Goal: Contribute content: Contribute content

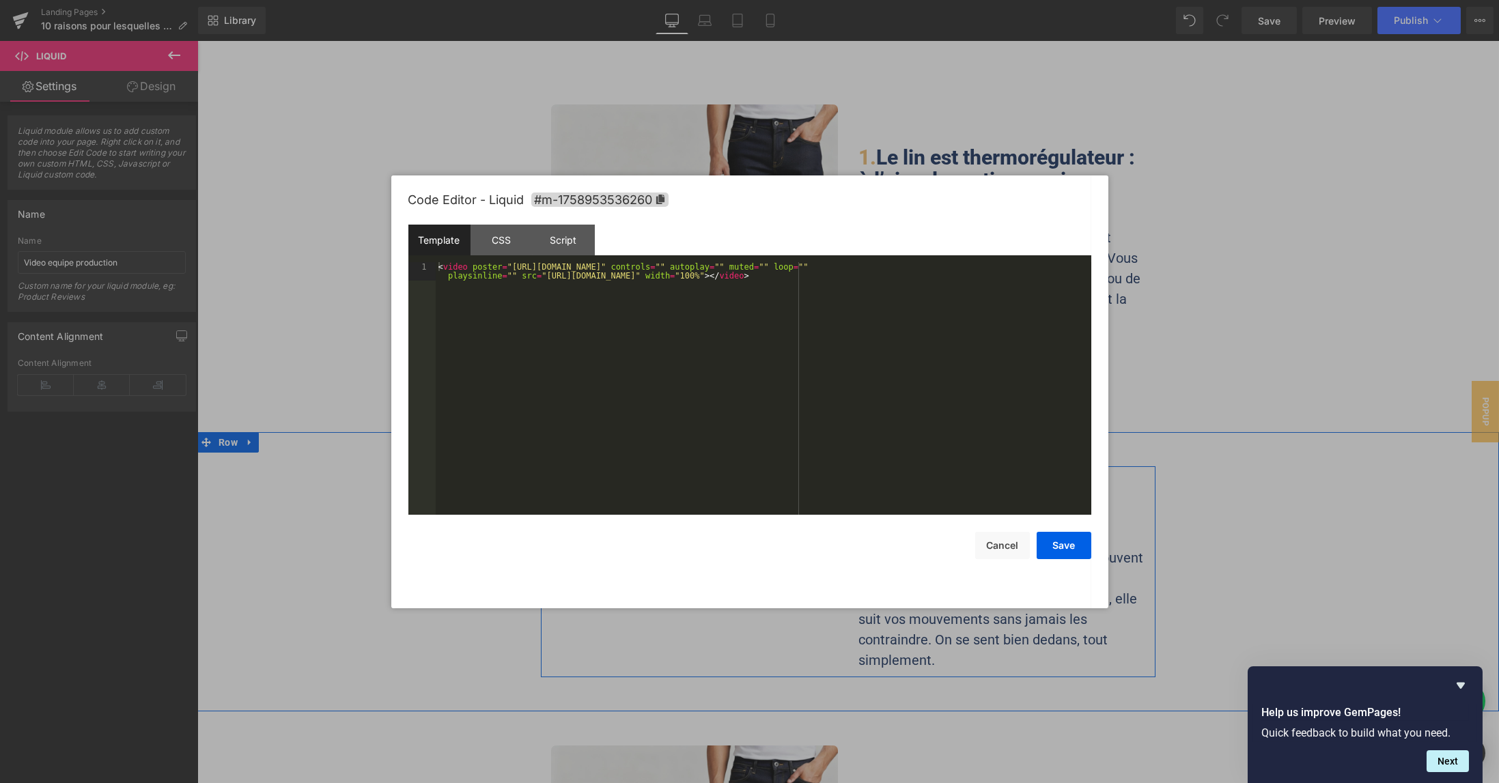
click at [708, 552] on div "Liquid" at bounding box center [694, 569] width 287 height 34
drag, startPoint x: 537, startPoint y: 282, endPoint x: 601, endPoint y: 280, distance: 64.2
click at [601, 280] on div "< video poster = "[URL][DOMAIN_NAME]" controls = "" autoplay = "" muted = "" lo…" at bounding box center [764, 407] width 656 height 290
drag, startPoint x: 732, startPoint y: 284, endPoint x: 796, endPoint y: 285, distance: 63.5
click at [734, 284] on div "< video poster = "[URL][DOMAIN_NAME]" controls = "" autoplay = "" muted = "" lo…" at bounding box center [764, 388] width 656 height 253
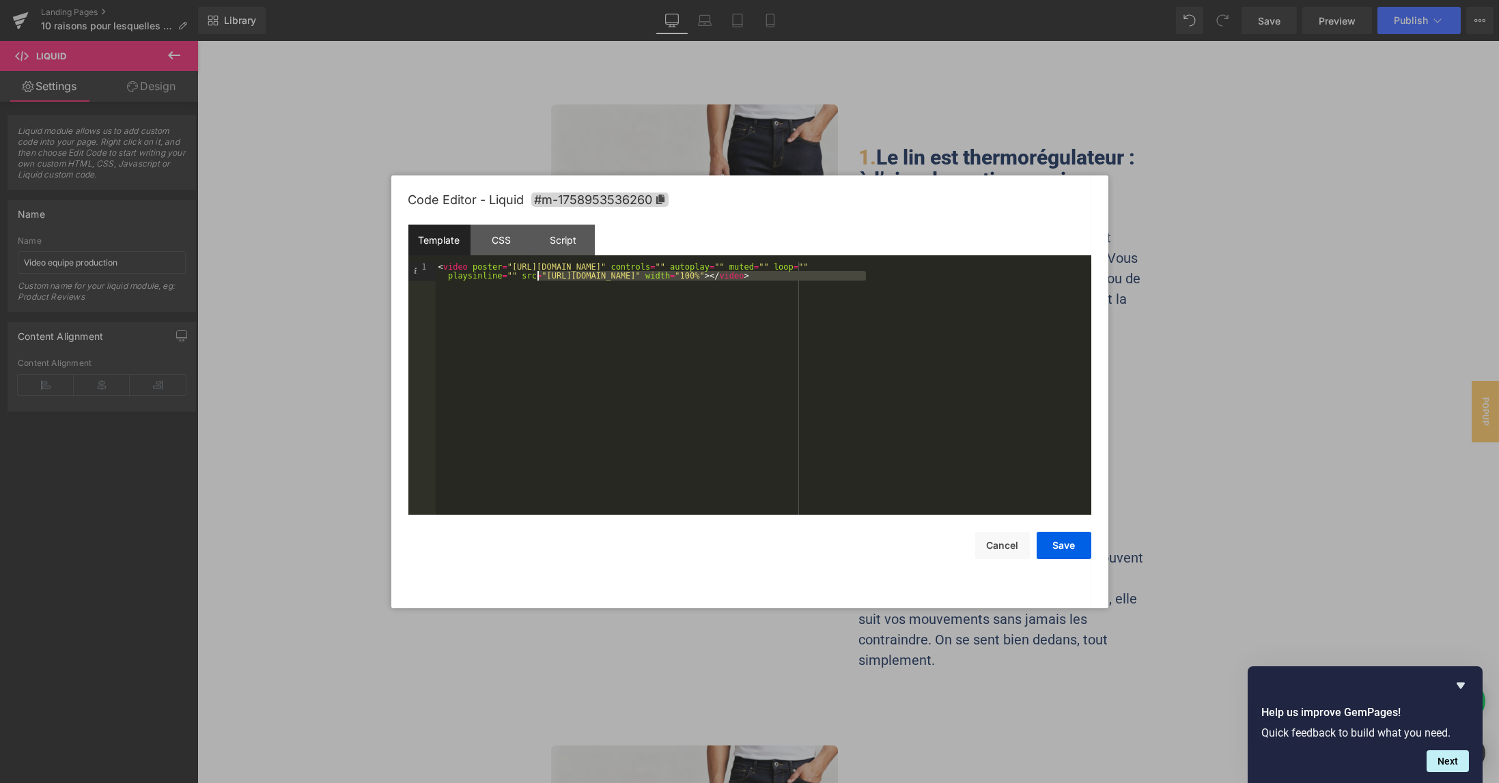
drag, startPoint x: 867, startPoint y: 279, endPoint x: 538, endPoint y: 277, distance: 329.2
click at [538, 277] on div "< video poster = "[URL][DOMAIN_NAME]" controls = "" autoplay = "" muted = "" lo…" at bounding box center [764, 407] width 656 height 290
click at [1070, 546] on button "Save" at bounding box center [1064, 545] width 55 height 27
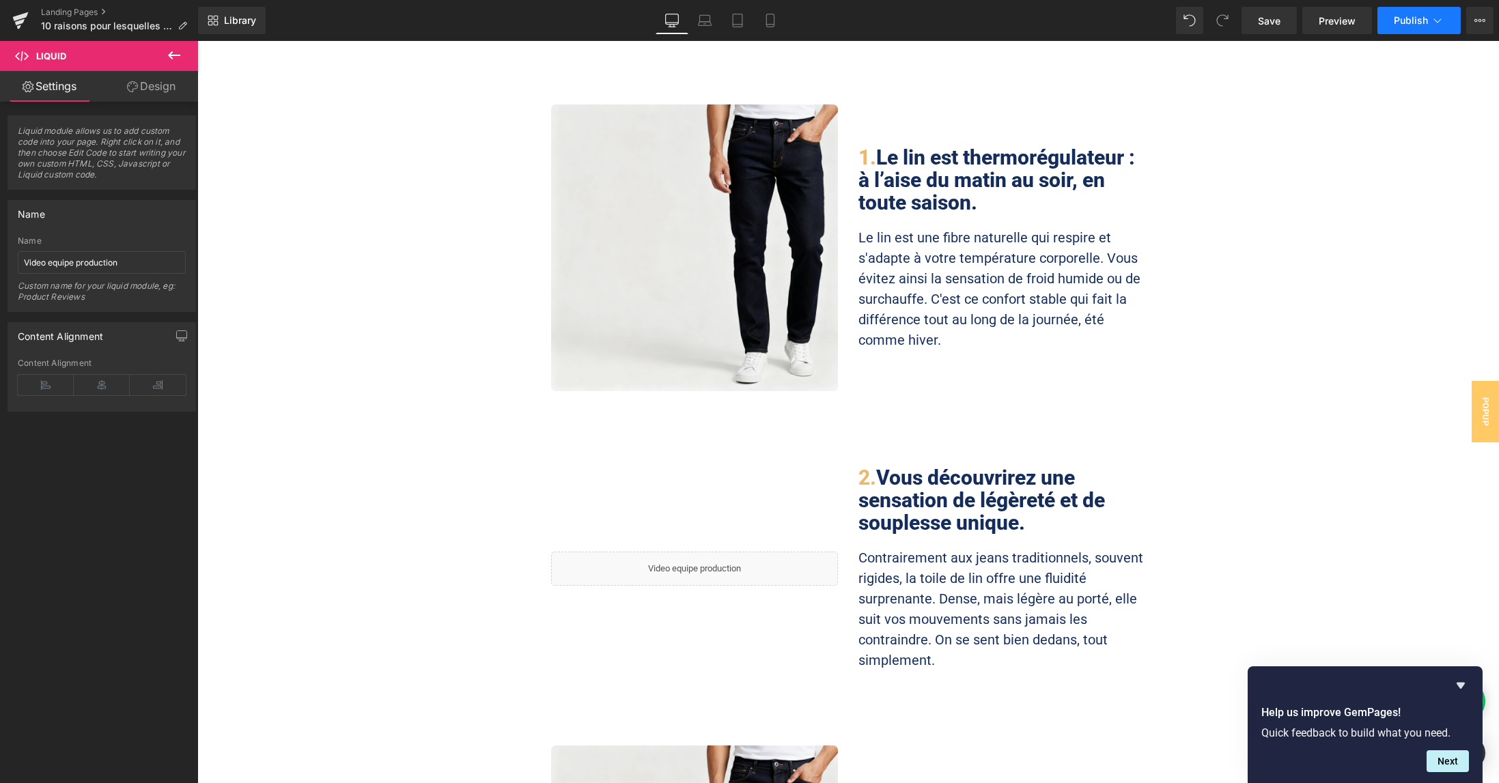
click at [1434, 26] on icon at bounding box center [1438, 21] width 14 height 14
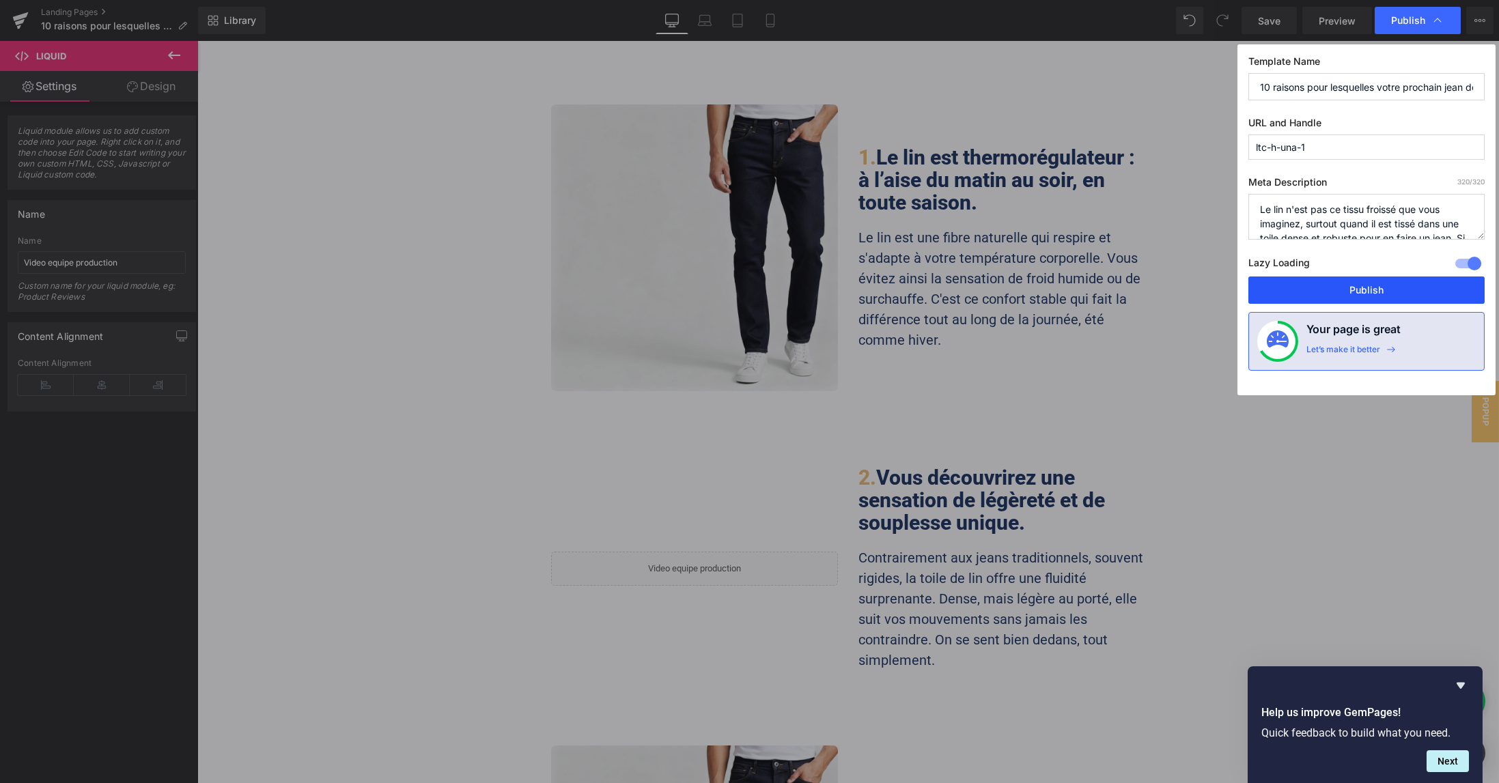
click at [1377, 282] on button "Publish" at bounding box center [1367, 290] width 236 height 27
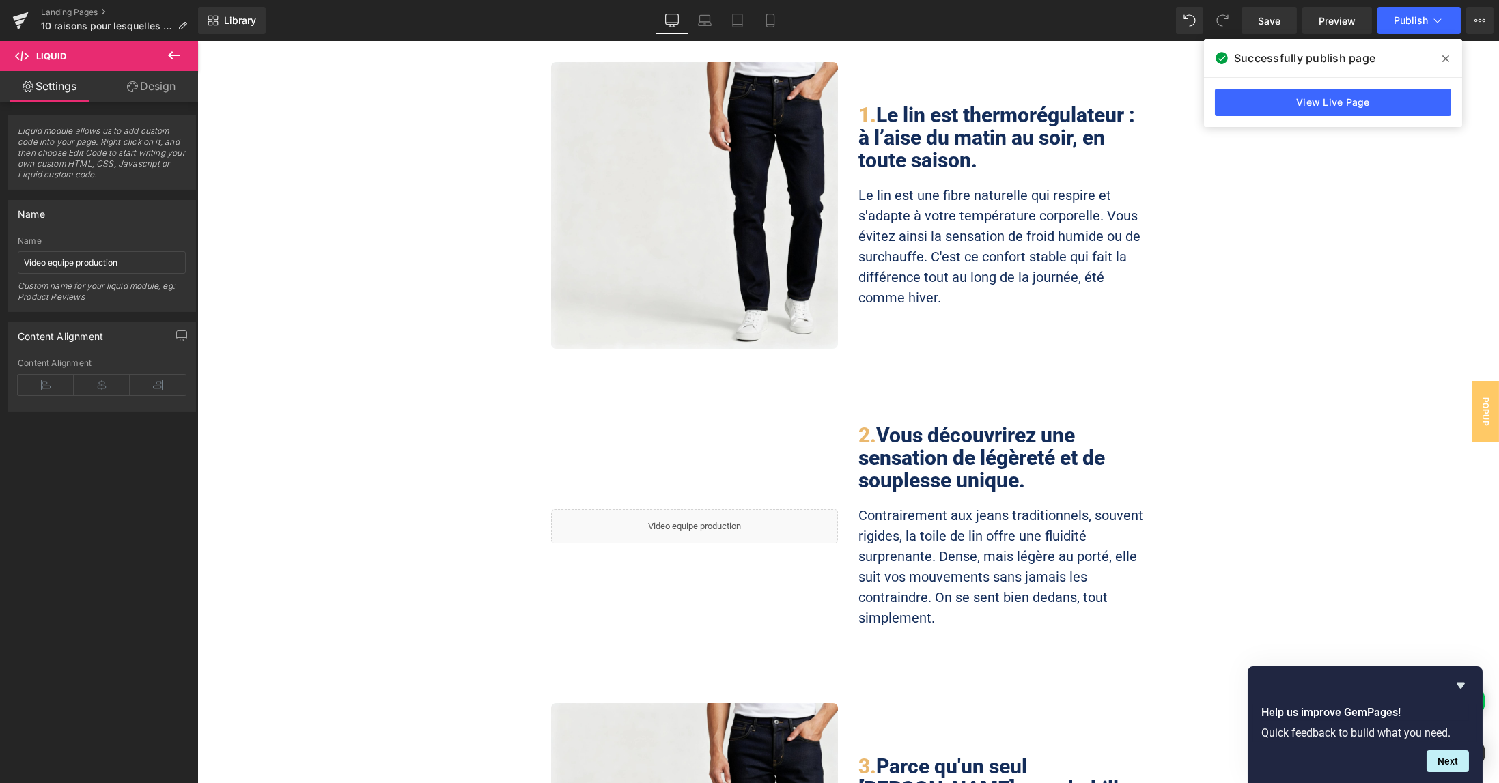
scroll to position [455, 0]
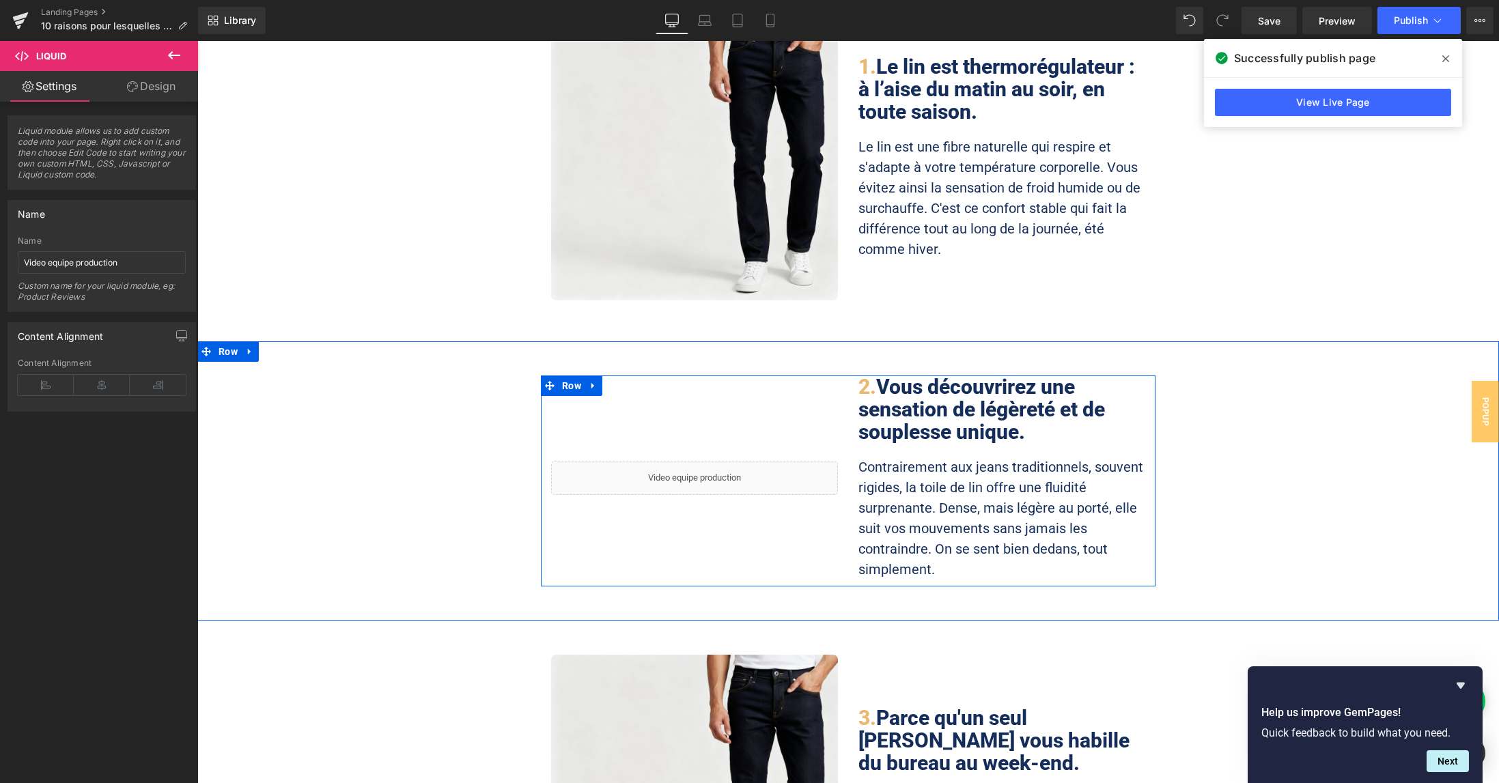
click at [706, 461] on div "Liquid" at bounding box center [694, 478] width 287 height 34
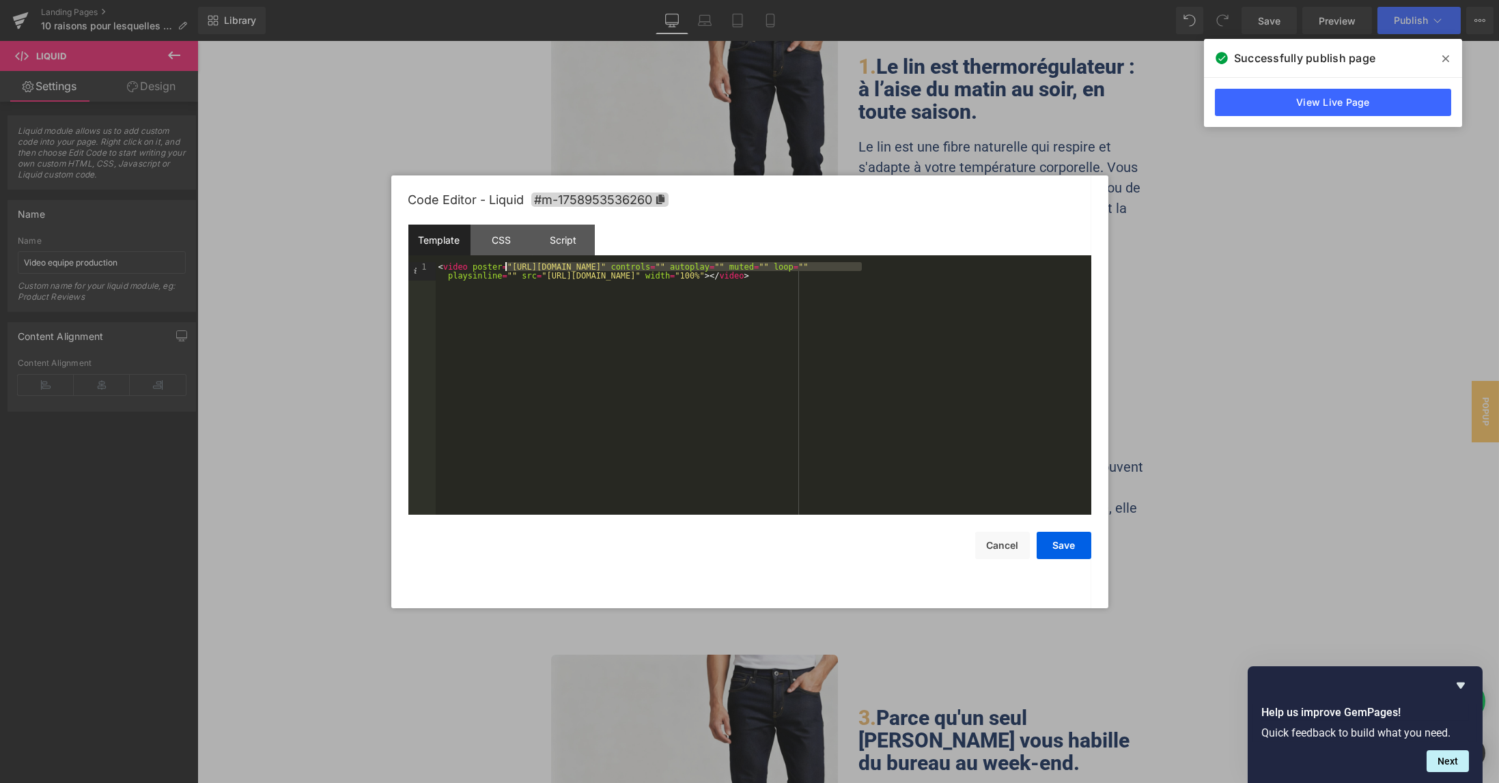
drag, startPoint x: 863, startPoint y: 270, endPoint x: 899, endPoint y: 184, distance: 92.7
click at [506, 269] on div "< video poster = "[URL][DOMAIN_NAME]" controls = "" autoplay = "" muted = "" lo…" at bounding box center [764, 407] width 656 height 290
click at [1070, 560] on div "Code Editor - Liquid #m-1758953536260 Template CSS Script Data 1 < video poster…" at bounding box center [749, 392] width 683 height 433
click at [1071, 553] on button "Save" at bounding box center [1064, 545] width 55 height 27
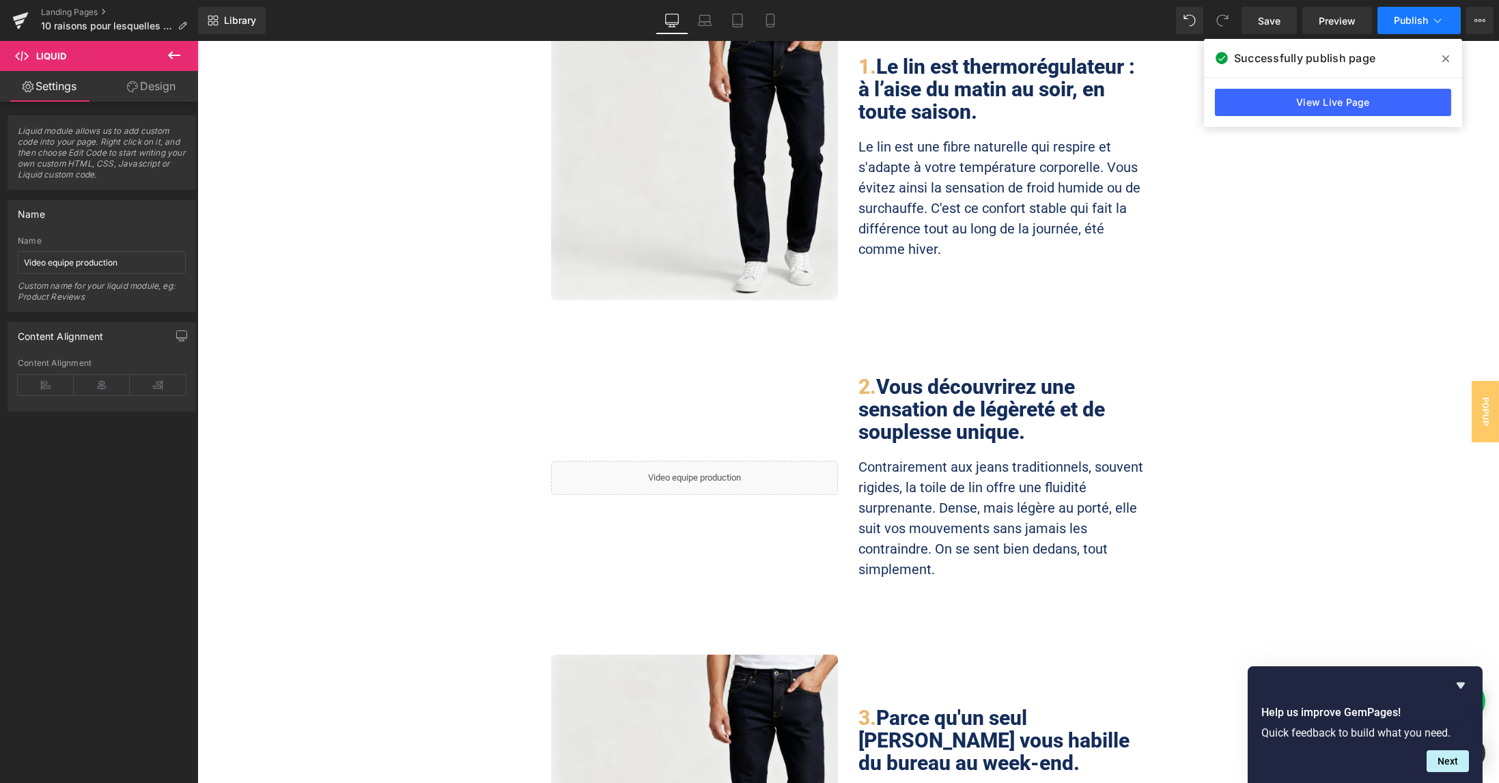
click at [1408, 12] on button "Publish" at bounding box center [1419, 20] width 83 height 27
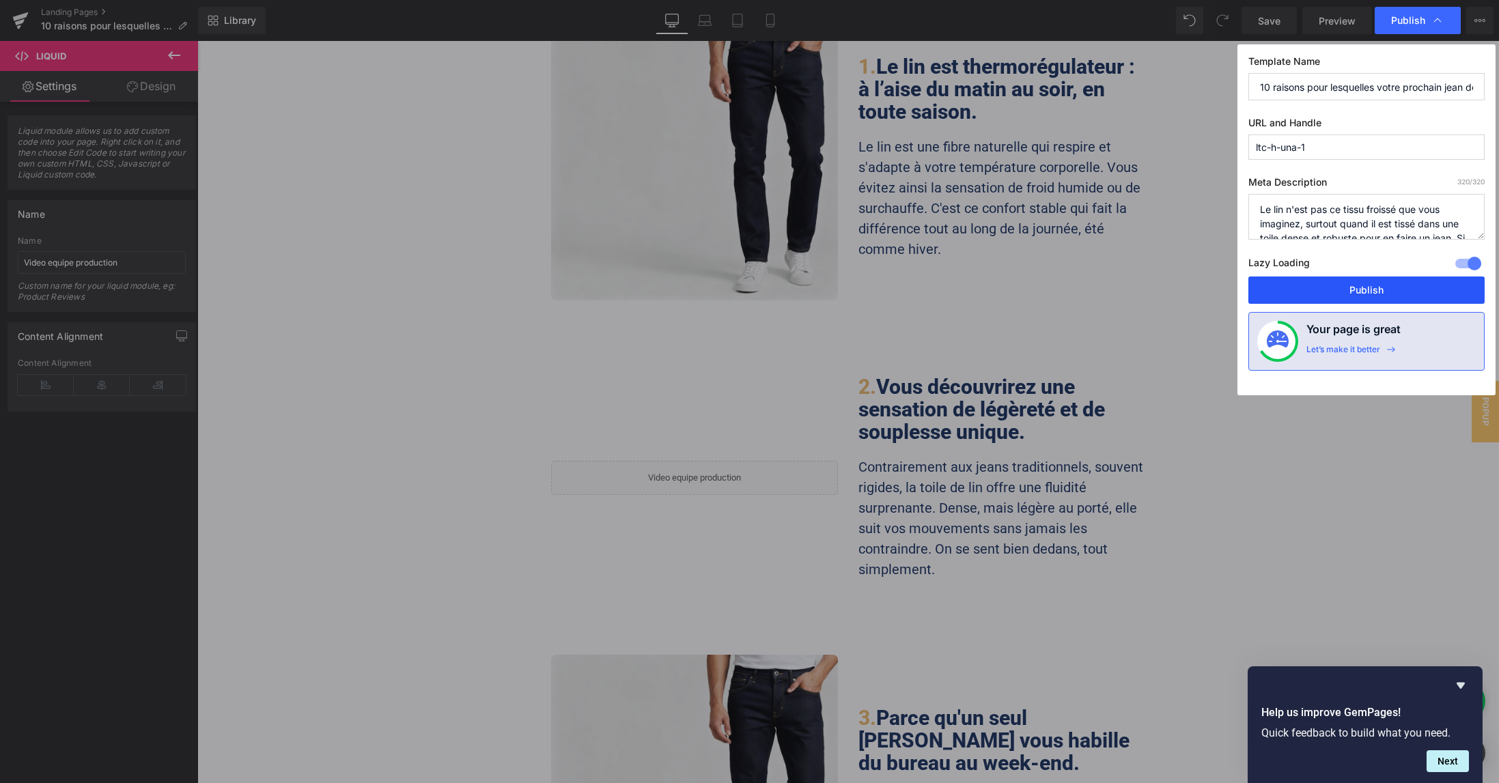
click at [1362, 279] on button "Publish" at bounding box center [1367, 290] width 236 height 27
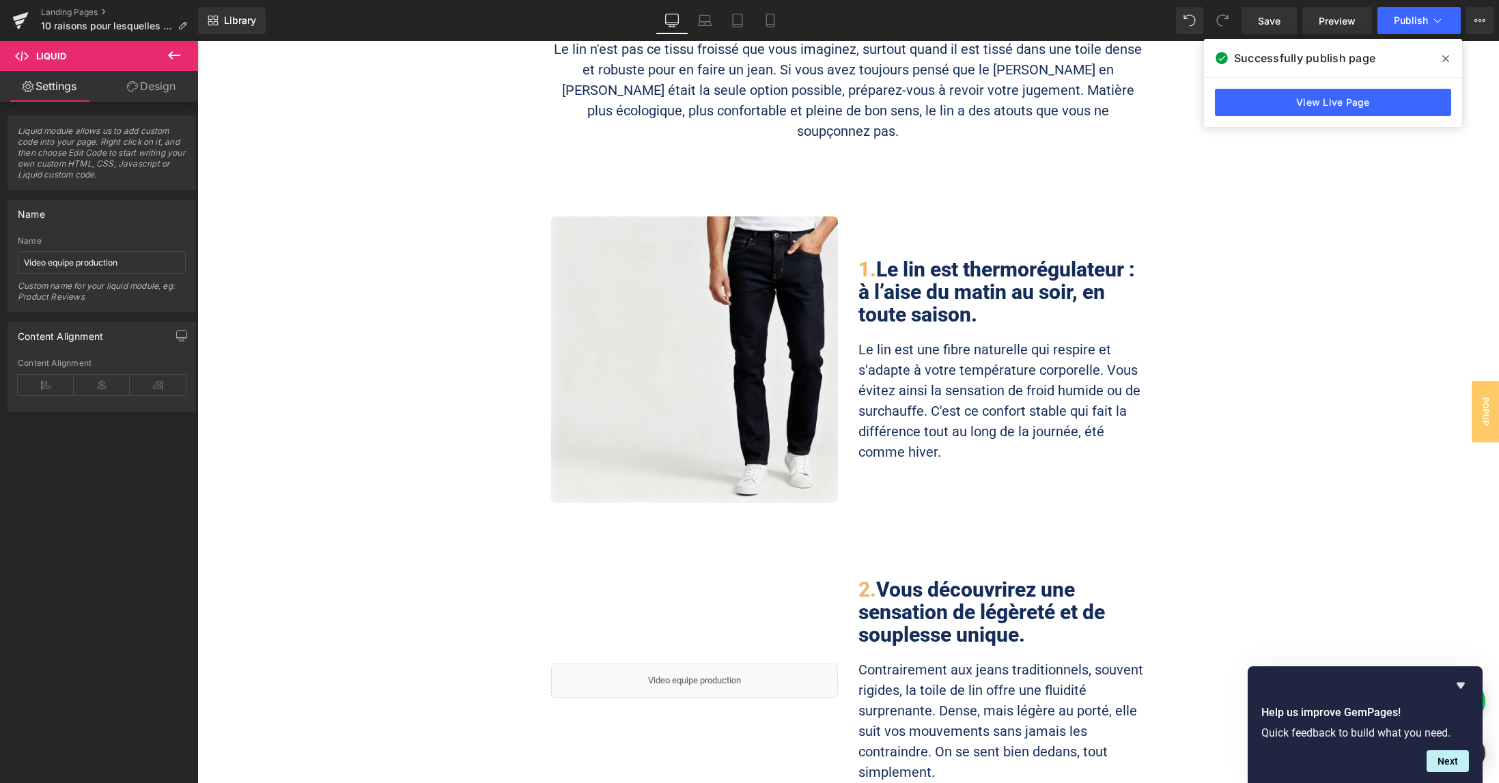
scroll to position [0, 0]
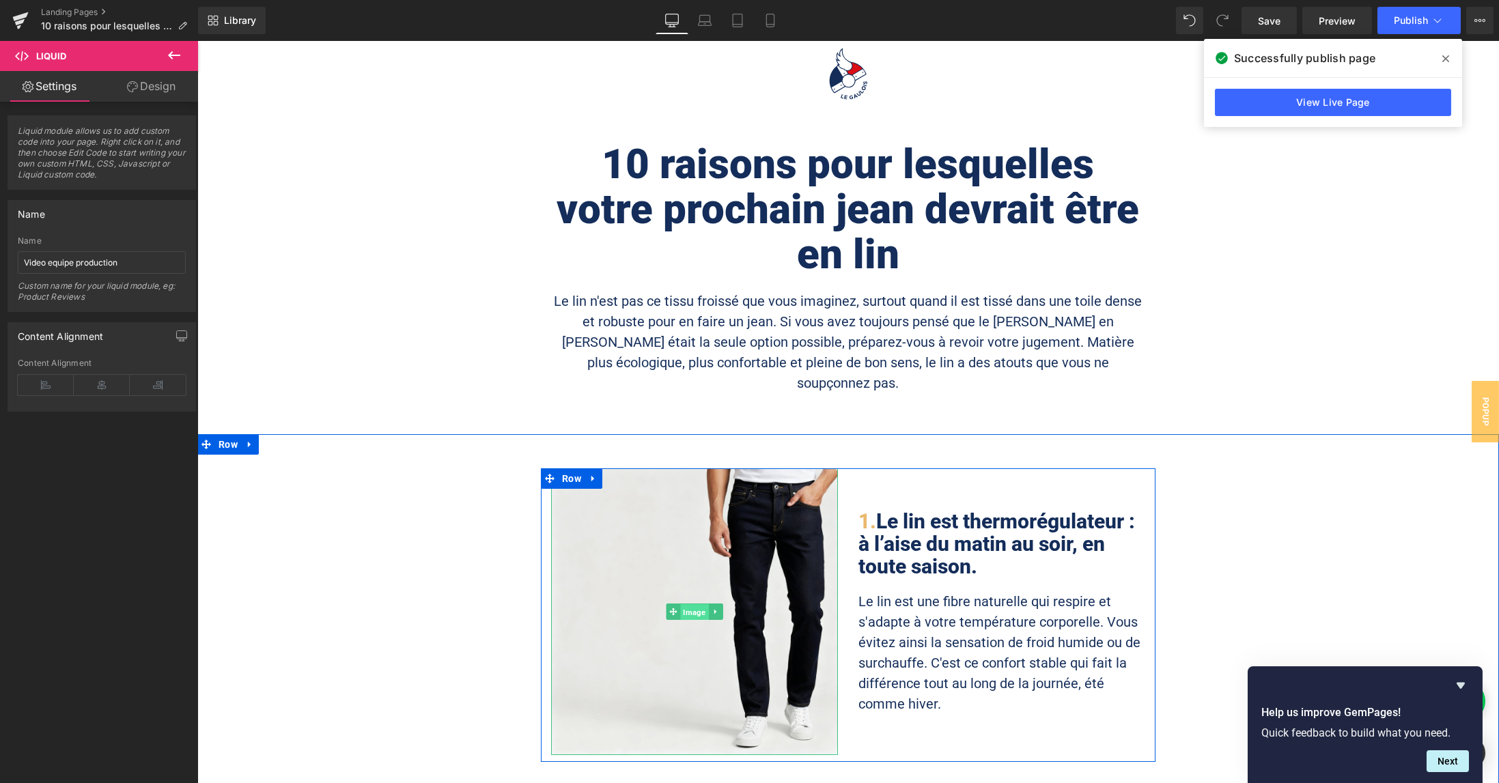
click at [682, 605] on span "Image" at bounding box center [694, 613] width 28 height 16
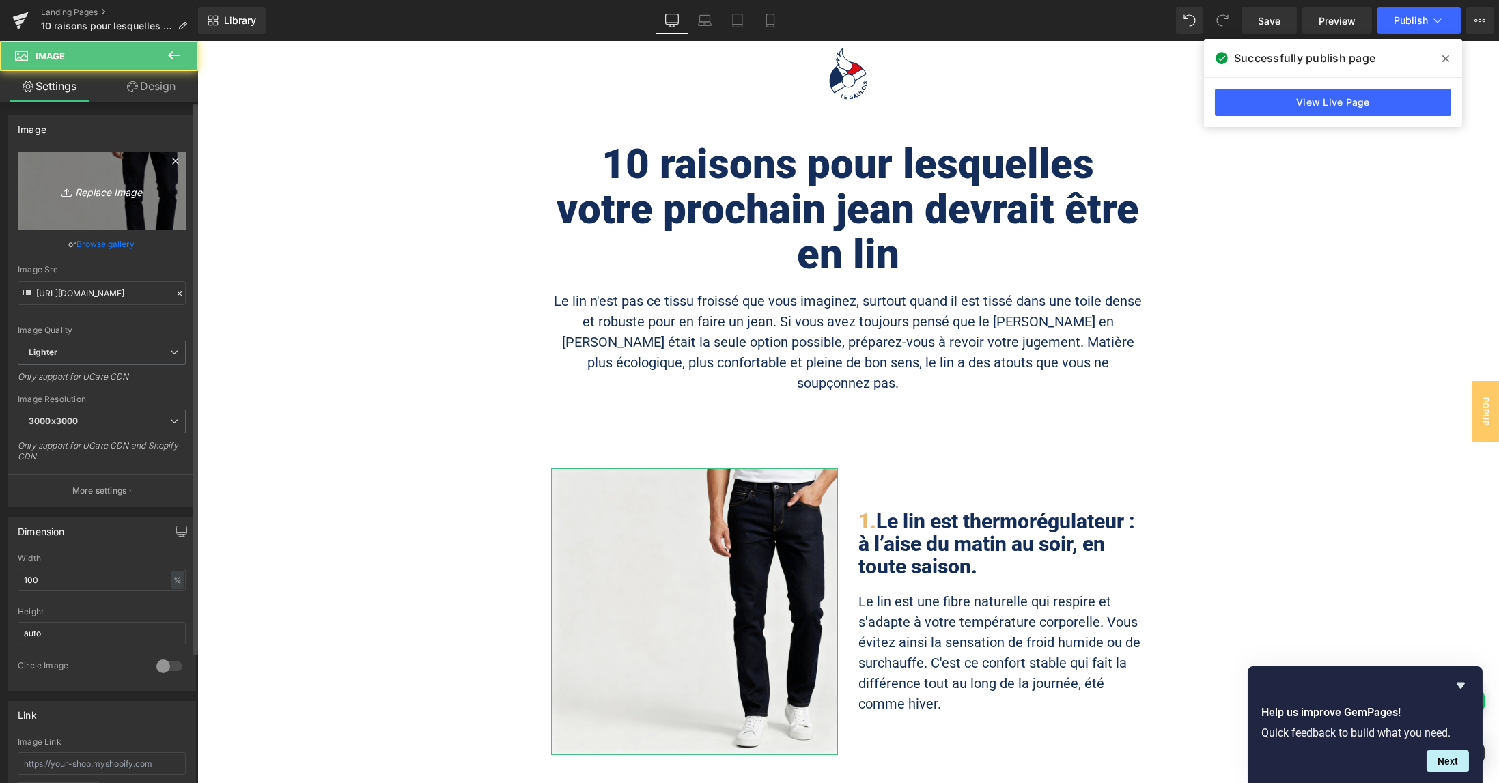
click at [88, 161] on link "Replace Image" at bounding box center [102, 191] width 168 height 79
type input "C:\fakepath\Frame-103.jpg"
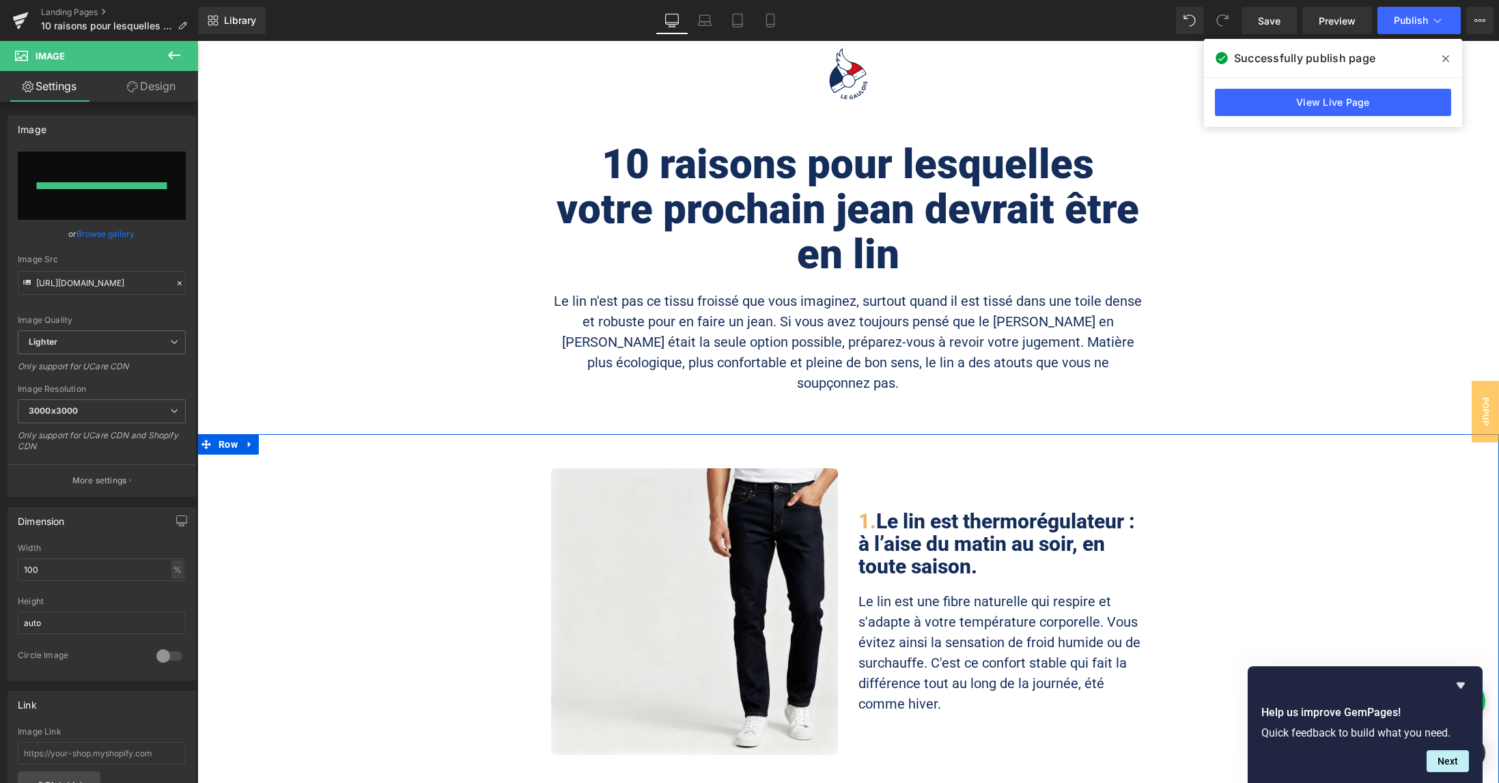
type input "[URL][DOMAIN_NAME]"
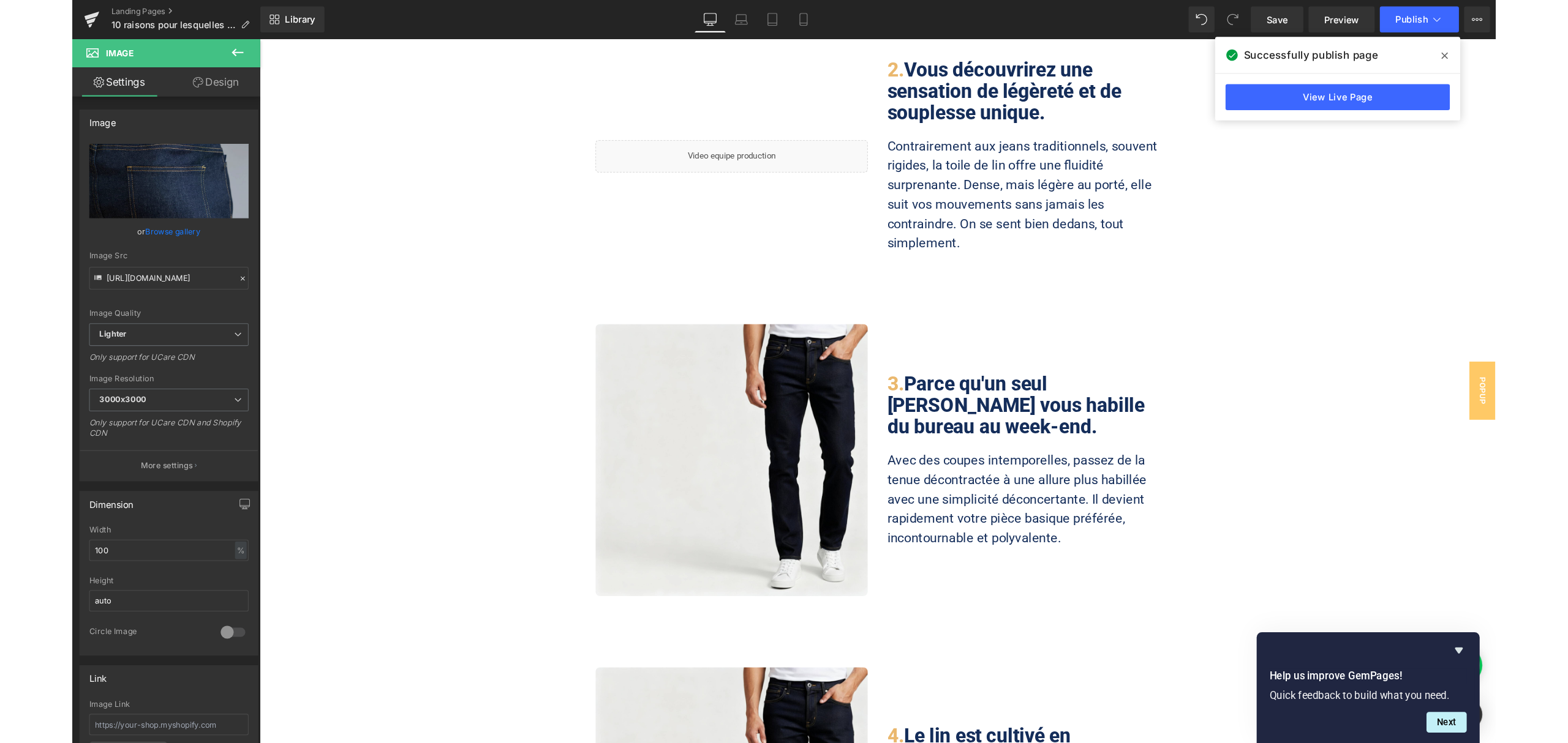
scroll to position [735, 0]
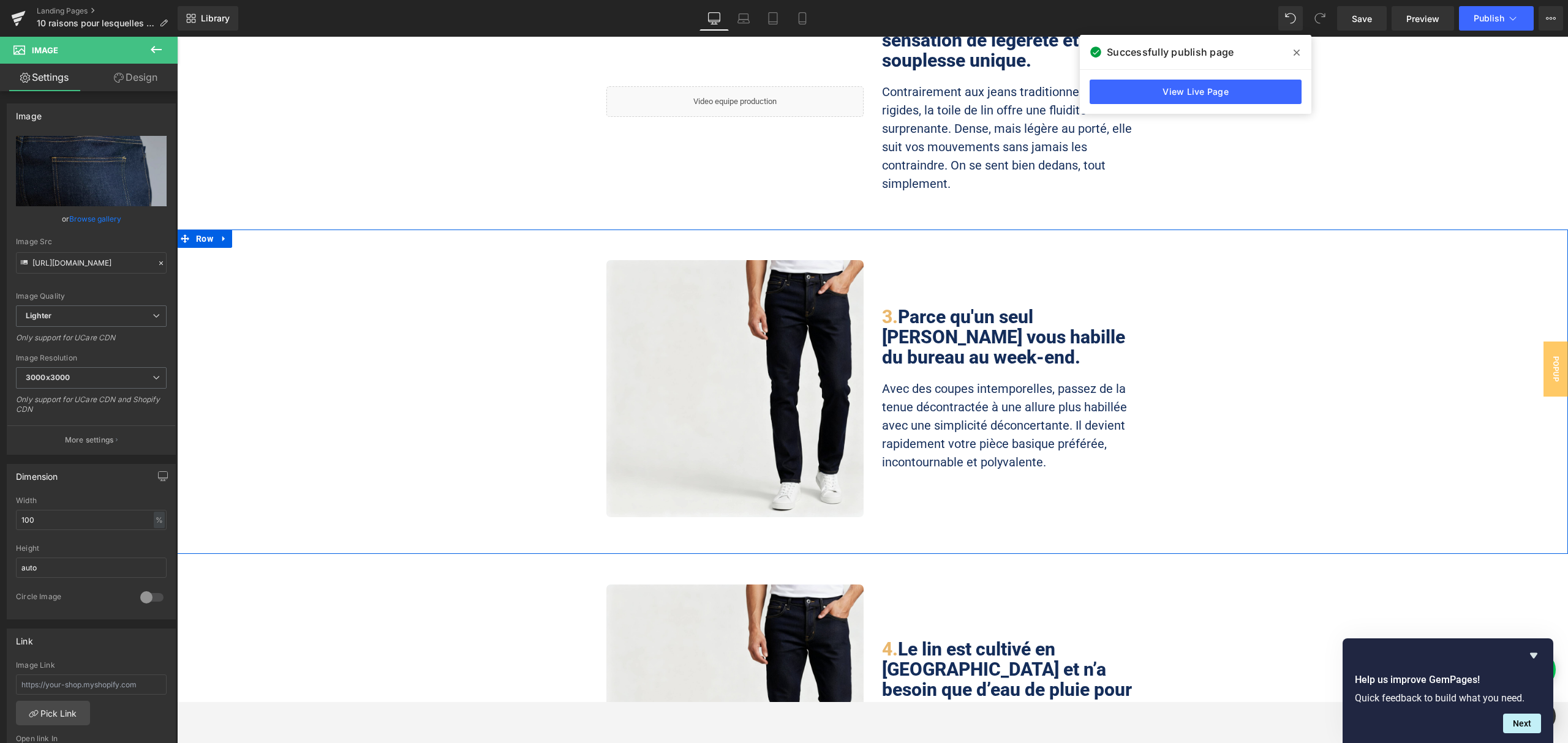
click at [384, 321] on div "Image 3. Parce qu'un seul jean vous habille du bureau au week-end. Heading Avec…" at bounding box center [871, 392] width 1390 height 264
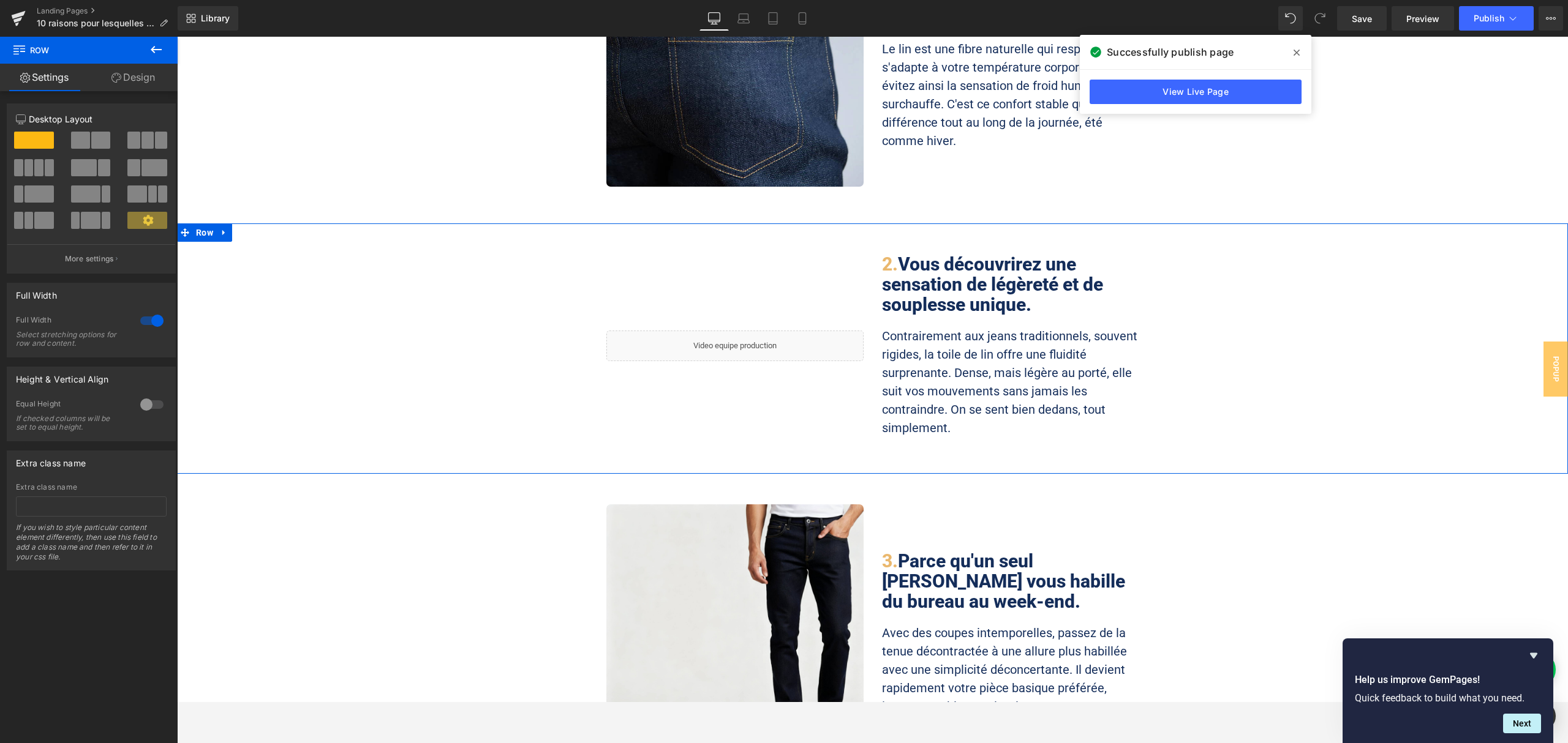
scroll to position [489, 0]
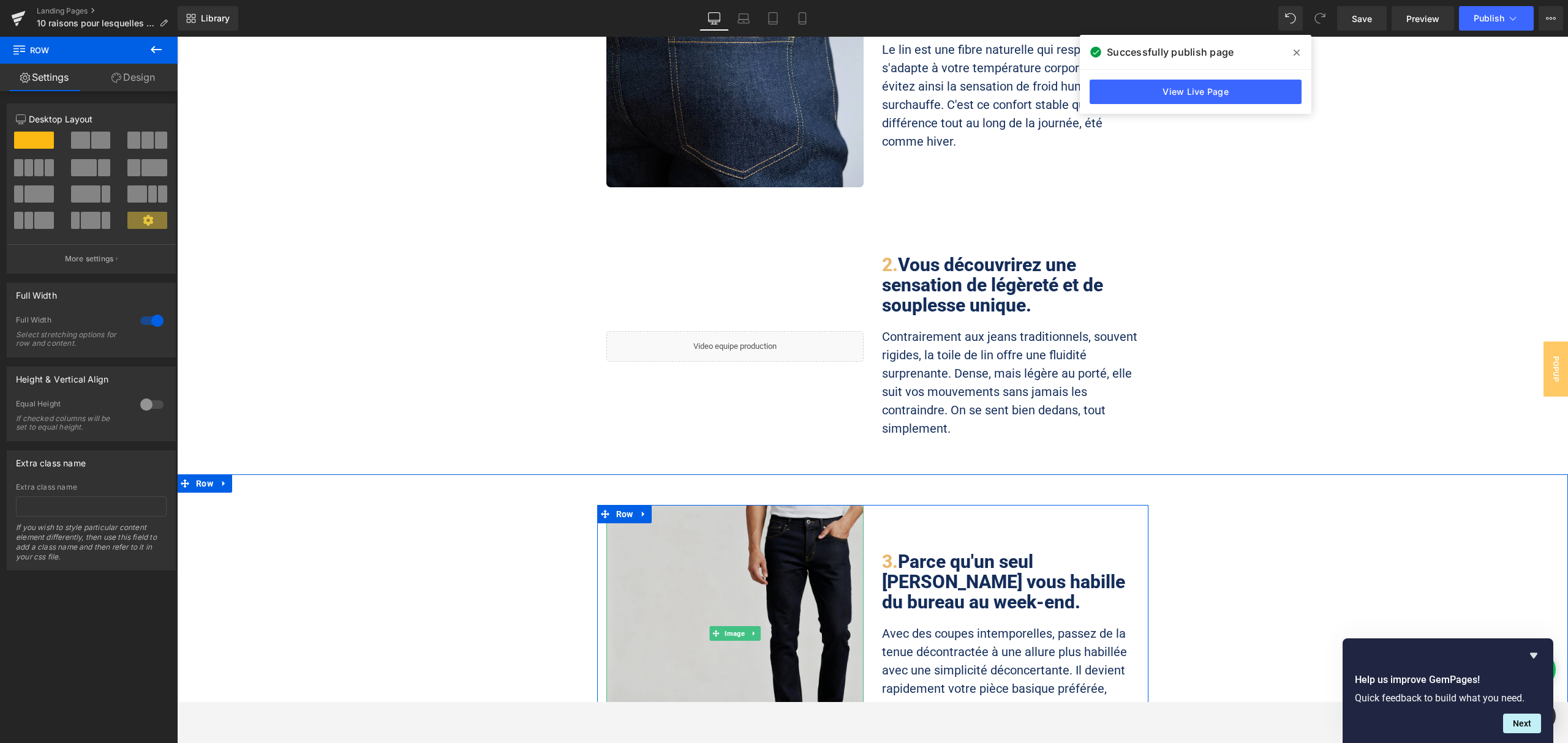
click at [760, 524] on img at bounding box center [734, 634] width 257 height 257
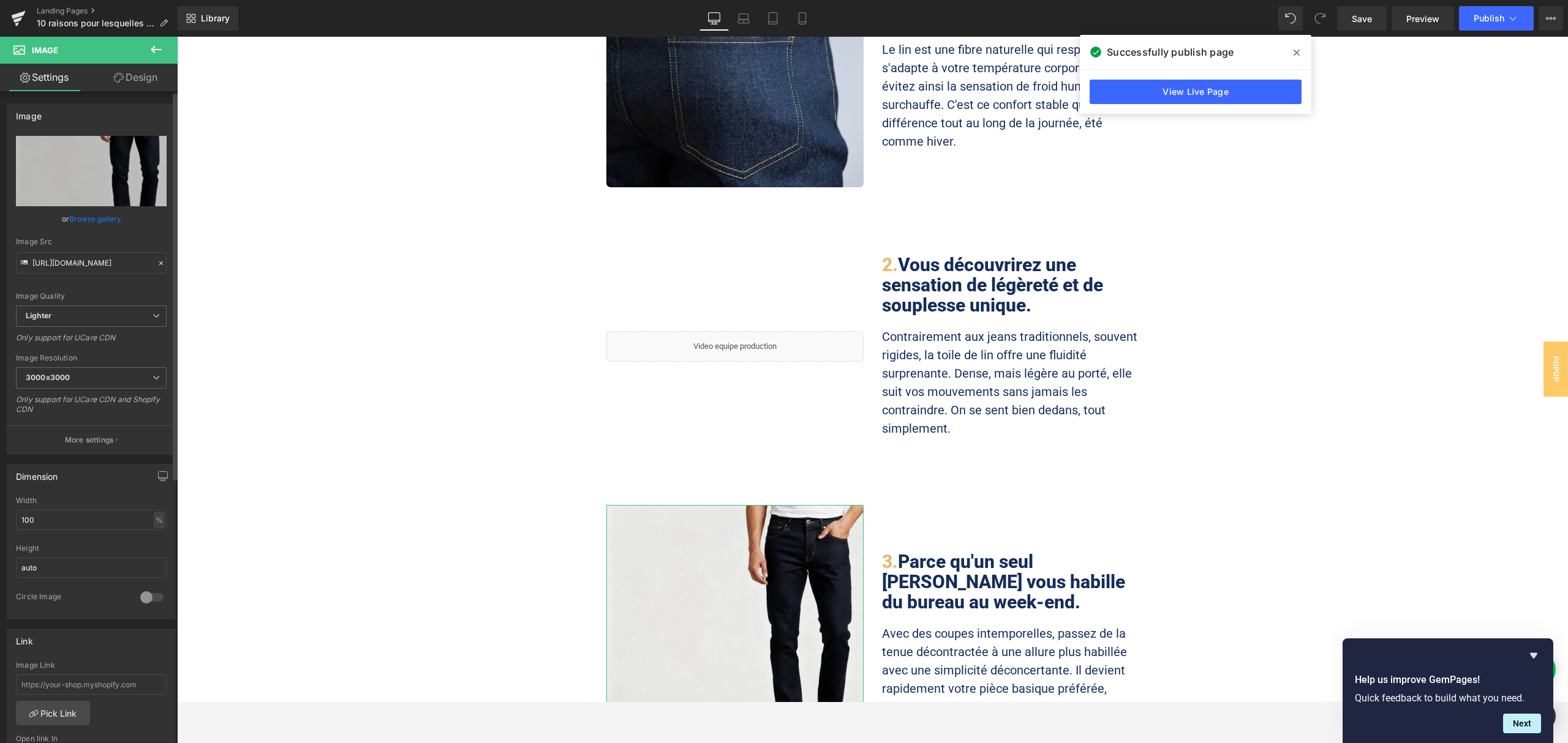
click at [98, 215] on link "Browse gallery" at bounding box center [95, 219] width 52 height 22
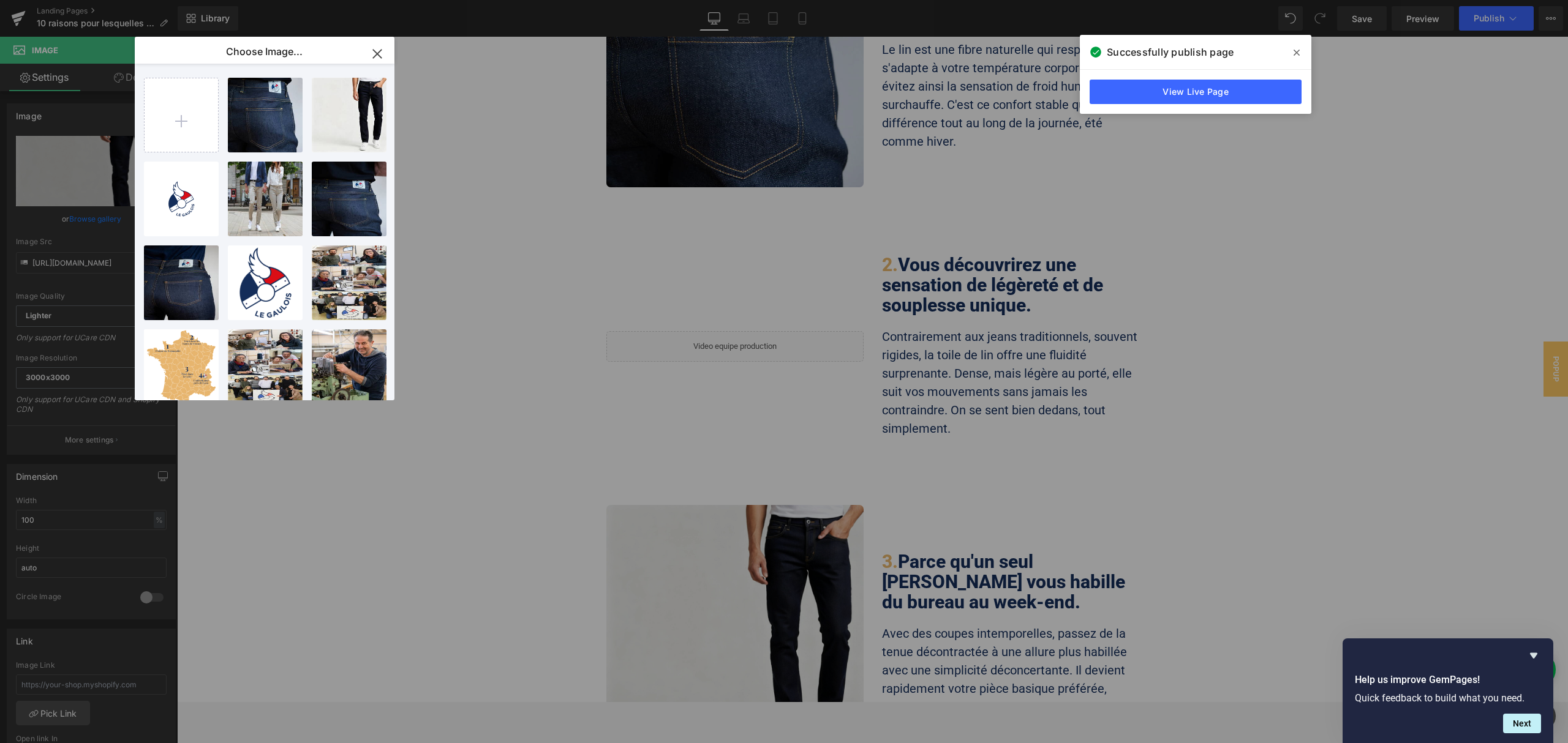
click at [380, 51] on icon "button" at bounding box center [377, 53] width 8 height 8
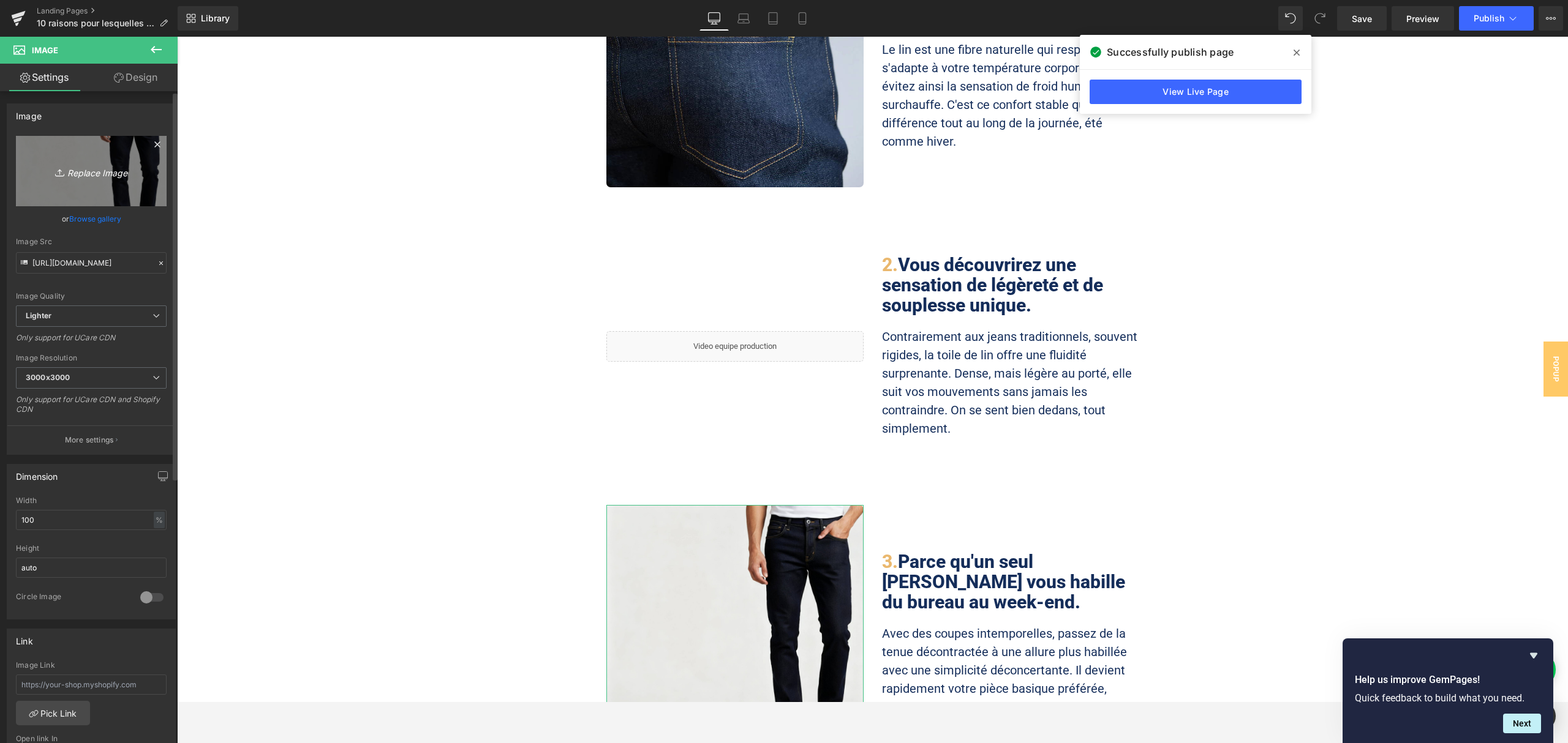
click at [82, 177] on icon "Replace Image" at bounding box center [91, 170] width 98 height 15
type input "C:\fakepath\Frame-105.jpg"
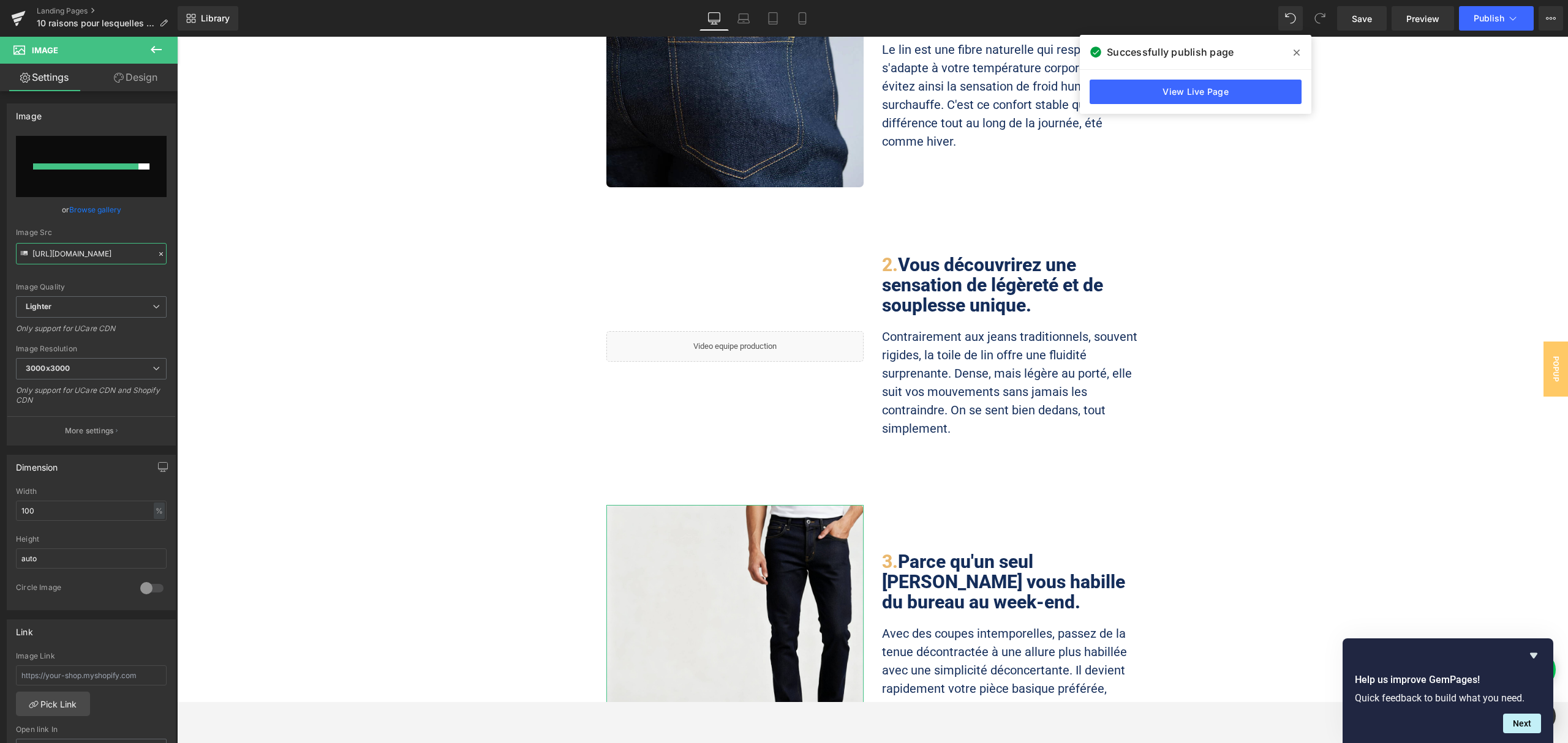
scroll to position [0, 363]
drag, startPoint x: 299, startPoint y: 293, endPoint x: 211, endPoint y: 254, distance: 96.3
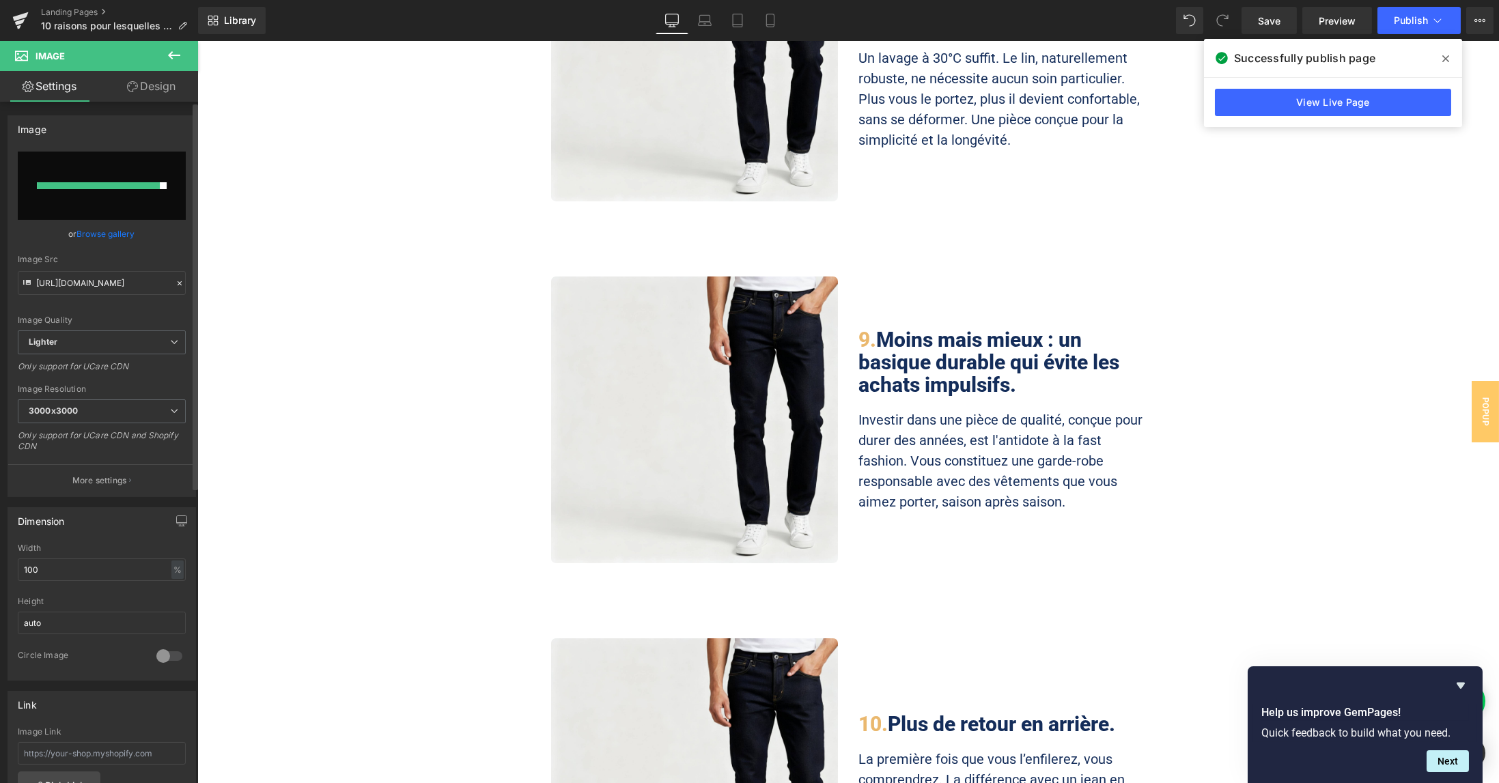
scroll to position [0, 0]
click at [175, 286] on icon at bounding box center [180, 284] width 10 height 10
click at [130, 202] on input "file" at bounding box center [102, 186] width 168 height 68
type input "C:\fakepath\Frame-105.jpg"
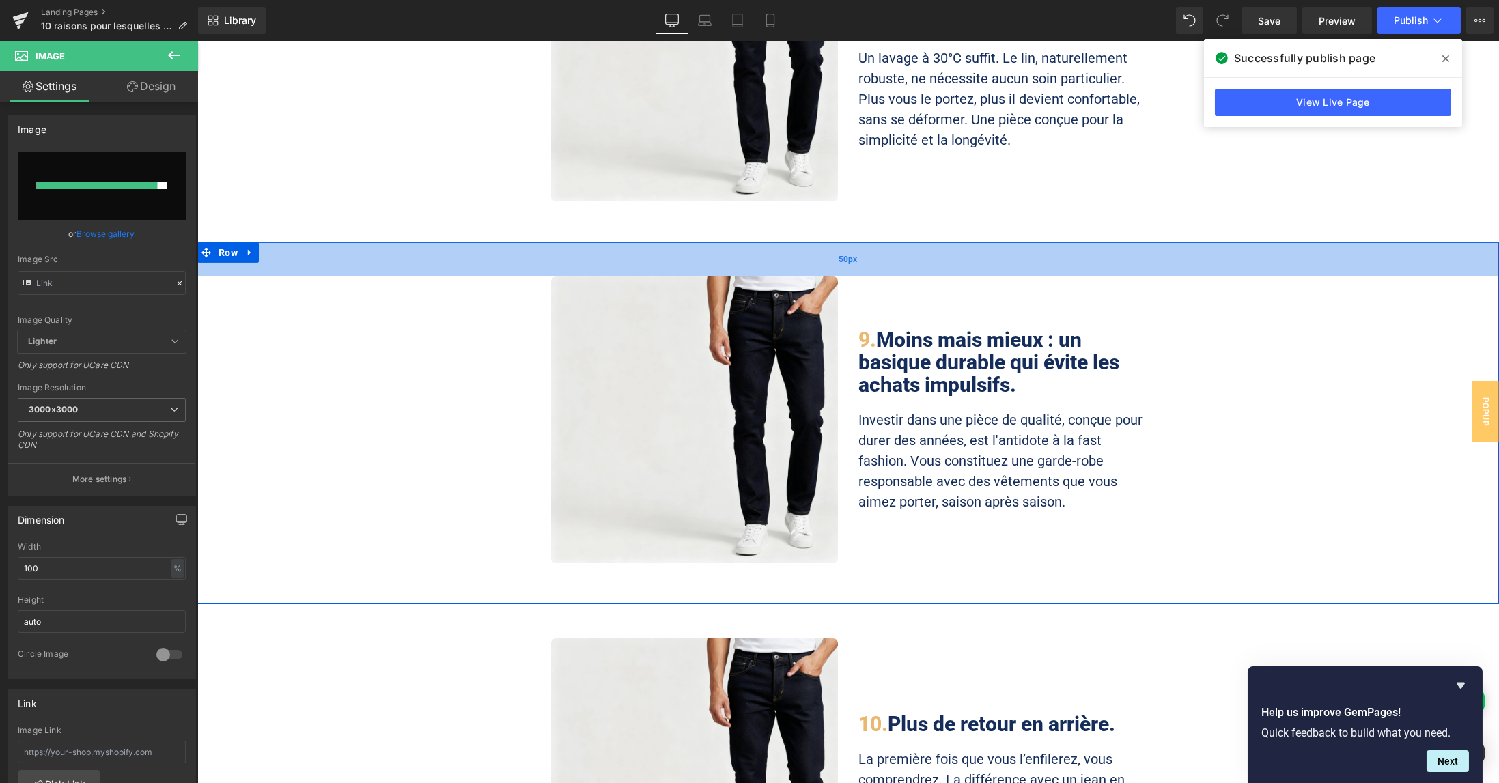
type input "[URL][DOMAIN_NAME]"
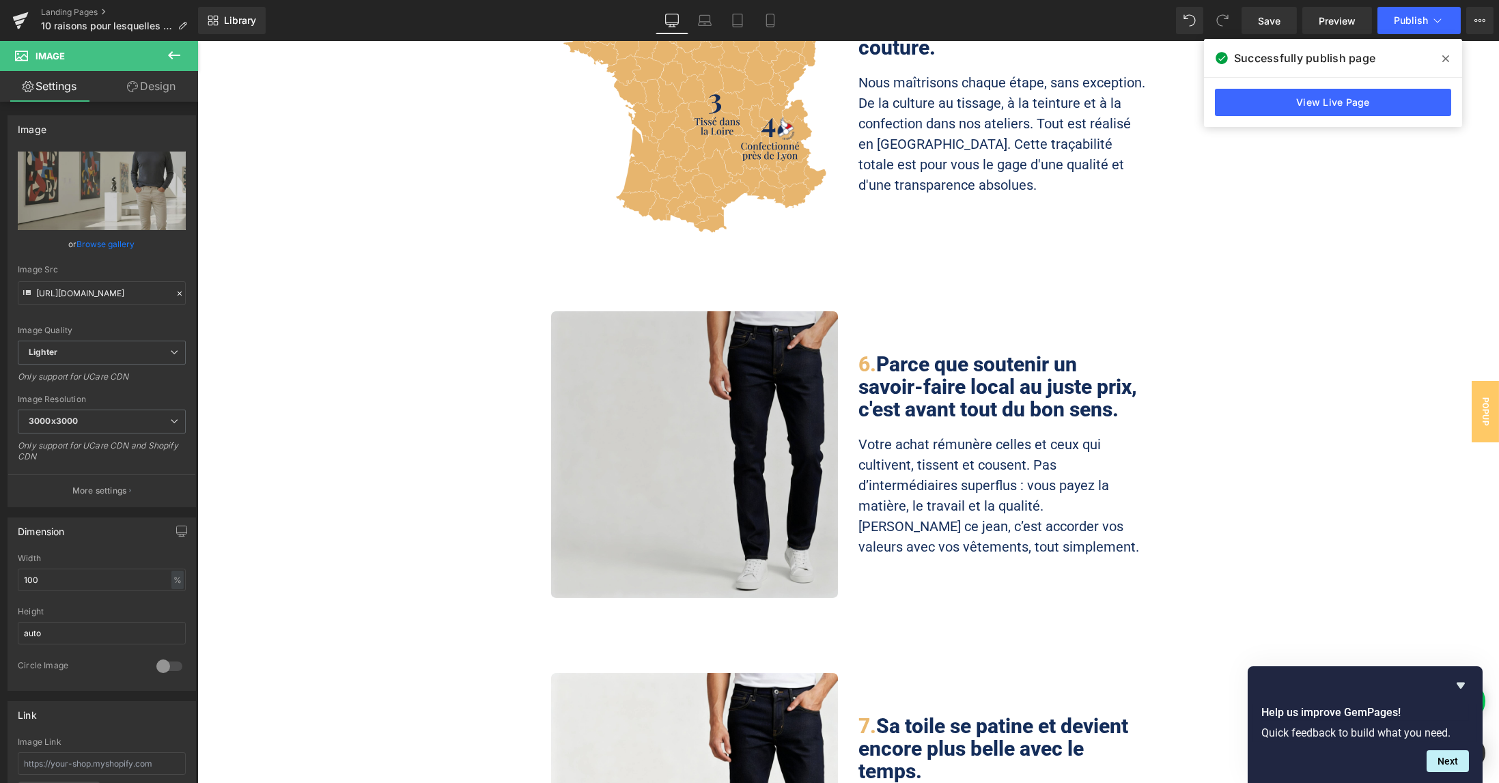
scroll to position [1913, 0]
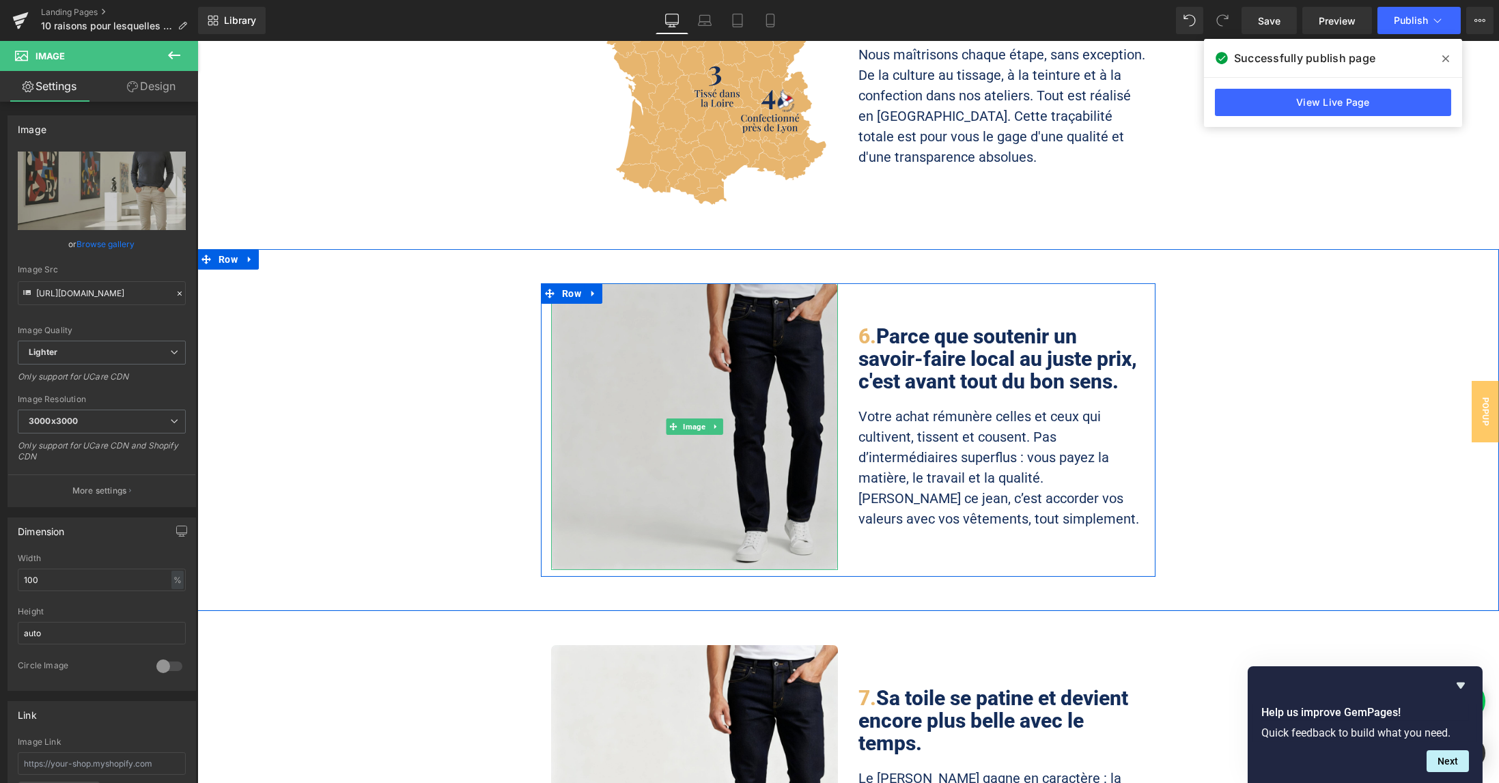
click at [700, 357] on div "Image" at bounding box center [694, 426] width 287 height 287
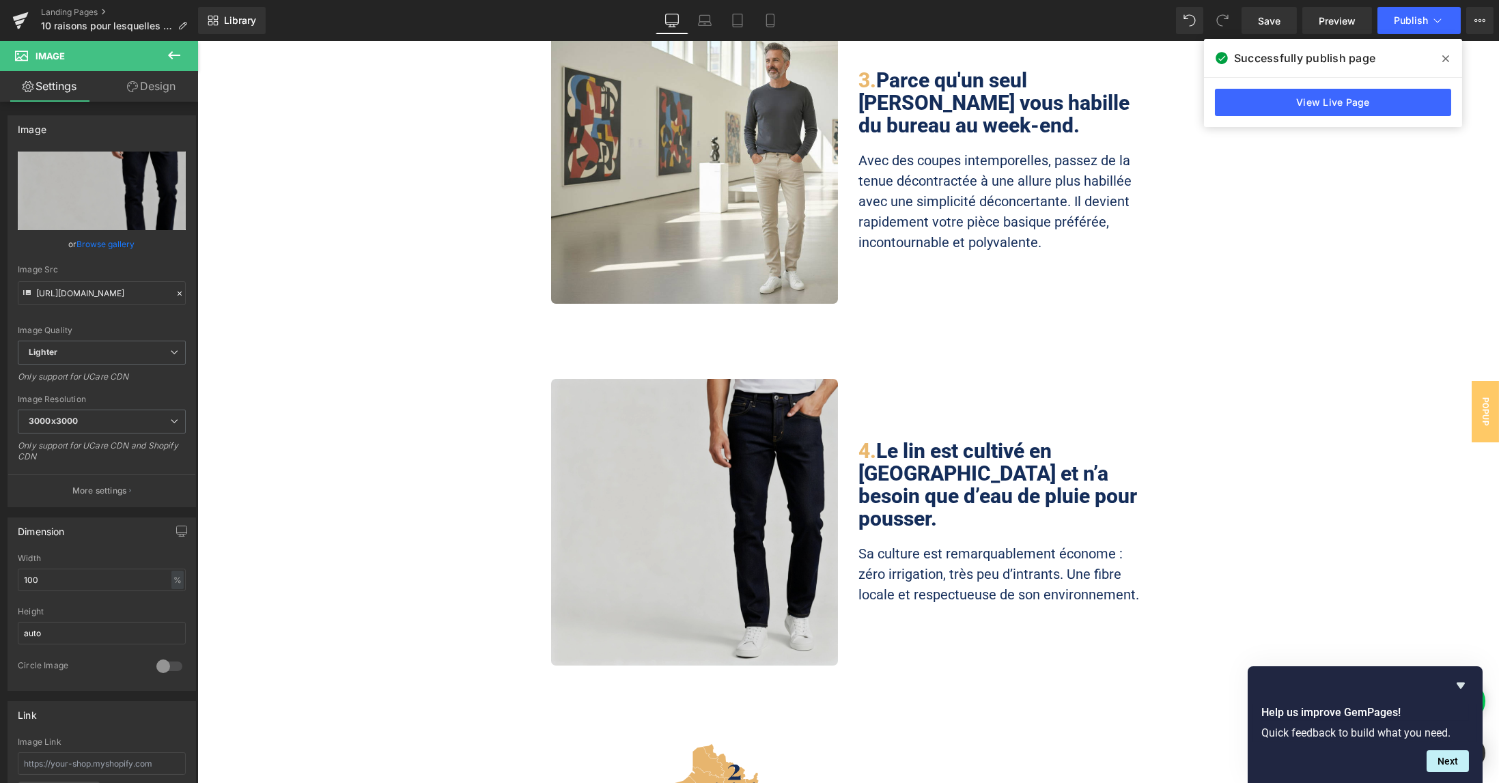
scroll to position [1093, 0]
click at [647, 411] on img at bounding box center [694, 522] width 287 height 287
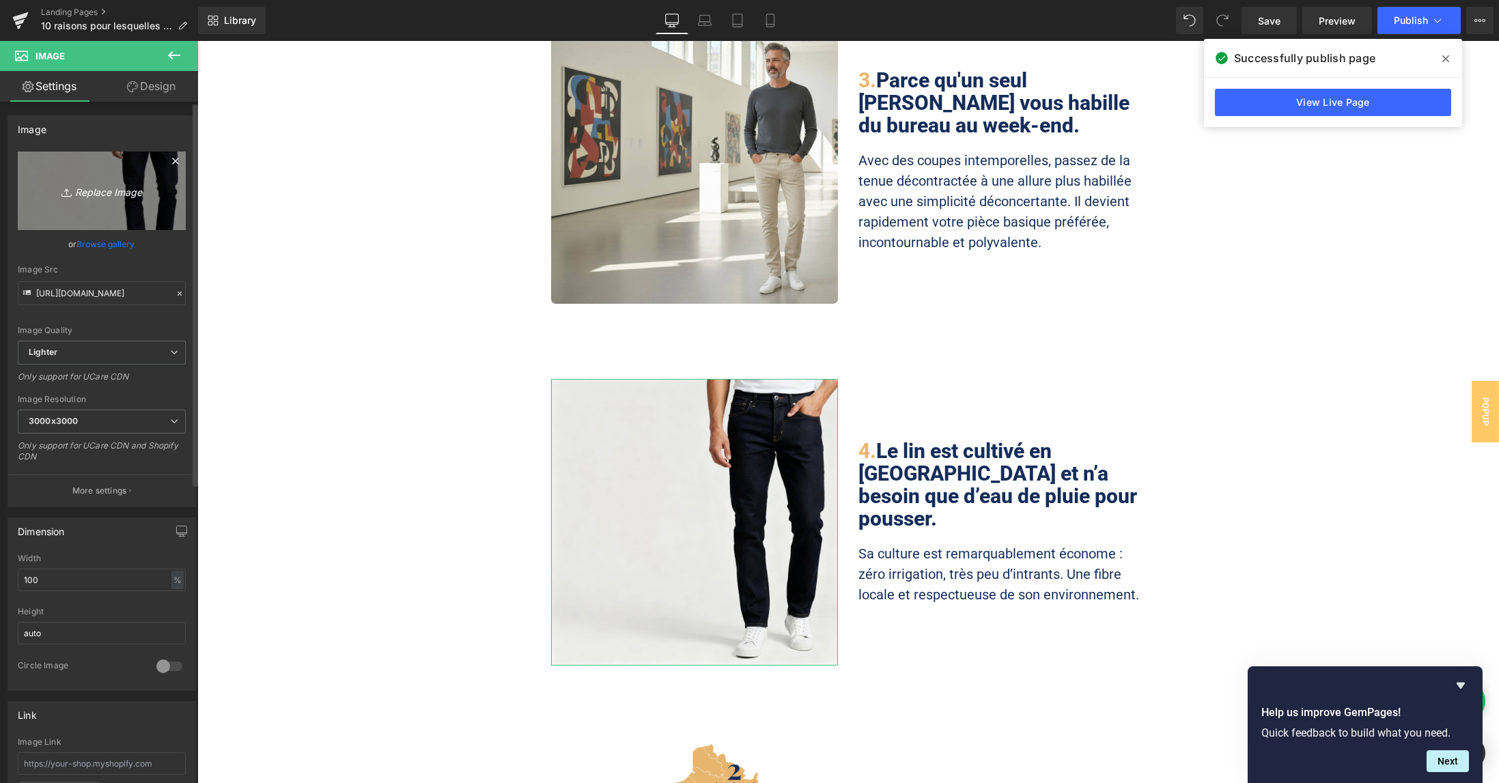
click at [144, 206] on link "Replace Image" at bounding box center [102, 191] width 168 height 79
type input "C:\fakepath\Frame-101.jpg"
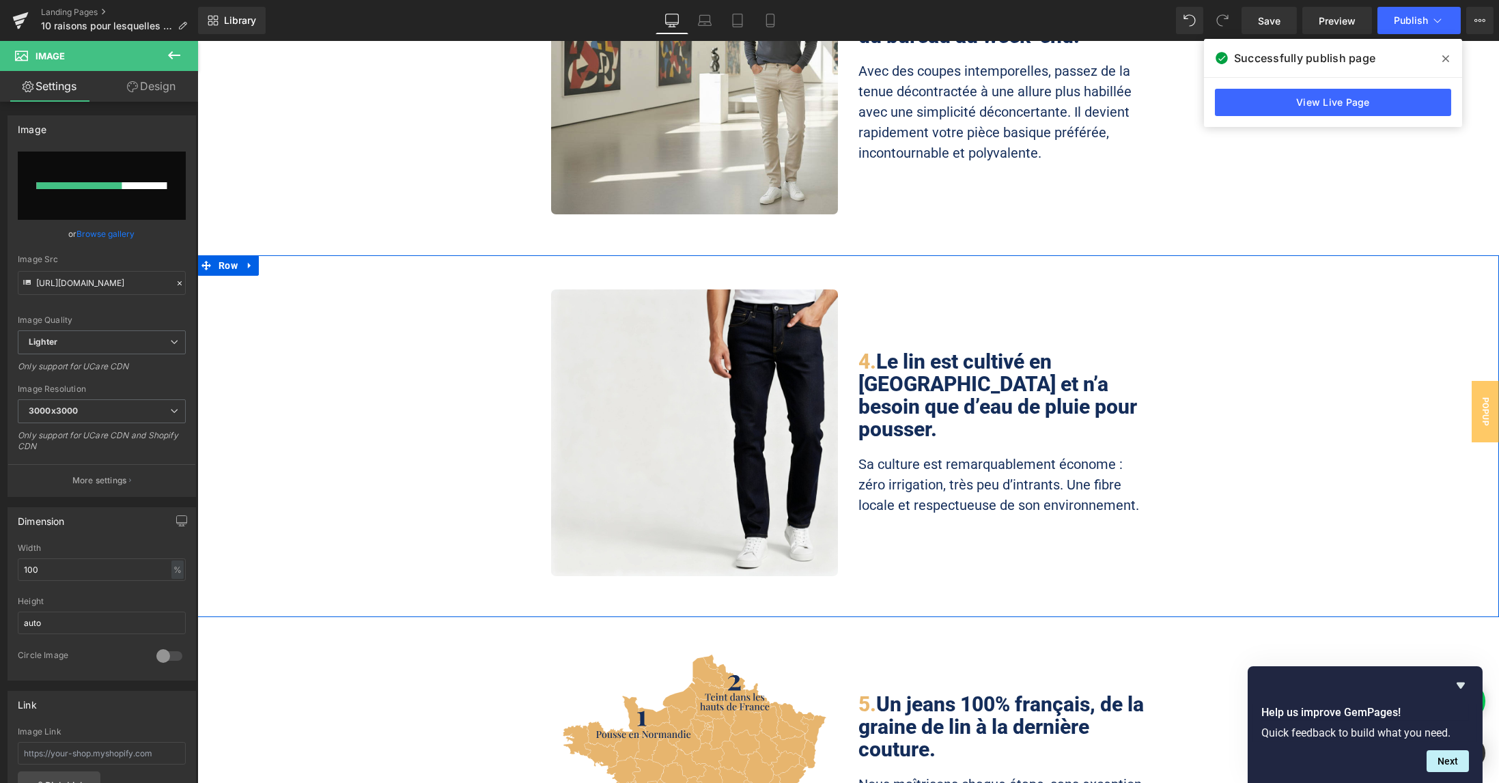
scroll to position [1184, 0]
type input "[URL][DOMAIN_NAME]"
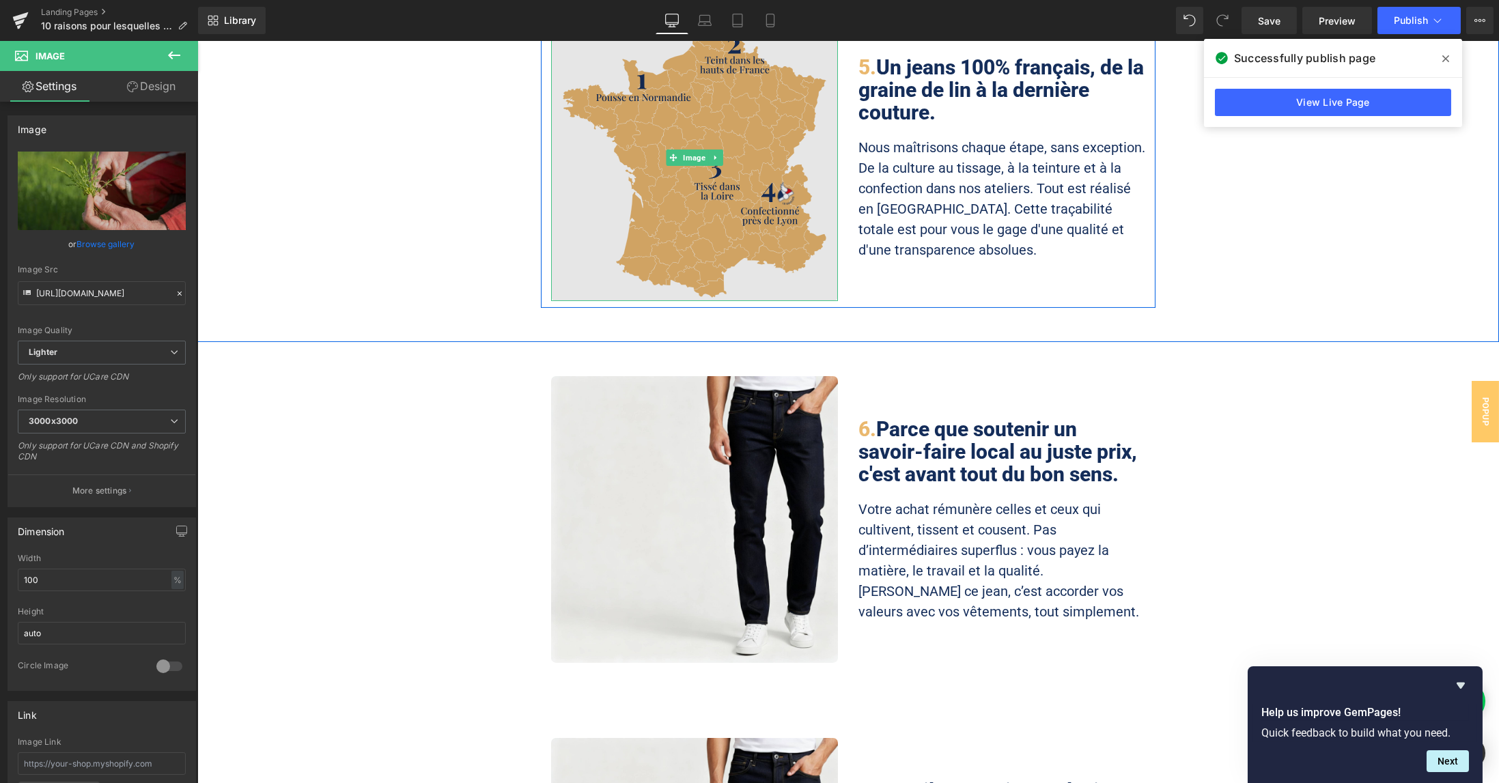
scroll to position [1821, 0]
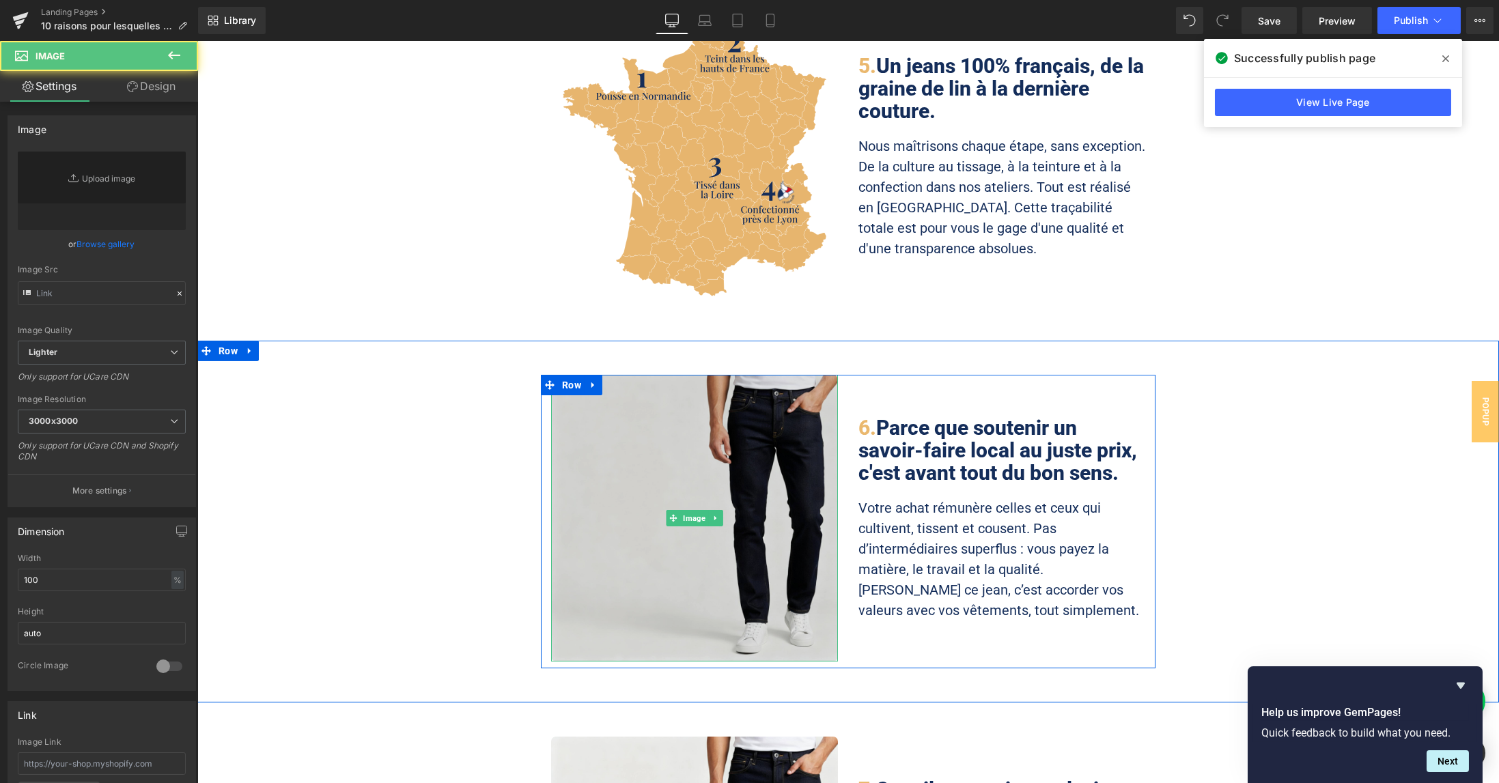
type input "[URL][DOMAIN_NAME]"
click at [706, 432] on img at bounding box center [694, 518] width 287 height 287
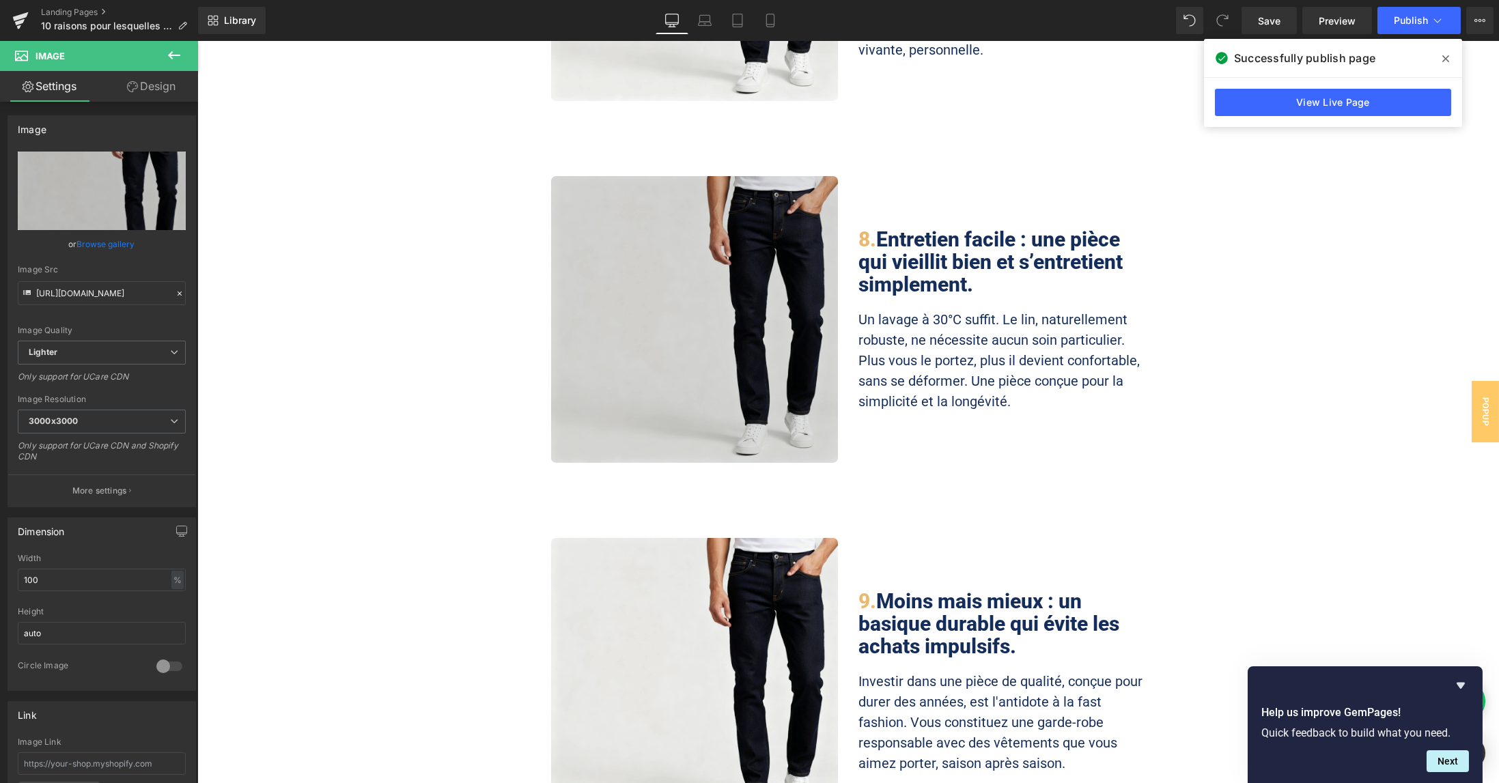
scroll to position [2550, 0]
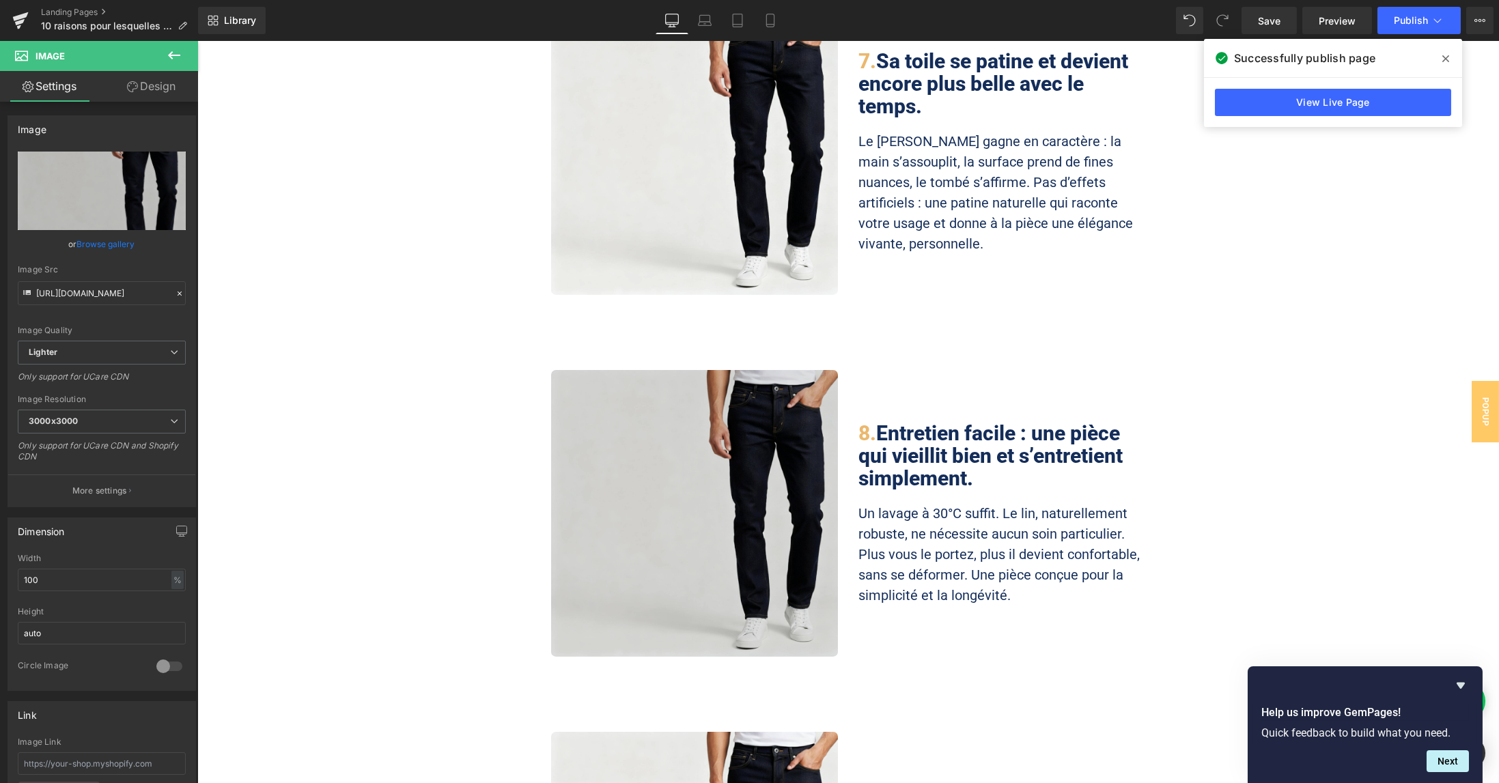
click at [691, 420] on img at bounding box center [694, 513] width 287 height 287
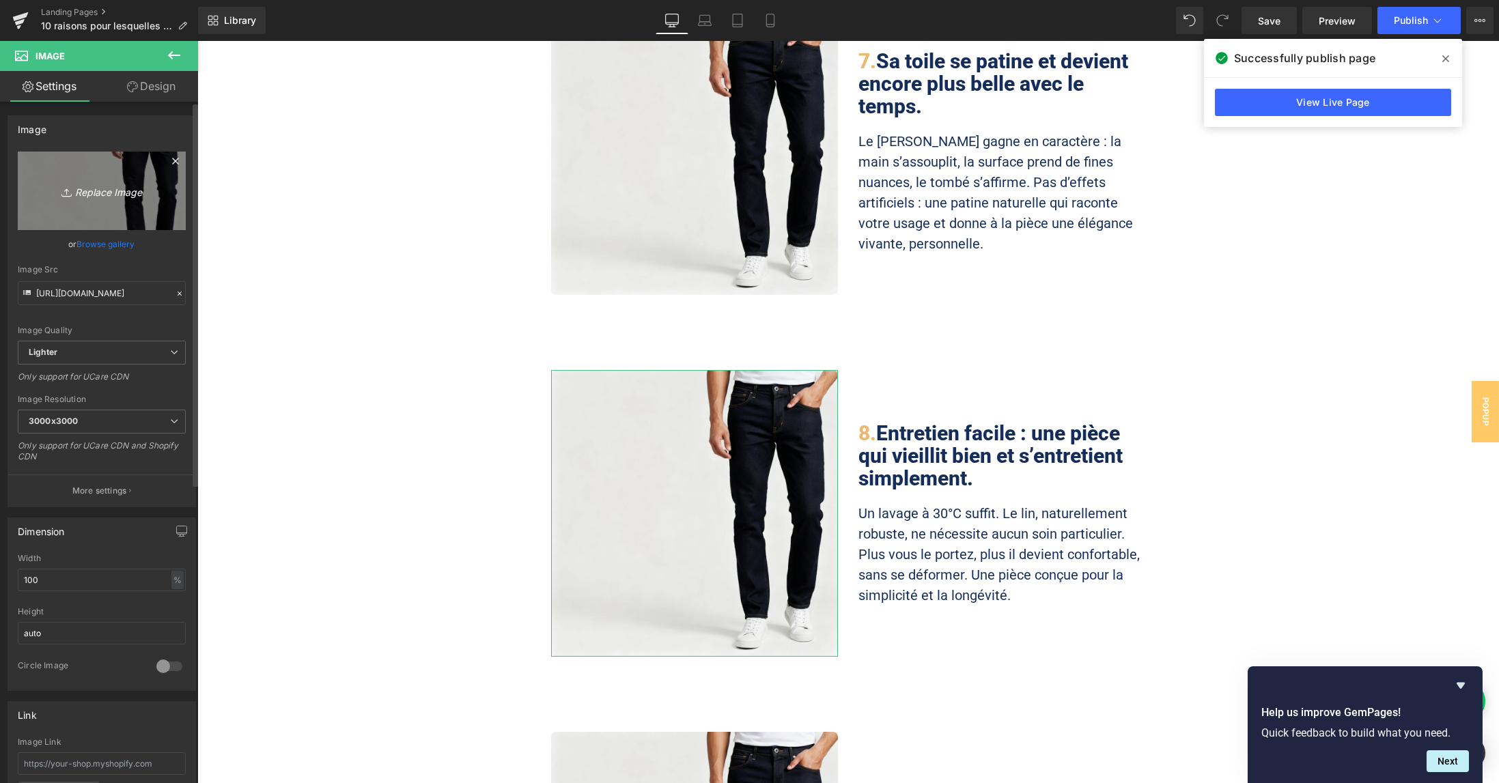
click at [139, 191] on icon "Replace Image" at bounding box center [101, 190] width 109 height 17
type input "C:\fakepath\Frame-108.jpg"
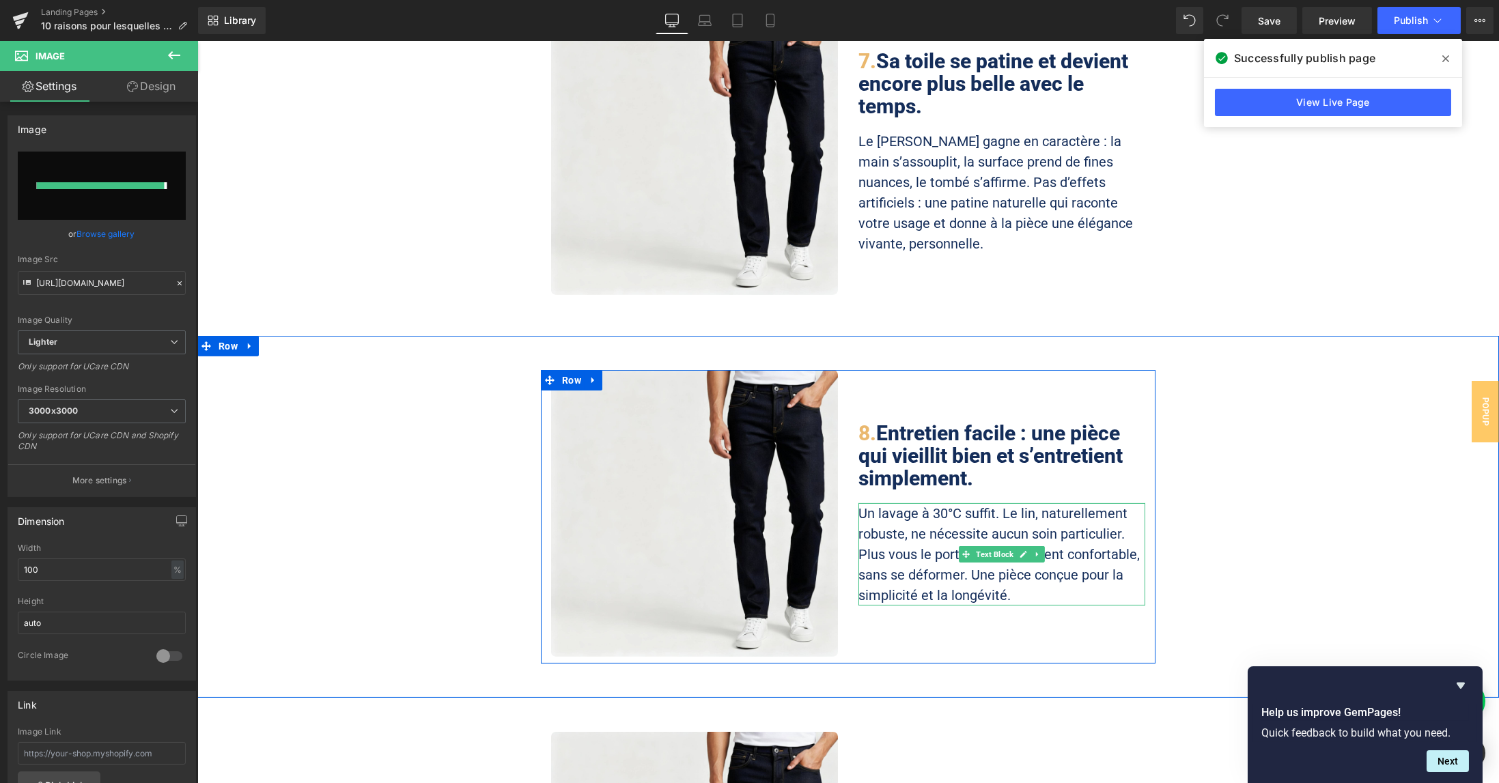
type input "[URL][DOMAIN_NAME]"
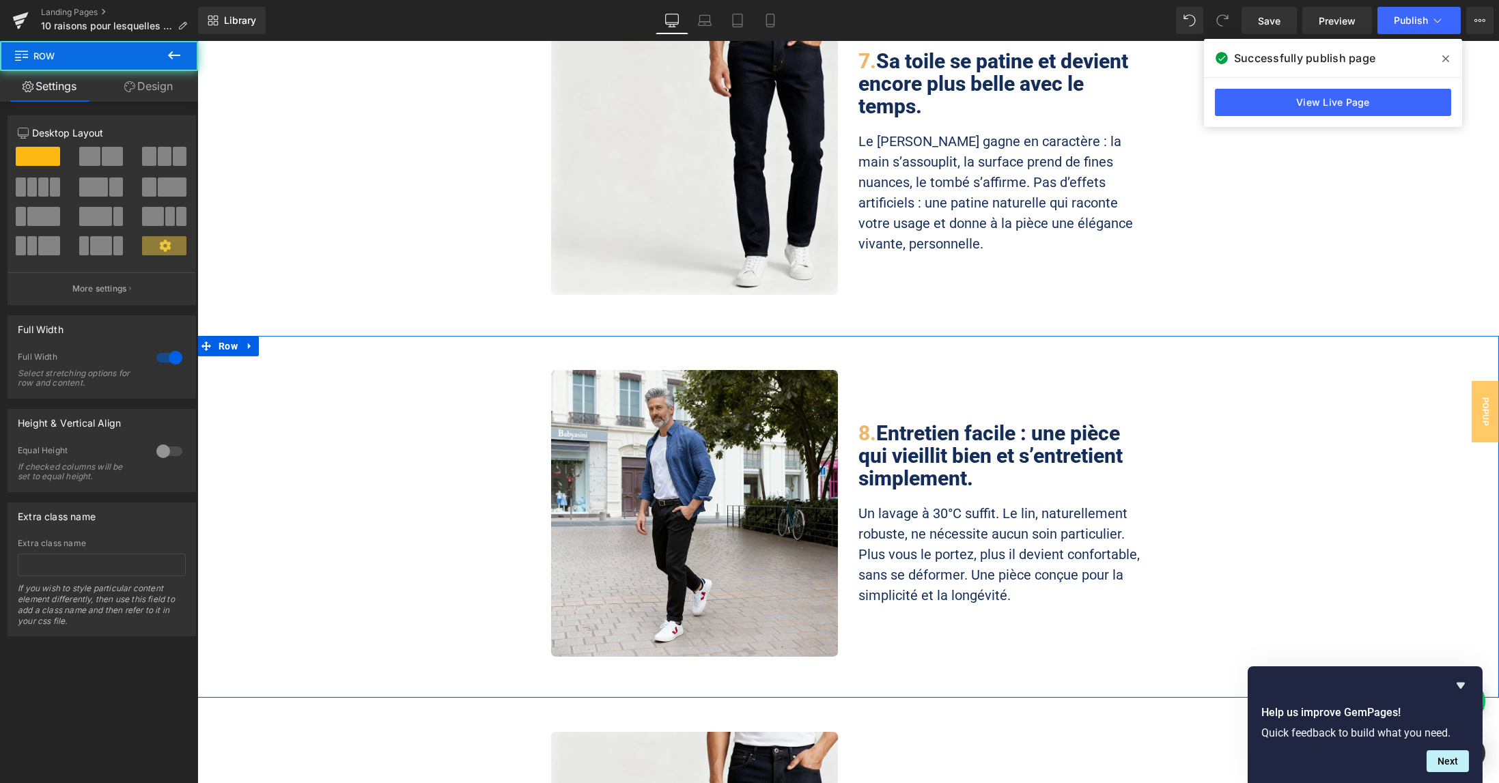
click at [1289, 398] on div "Image 8. Entretien facile : une pièce qui vieillit bien et s’entretient simplem…" at bounding box center [848, 517] width 1302 height 294
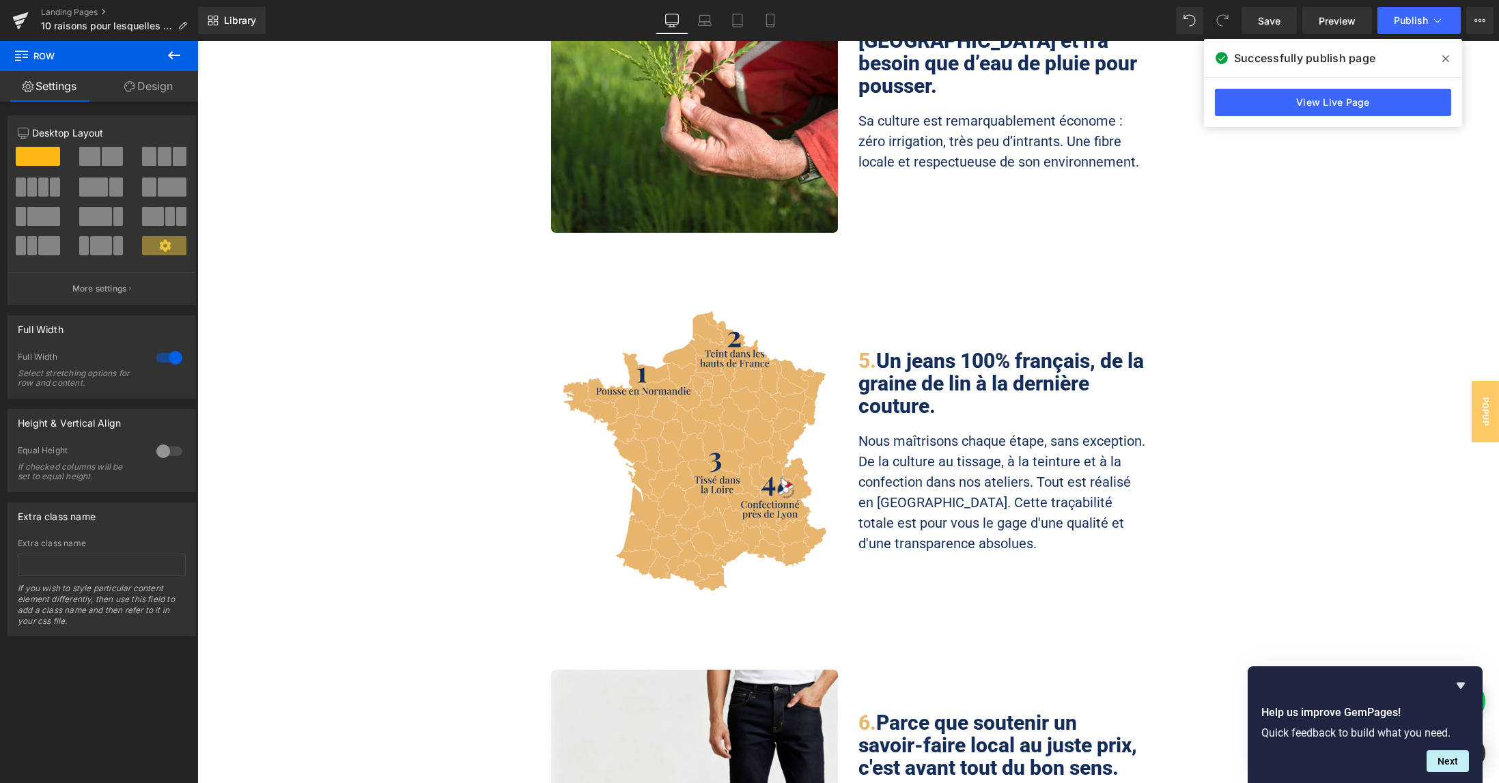
scroll to position [1913, 0]
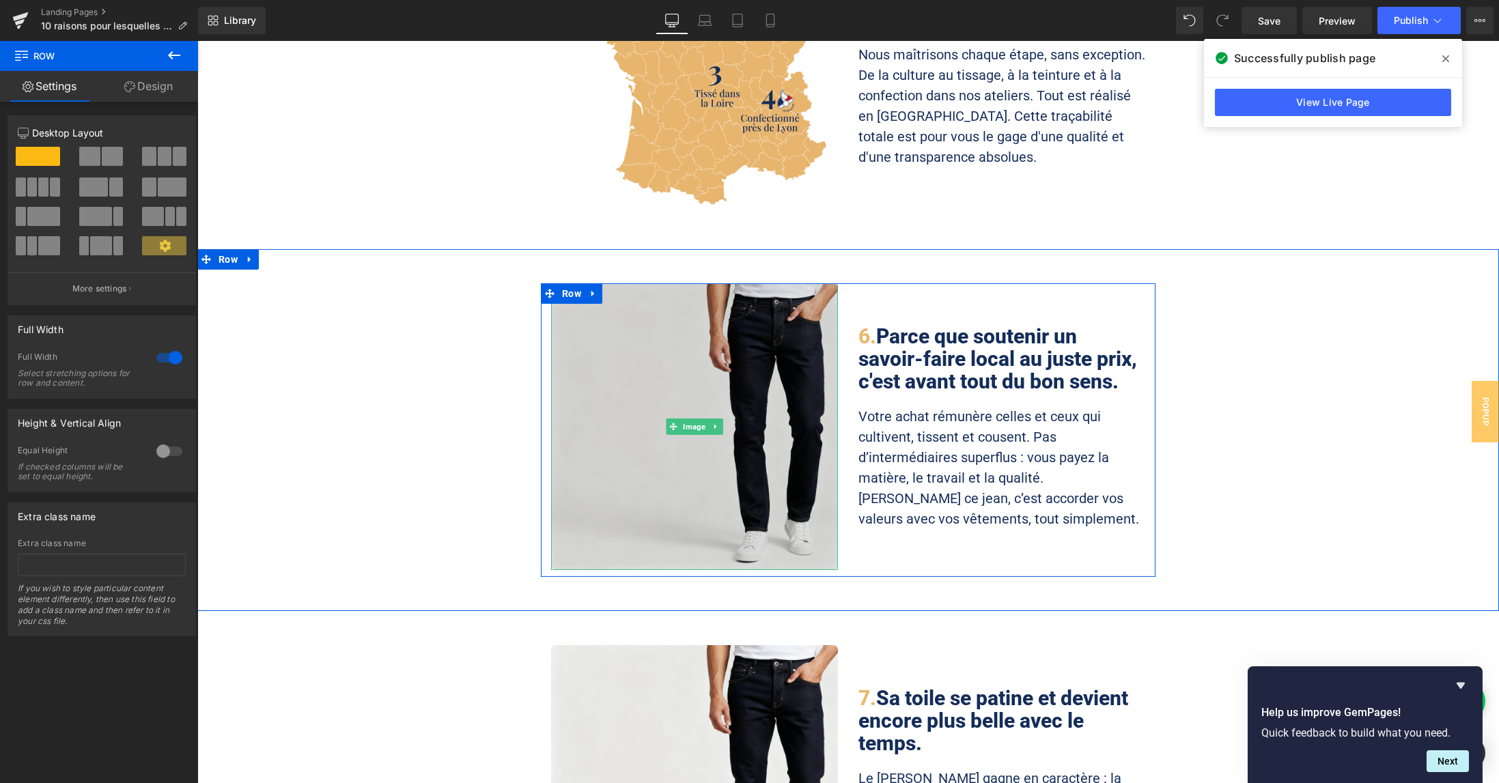
click at [738, 283] on img at bounding box center [694, 426] width 287 height 287
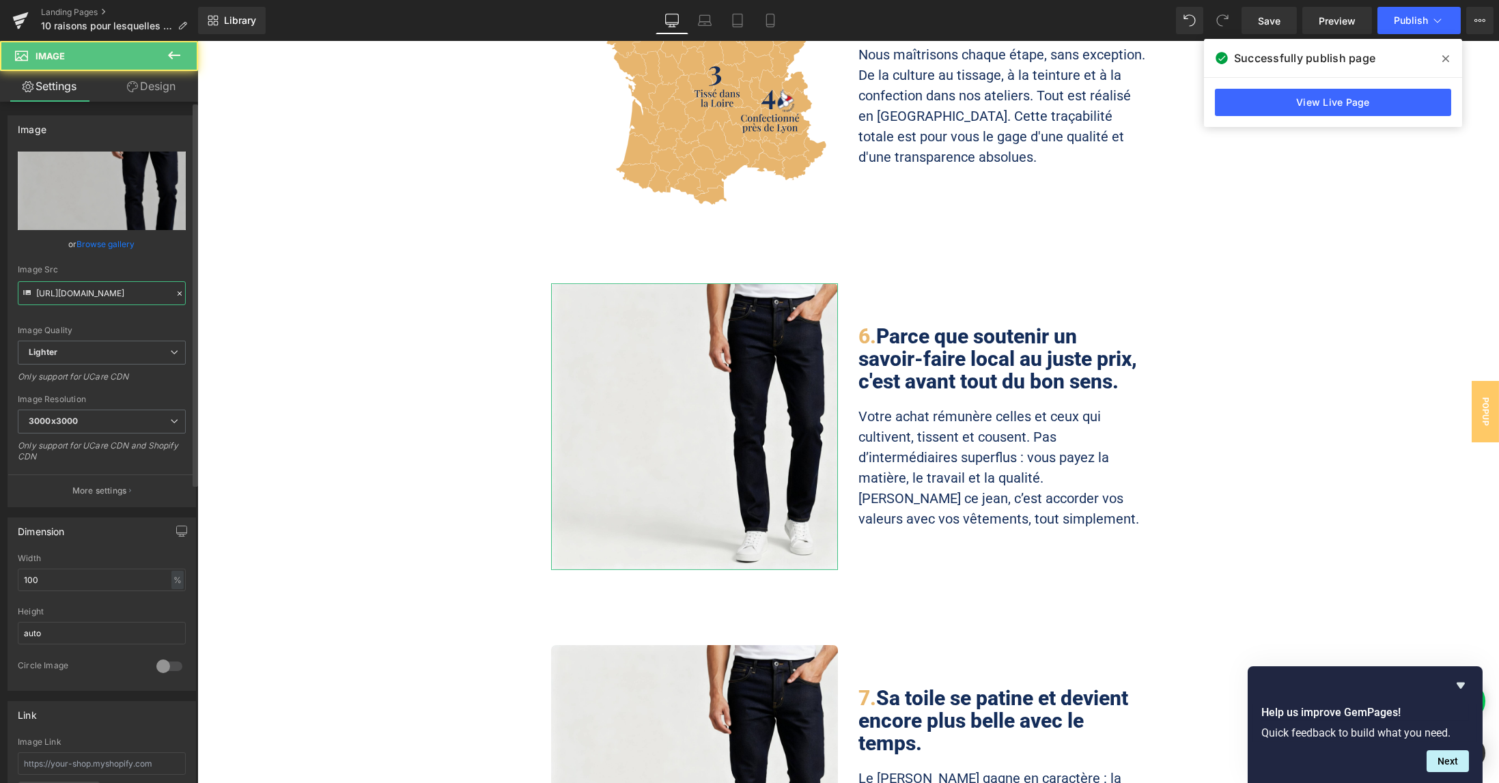
click at [101, 291] on input "[URL][DOMAIN_NAME]" at bounding box center [102, 293] width 168 height 24
paste input "b31b398d-4c5c-4c0c-87ff-255cc380d41e/-/format/auto/-/preview/600x600/-/quality/…"
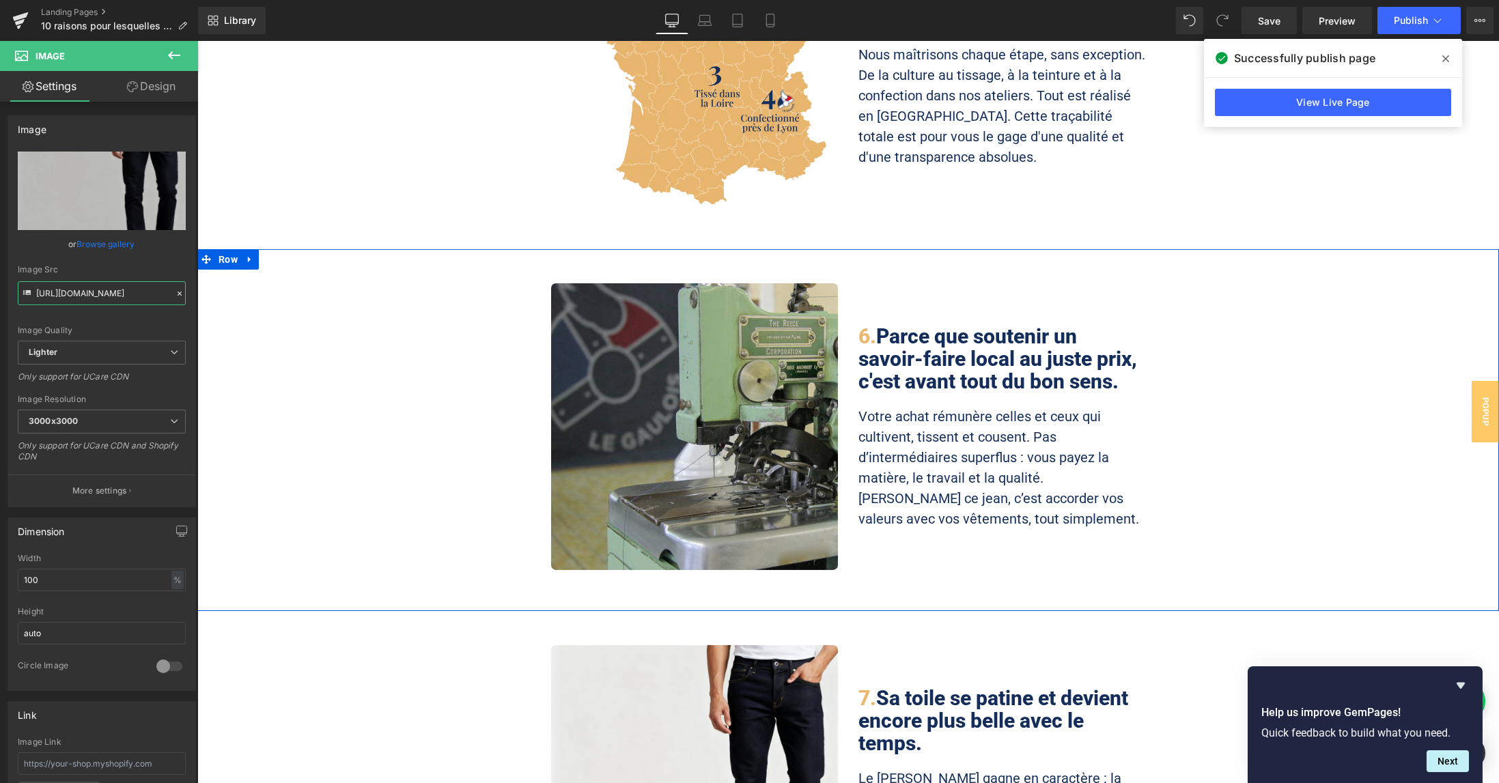
type input "[URL][DOMAIN_NAME]"
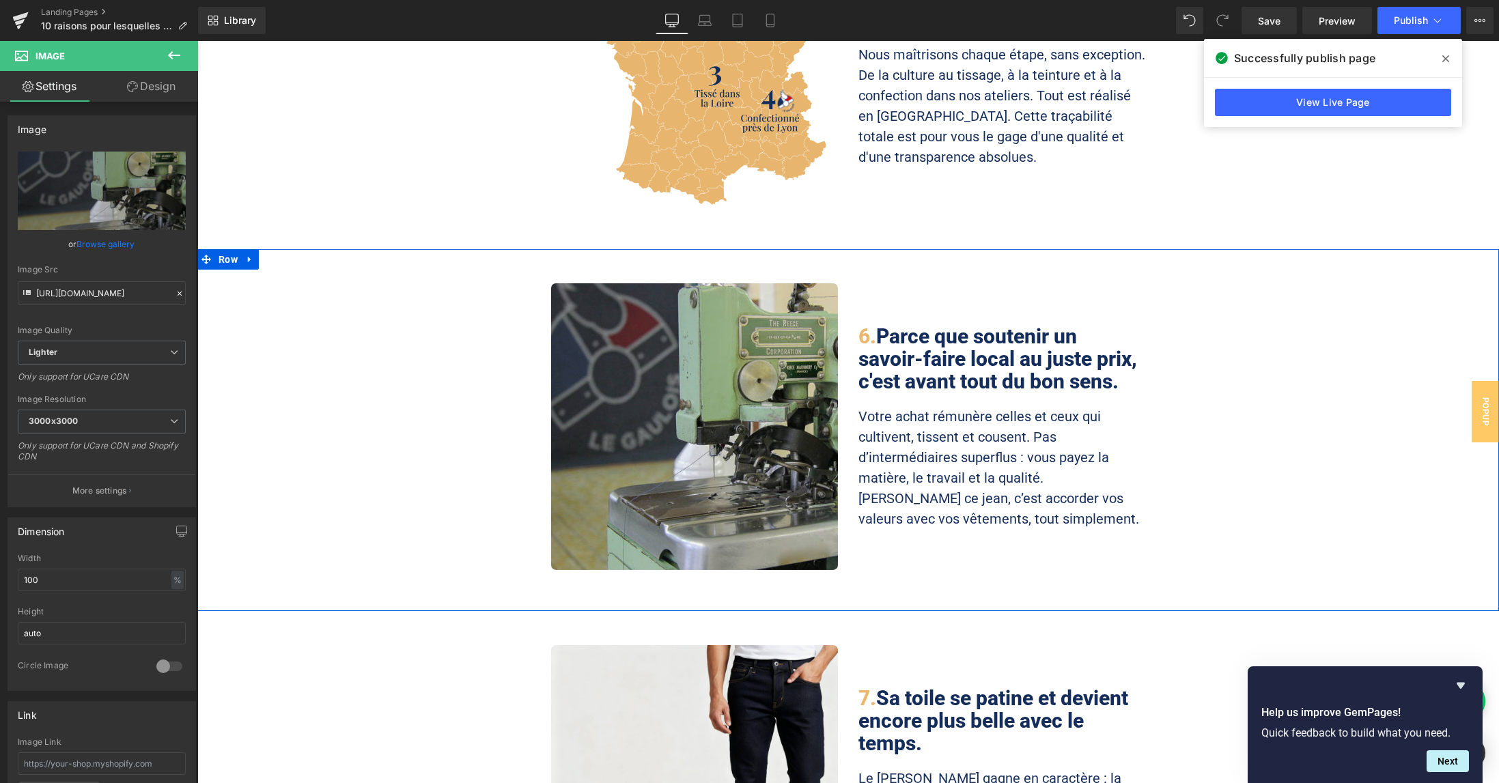
click at [421, 283] on div "Image 6. Parce que soutenir un savoir-faire local au juste prix, c'est avant to…" at bounding box center [848, 430] width 1302 height 294
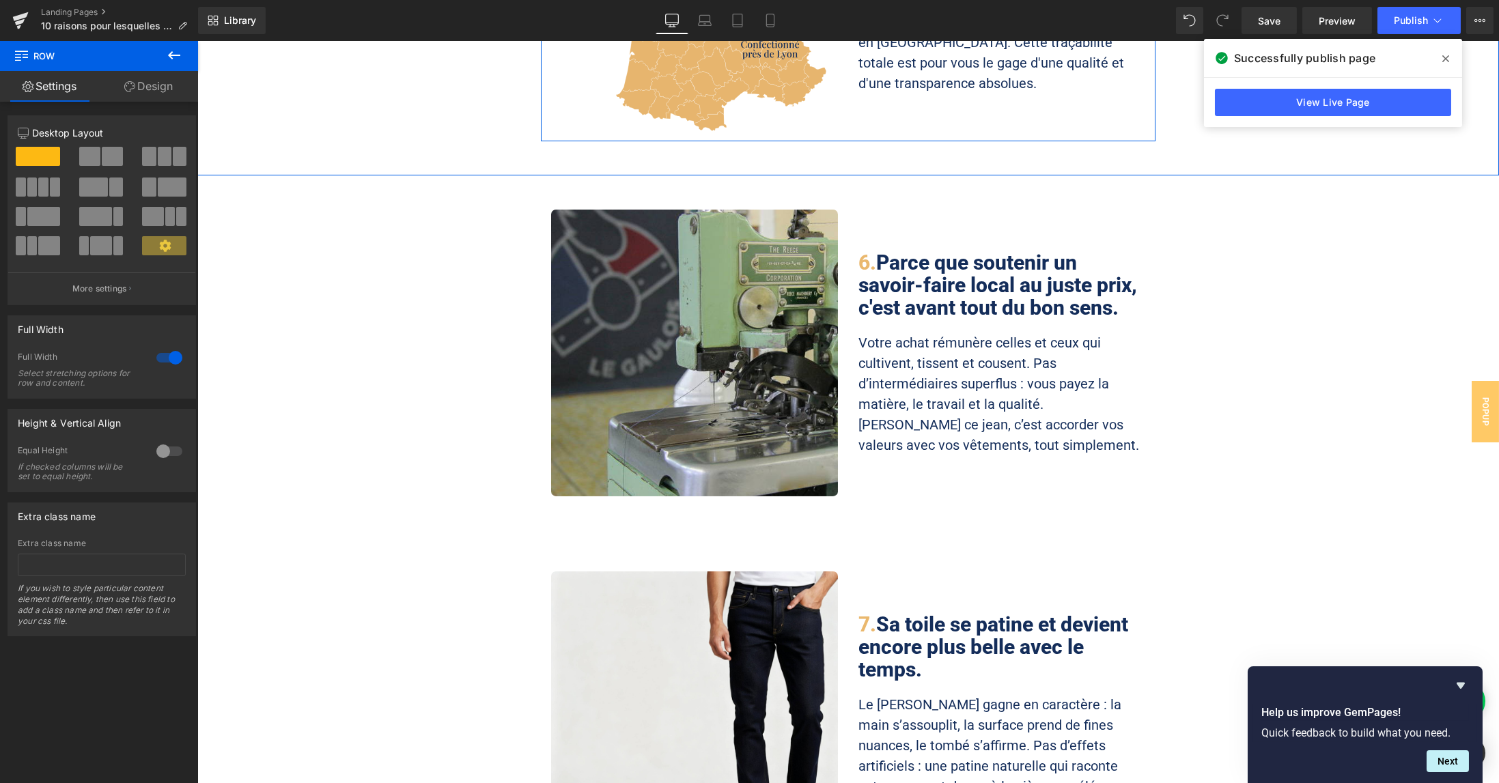
scroll to position [2003, 0]
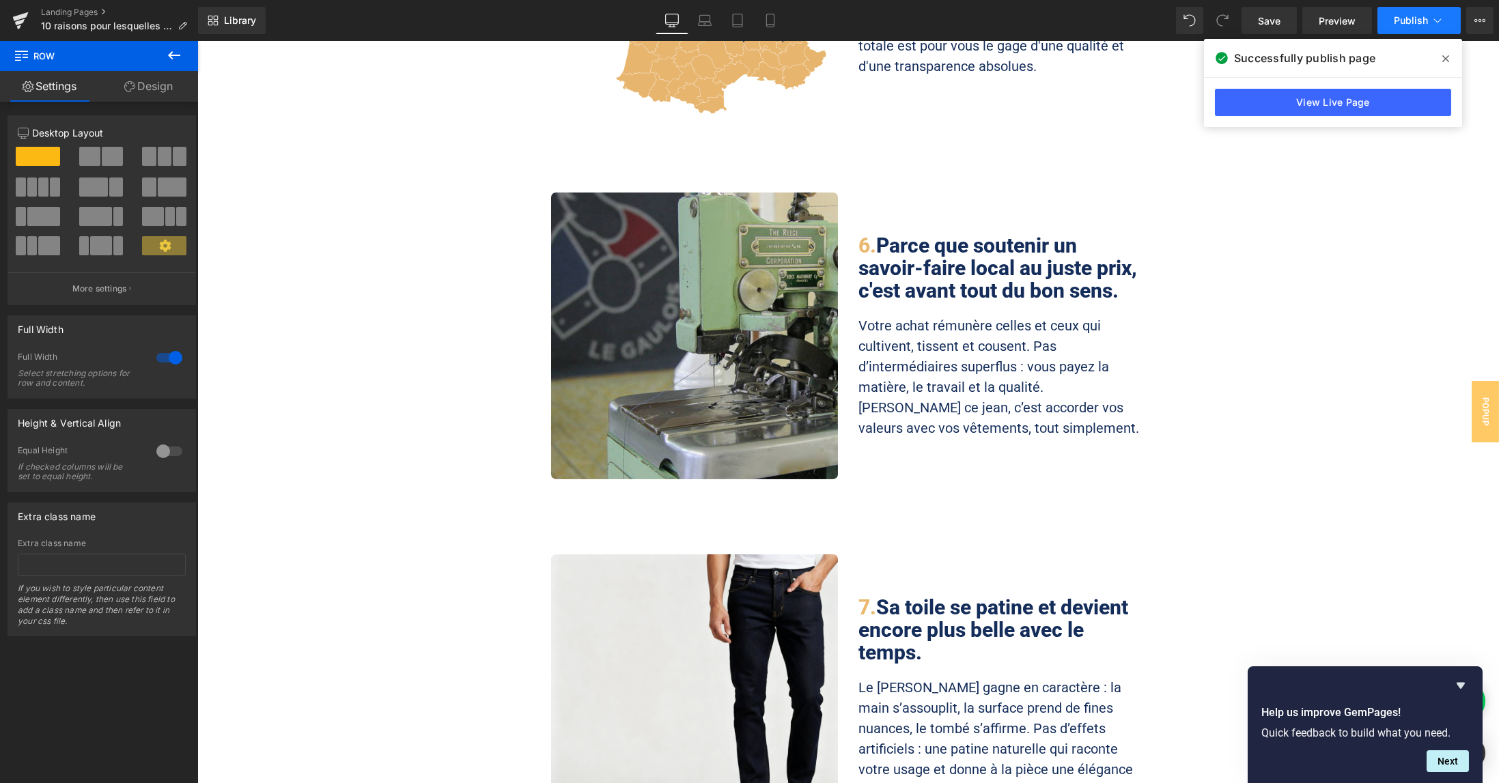
click at [1410, 16] on span "Publish" at bounding box center [1411, 20] width 34 height 11
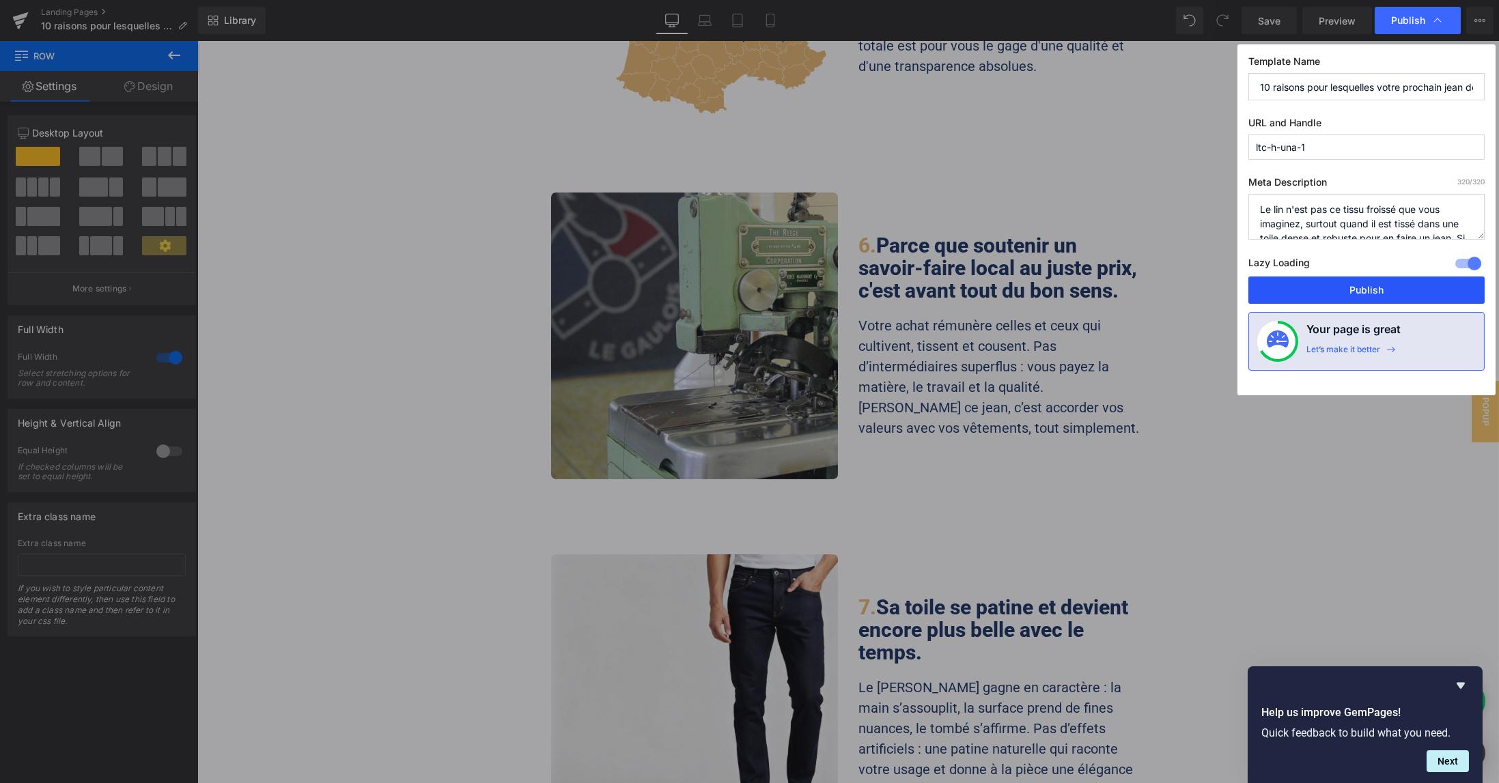
click at [1357, 293] on button "Publish" at bounding box center [1367, 290] width 236 height 27
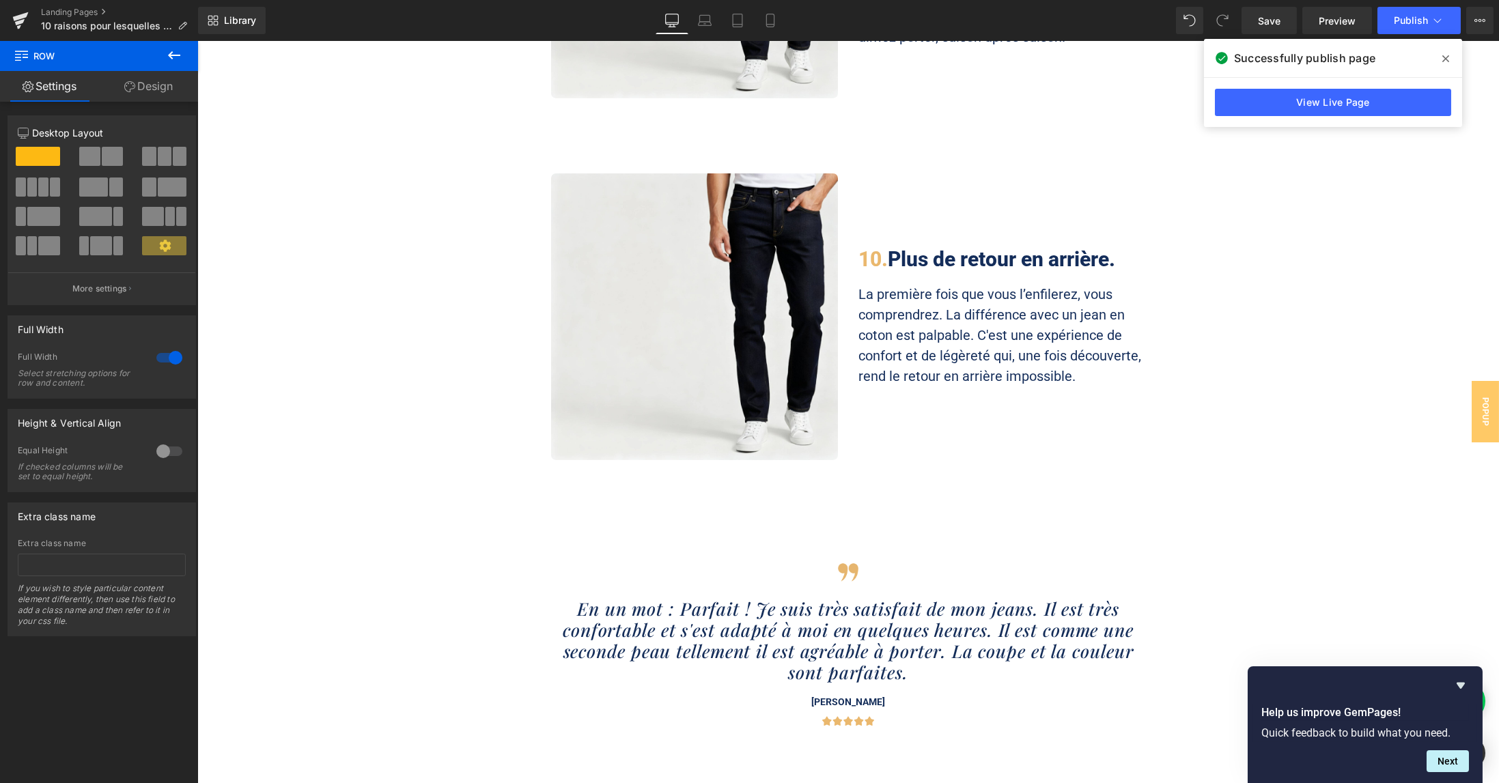
scroll to position [3825, 0]
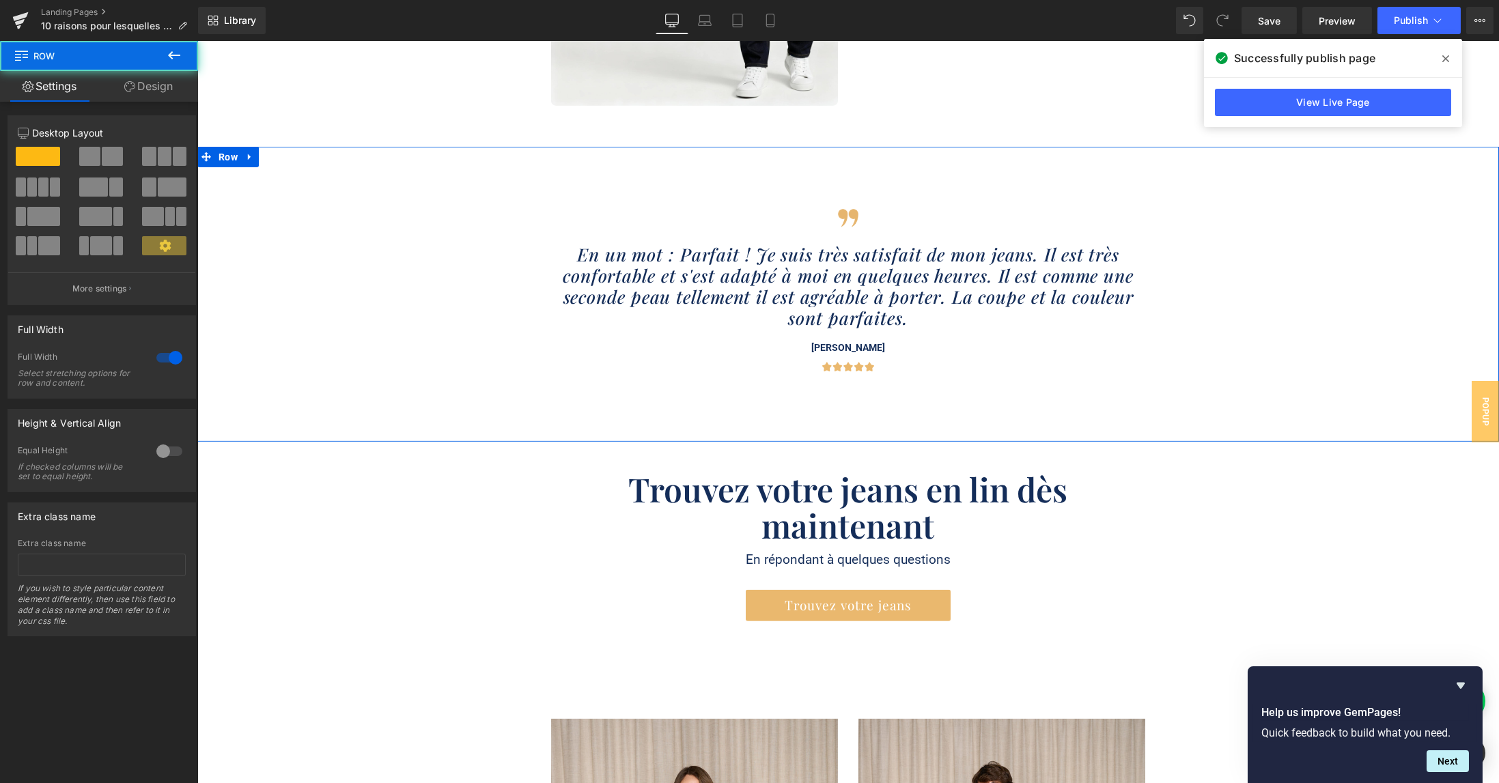
click at [368, 206] on div "Image En un mot : Parfait ! Je suis très satisfait de mon jeans. Il est très co…" at bounding box center [848, 289] width 1302 height 167
click at [249, 147] on link at bounding box center [250, 157] width 18 height 20
click at [263, 152] on icon at bounding box center [268, 157] width 10 height 10
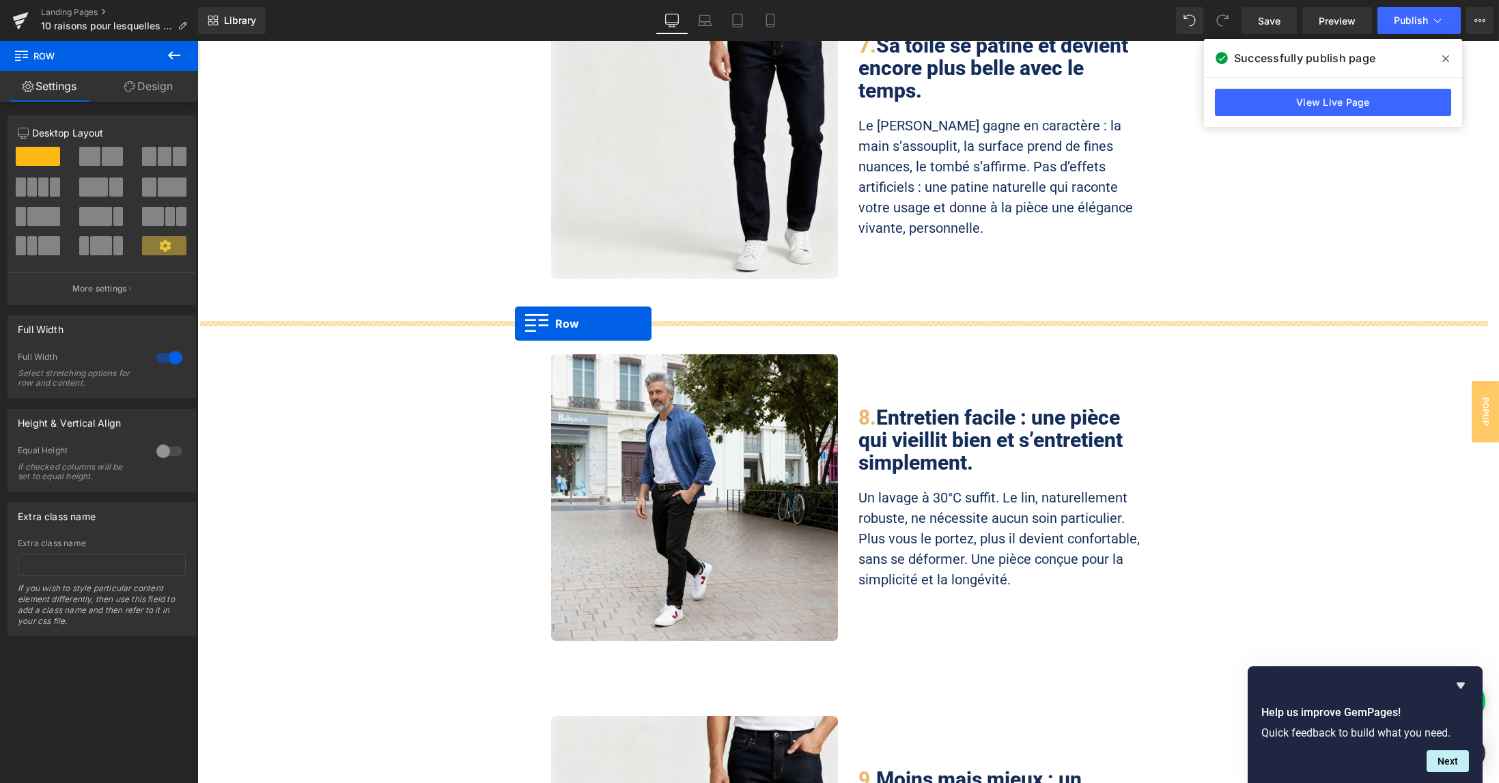
scroll to position [2641, 0]
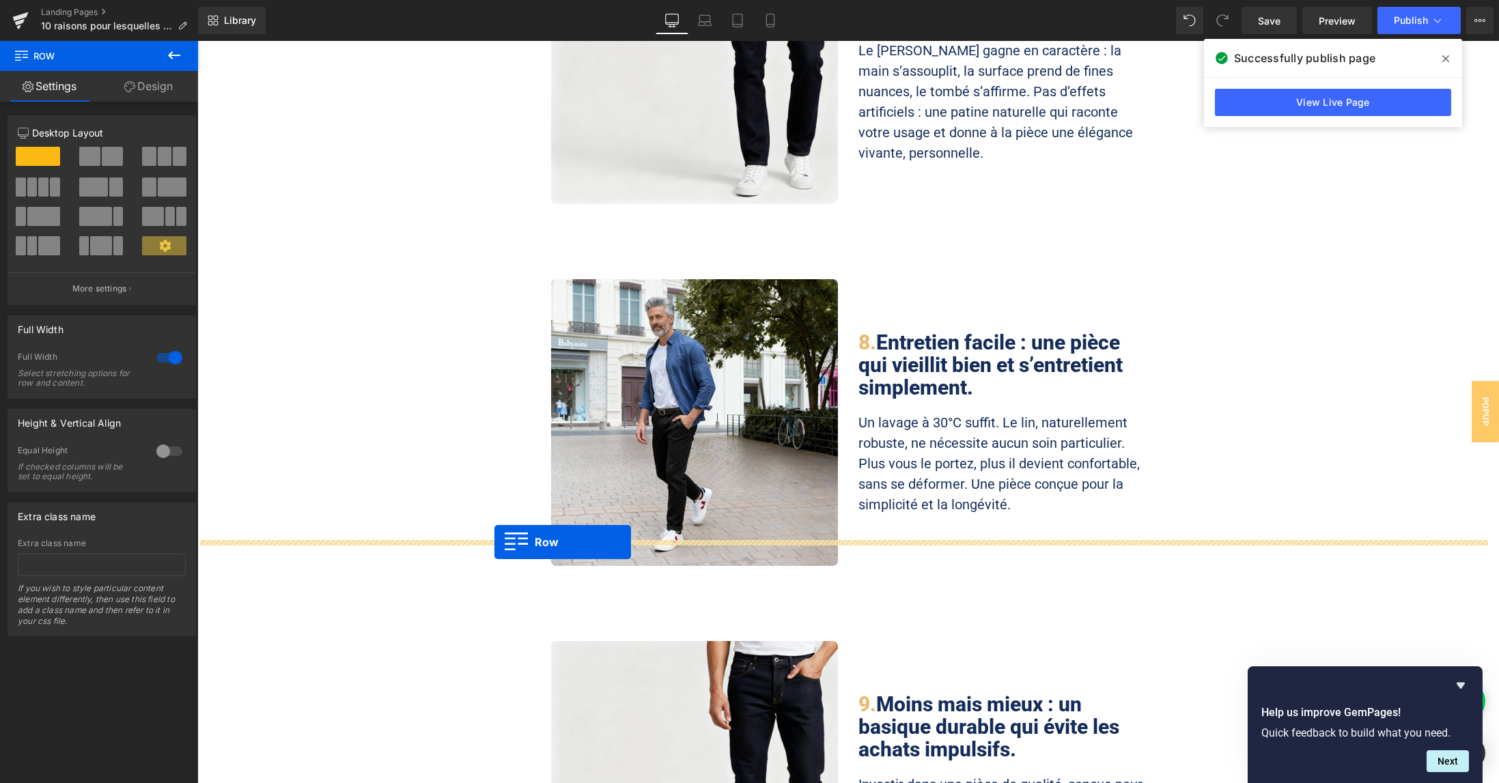
drag, startPoint x: 221, startPoint y: 453, endPoint x: 495, endPoint y: 542, distance: 288.2
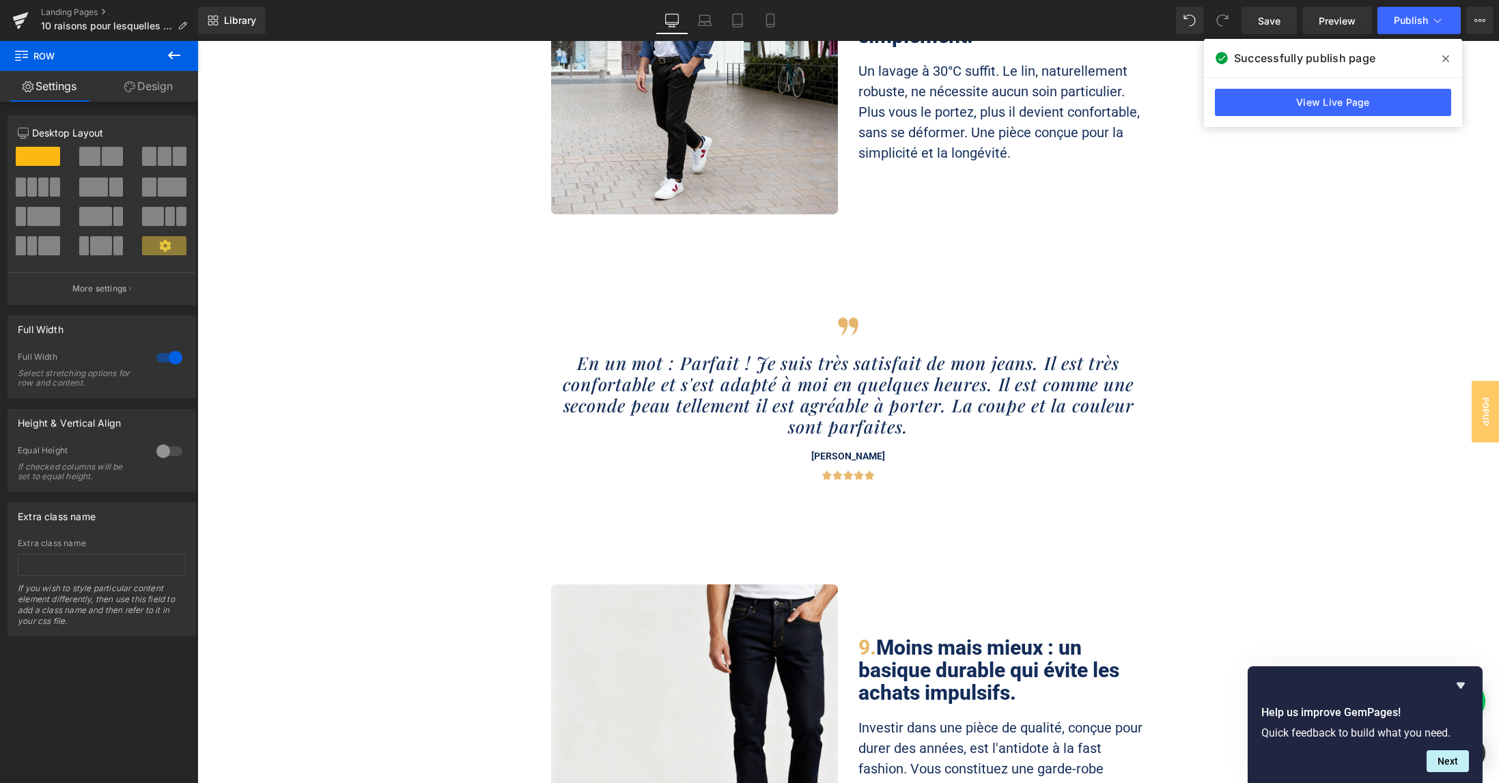
scroll to position [2732, 0]
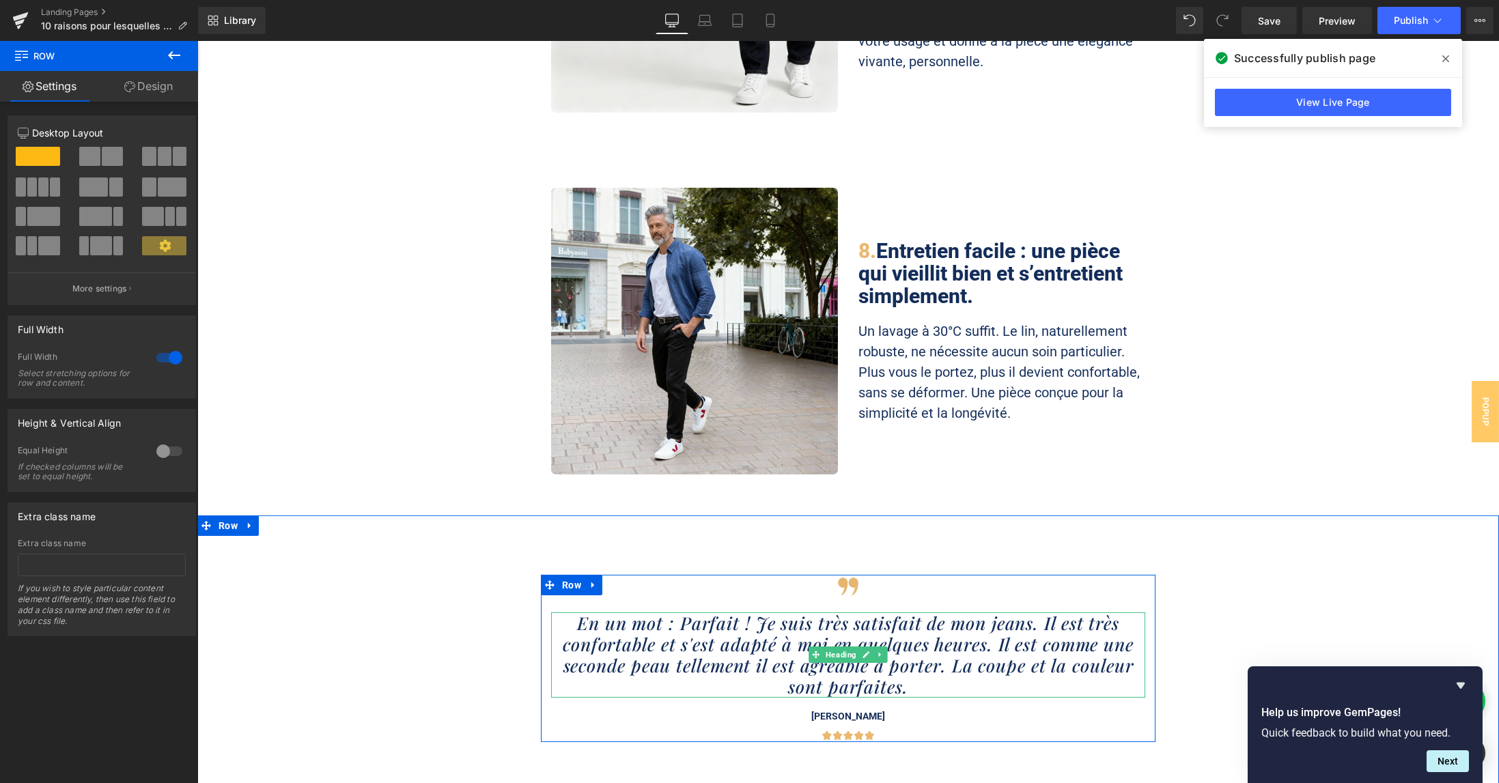
click at [743, 611] on icon "En un mot : Parfait ! Je suis très satisfait de mon jeans. Il est très conforta…" at bounding box center [848, 655] width 571 height 88
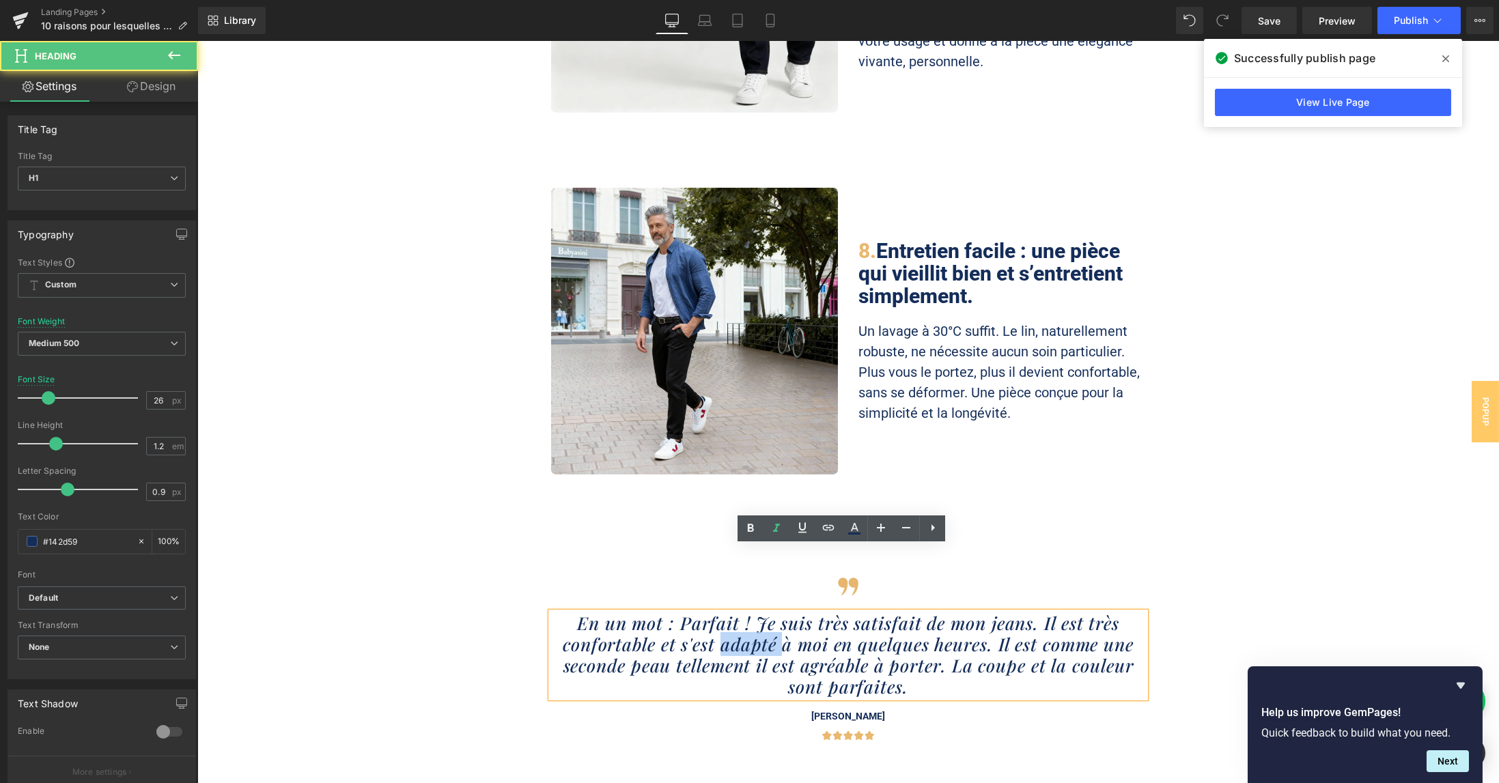
click at [743, 611] on icon "En un mot : Parfait ! Je suis très satisfait de mon jeans. Il est très conforta…" at bounding box center [848, 655] width 571 height 88
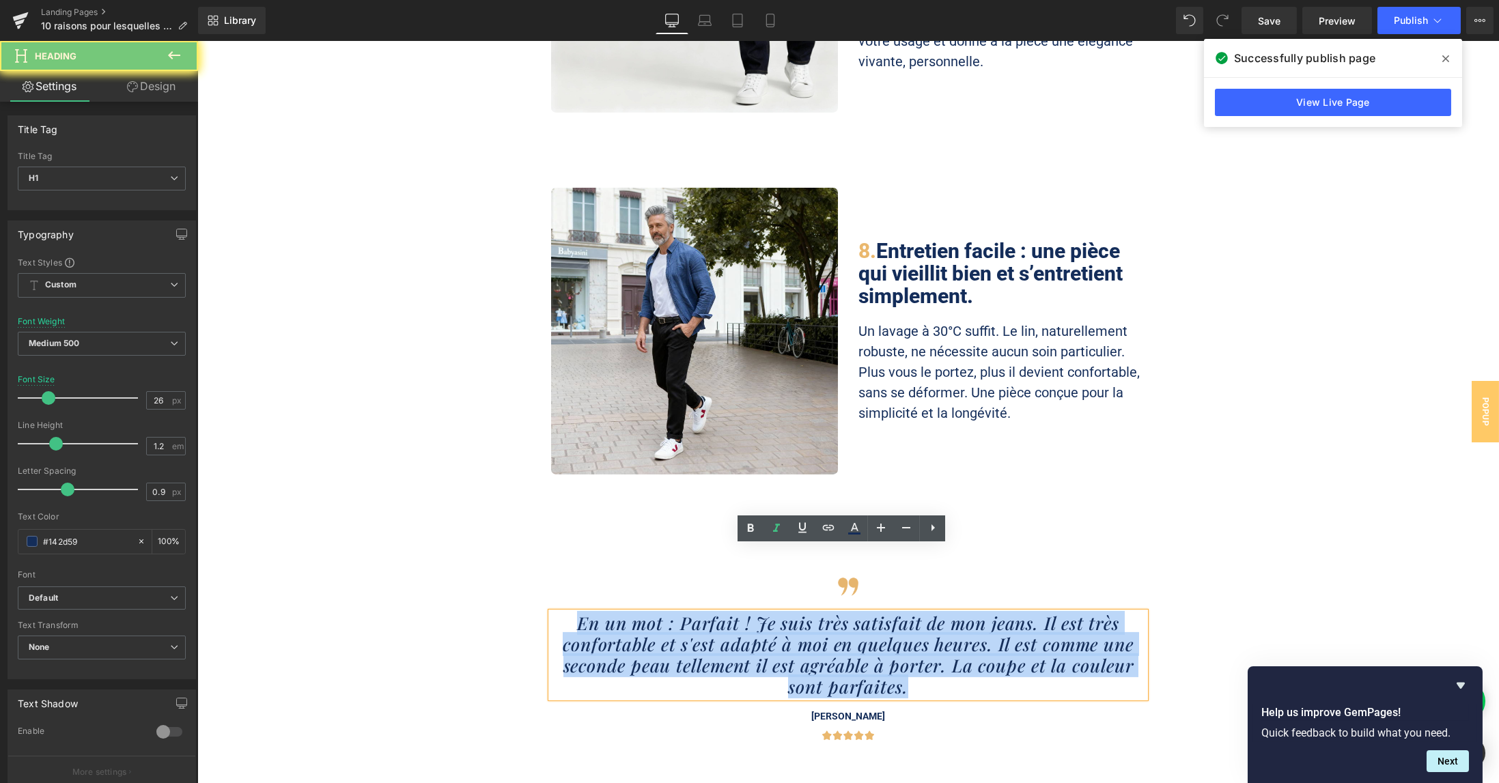
click at [743, 611] on icon "En un mot : Parfait ! Je suis très satisfait de mon jeans. Il est très conforta…" at bounding box center [848, 655] width 571 height 88
paste div
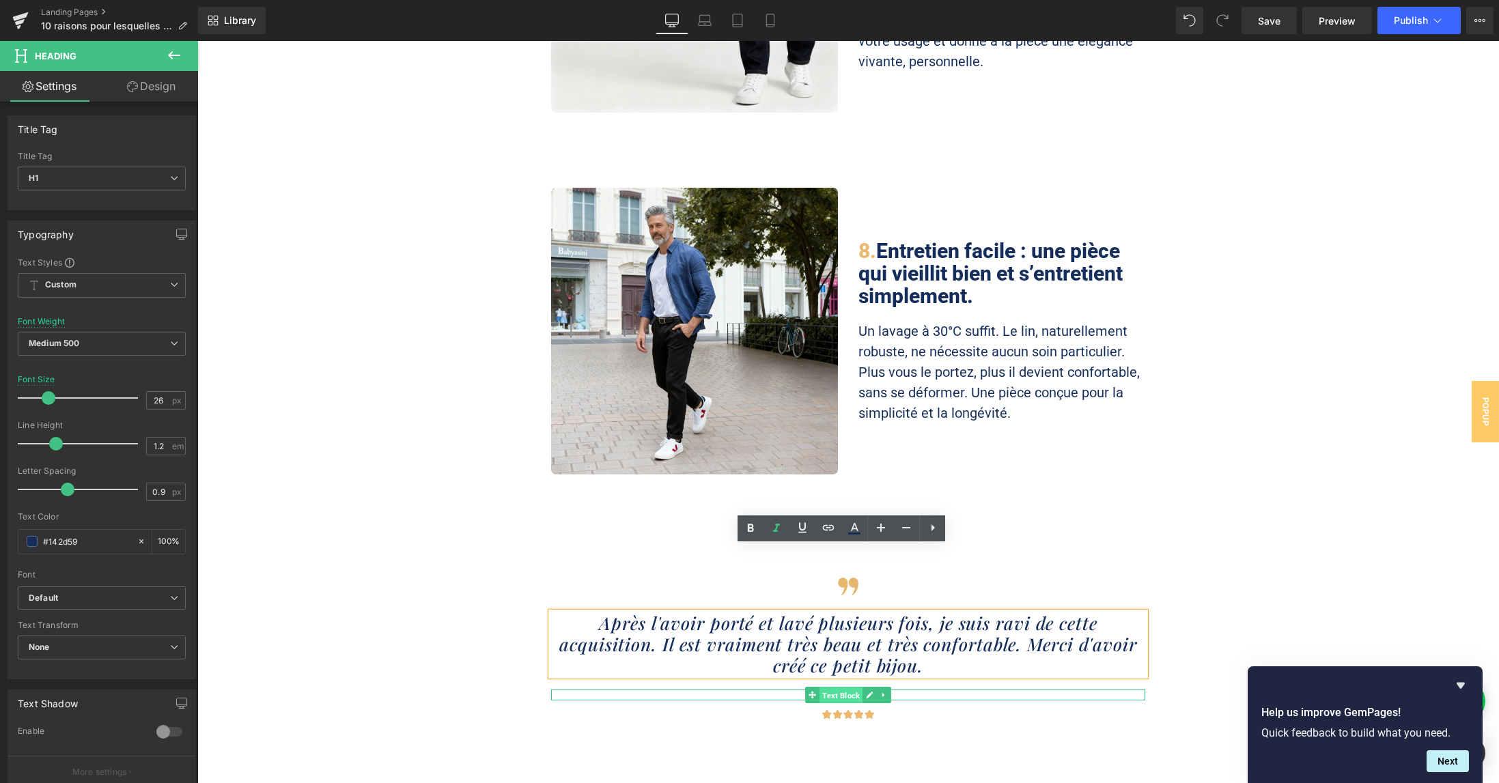
click at [823, 688] on span "Text Block" at bounding box center [841, 696] width 43 height 16
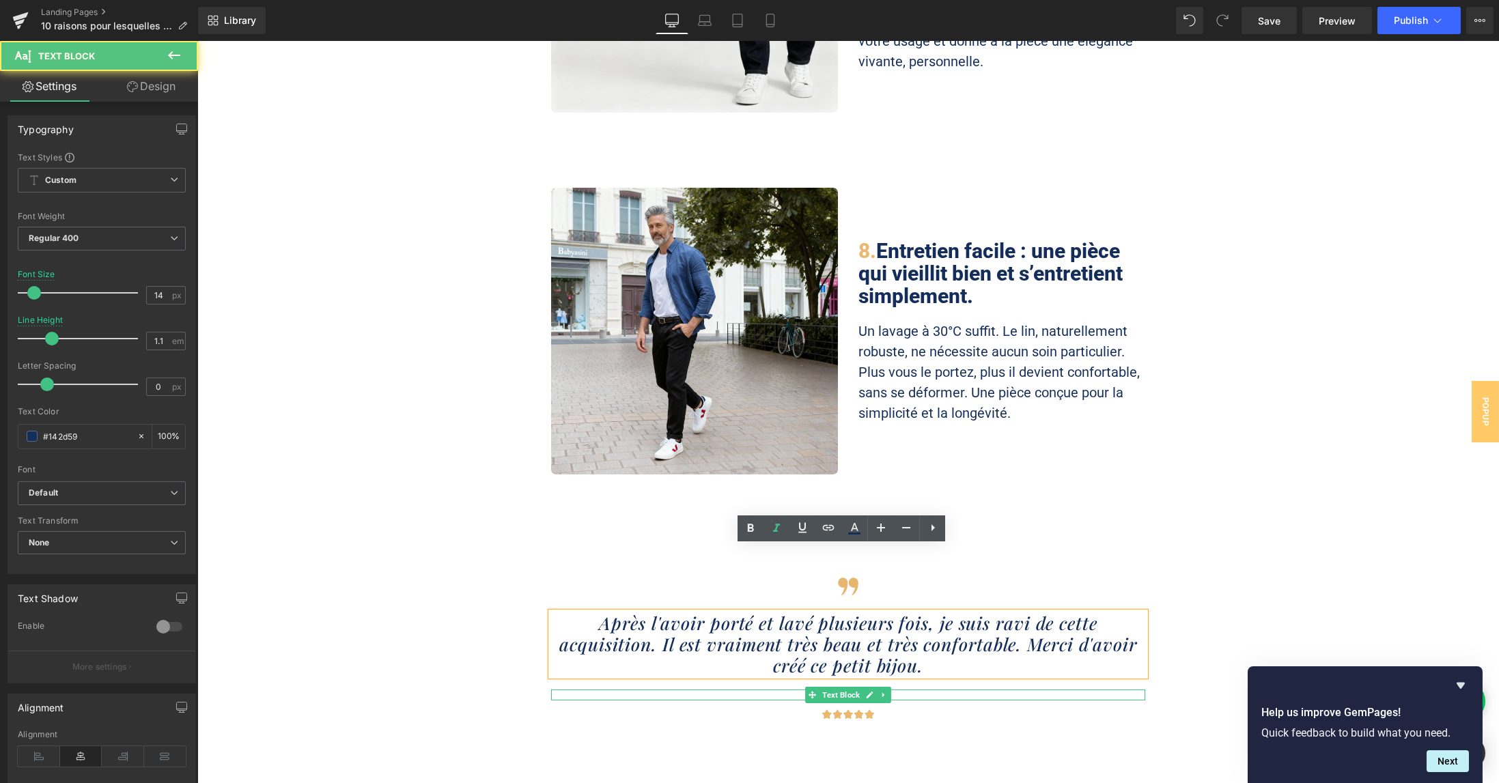
click at [902, 690] on div at bounding box center [848, 691] width 594 height 3
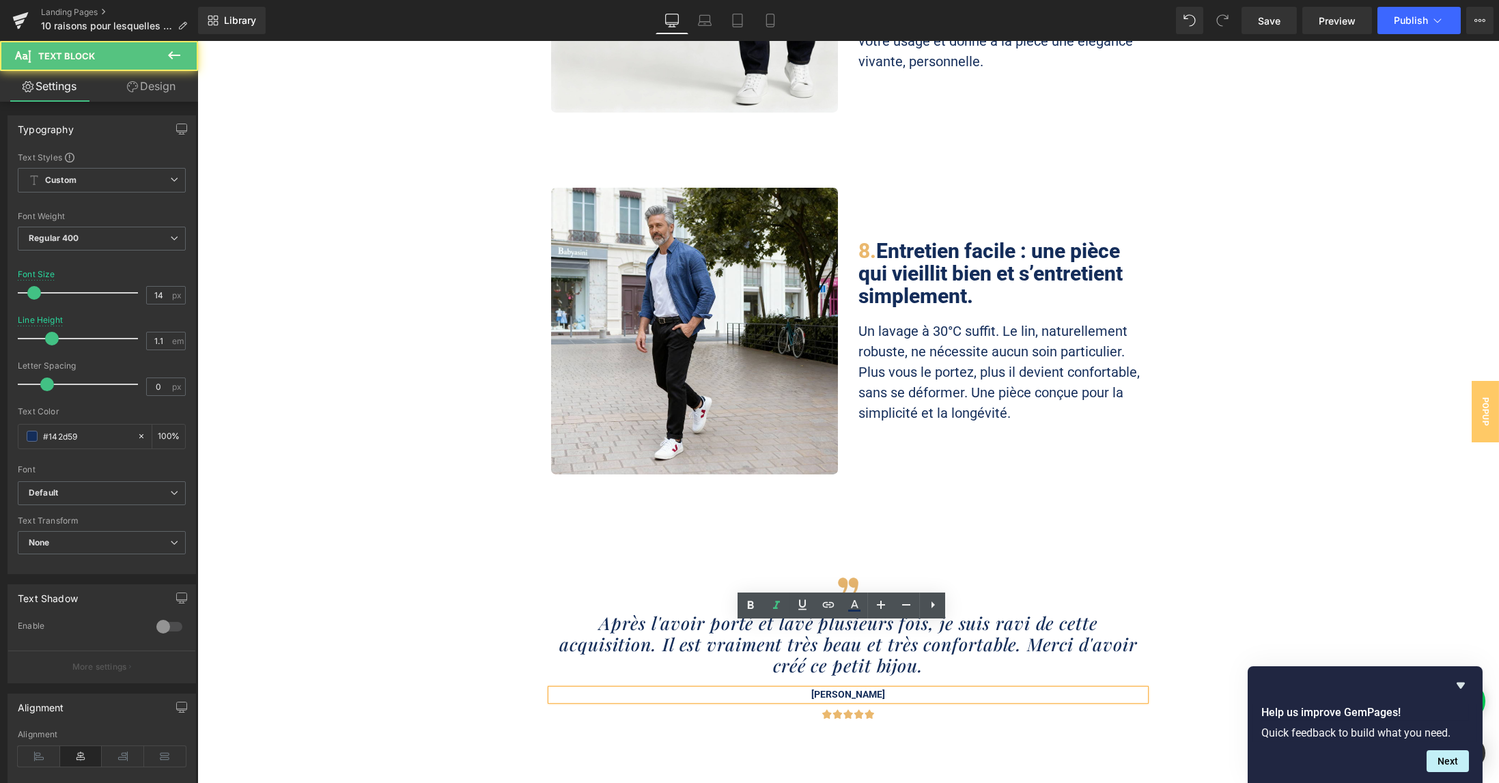
click at [902, 690] on p "[PERSON_NAME]" at bounding box center [848, 695] width 594 height 10
paste div
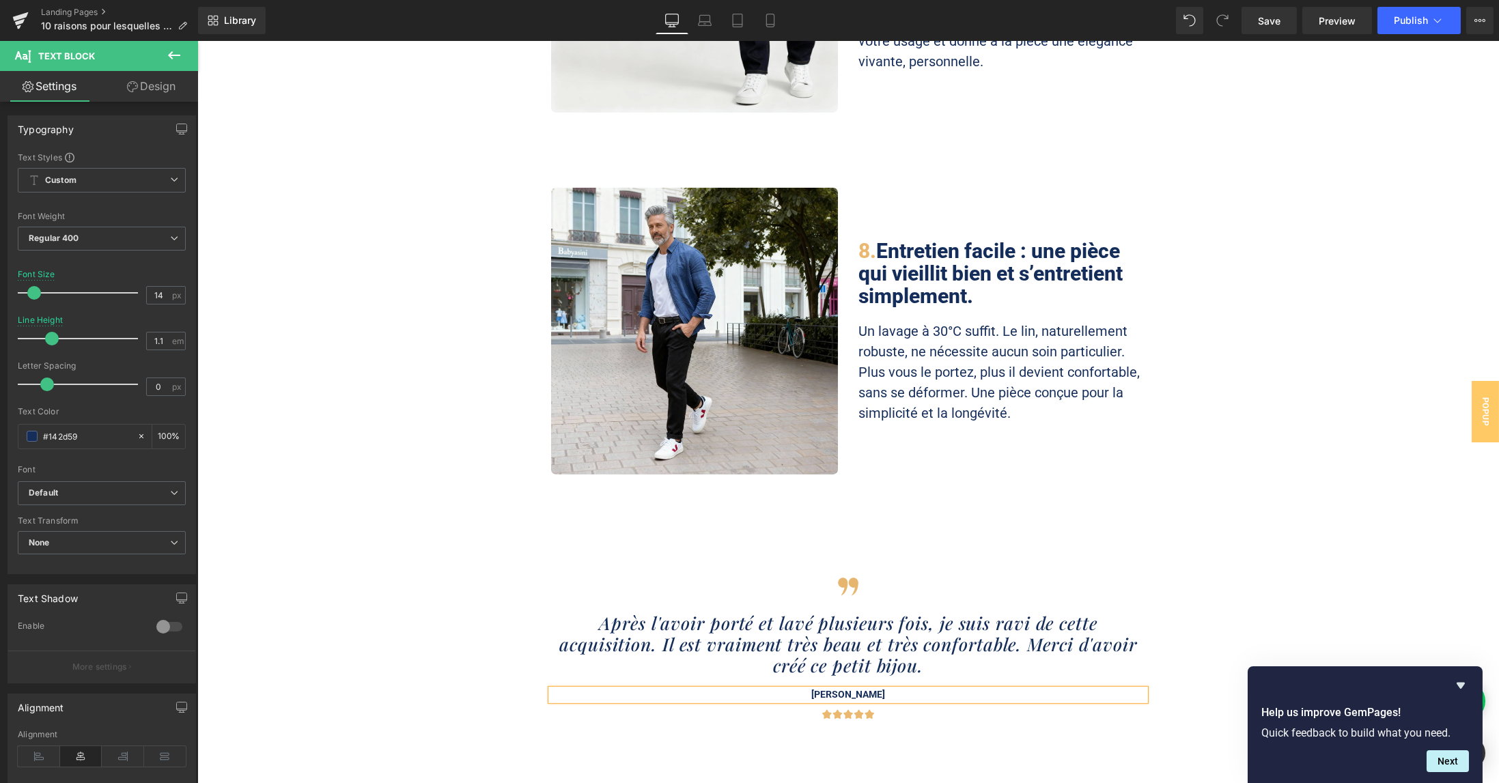
click at [1168, 587] on div "Image Après l'avoir porté et lavé plusieurs fois, je suis ravi de cette acquisi…" at bounding box center [848, 648] width 1302 height 146
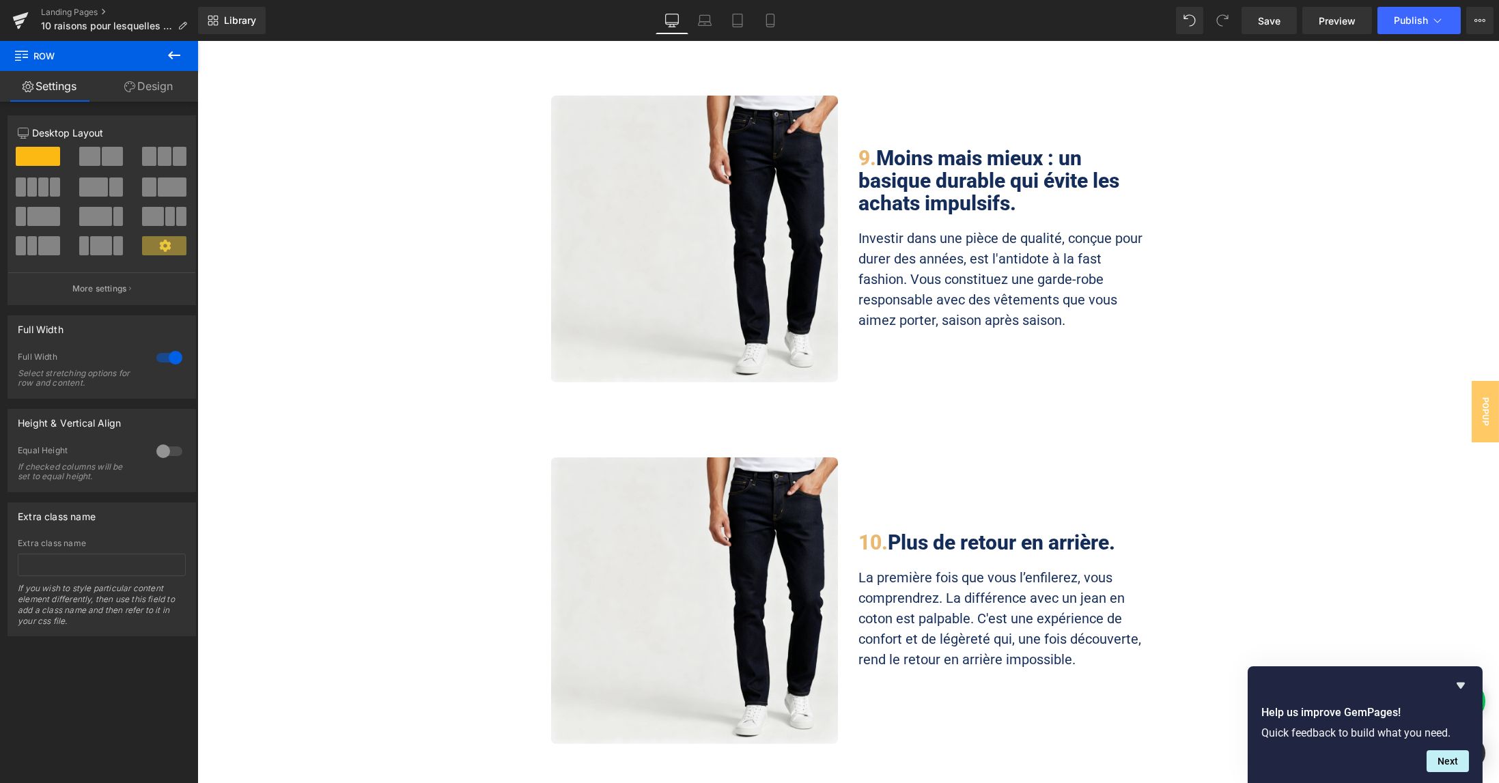
scroll to position [3916, 0]
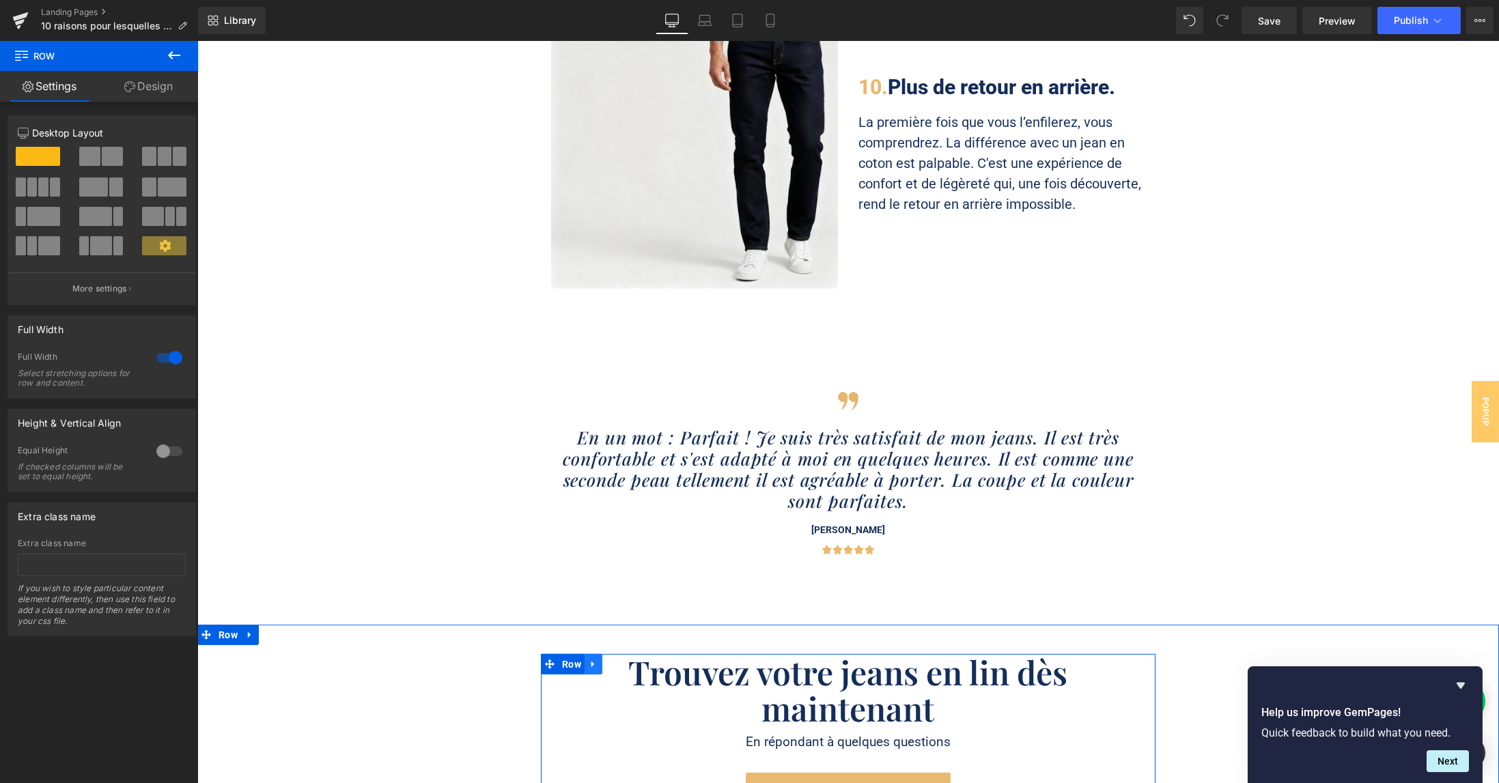
click at [589, 659] on icon at bounding box center [594, 664] width 10 height 10
click at [607, 660] on icon at bounding box center [612, 665] width 10 height 10
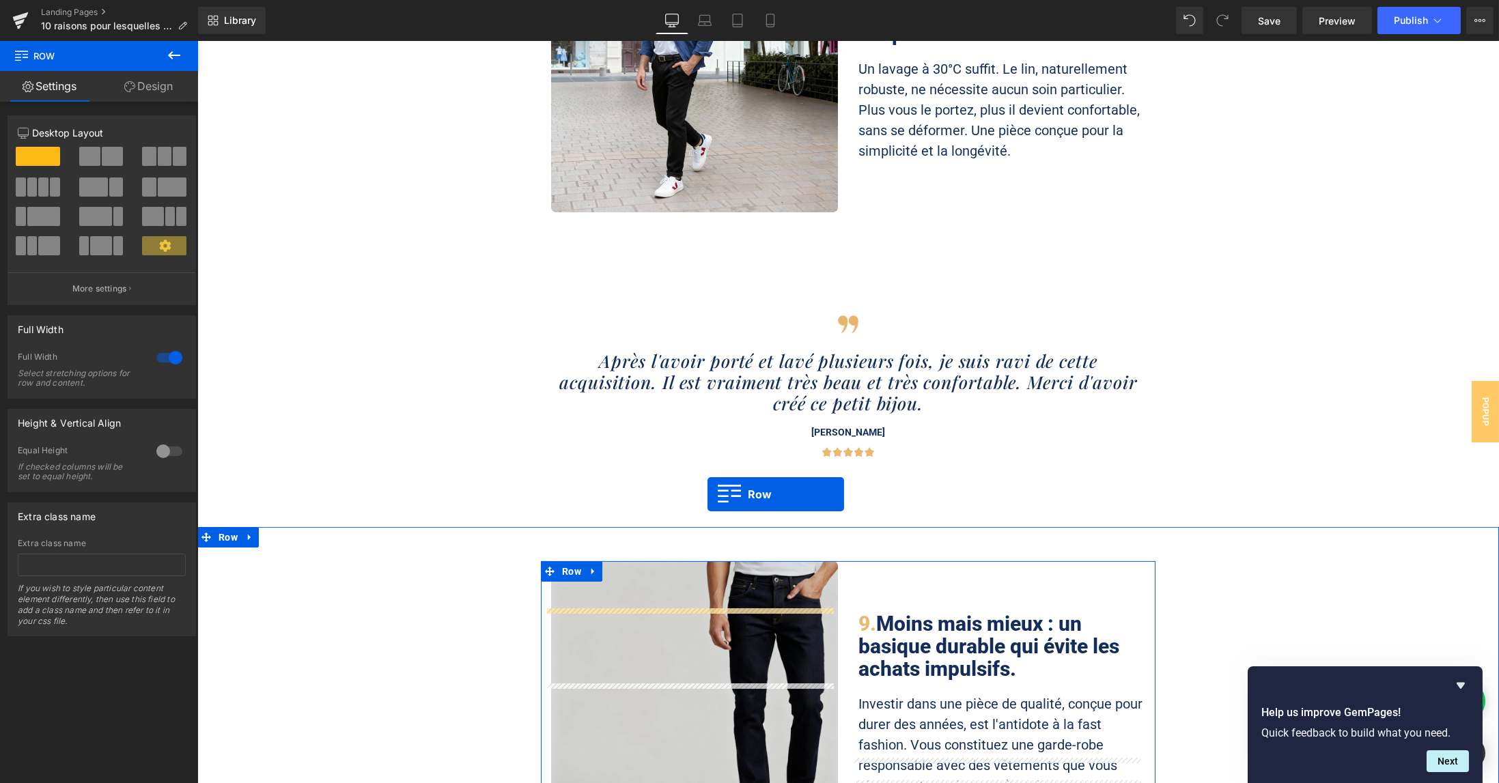
scroll to position [2927, 0]
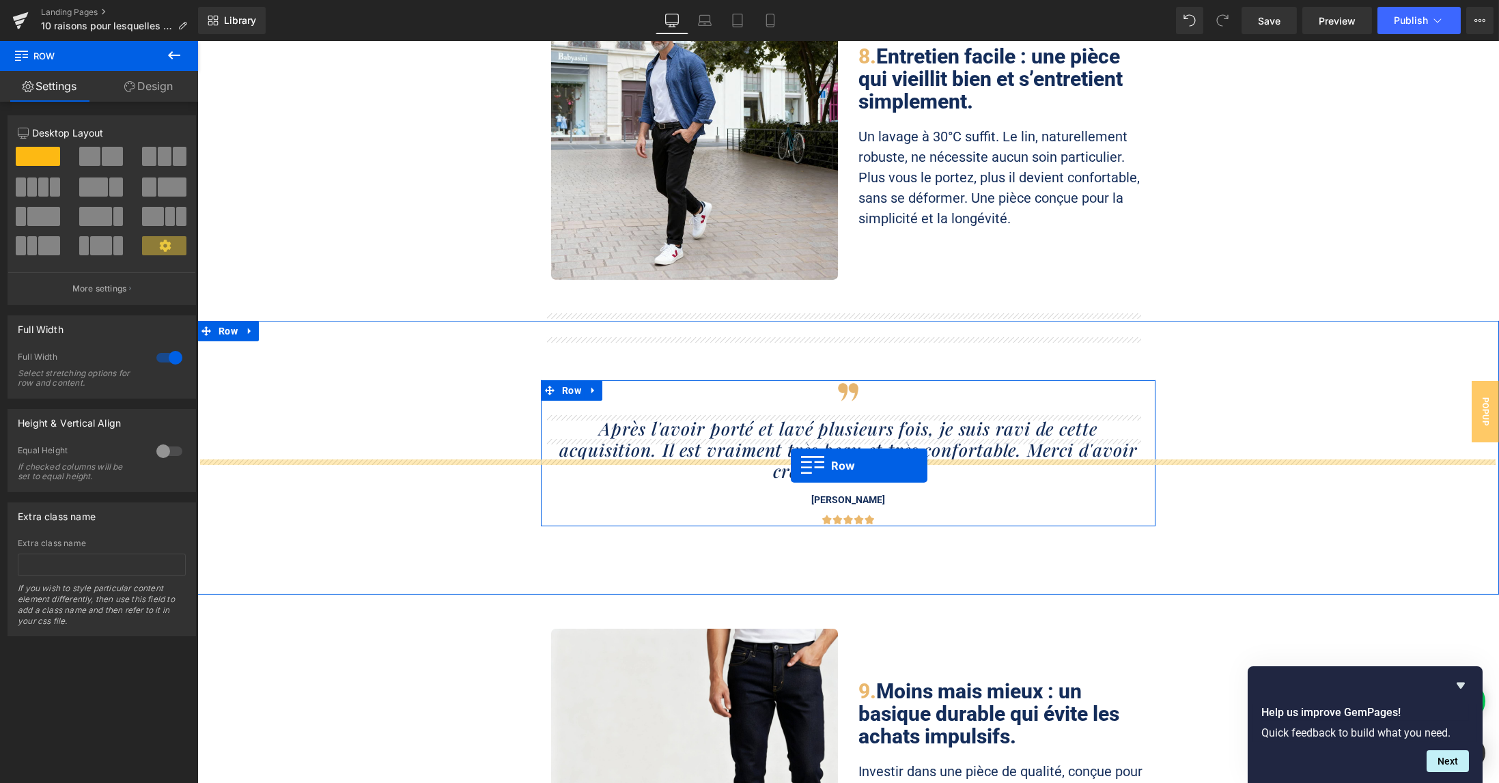
drag, startPoint x: 568, startPoint y: 460, endPoint x: 791, endPoint y: 466, distance: 223.4
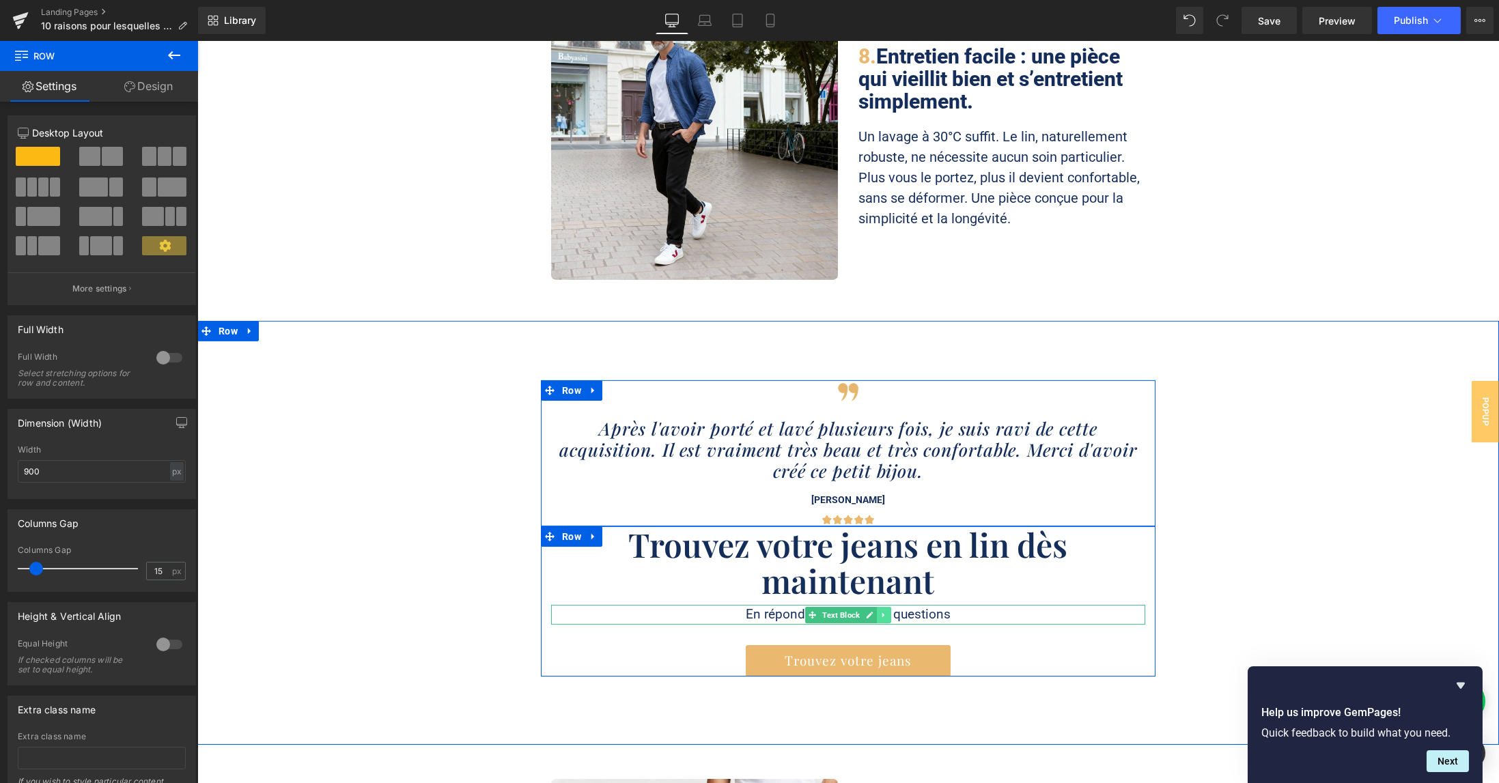
click at [883, 613] on icon at bounding box center [884, 615] width 2 height 5
click at [887, 611] on icon at bounding box center [891, 615] width 8 height 8
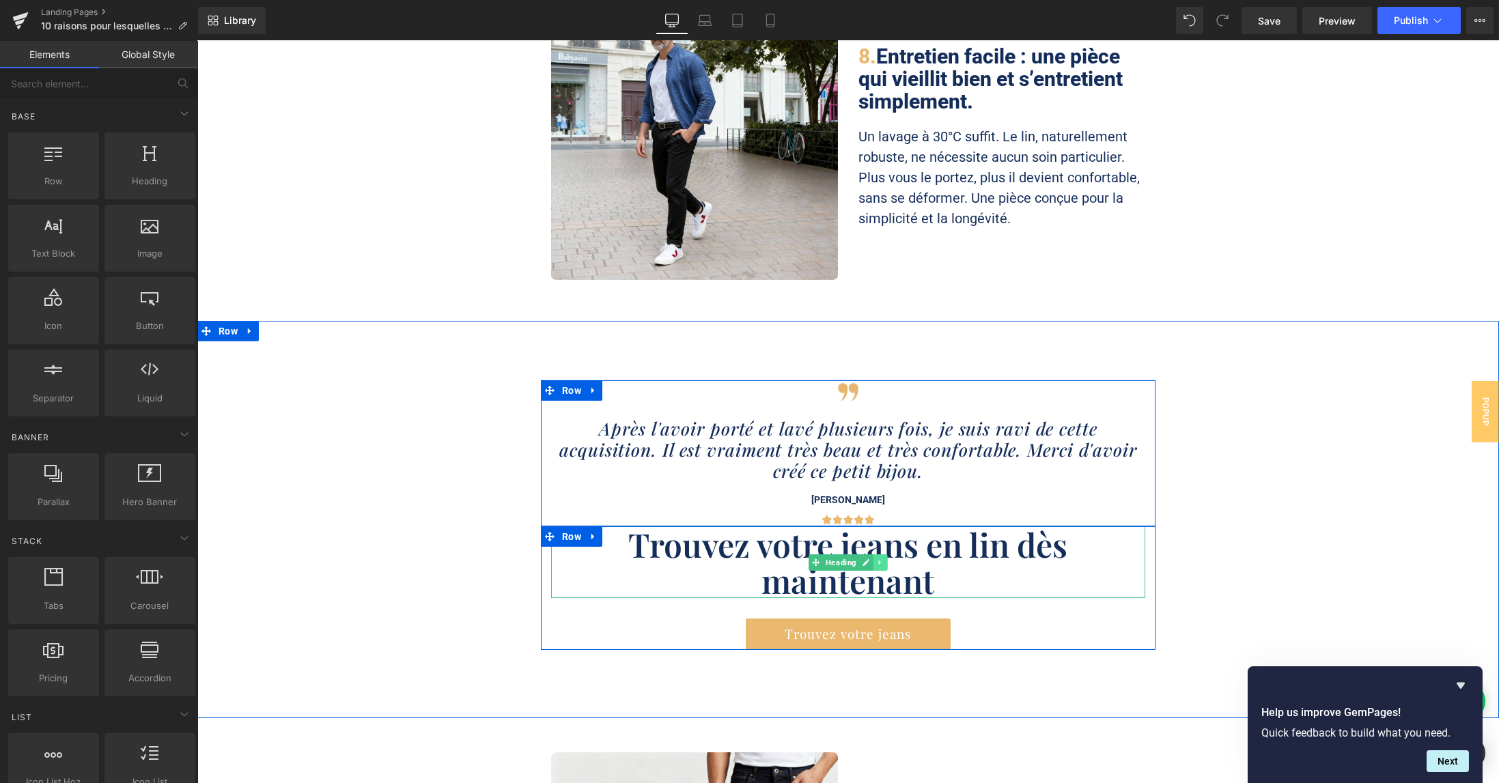
click at [877, 559] on icon at bounding box center [881, 563] width 8 height 8
click at [884, 559] on icon at bounding box center [888, 563] width 8 height 8
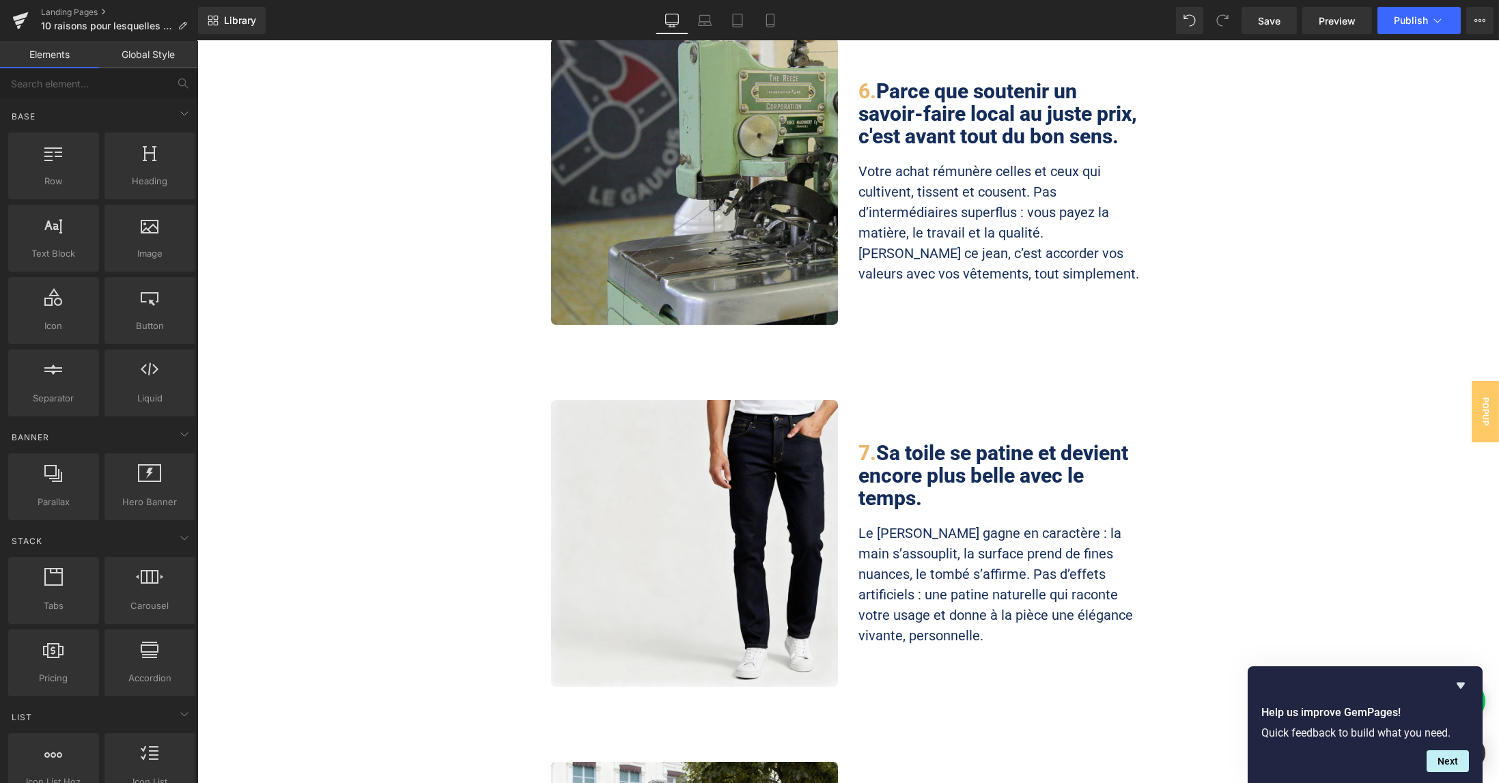
scroll to position [2277, 0]
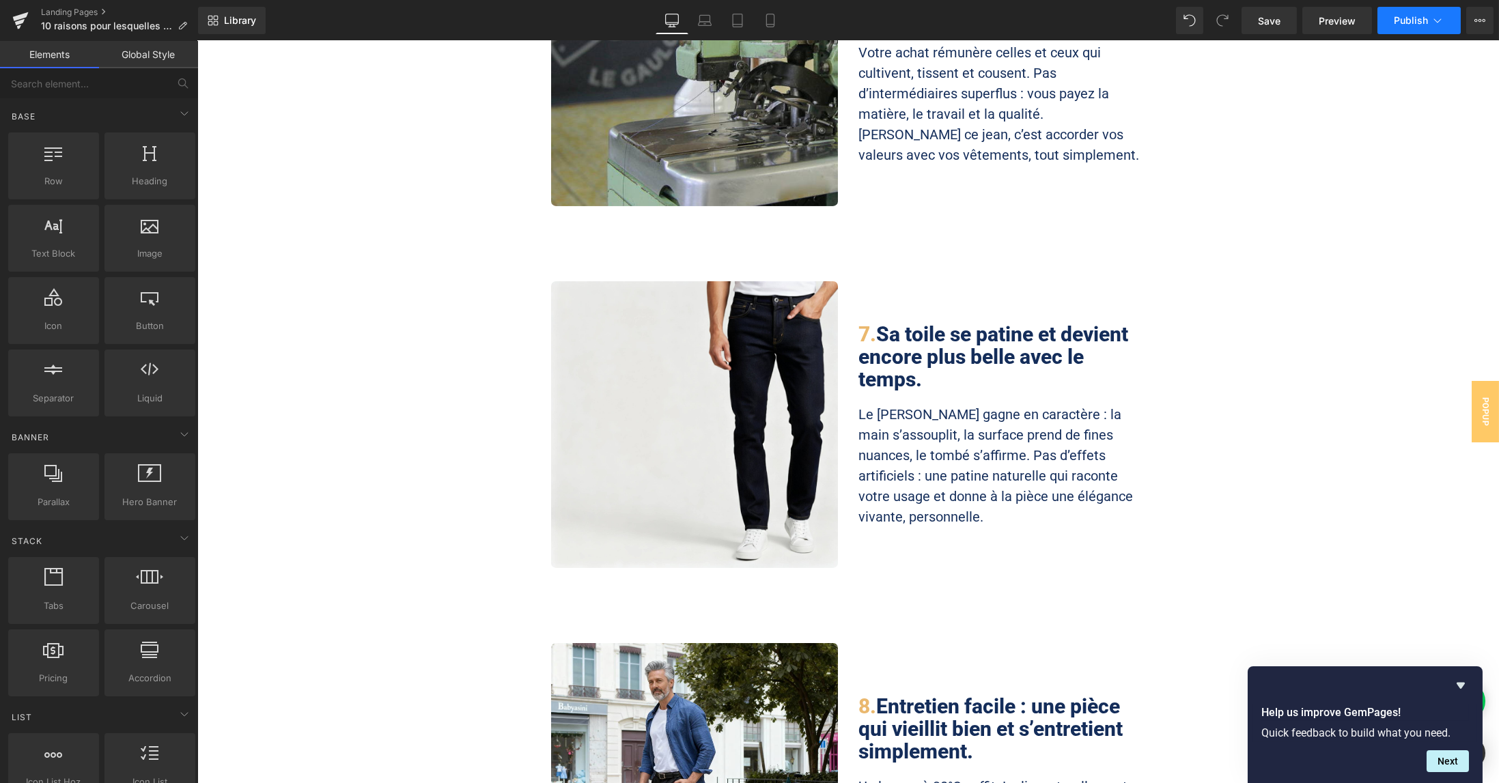
click at [1407, 25] on span "Publish" at bounding box center [1411, 20] width 34 height 11
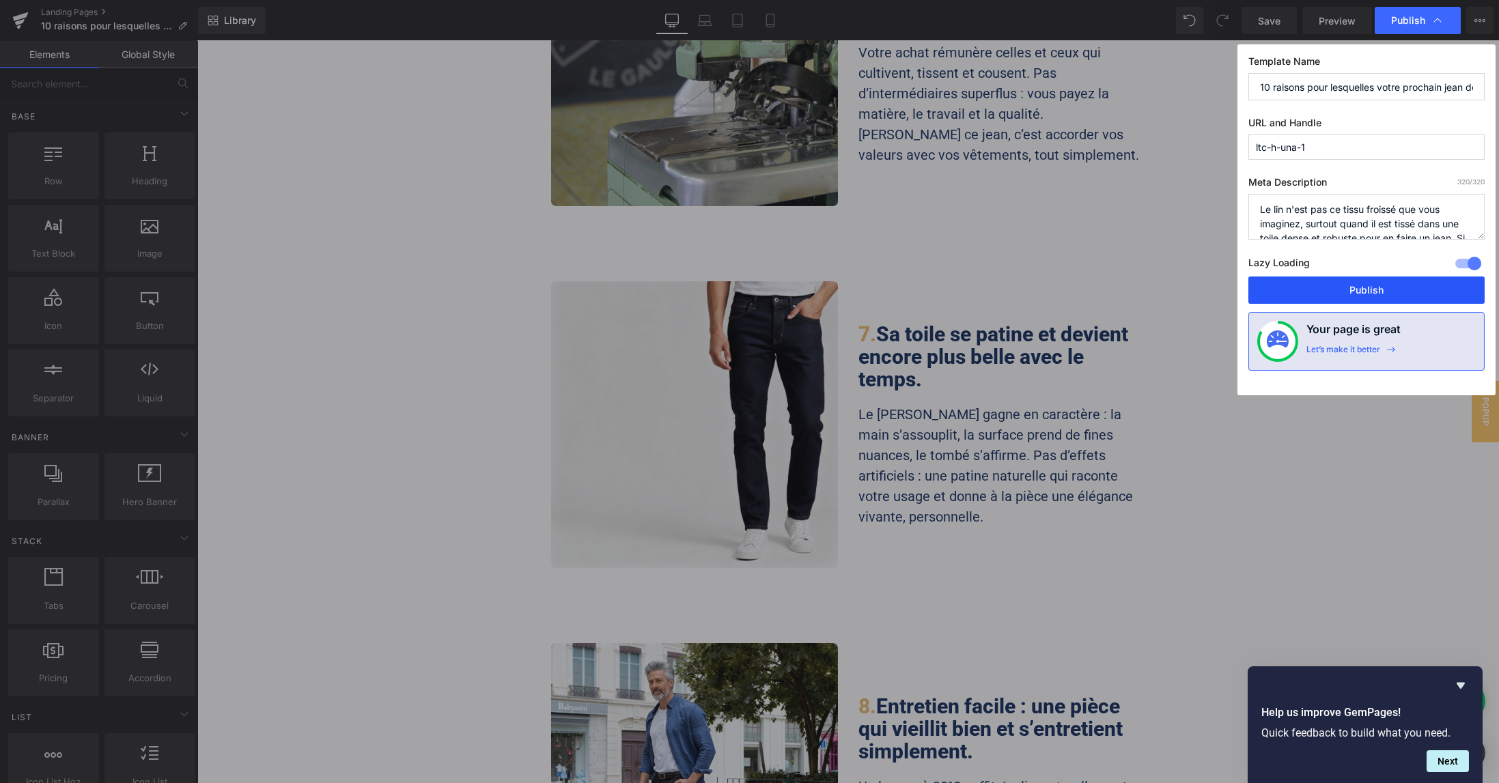
click at [1365, 288] on button "Publish" at bounding box center [1367, 290] width 236 height 27
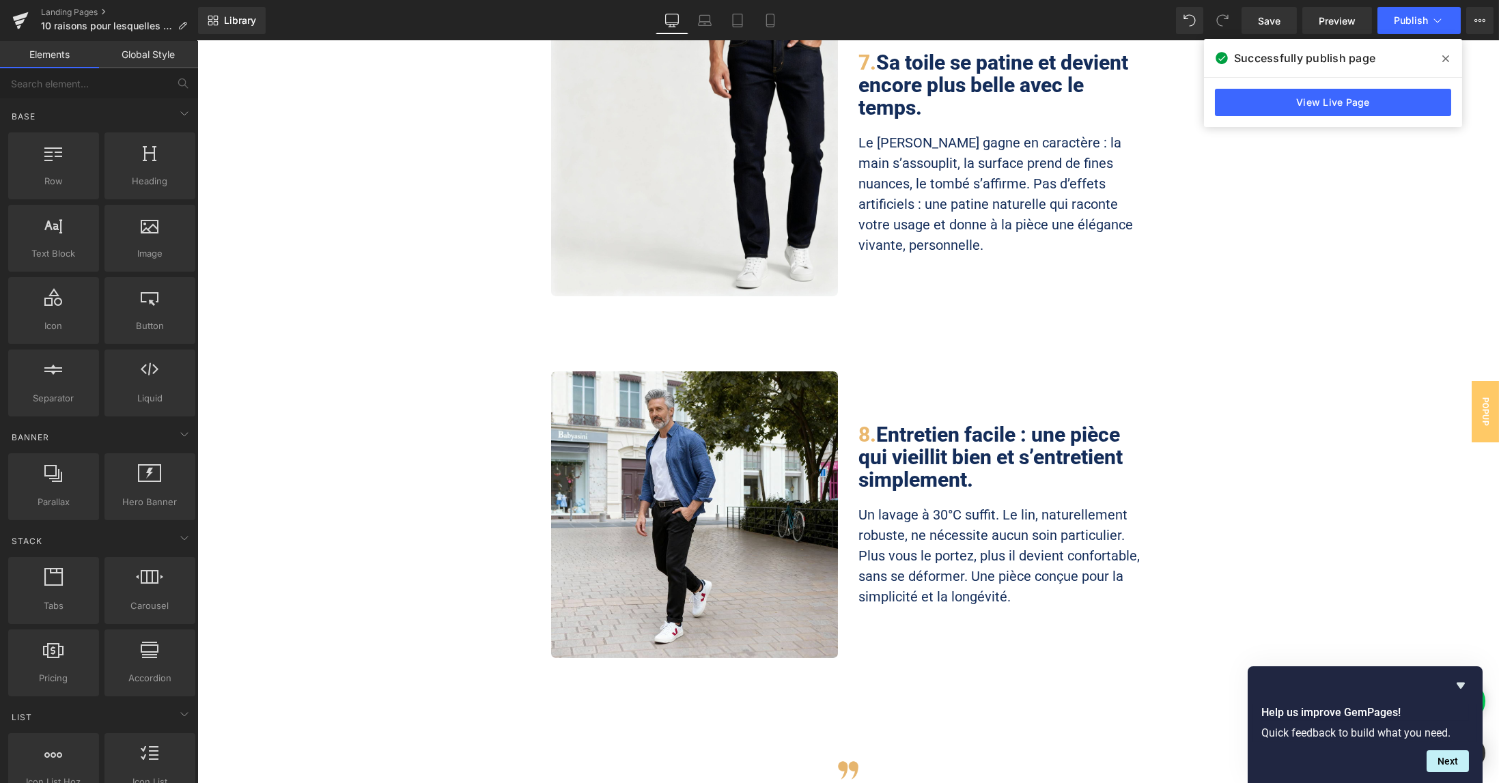
scroll to position [2094, 0]
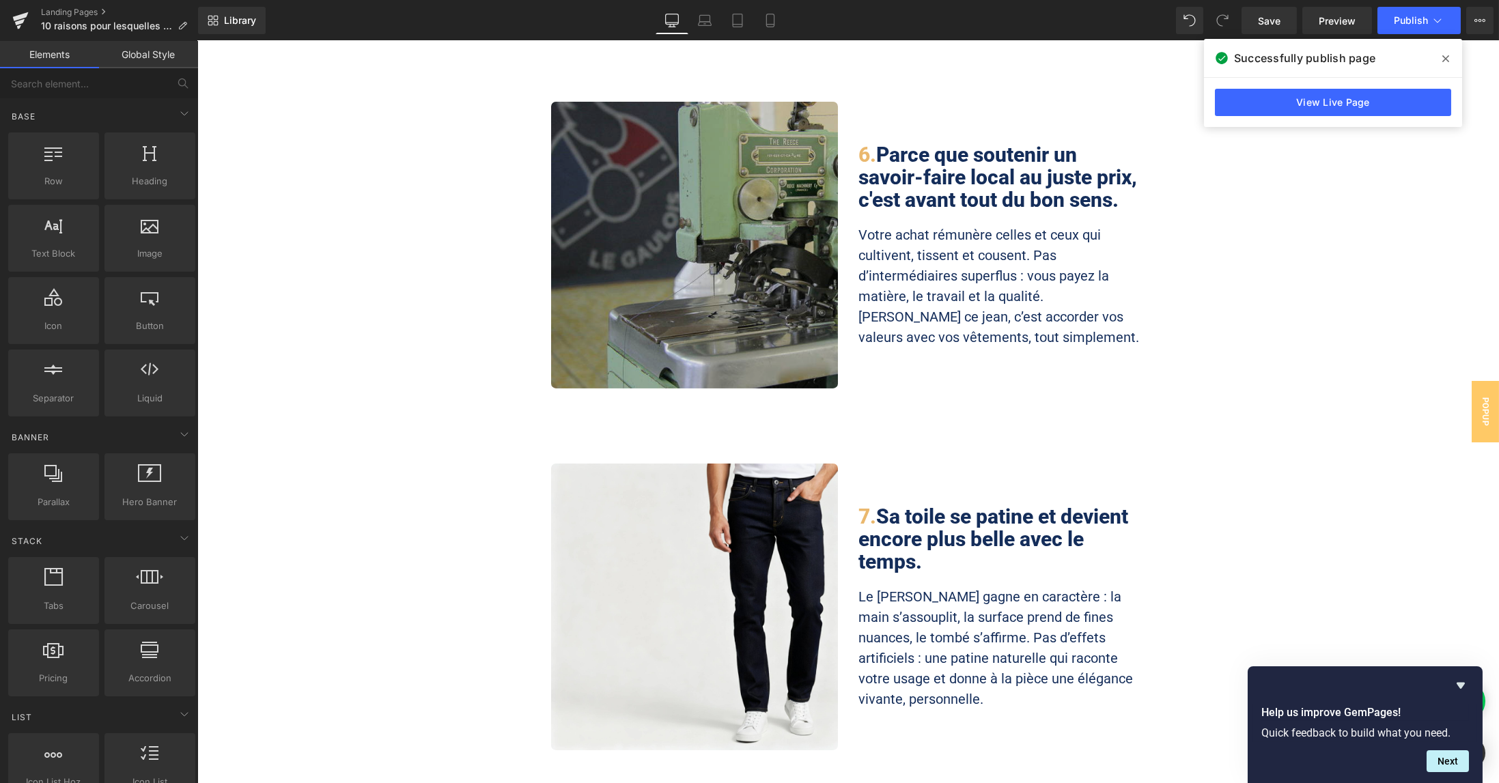
click at [712, 158] on img at bounding box center [694, 245] width 287 height 287
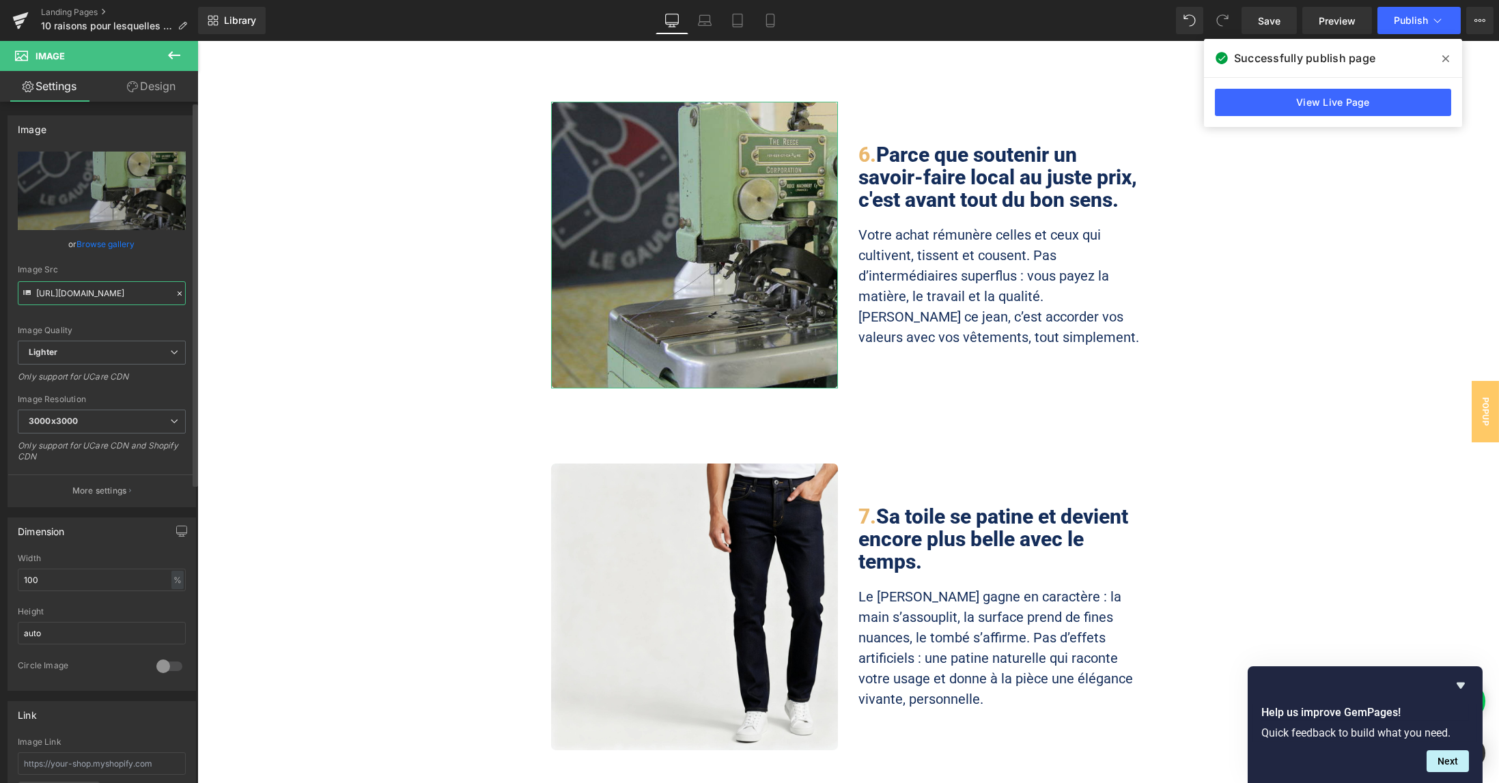
click at [96, 294] on input "[URL][DOMAIN_NAME]" at bounding box center [102, 293] width 168 height 24
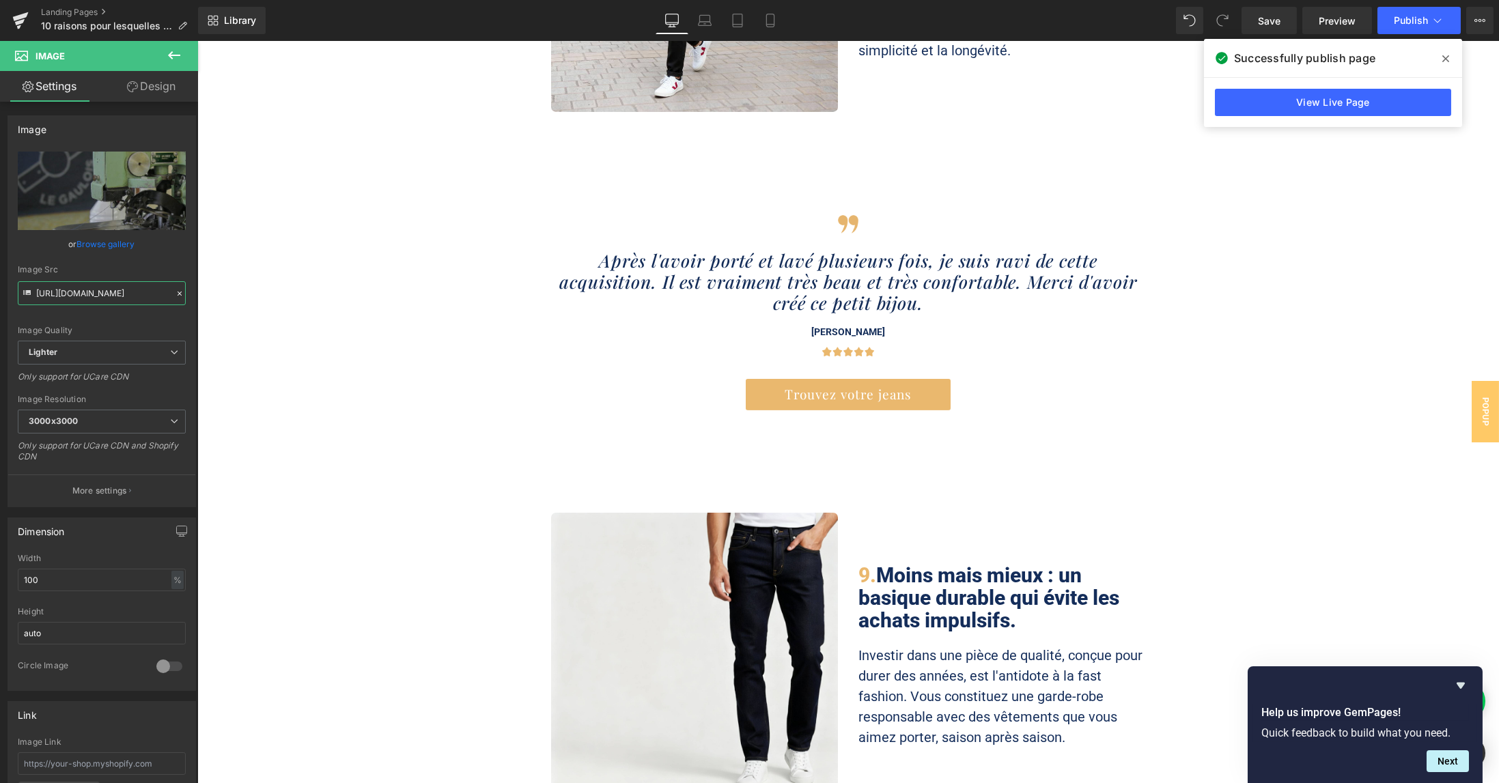
scroll to position [3096, 0]
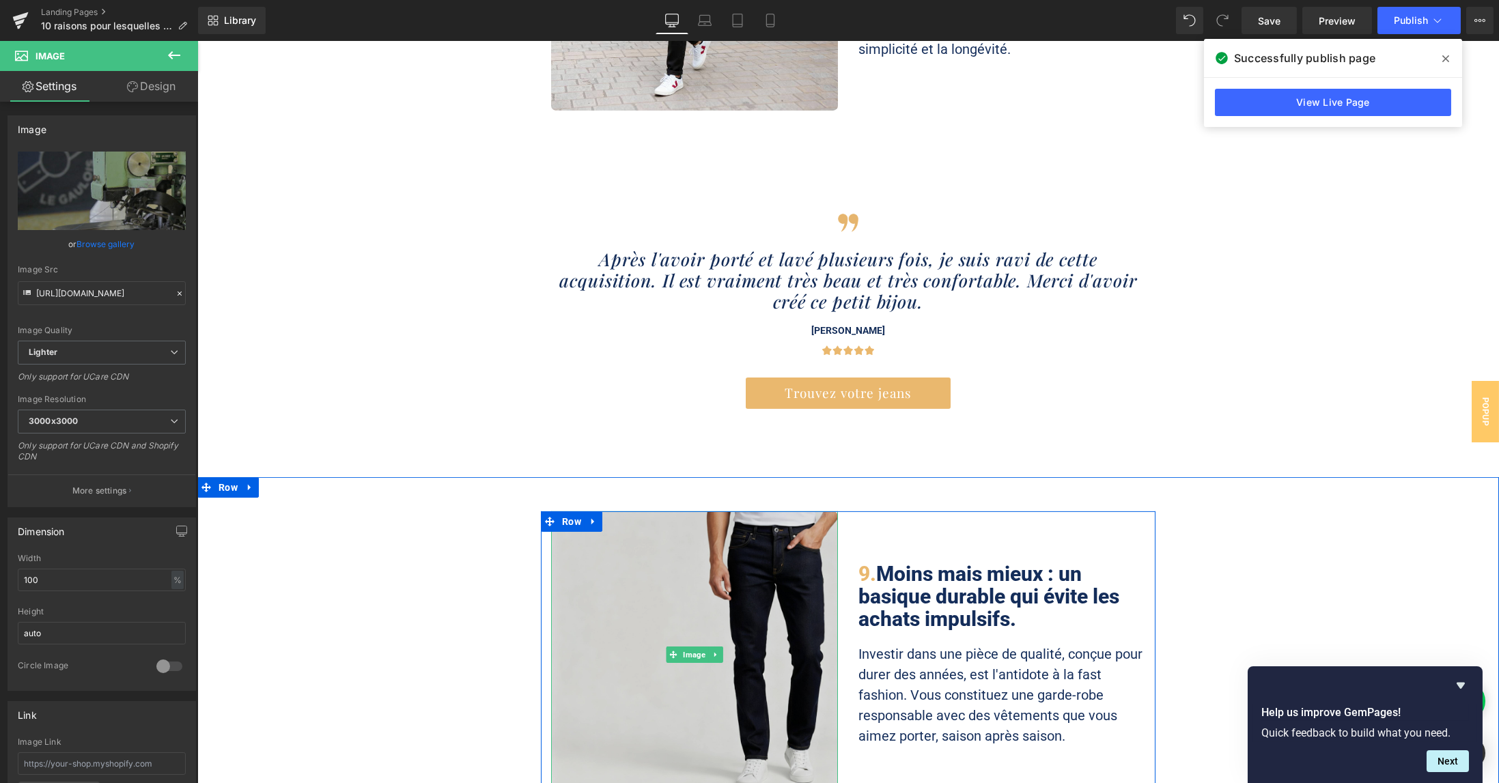
click at [680, 531] on img at bounding box center [694, 655] width 287 height 287
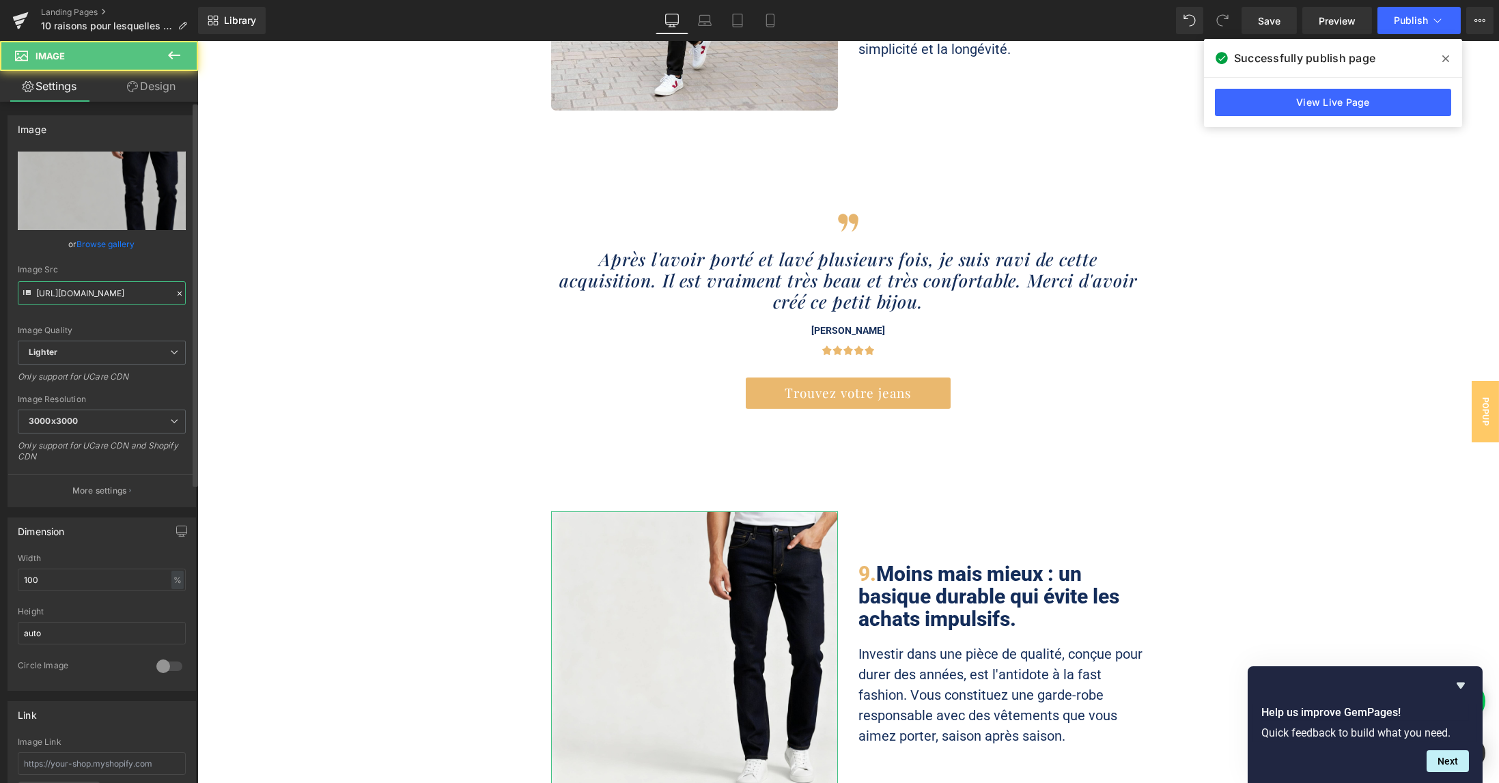
click at [102, 288] on input "[URL][DOMAIN_NAME]" at bounding box center [102, 293] width 168 height 24
paste input "b31b398d-4c5c-4c0c-87ff-255cc380d41e/-/format/auto/-/preview/3000x3000/-/qualit…"
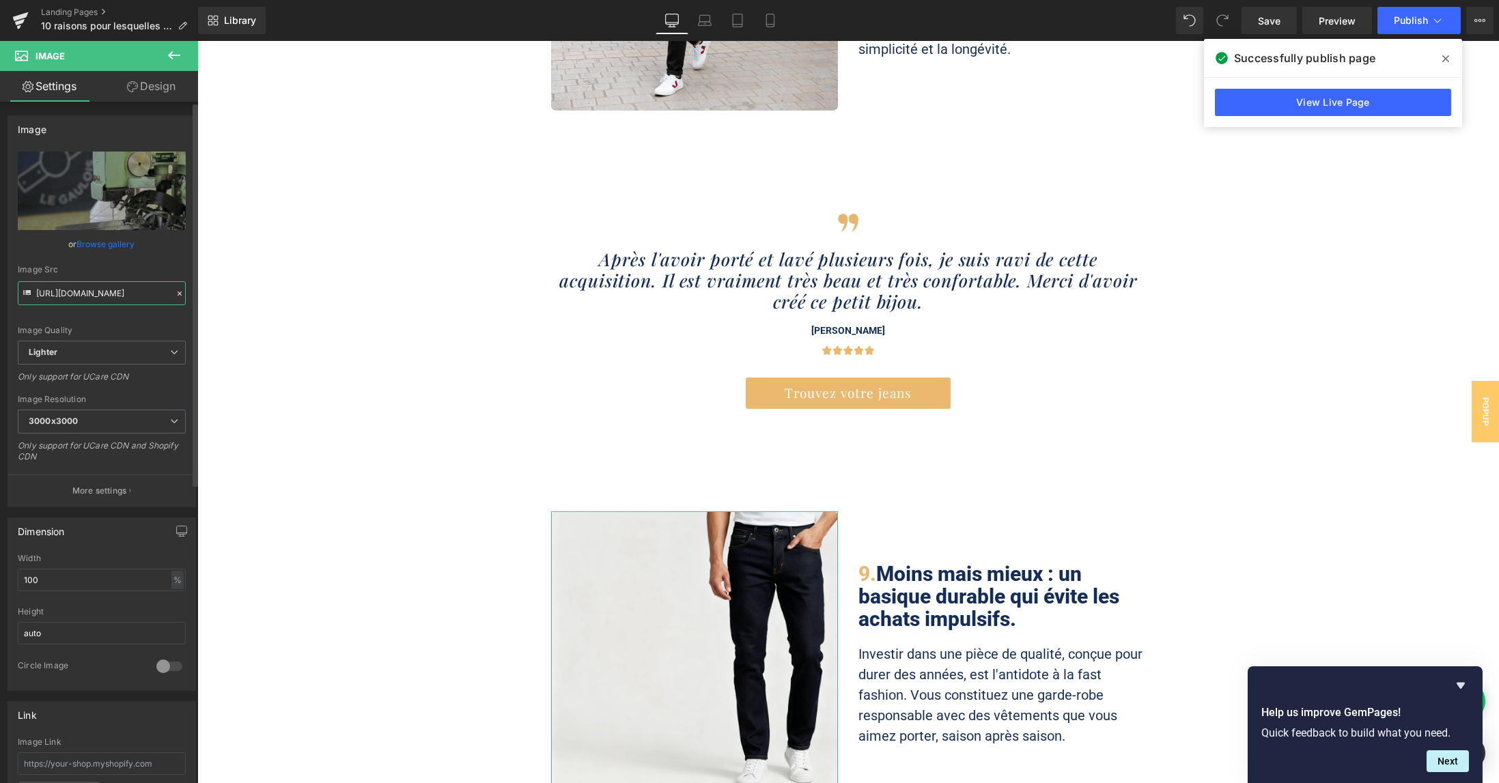
type input "[URL][DOMAIN_NAME]"
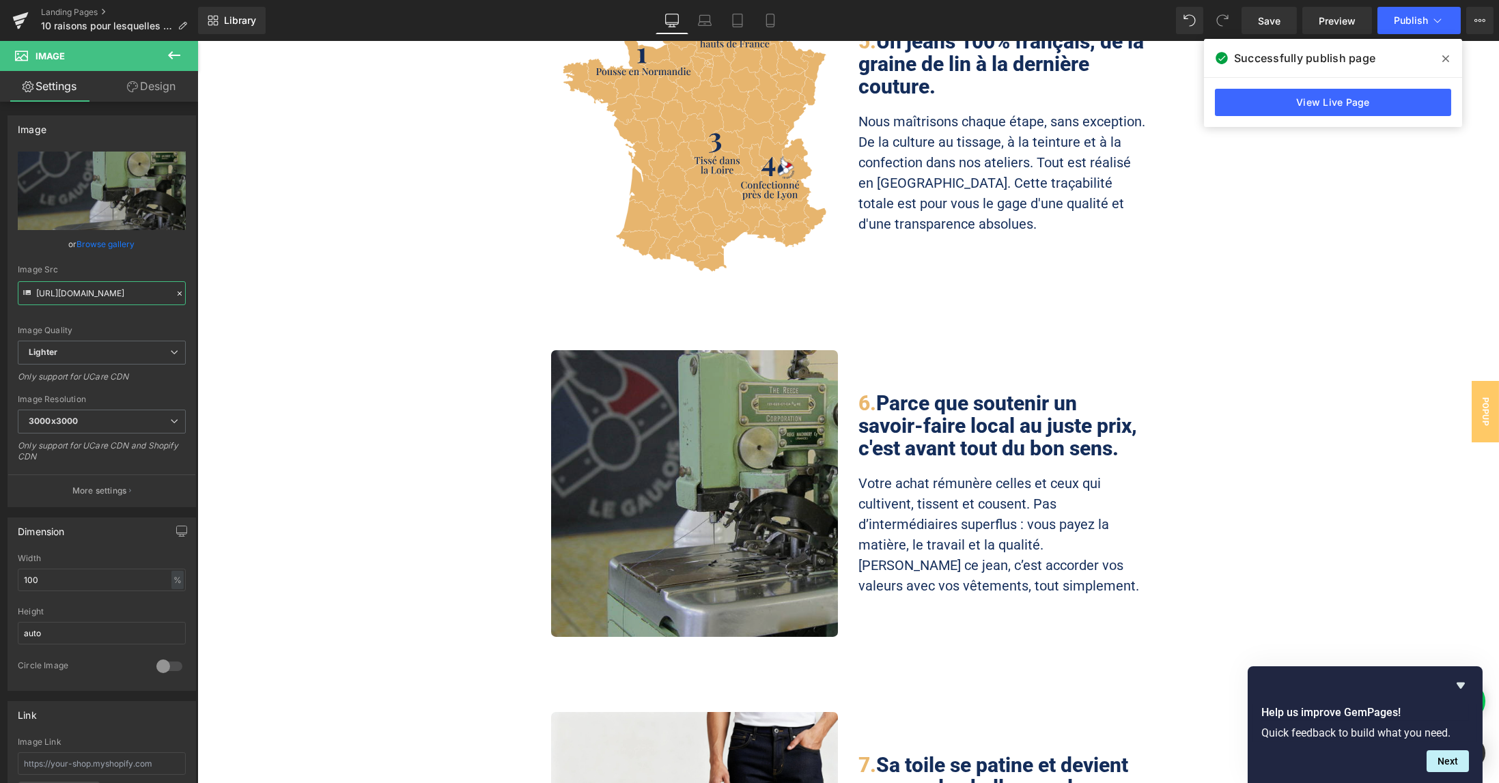
scroll to position [1821, 0]
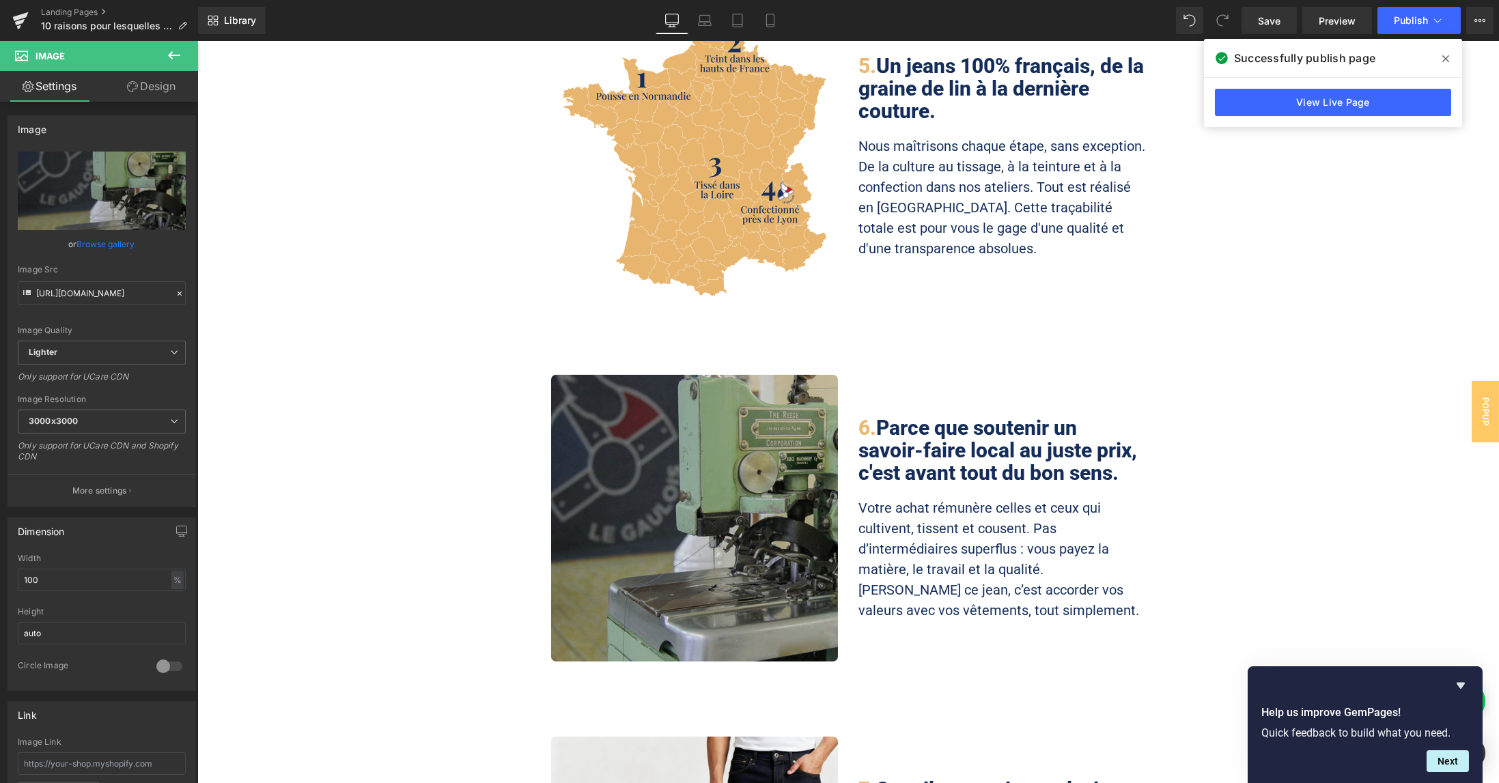
click at [702, 413] on img at bounding box center [694, 518] width 287 height 287
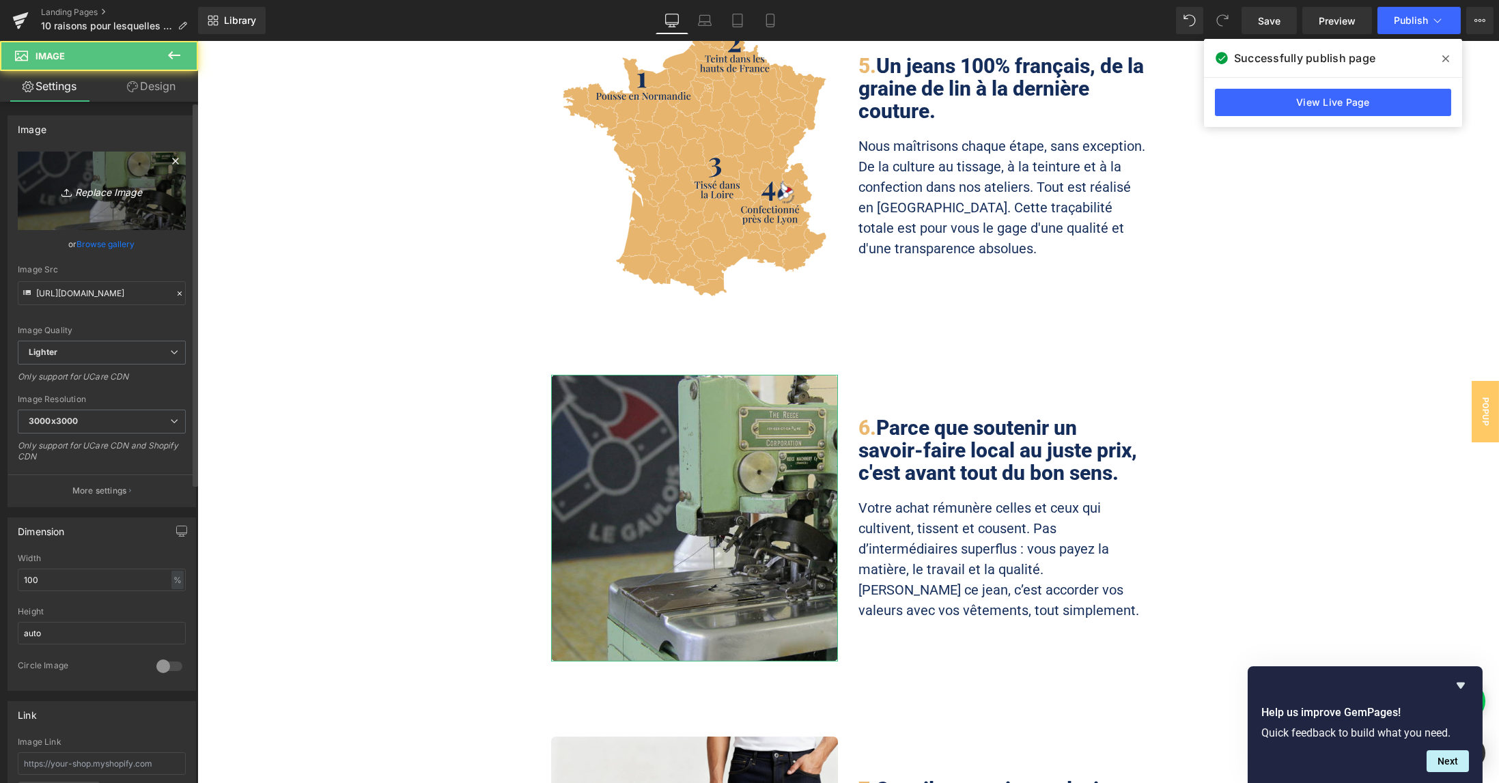
click at [125, 181] on link "Replace Image" at bounding box center [102, 191] width 168 height 79
type input "C:\fakepath\image-47.jpg"
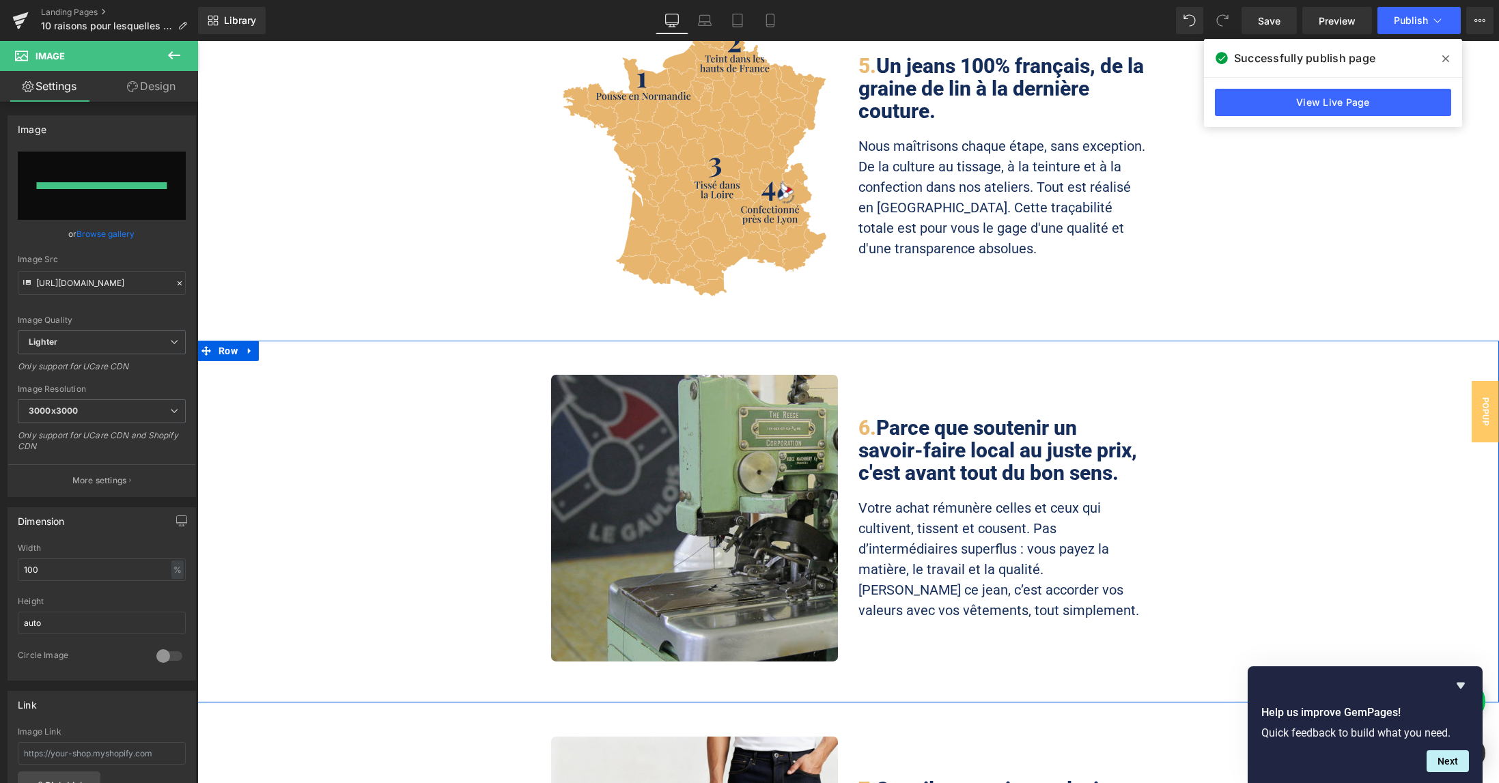
type input "[URL][DOMAIN_NAME]"
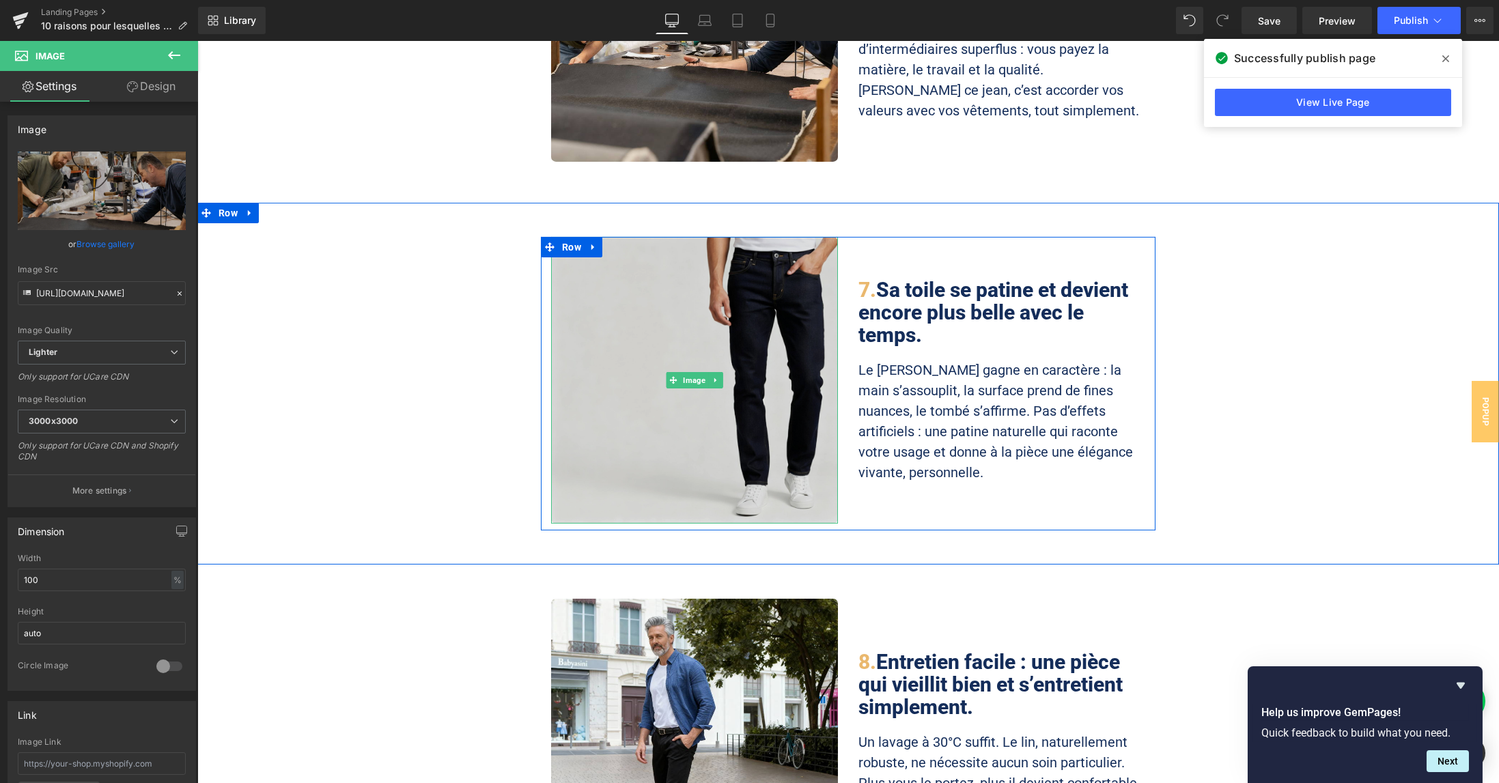
scroll to position [2186, 0]
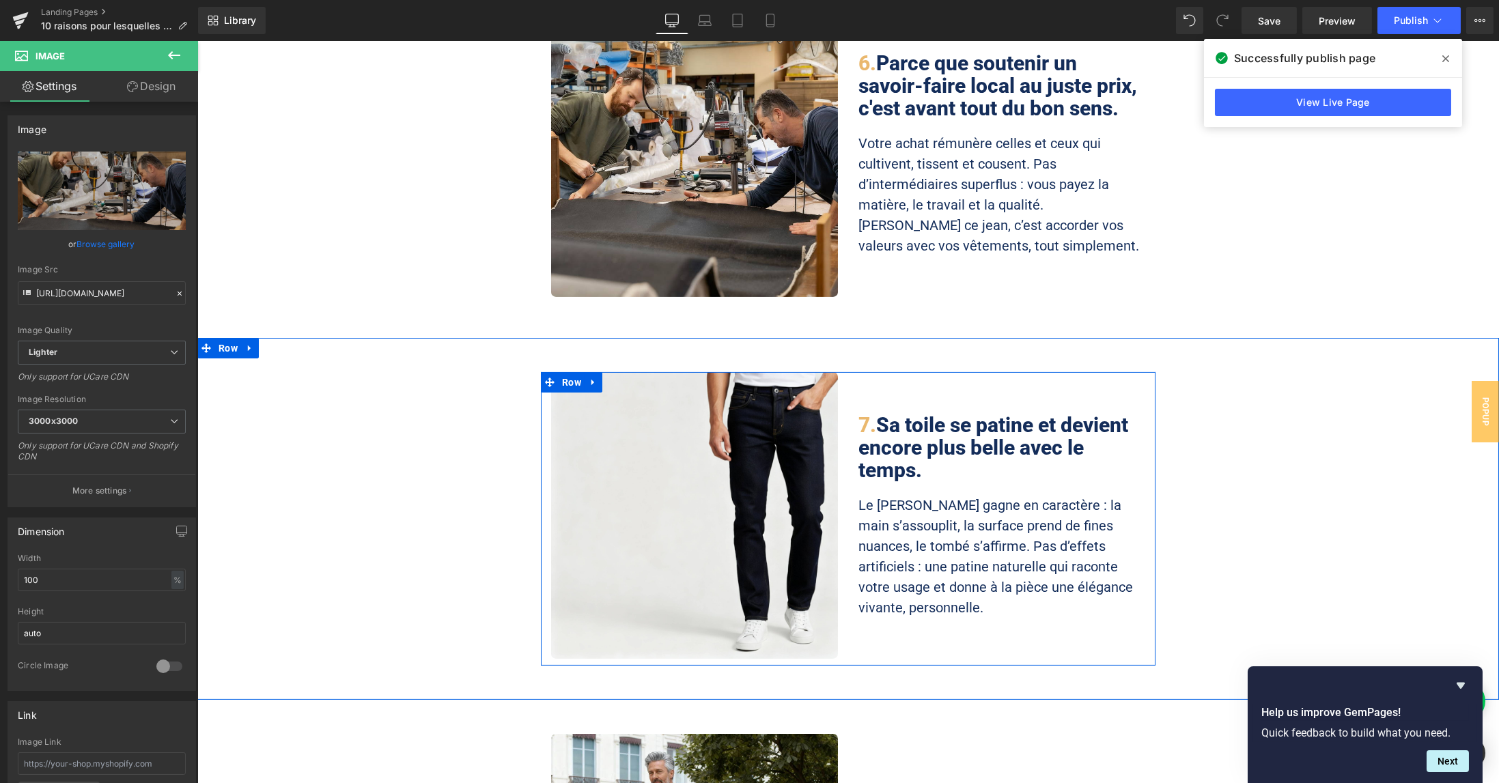
click at [931, 495] on p "Le [PERSON_NAME] gagne en caractère : la main s’assouplit, la surface prend de …" at bounding box center [1002, 556] width 287 height 123
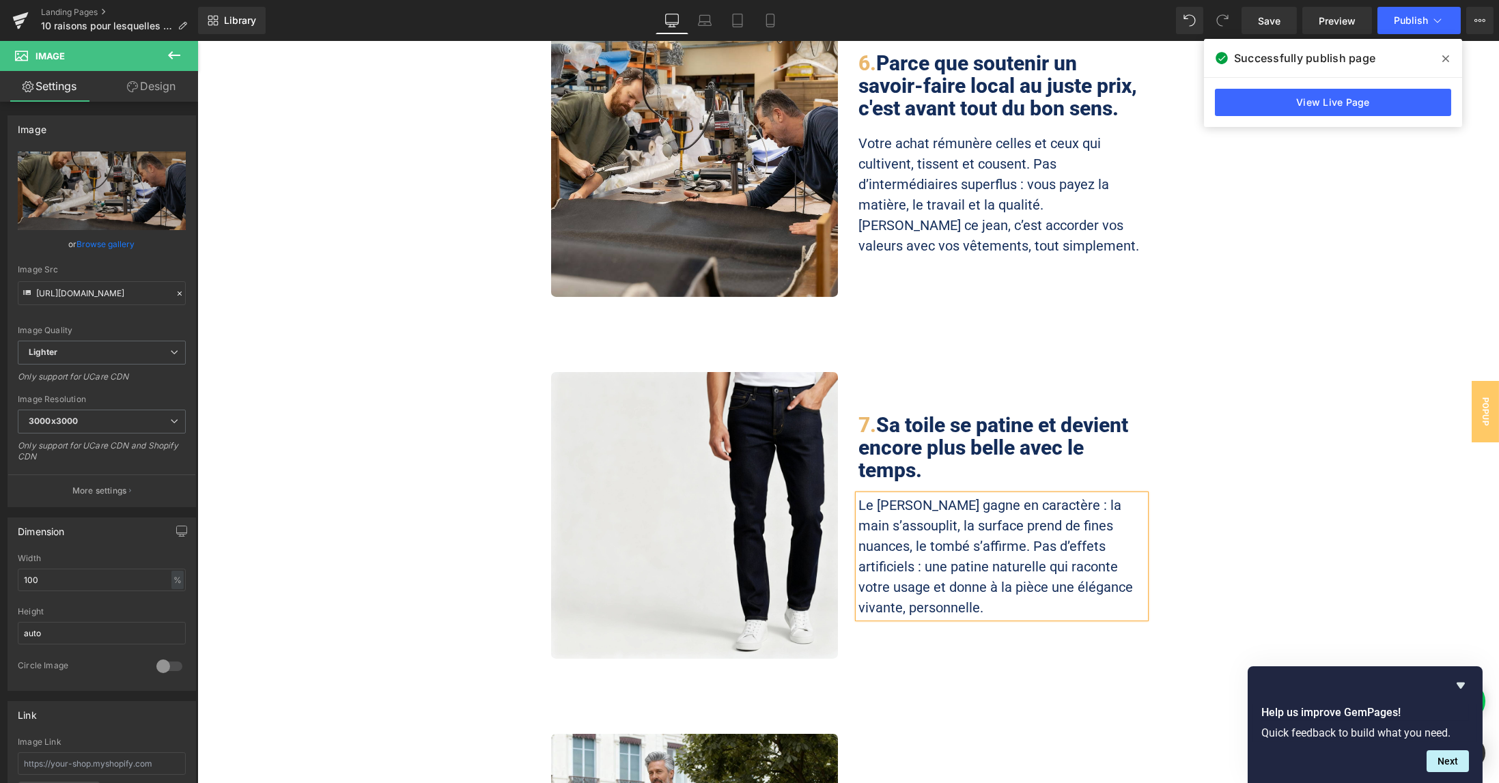
click at [931, 495] on p "Le [PERSON_NAME] gagne en caractère : la main s’assouplit, la surface prend de …" at bounding box center [1002, 556] width 287 height 123
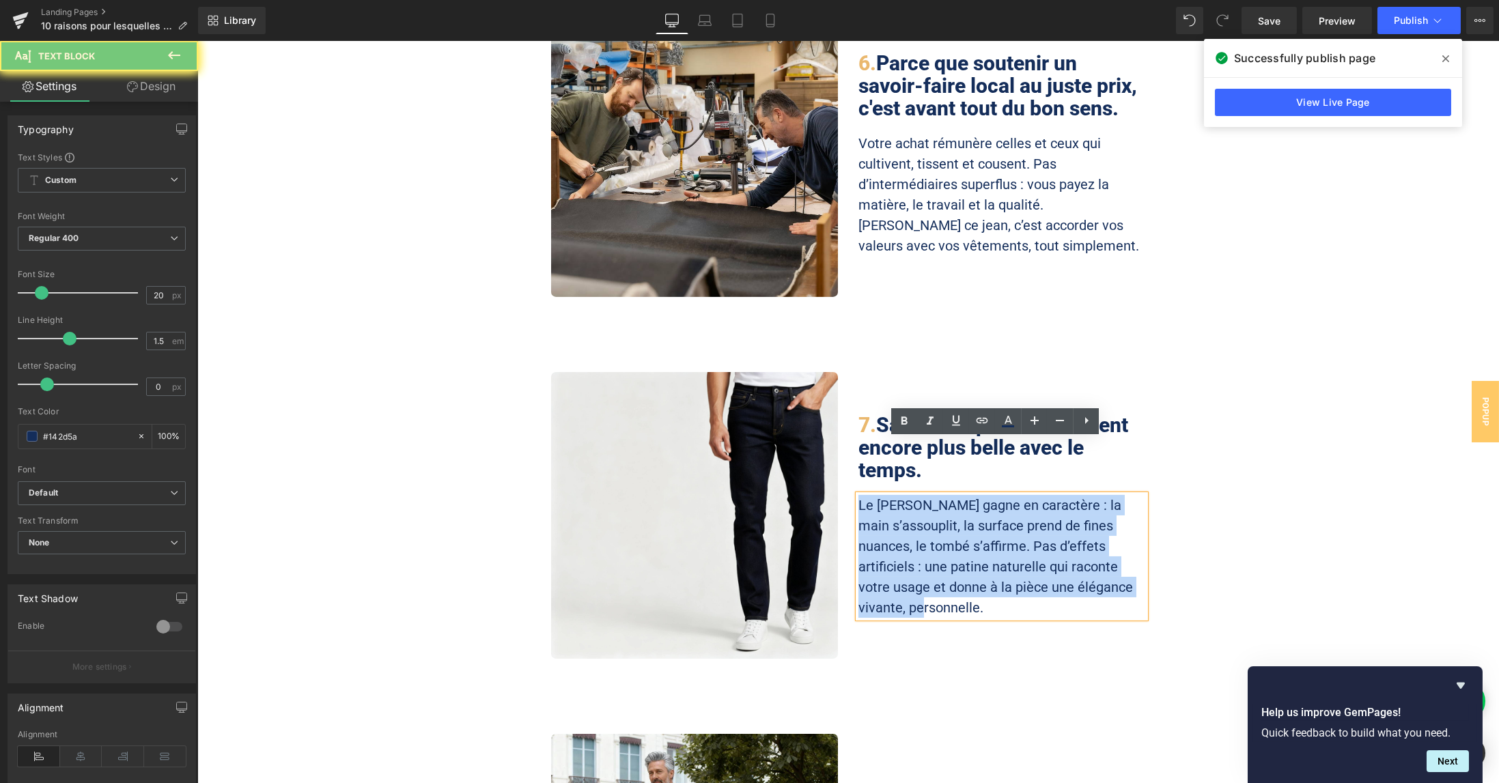
click at [931, 495] on p "Le [PERSON_NAME] gagne en caractère : la main s’assouplit, la surface prend de …" at bounding box center [1002, 556] width 287 height 123
copy p "Le [PERSON_NAME] gagne en caractère : la main s’assouplit, la surface prend de …"
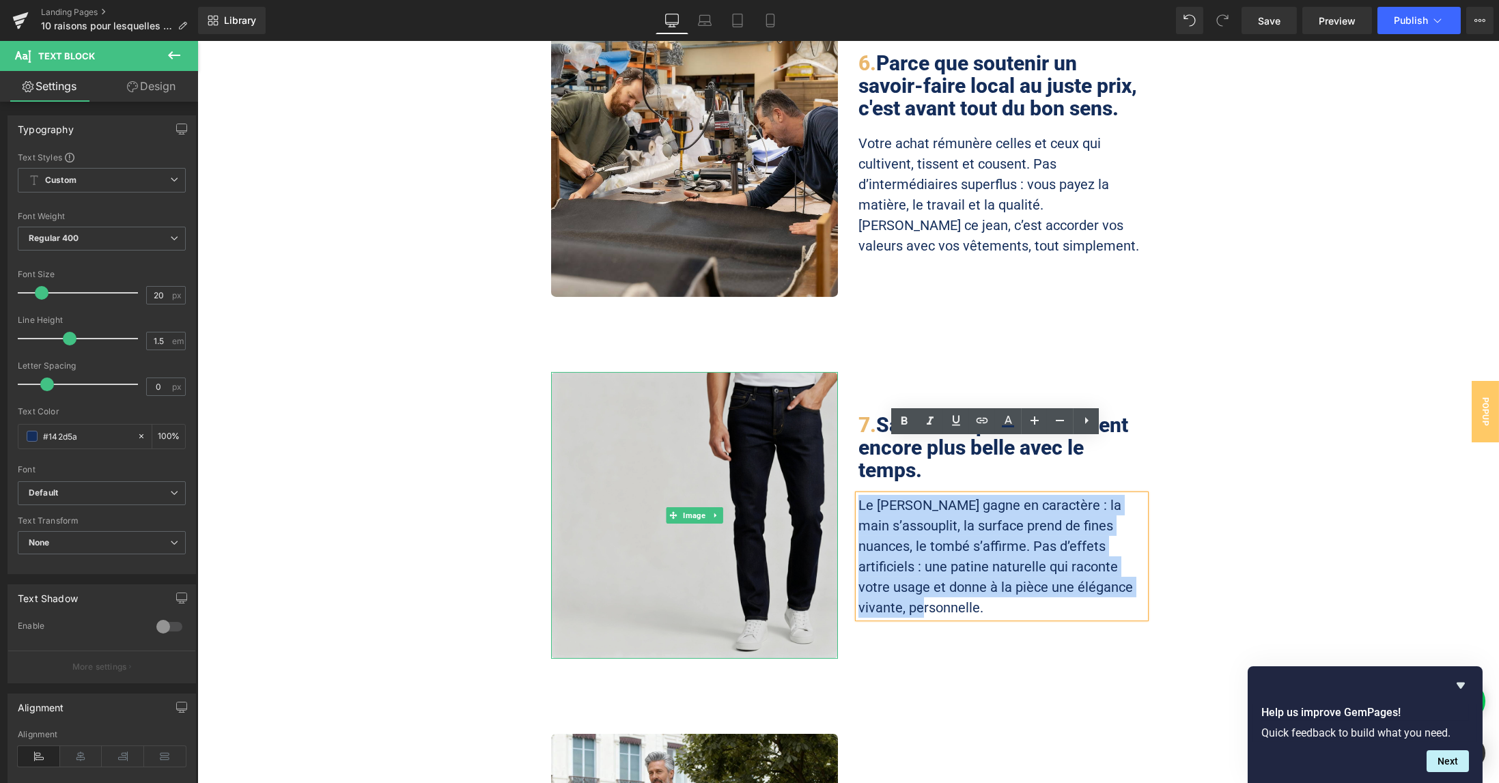
click at [680, 396] on img at bounding box center [694, 515] width 287 height 287
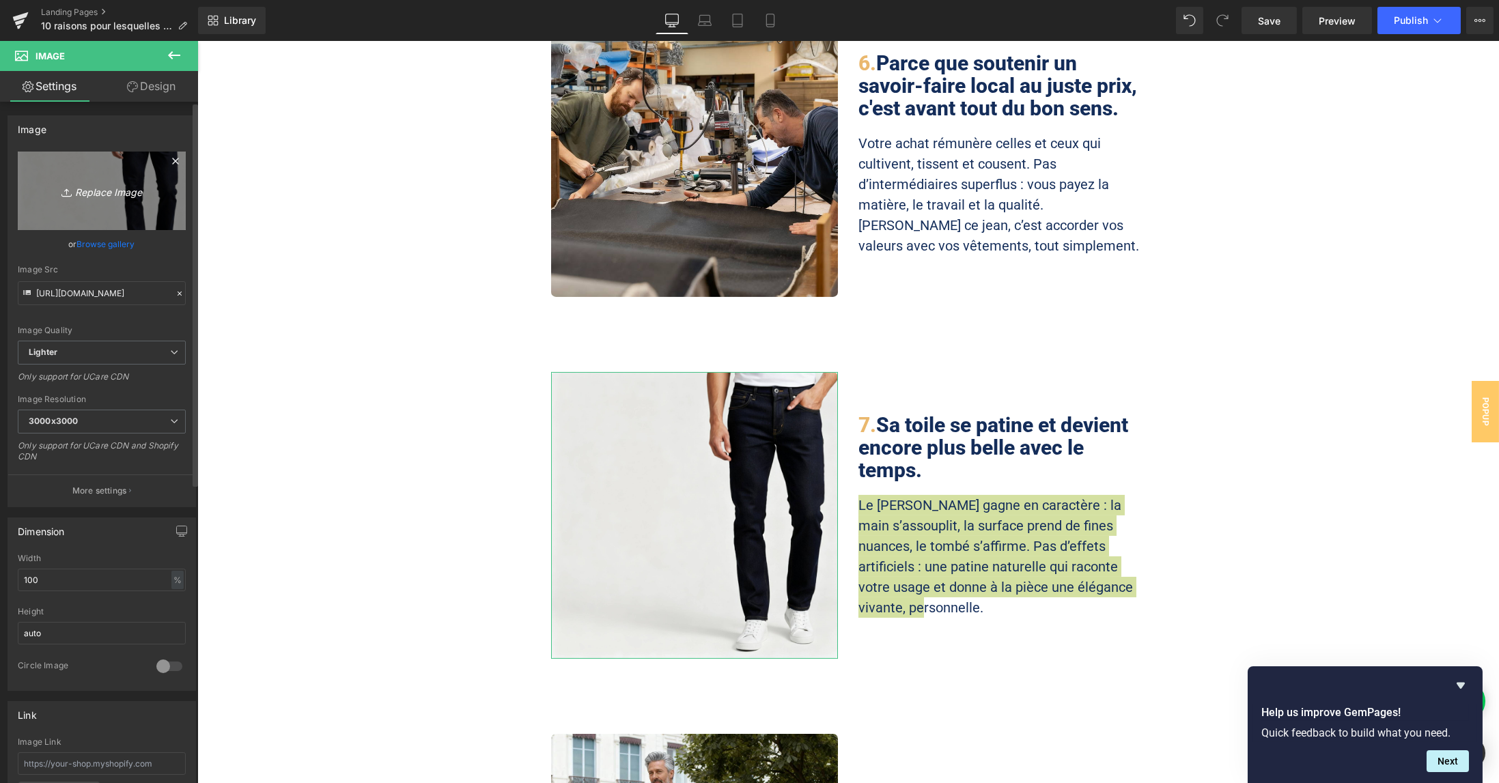
click at [138, 197] on icon "Replace Image" at bounding box center [101, 190] width 109 height 17
type input "C:\fakepath\phreplicate-prediction-zchjyq027d9rmc0cshd5stg2x7r.jpg"
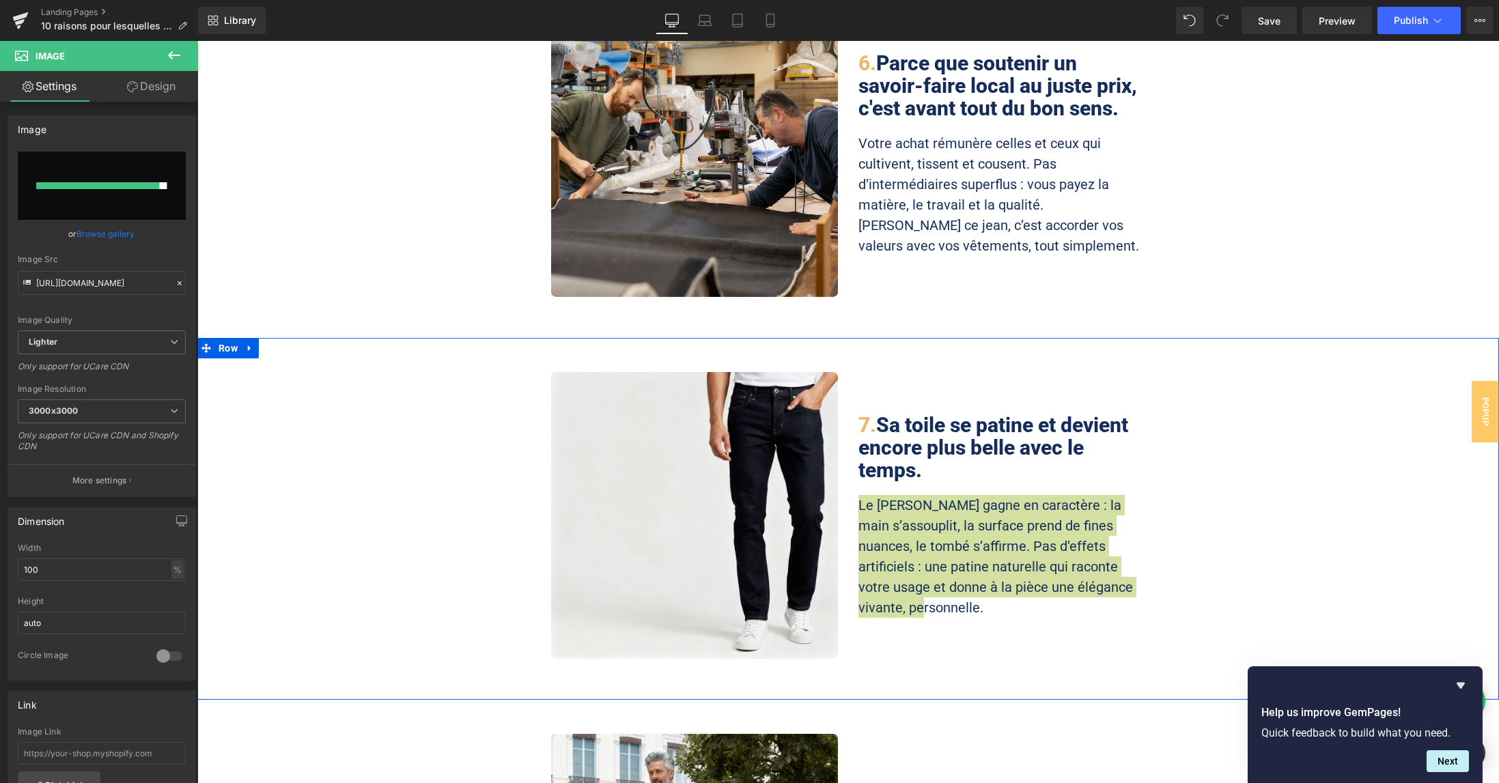
type input "[URL][DOMAIN_NAME]"
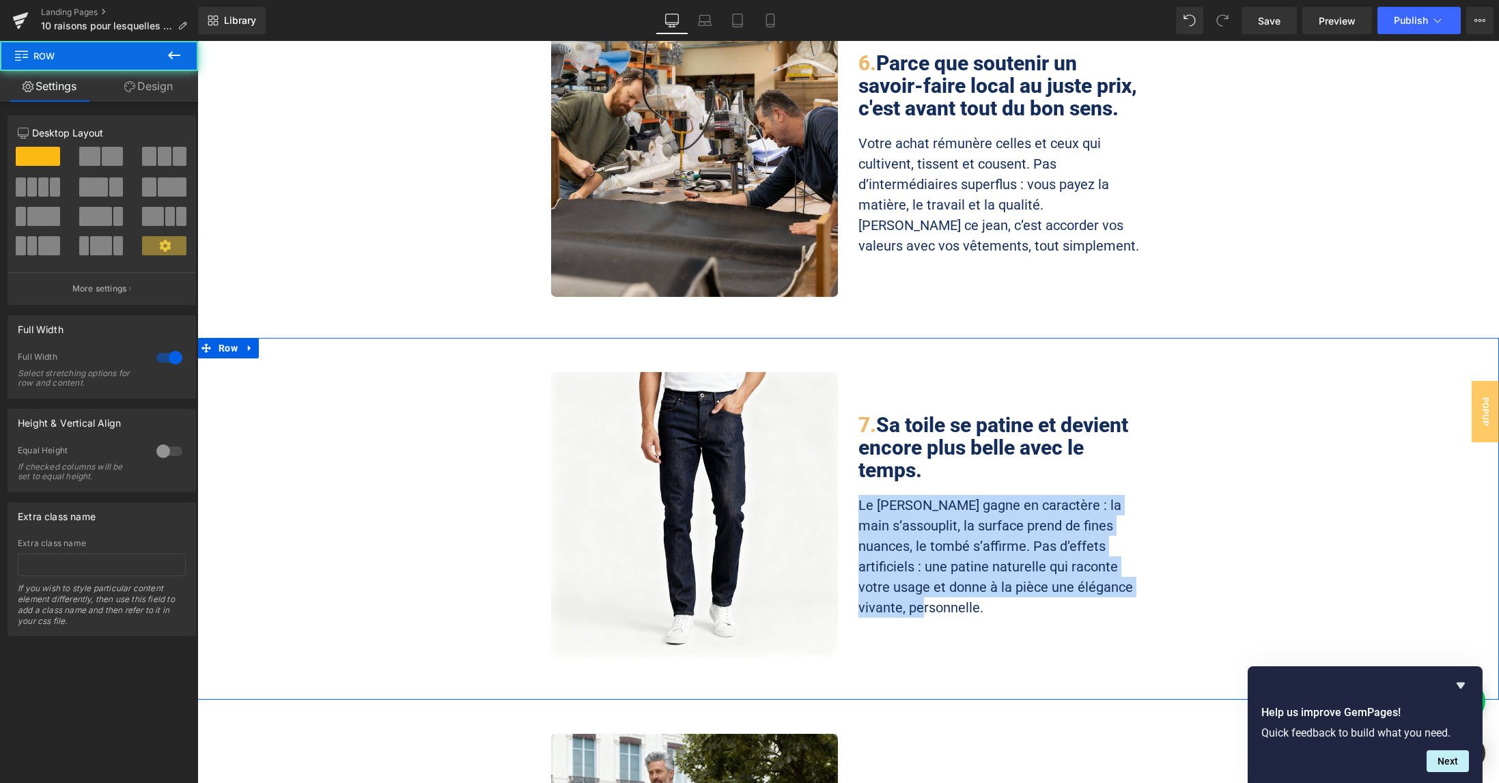
click at [1275, 469] on div "Image 7. Sa toile se patine et devient encore plus belle avec le temps. Heading…" at bounding box center [848, 519] width 1302 height 294
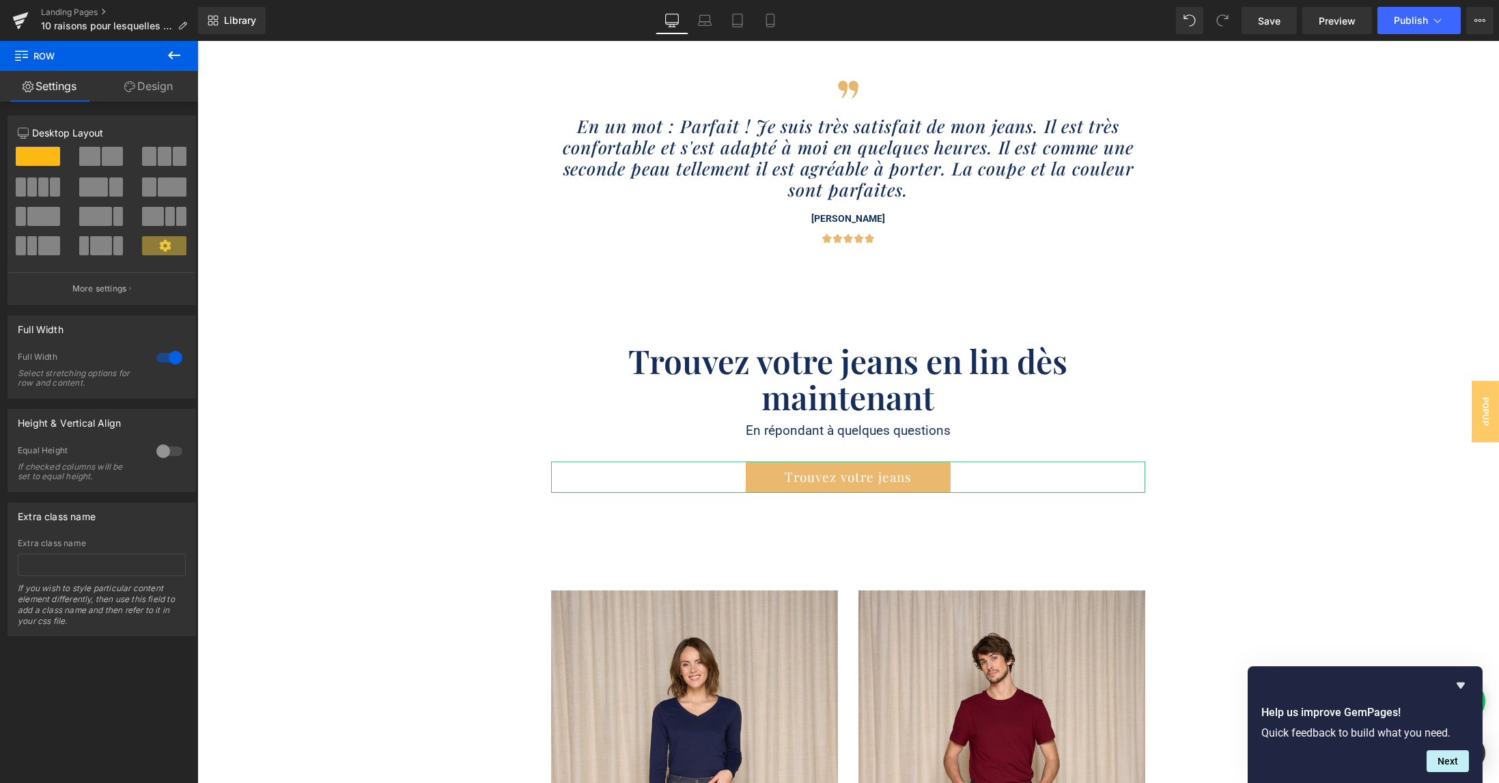
scroll to position [4280, 0]
click at [1337, 463] on div "Trouvez votre jeans en lin dès maintenant Heading En répondant à quelques quest…" at bounding box center [848, 439] width 1302 height 253
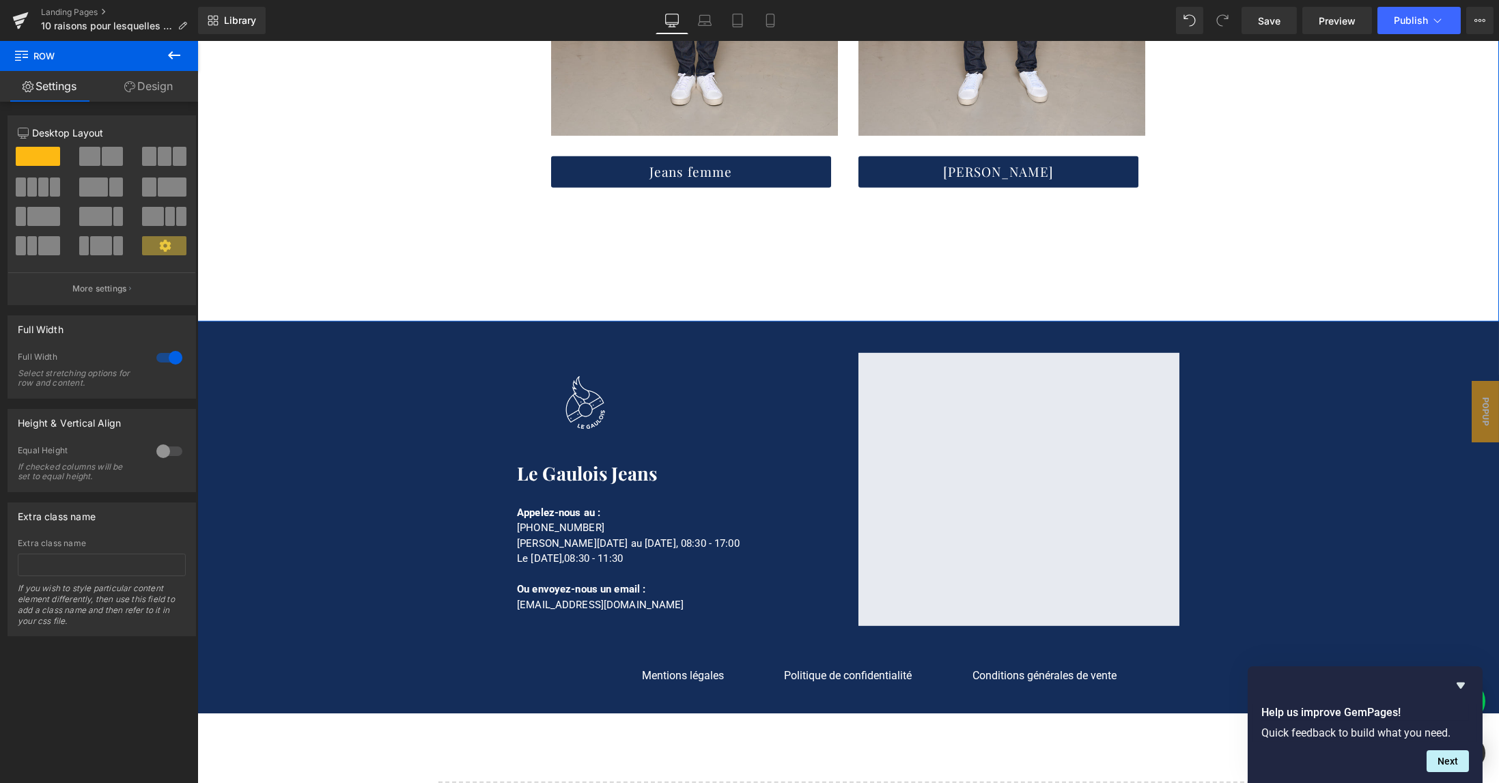
scroll to position [5191, 0]
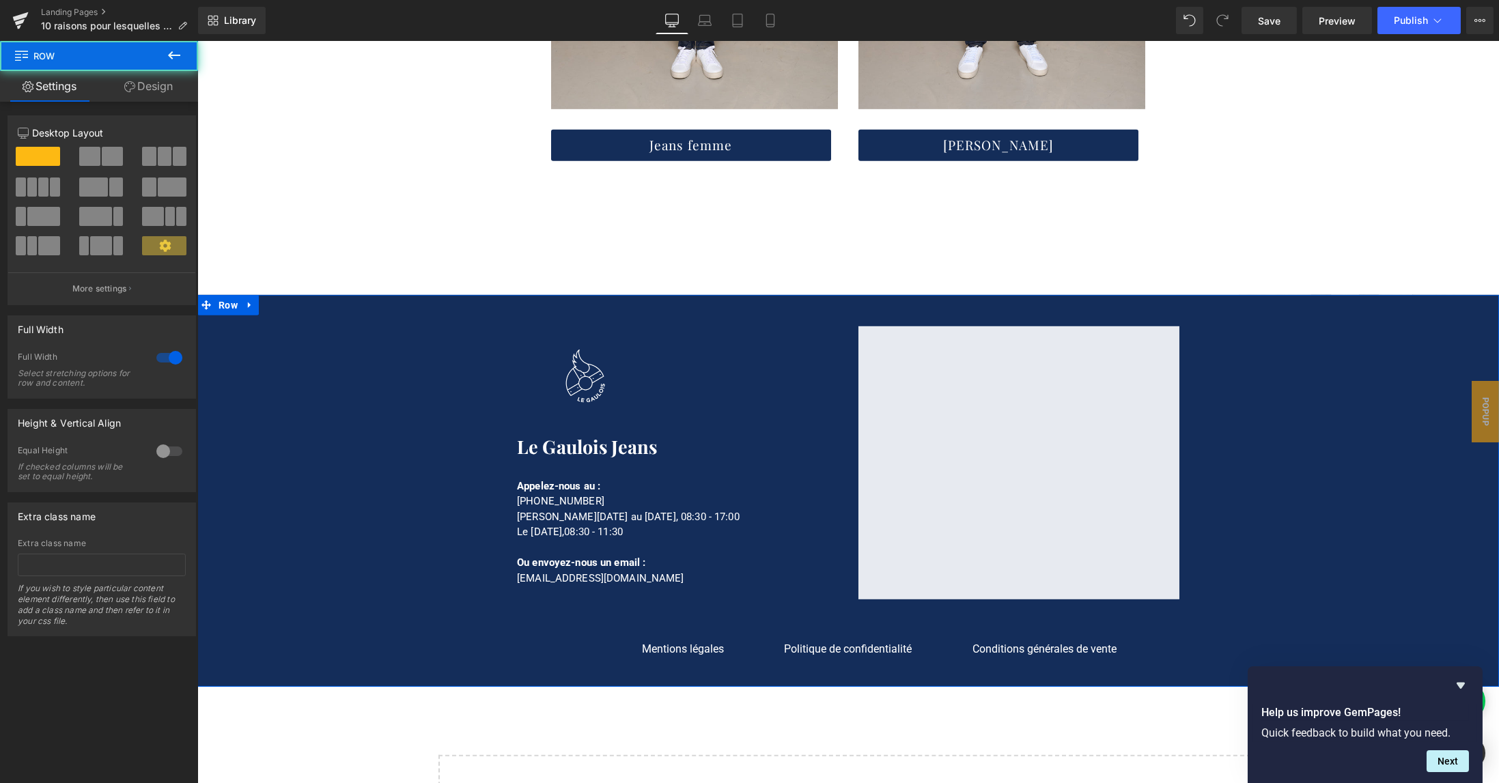
drag, startPoint x: 1260, startPoint y: 533, endPoint x: 1262, endPoint y: 215, distance: 317.6
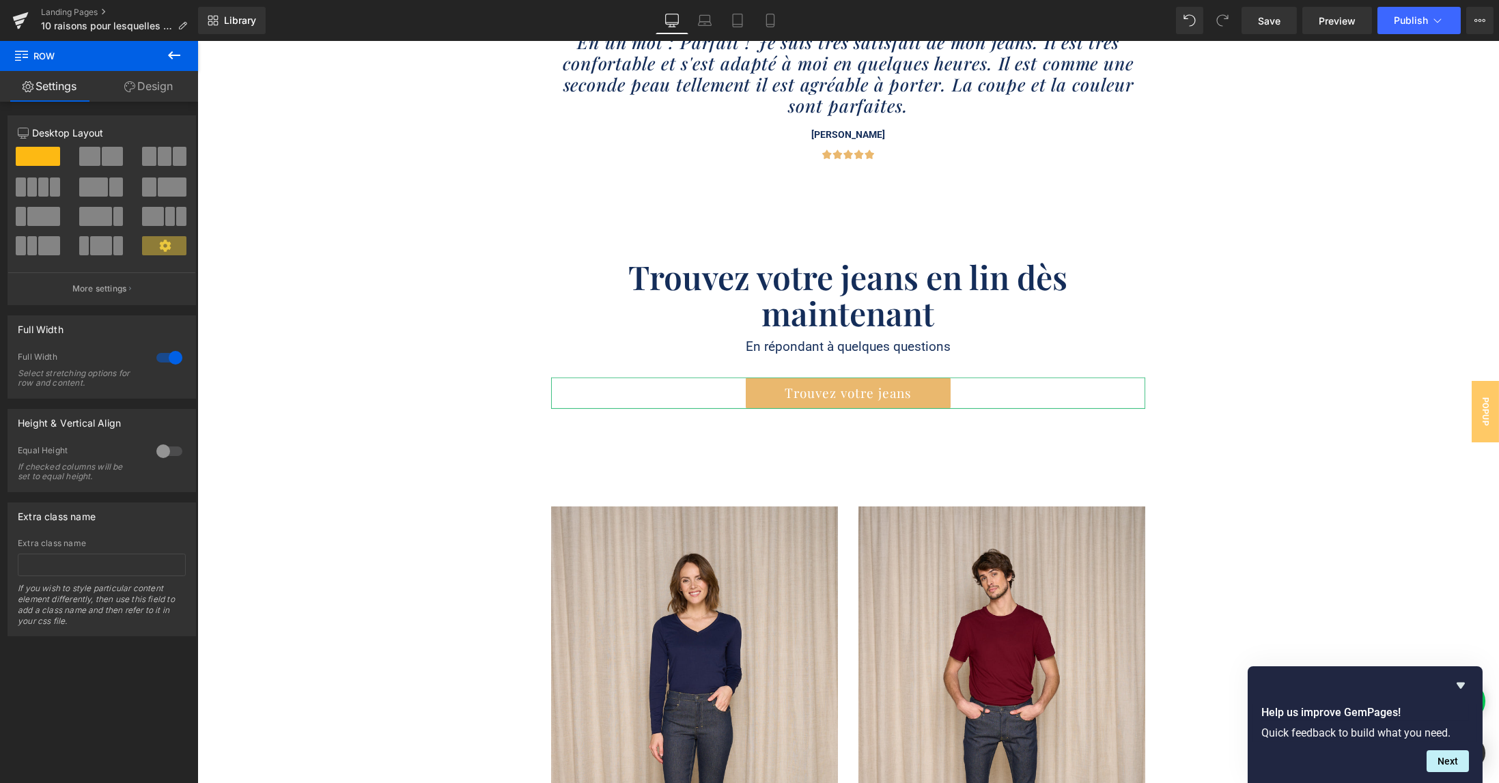
scroll to position [4007, 0]
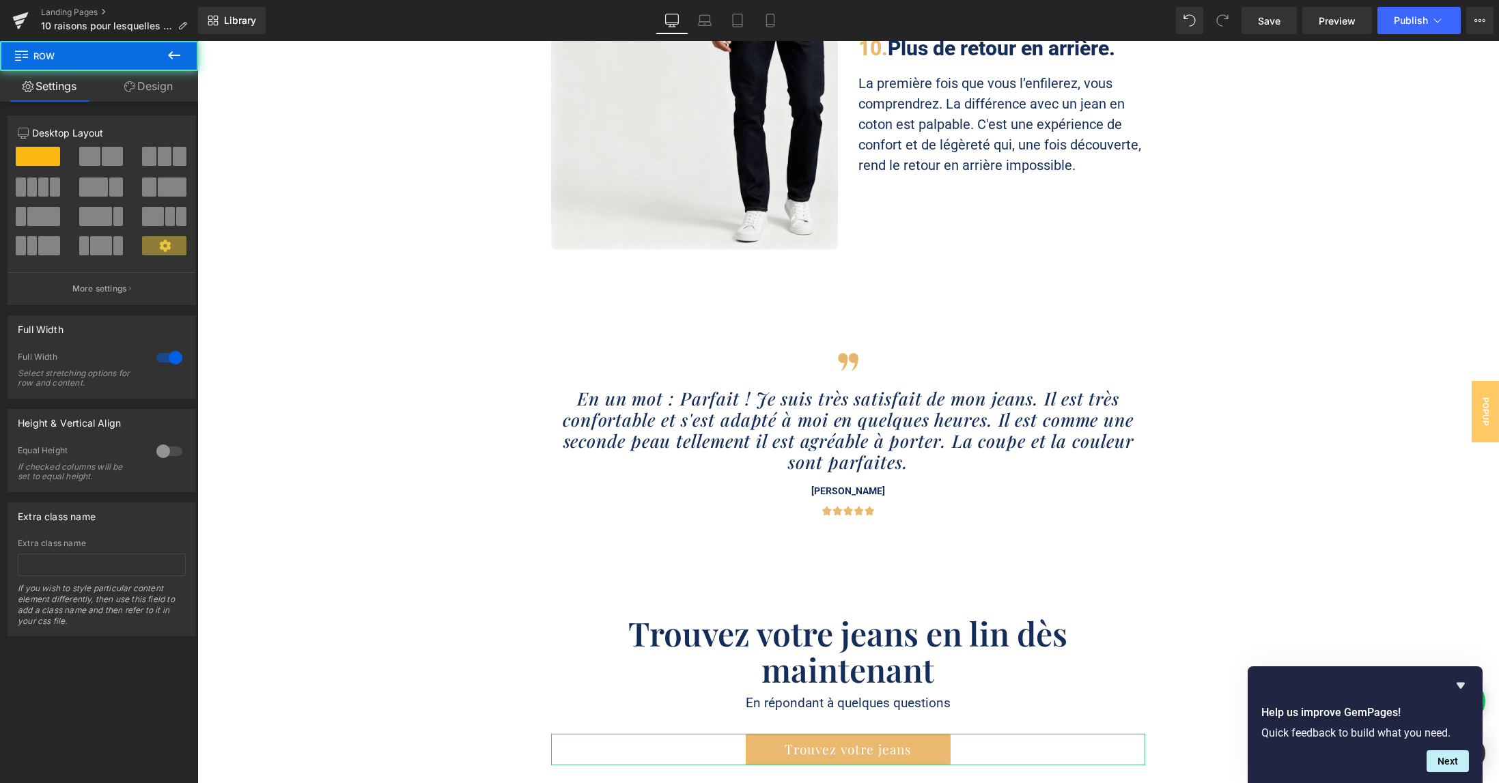
drag, startPoint x: 1276, startPoint y: 328, endPoint x: 1262, endPoint y: 249, distance: 79.7
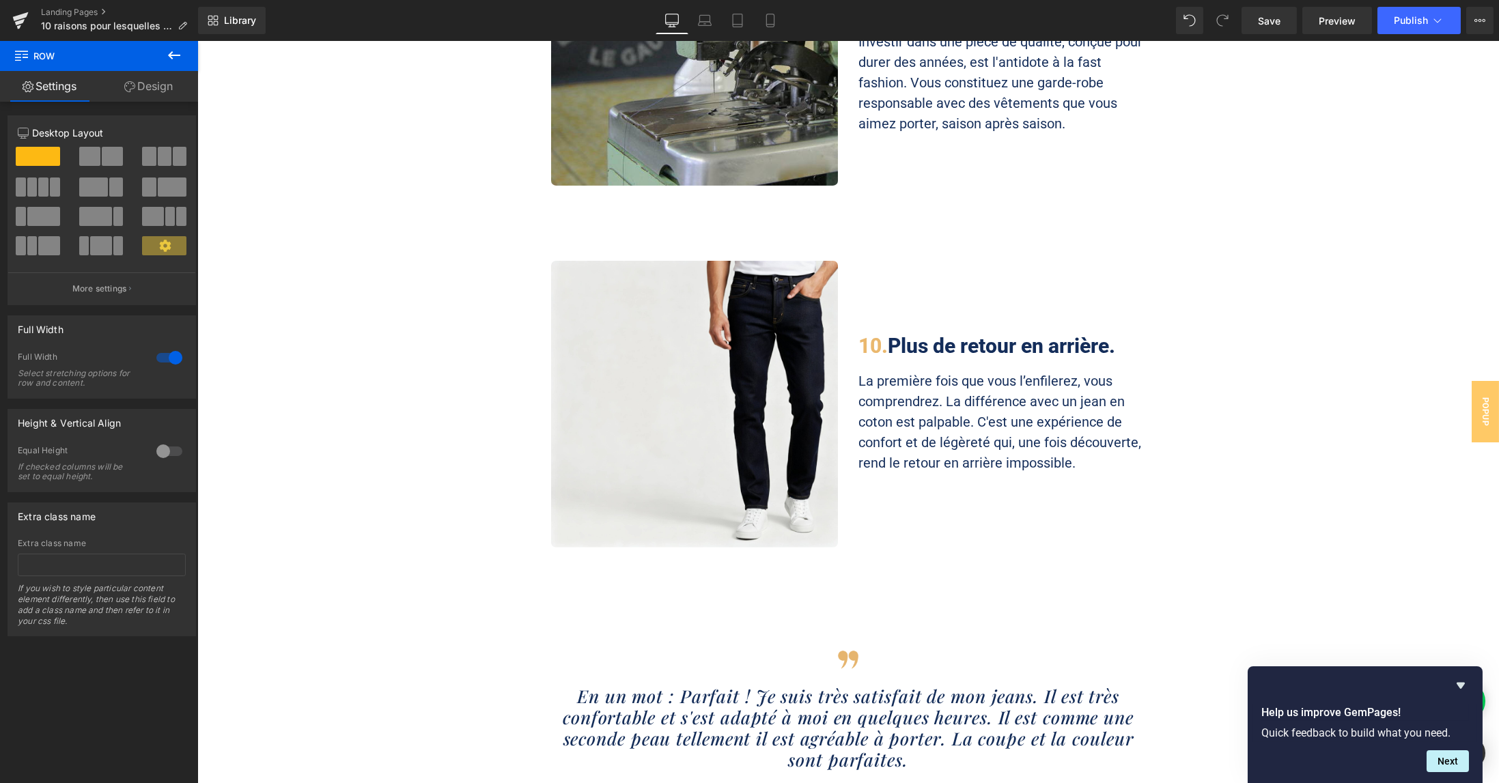
scroll to position [3734, 0]
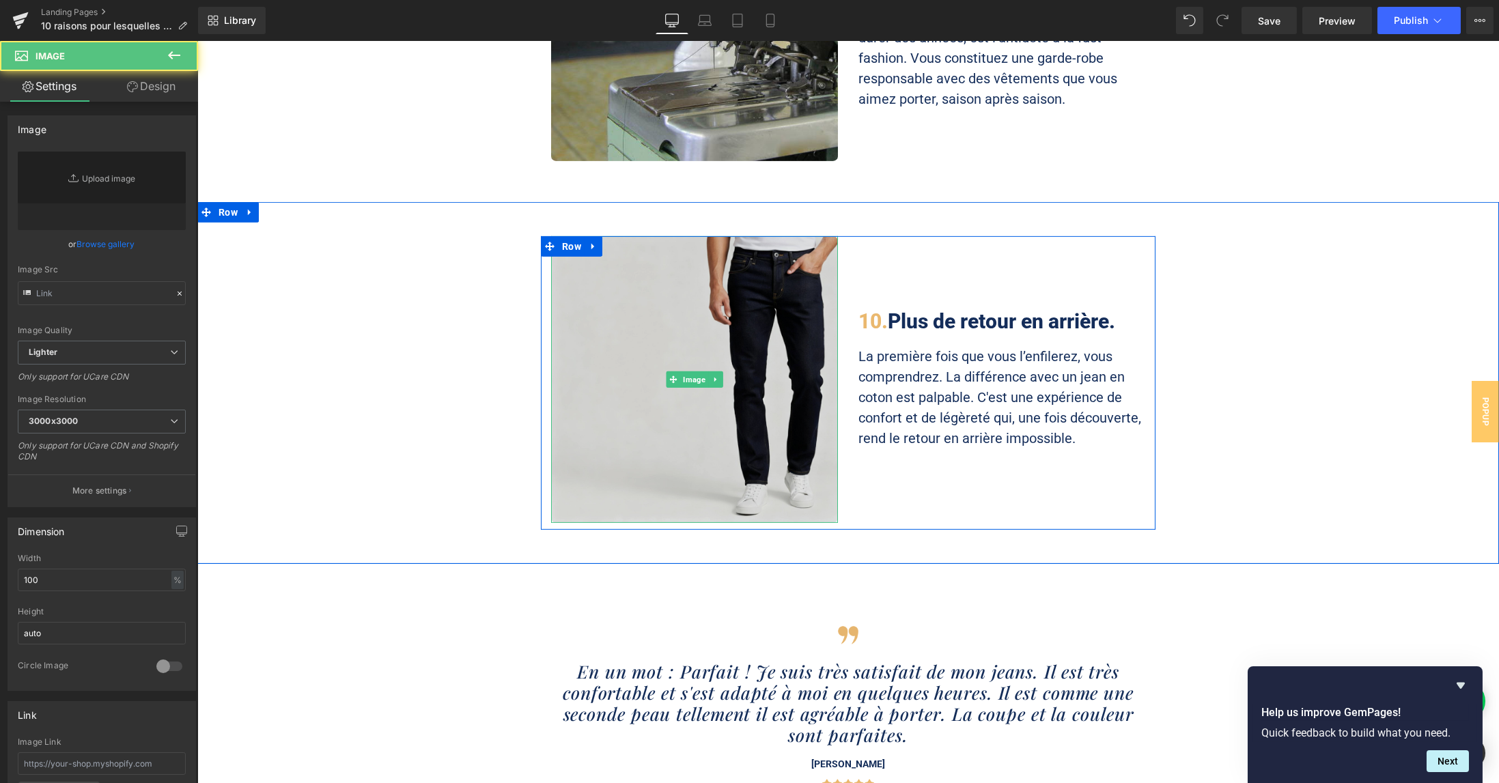
click at [671, 291] on img at bounding box center [694, 379] width 287 height 287
type input "[URL][DOMAIN_NAME]"
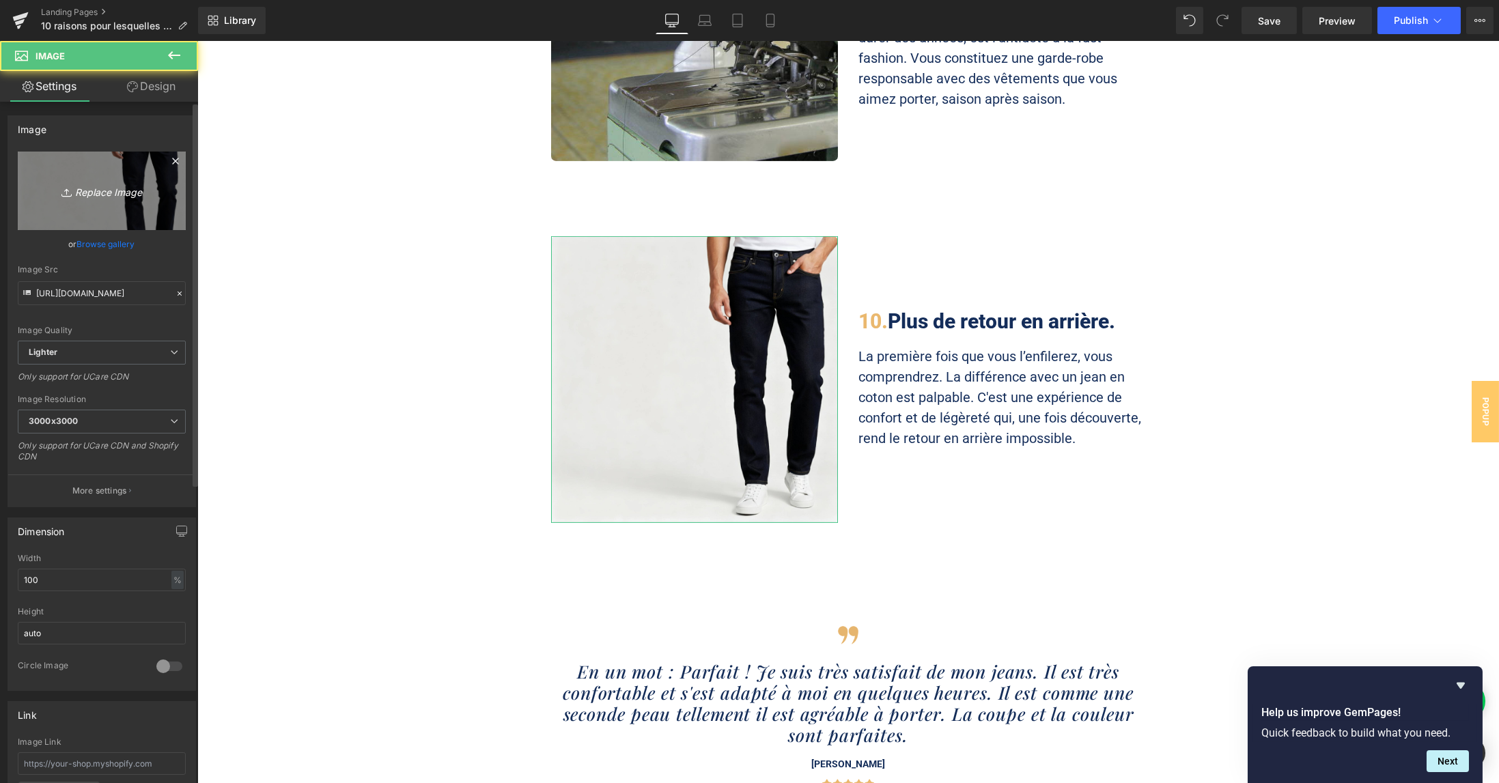
click at [107, 189] on icon "Replace Image" at bounding box center [101, 190] width 109 height 17
type input "C:\fakepath\phreplicate-prediction-jsdhb6es81rma0cshd7r2gv5pc.jpg"
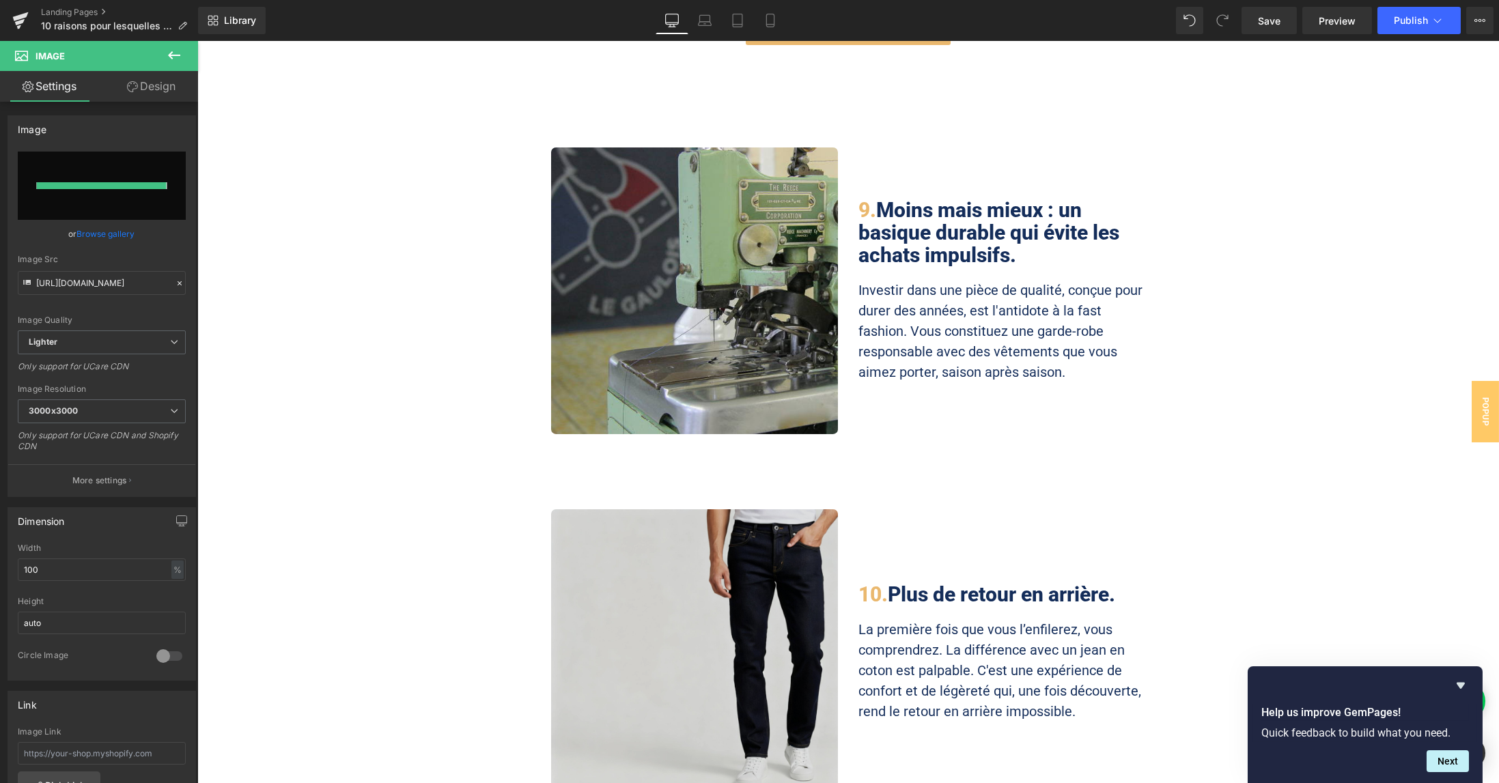
type input "[URL][DOMAIN_NAME]"
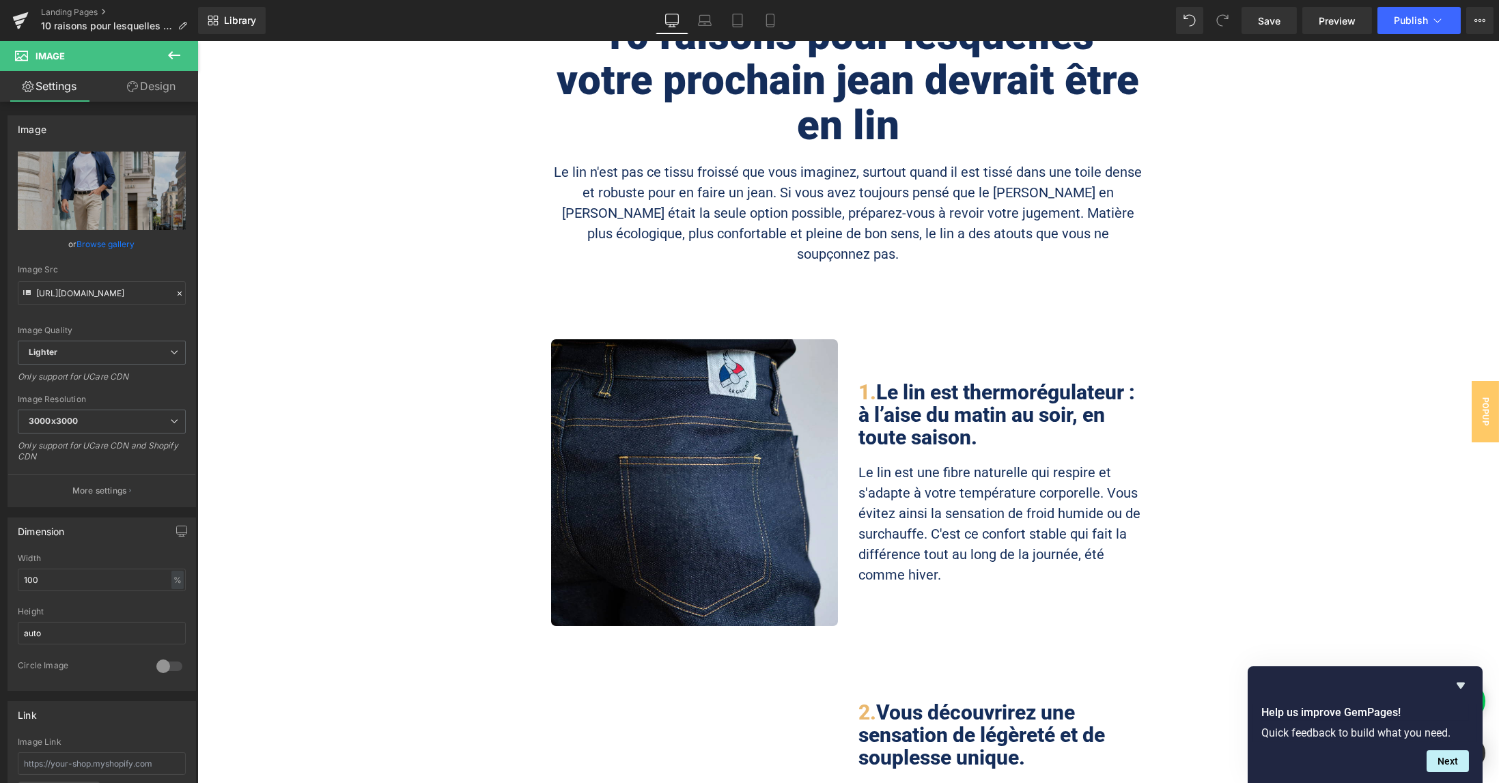
scroll to position [91, 0]
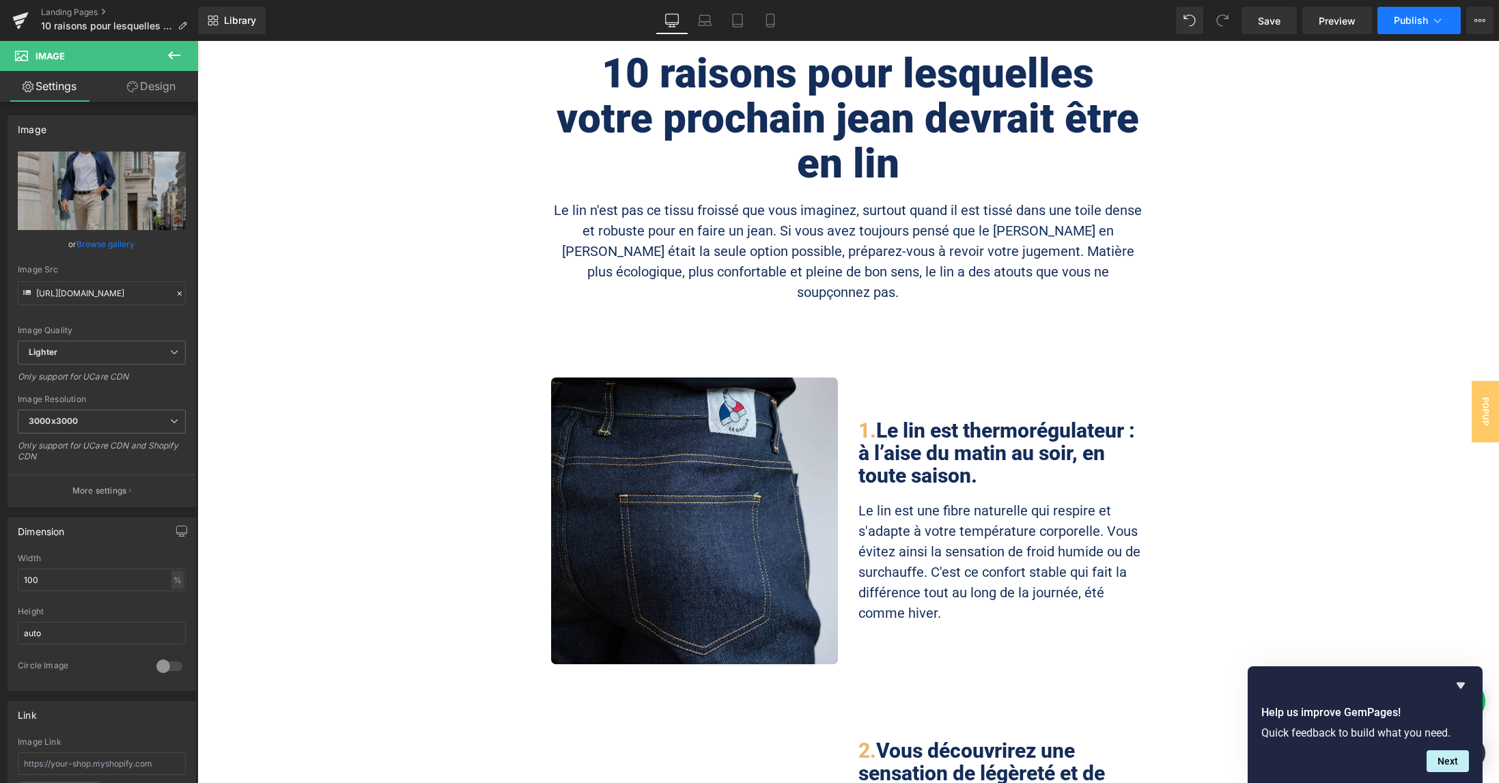
click at [1403, 25] on span "Publish" at bounding box center [1411, 20] width 34 height 11
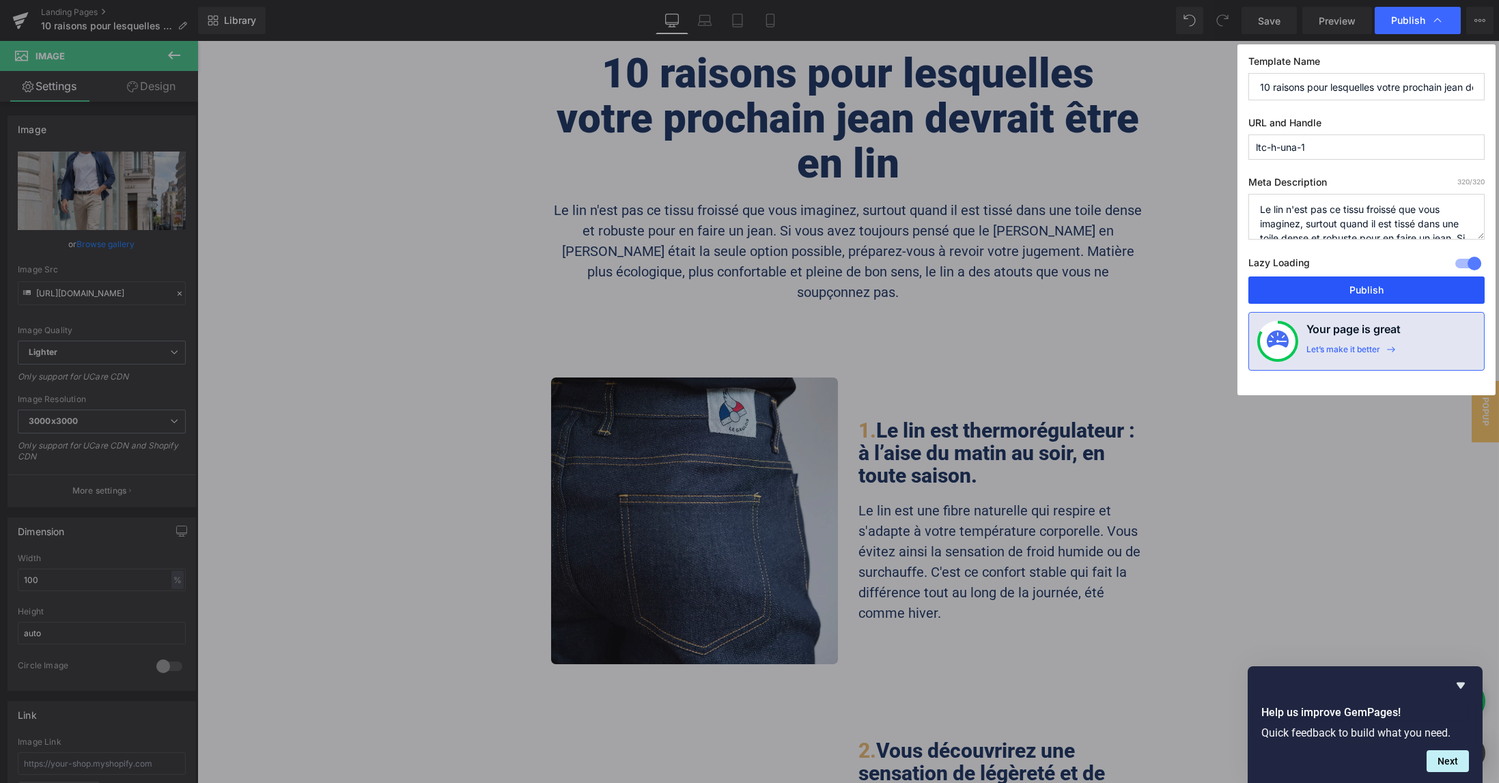
drag, startPoint x: 1398, startPoint y: 292, endPoint x: 695, endPoint y: 108, distance: 726.7
click at [1397, 292] on button "Publish" at bounding box center [1367, 290] width 236 height 27
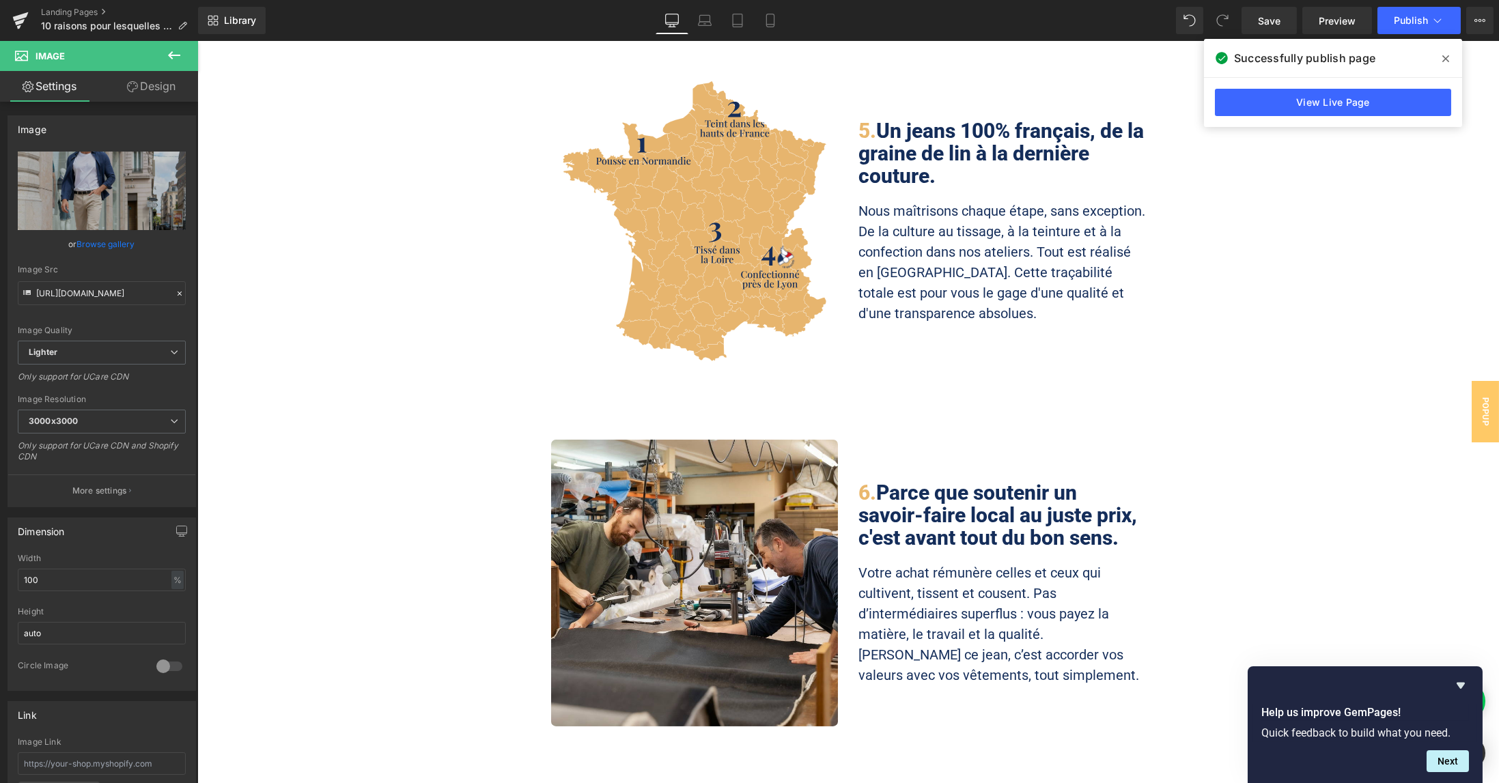
scroll to position [1821, 0]
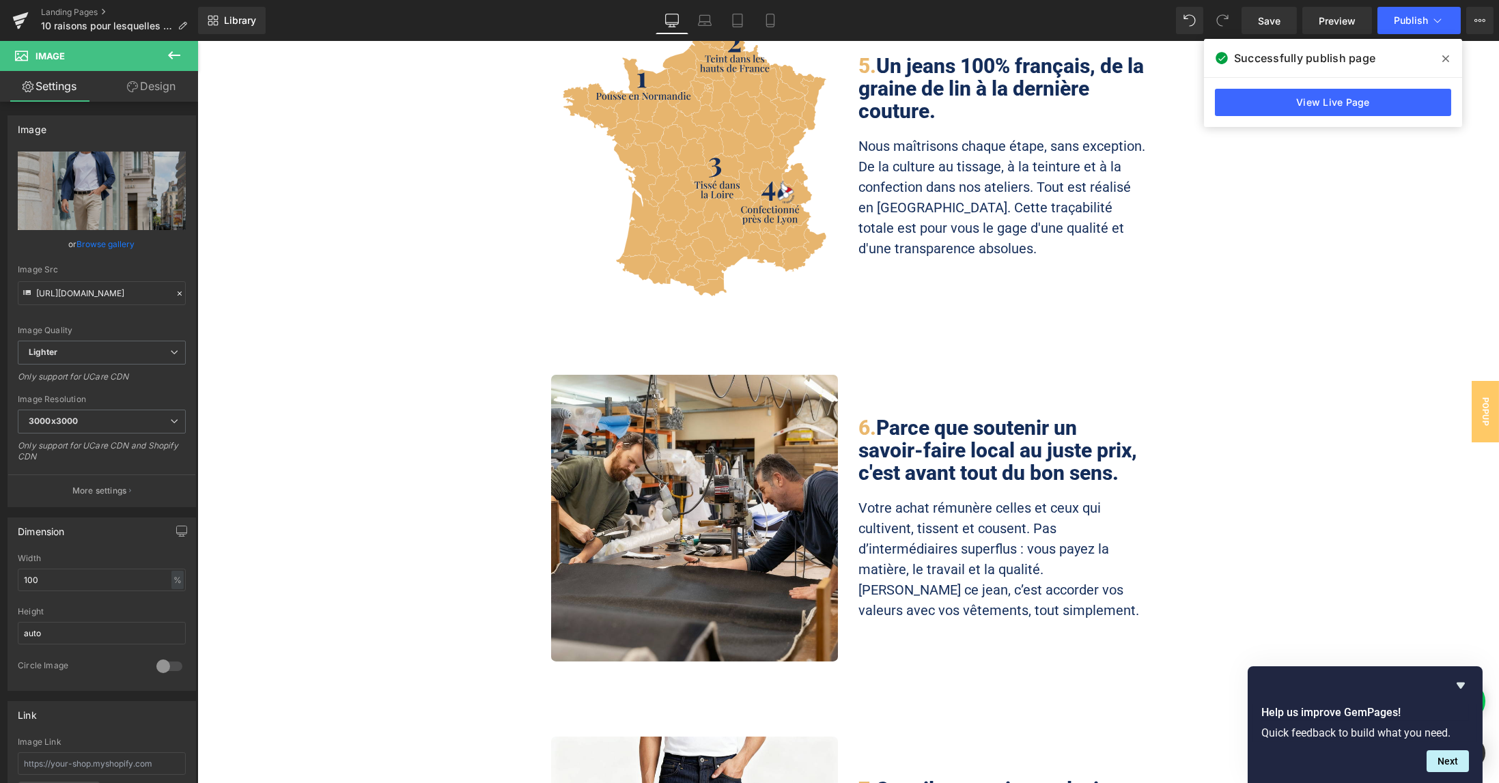
click at [1285, 439] on div "Image 6. Parce que soutenir un savoir-faire local au juste prix, c'est avant to…" at bounding box center [848, 522] width 1302 height 294
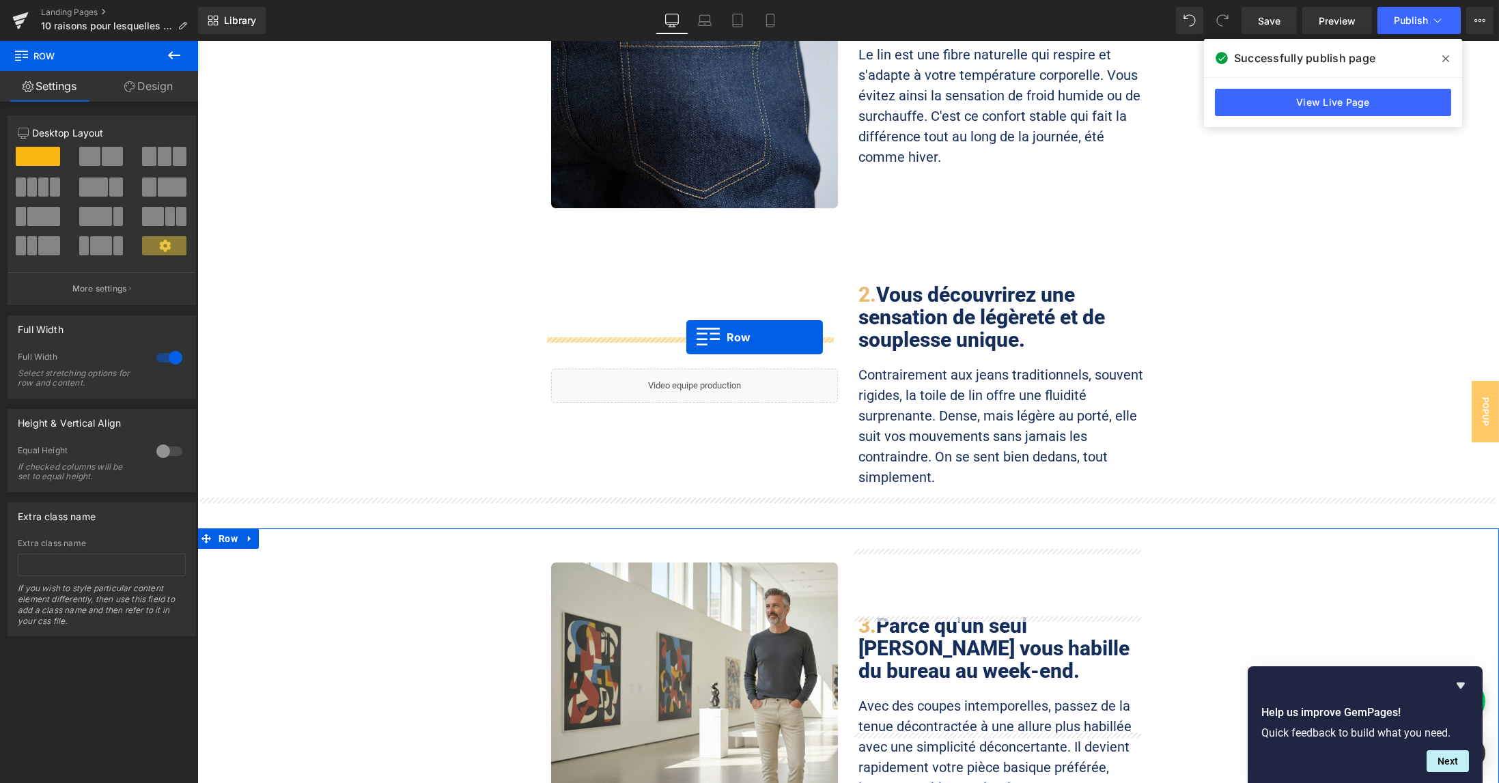
scroll to position [546, 0]
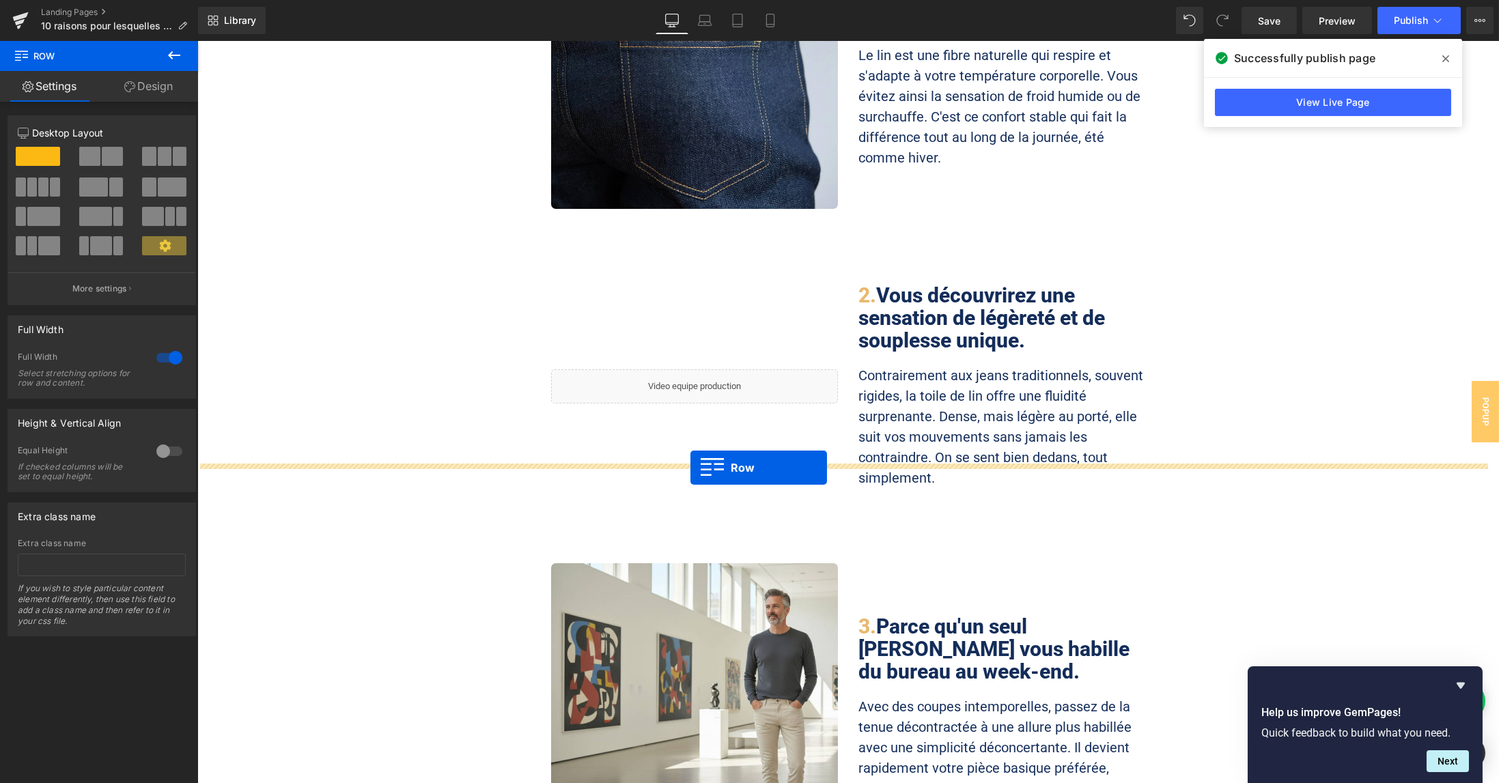
drag, startPoint x: 213, startPoint y: 284, endPoint x: 691, endPoint y: 468, distance: 511.6
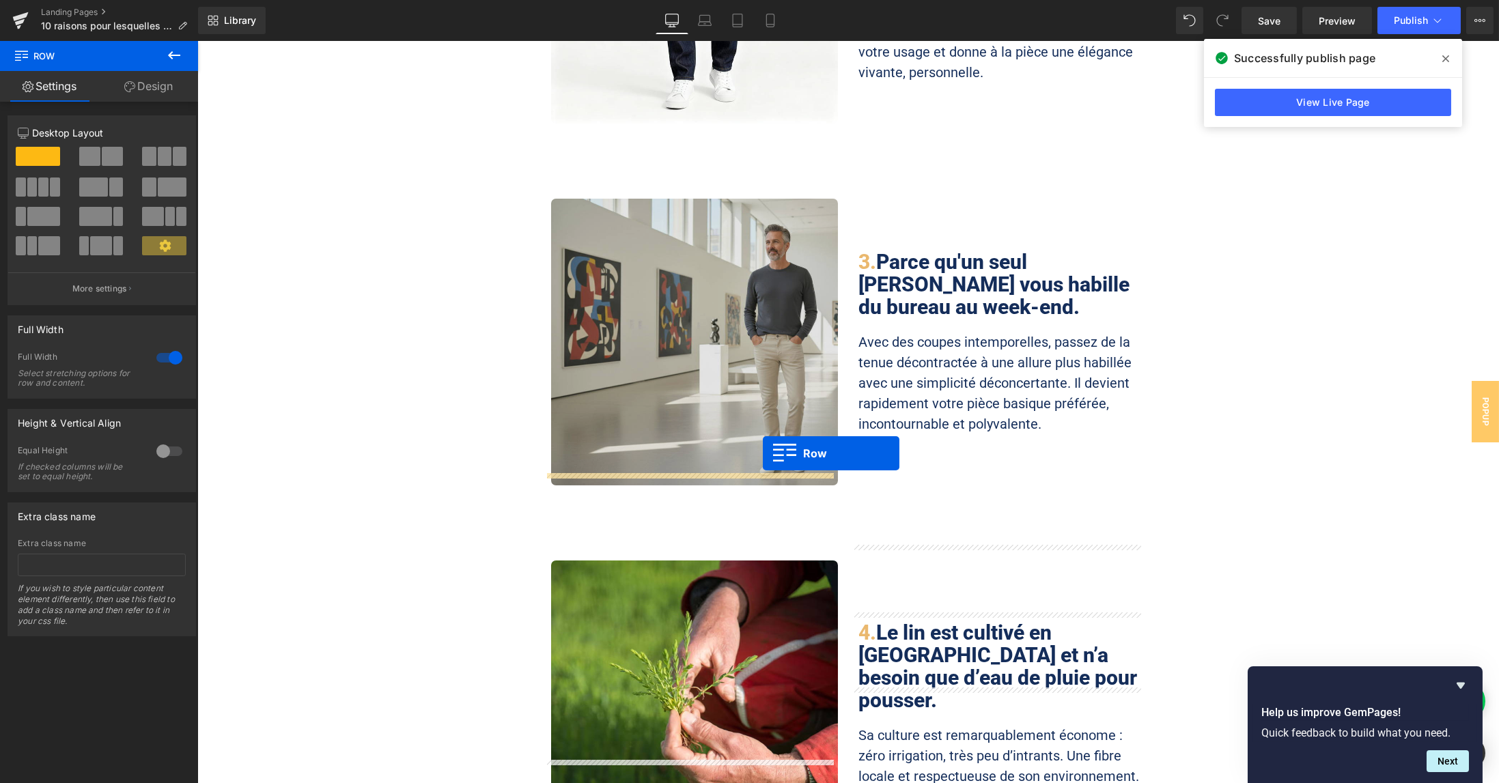
scroll to position [1093, 0]
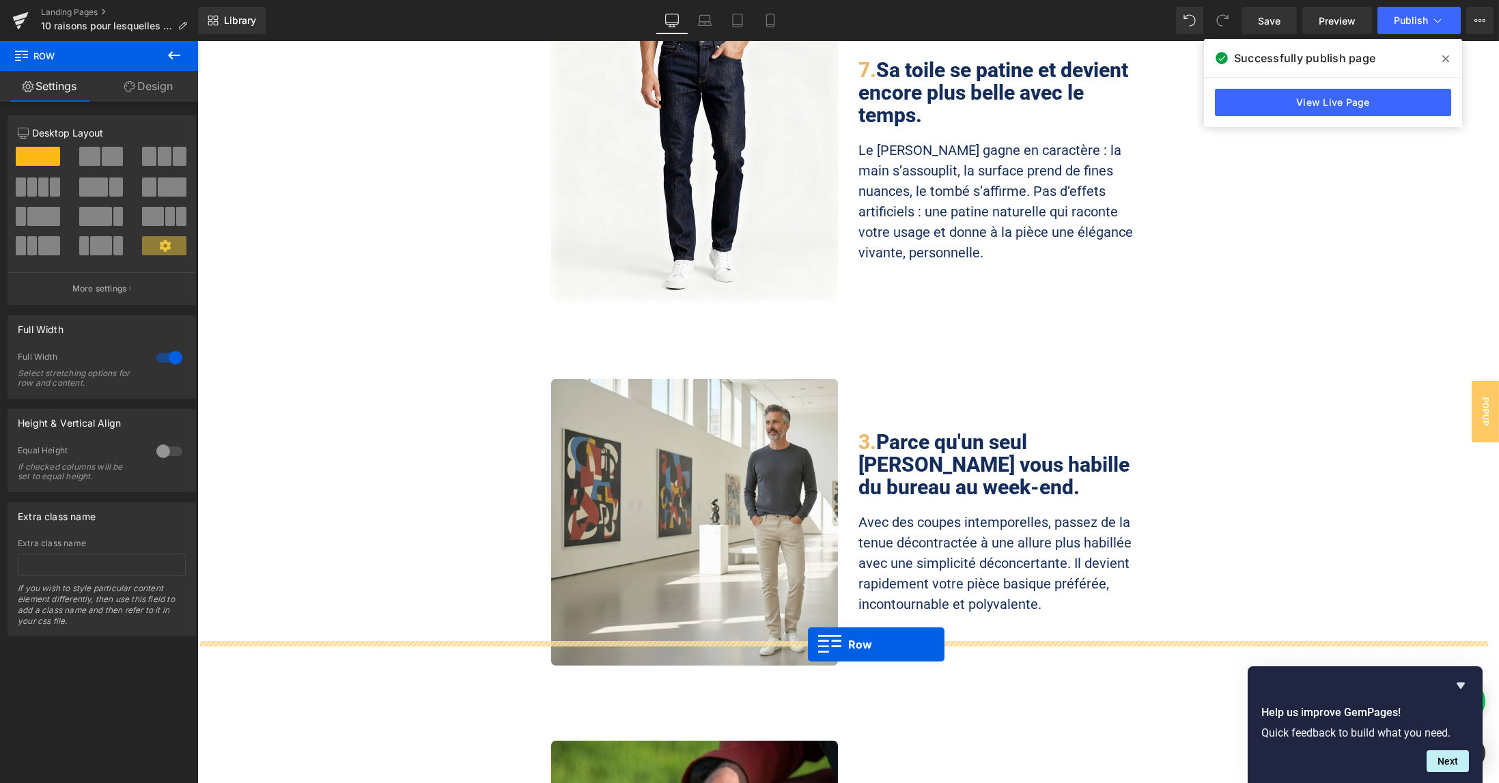
drag, startPoint x: 221, startPoint y: 464, endPoint x: 808, endPoint y: 645, distance: 614.0
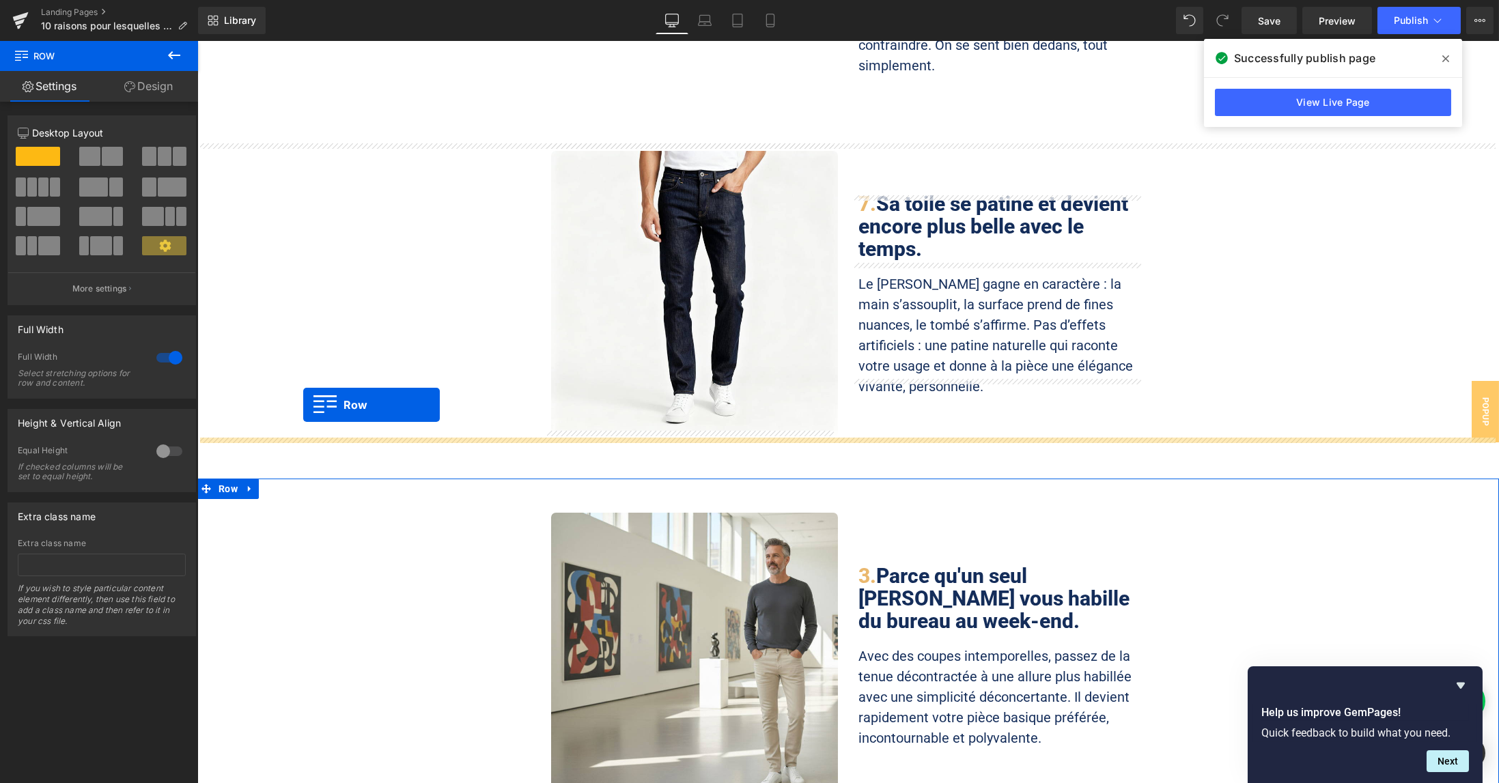
scroll to position [911, 0]
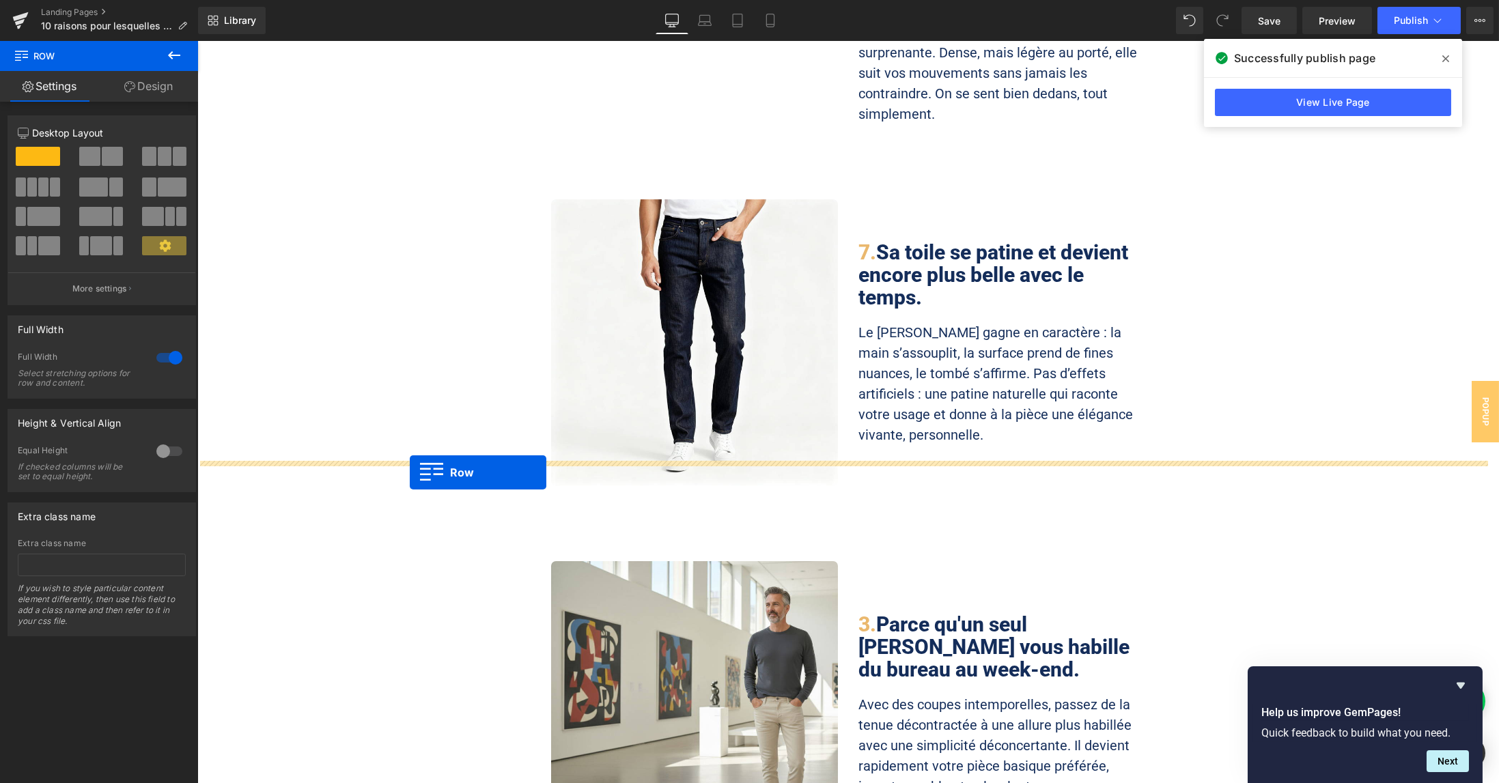
drag, startPoint x: 221, startPoint y: 470, endPoint x: 410, endPoint y: 473, distance: 189.2
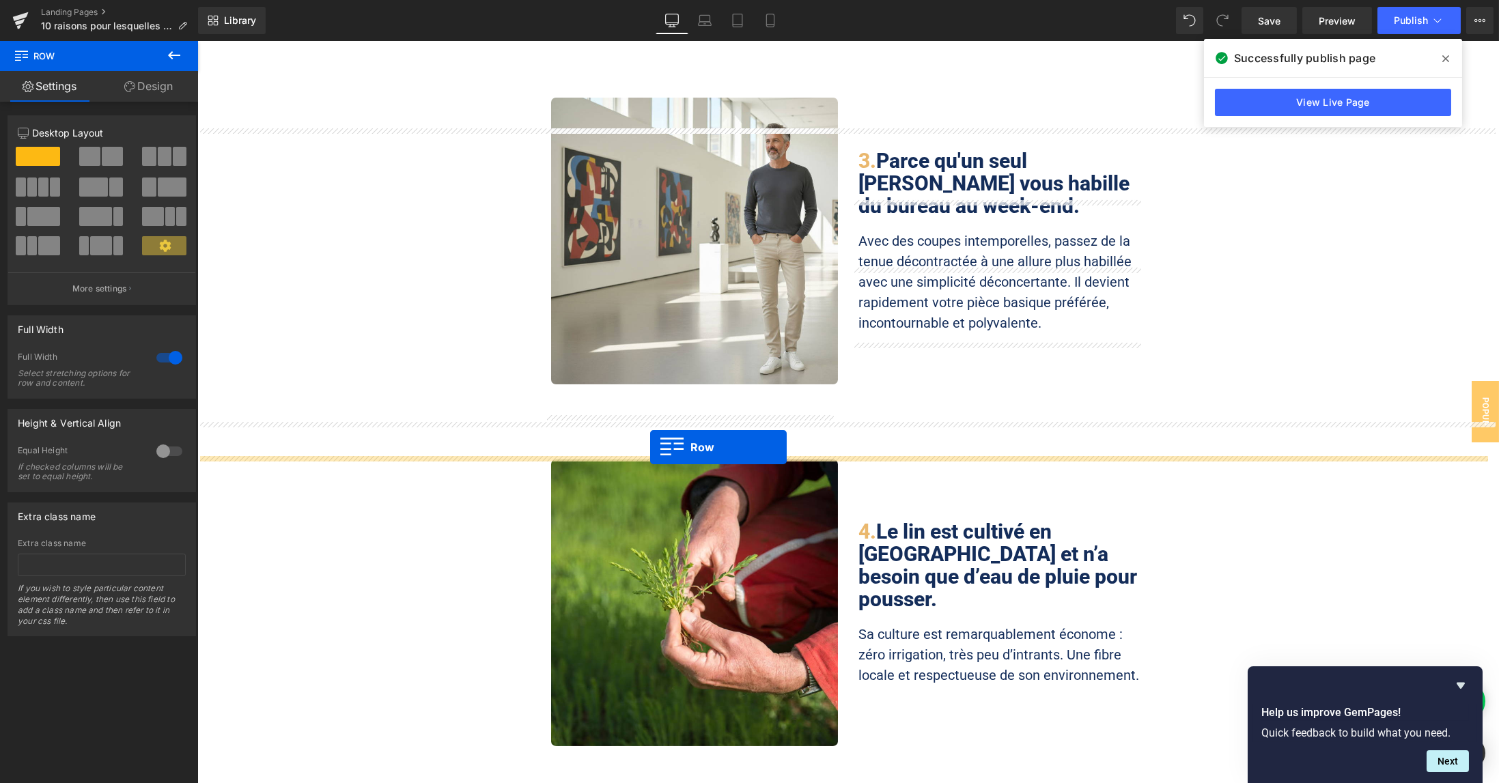
scroll to position [1639, 0]
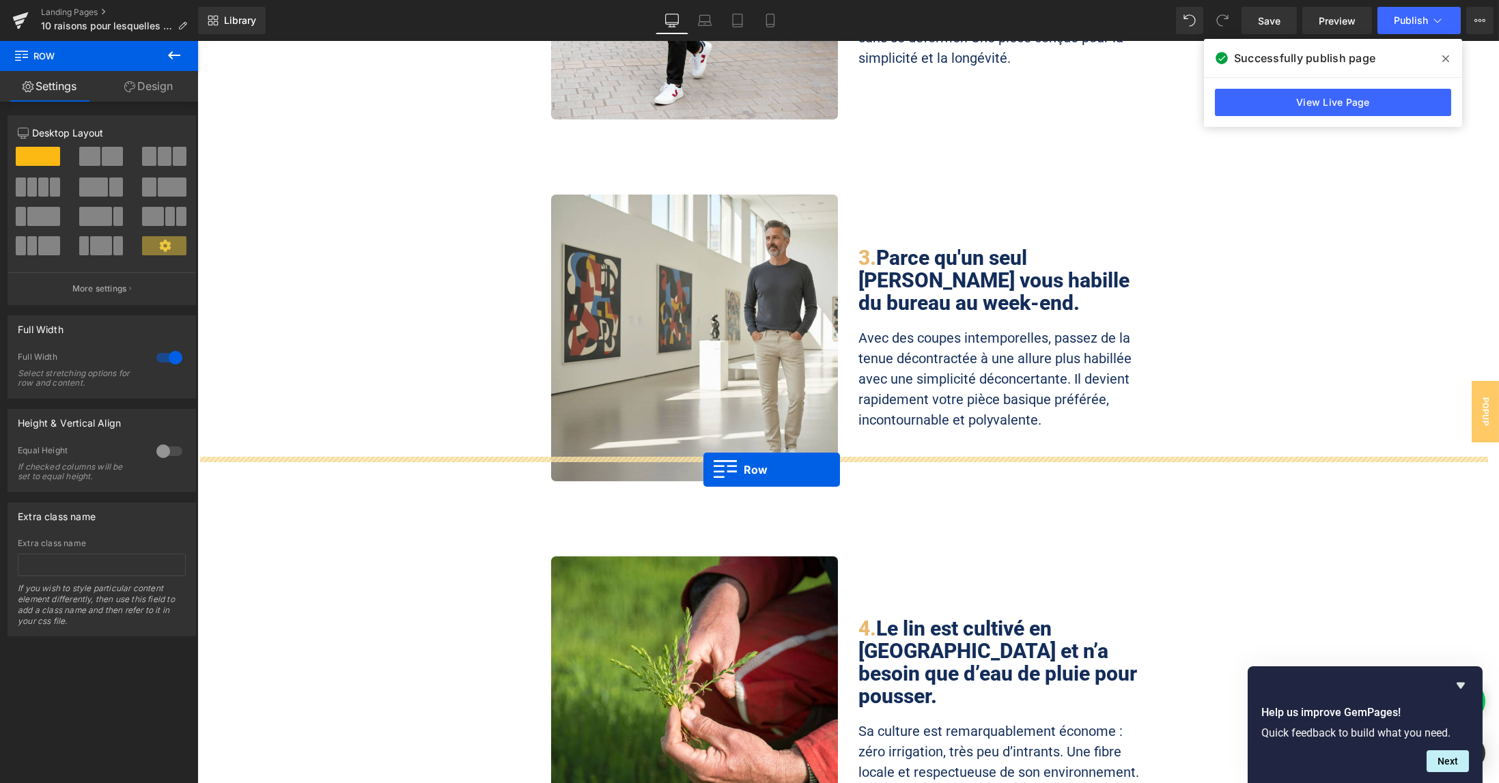
drag, startPoint x: 218, startPoint y: 372, endPoint x: 704, endPoint y: 470, distance: 495.5
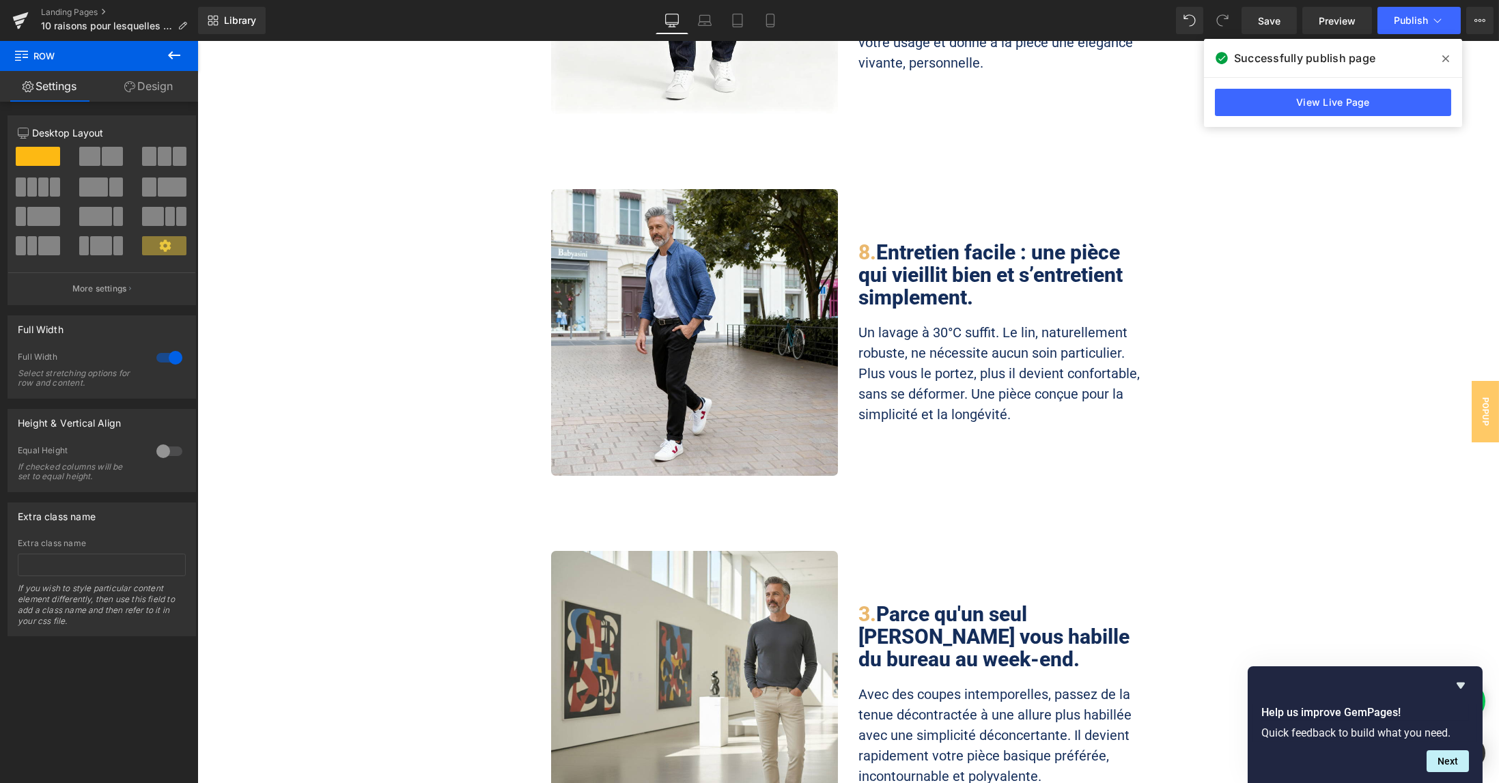
scroll to position [1275, 0]
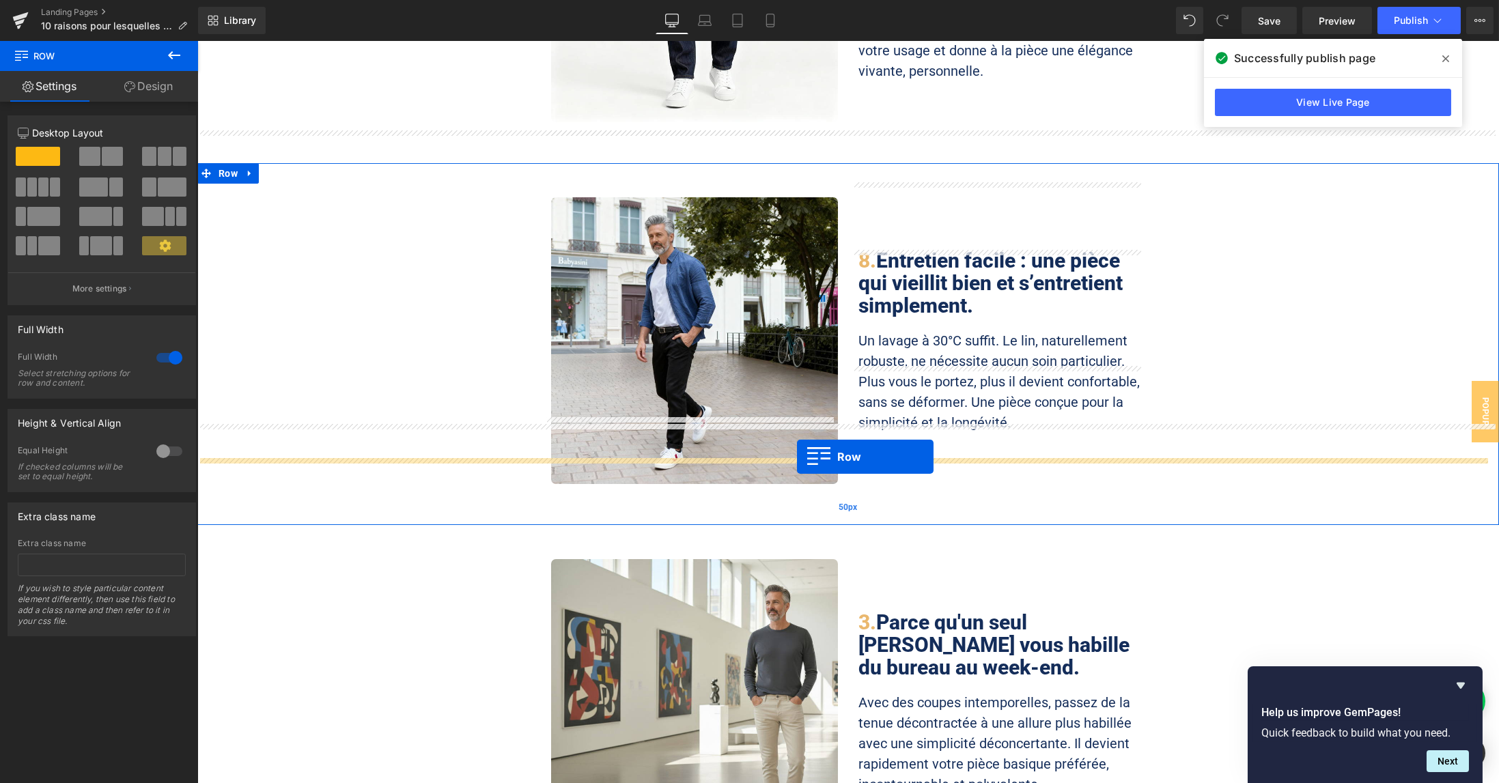
drag, startPoint x: 217, startPoint y: 380, endPoint x: 796, endPoint y: 457, distance: 584.3
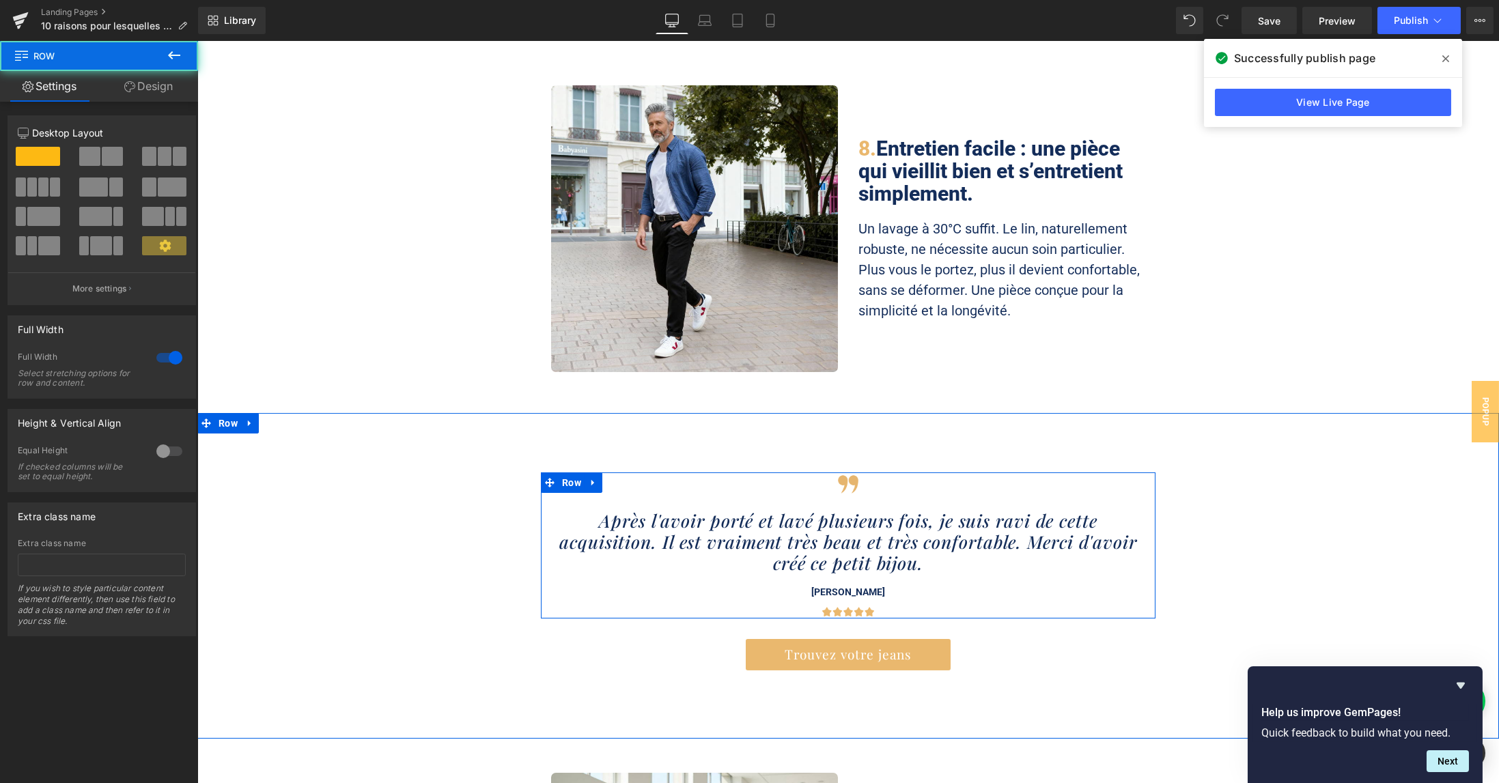
scroll to position [1730, 0]
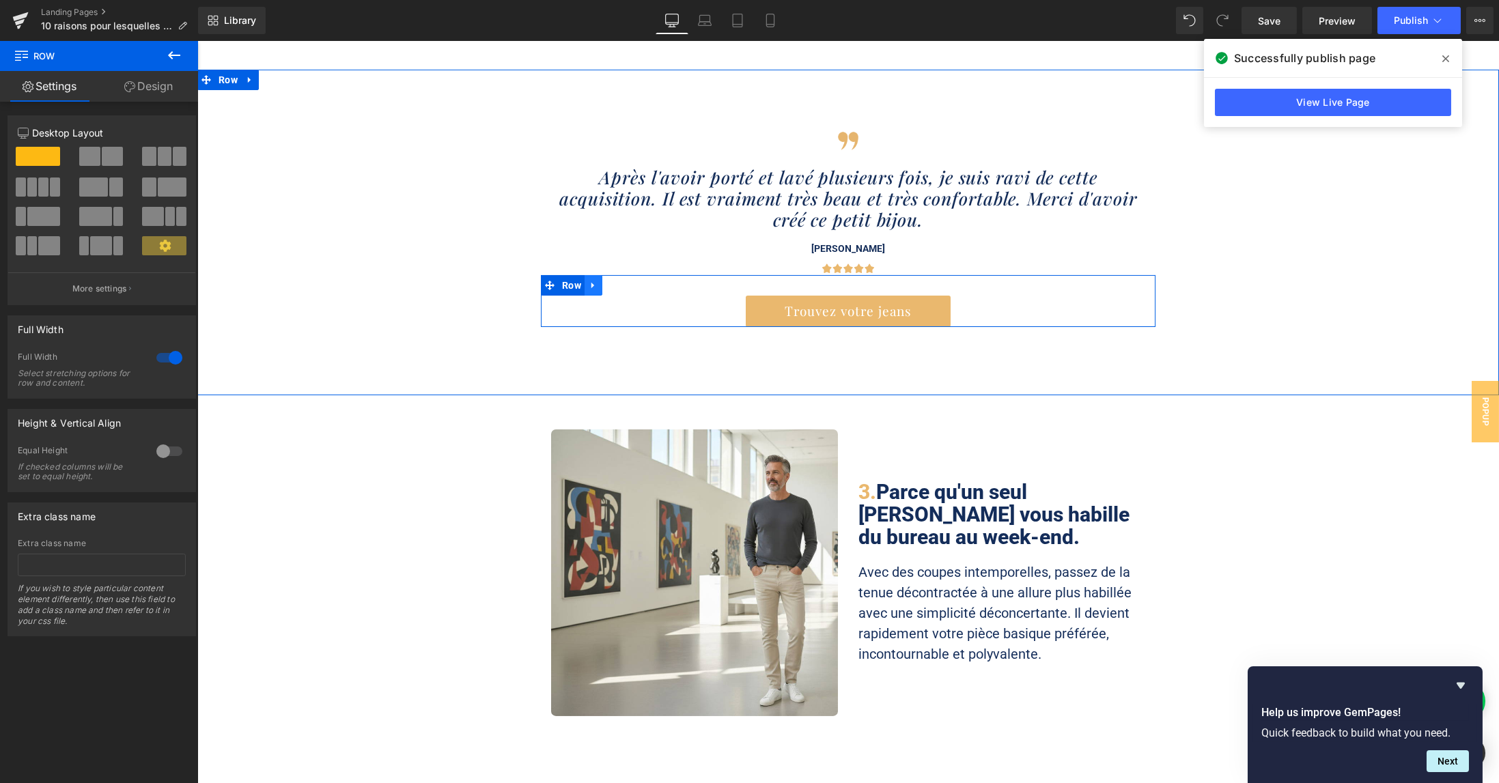
drag, startPoint x: 585, startPoint y: 219, endPoint x: 615, endPoint y: 226, distance: 31.5
click at [592, 283] on icon at bounding box center [593, 286] width 3 height 6
click at [624, 281] on icon at bounding box center [629, 286] width 10 height 10
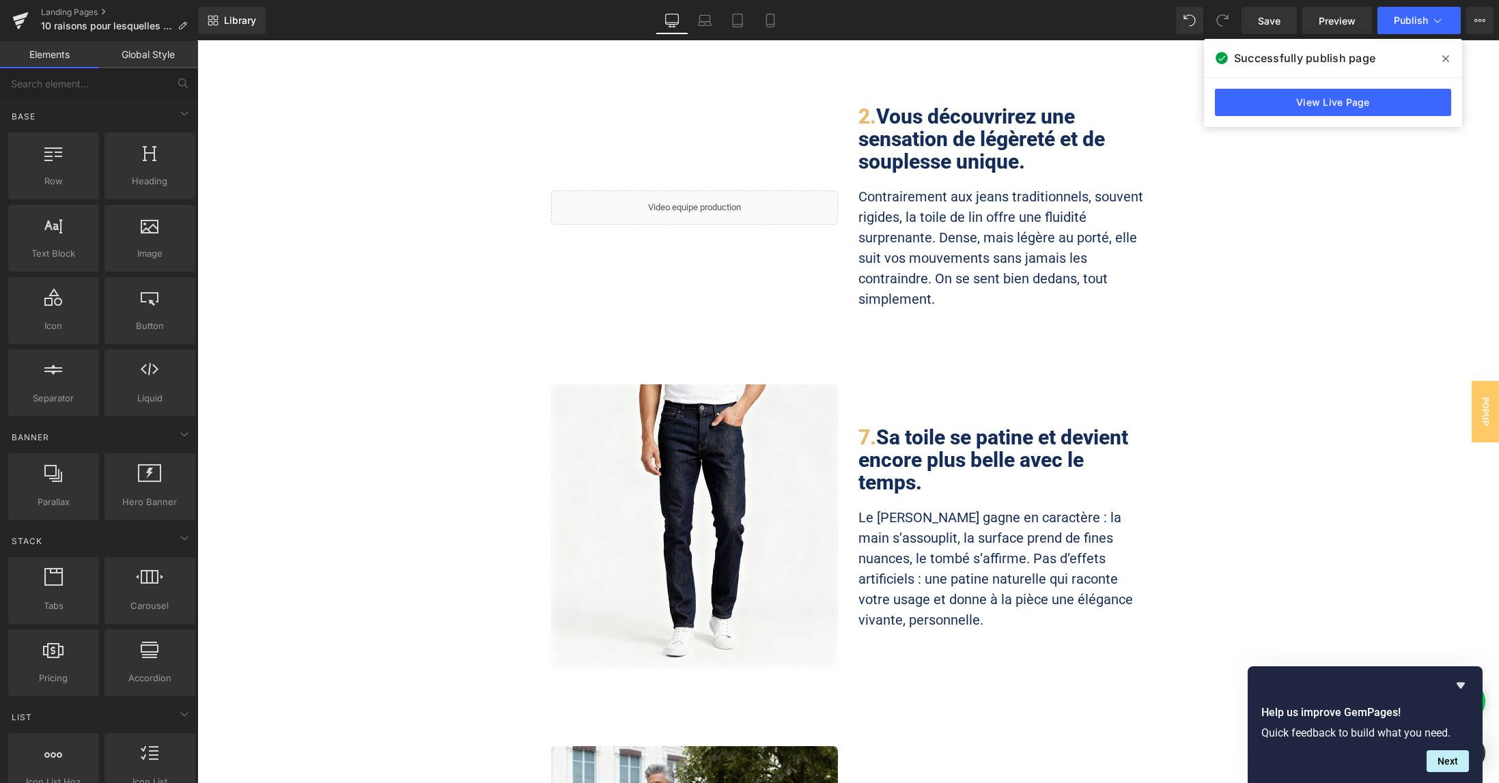
scroll to position [728, 0]
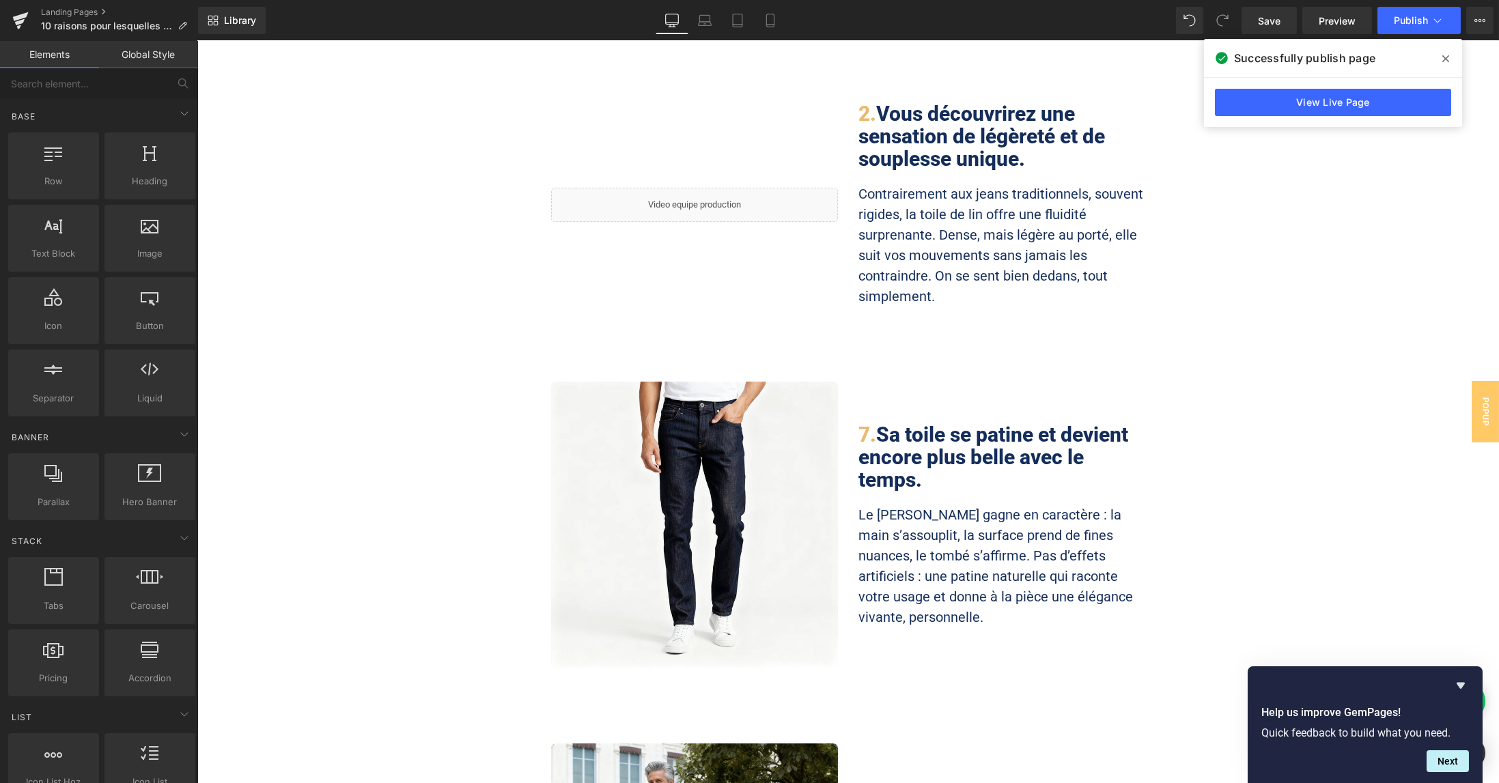
click at [859, 423] on span "7." at bounding box center [868, 435] width 18 height 24
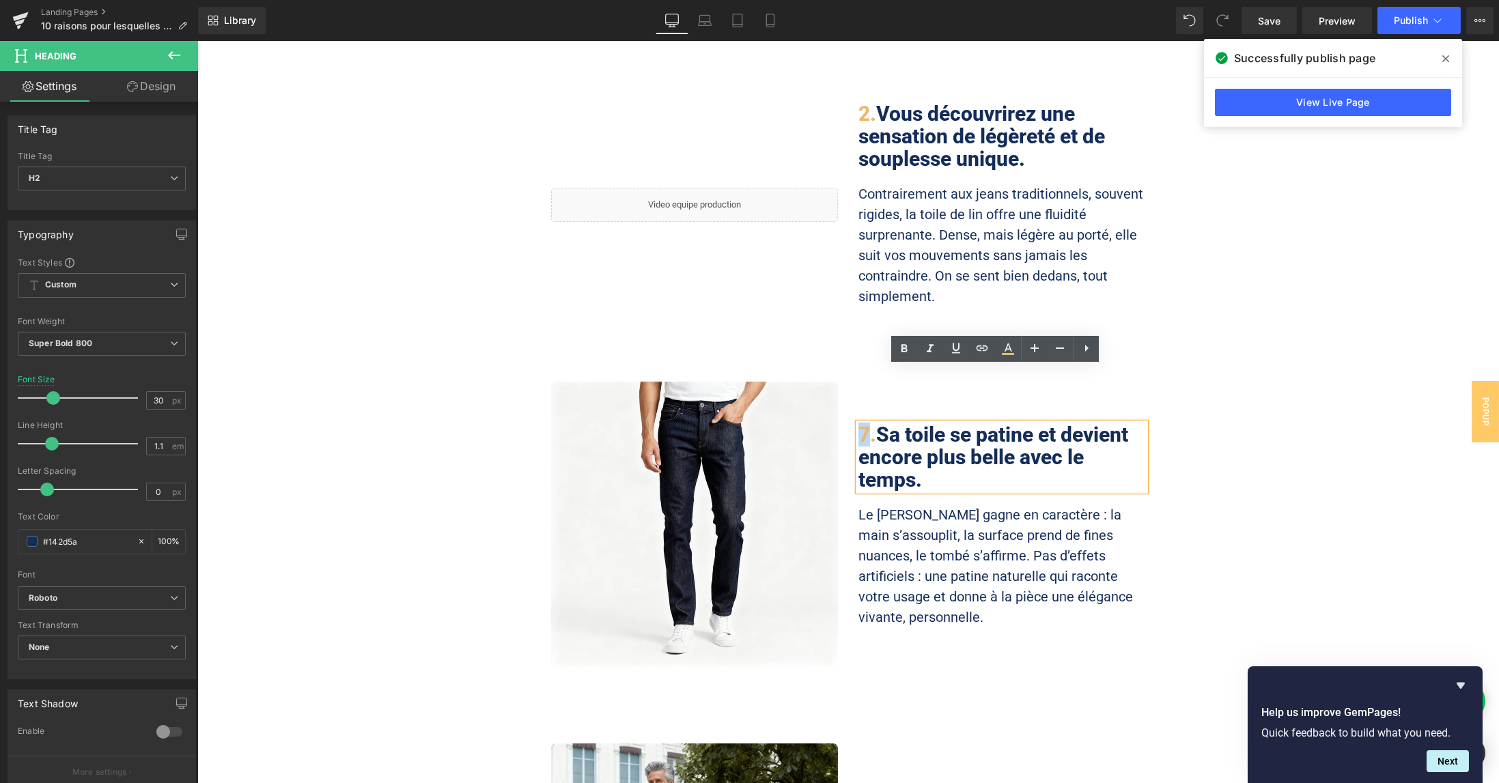
drag, startPoint x: 859, startPoint y: 384, endPoint x: 852, endPoint y: 380, distance: 7.6
click at [859, 423] on span "7." at bounding box center [868, 435] width 18 height 24
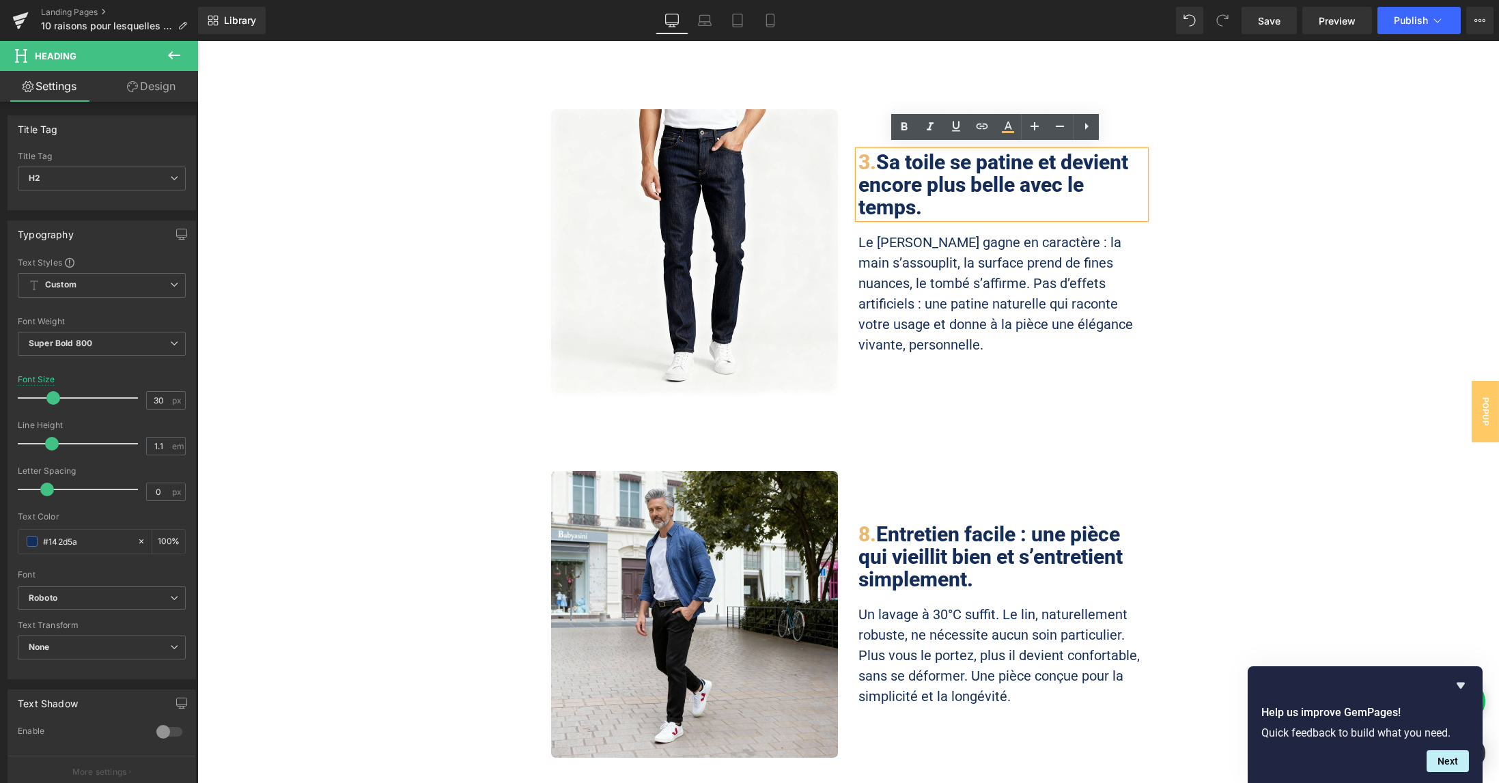
scroll to position [1001, 0]
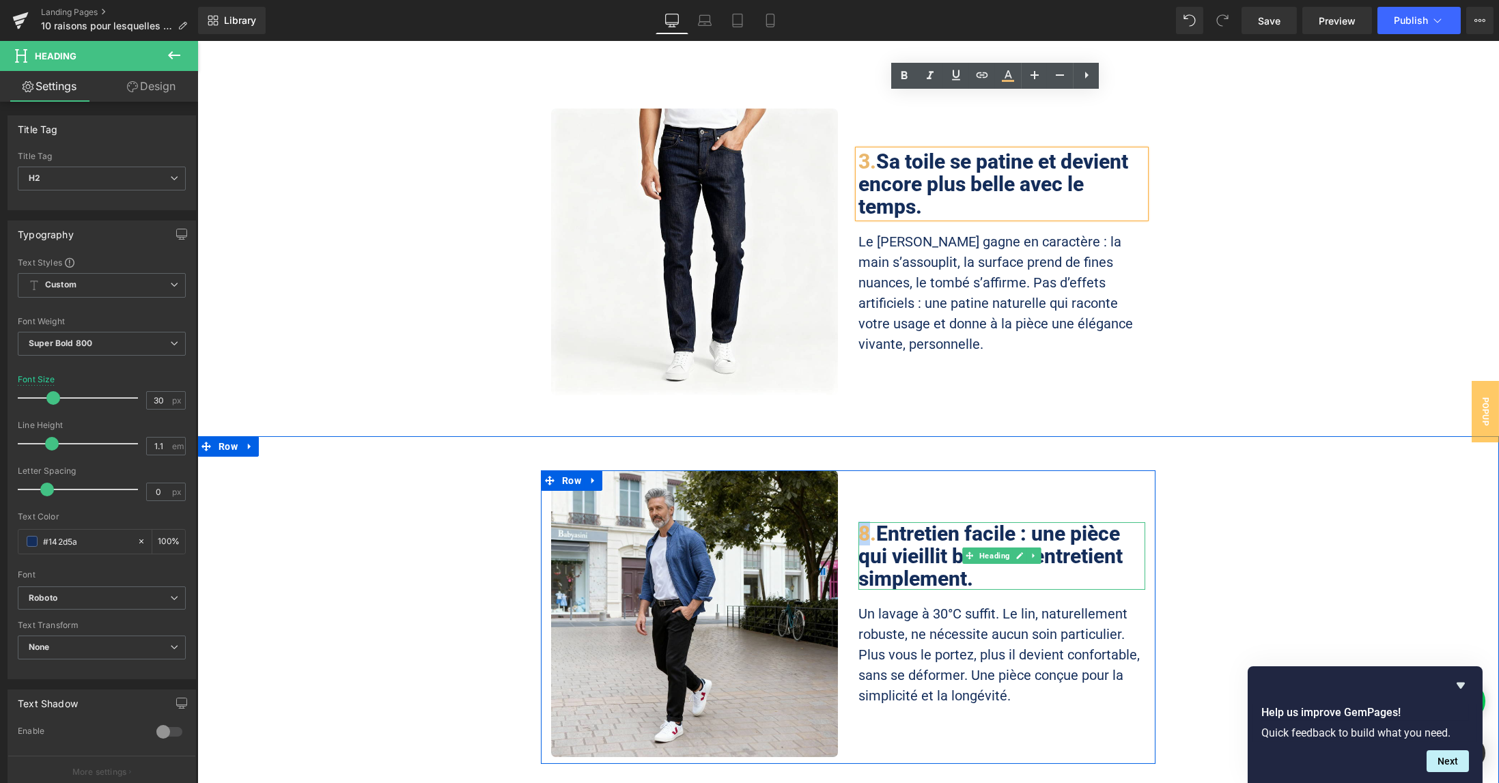
click at [859, 522] on span "8." at bounding box center [868, 534] width 18 height 24
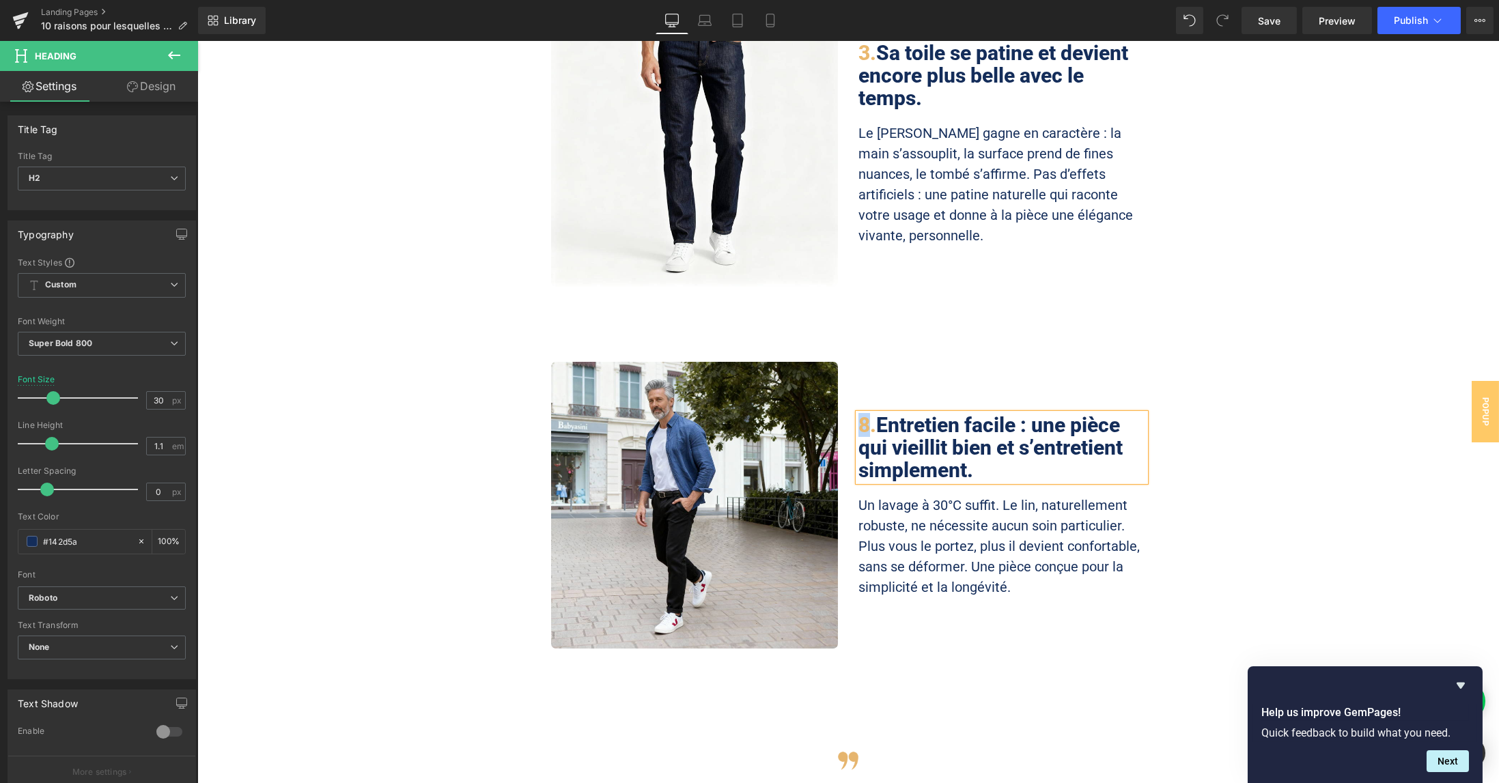
scroll to position [1093, 0]
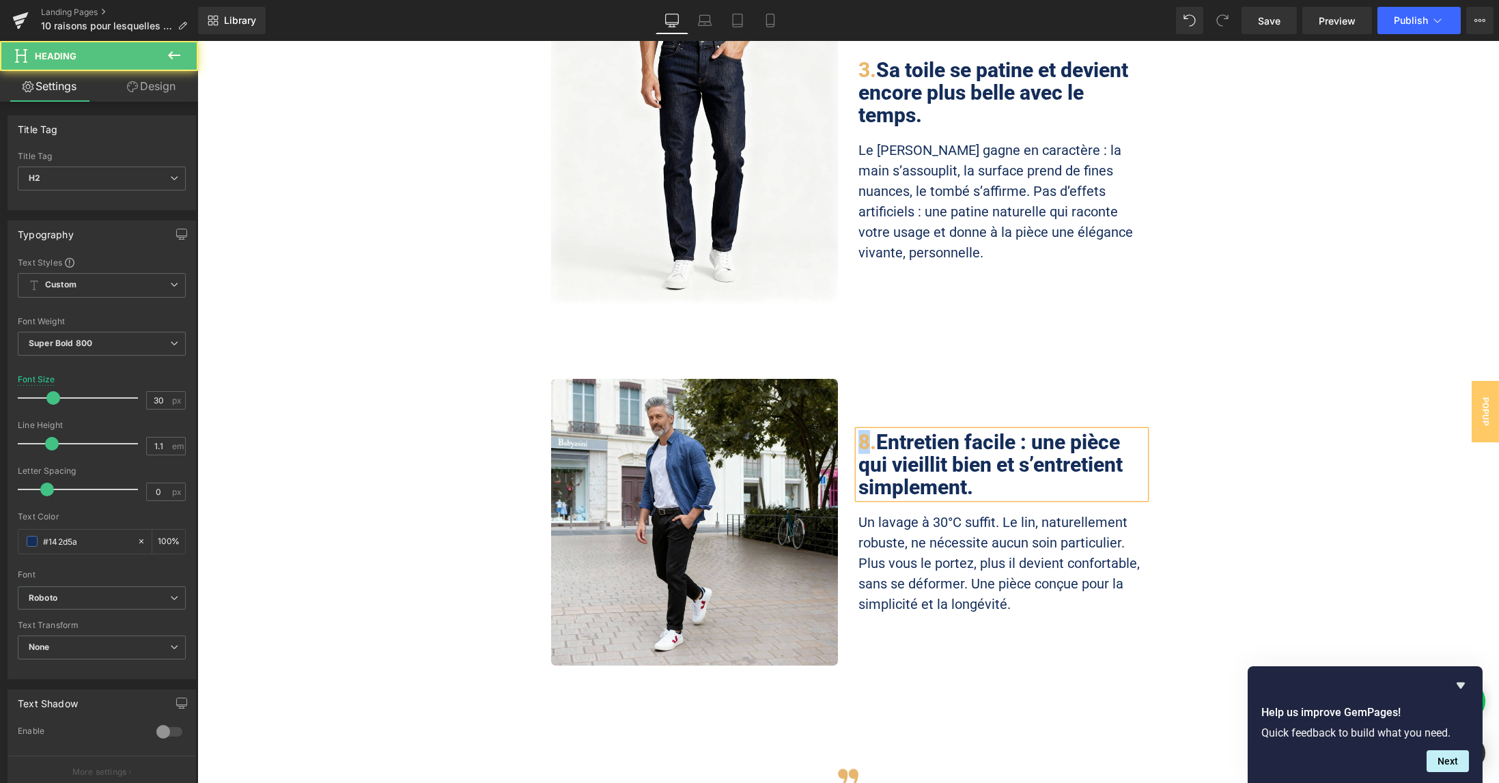
click at [865, 430] on span "8." at bounding box center [868, 442] width 18 height 24
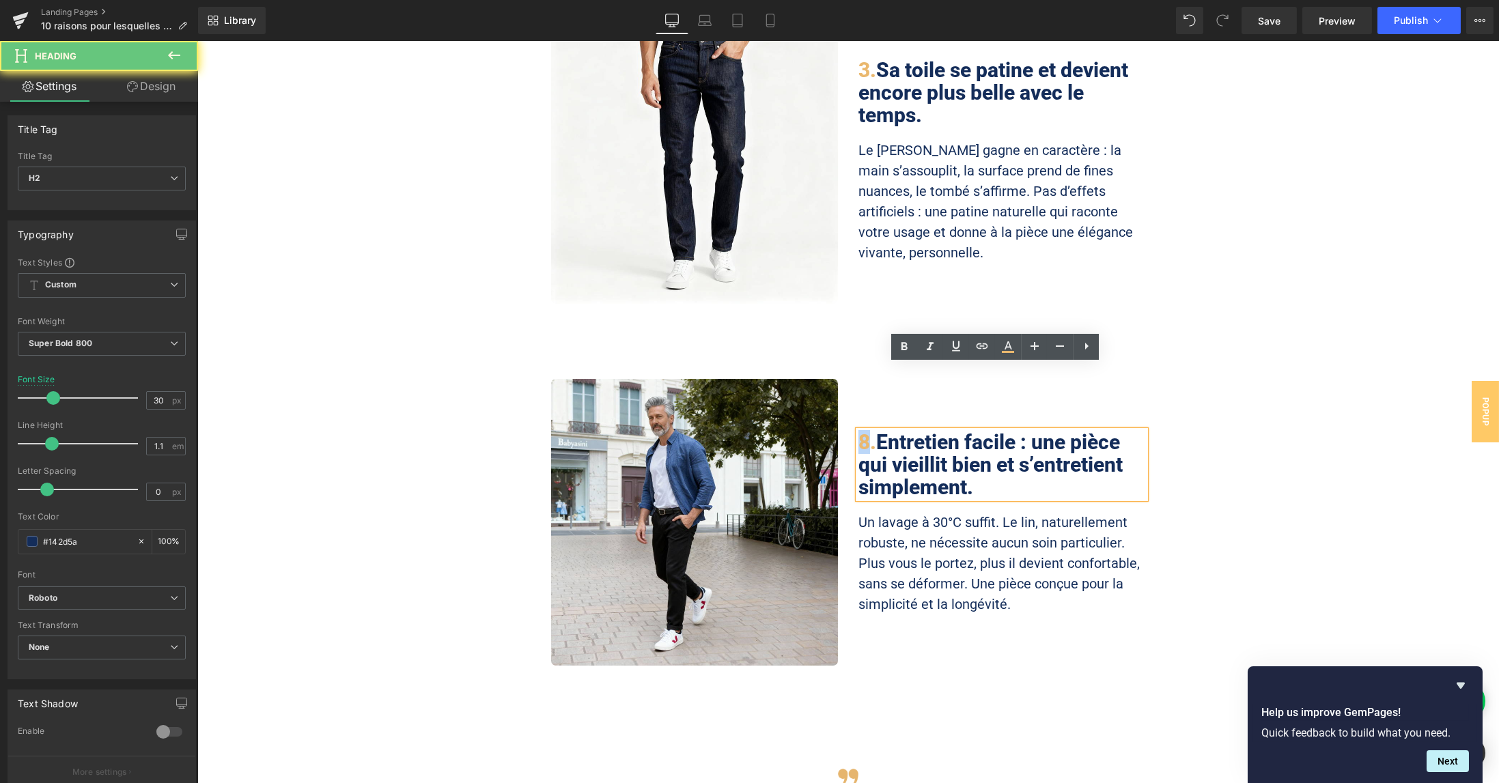
drag, startPoint x: 865, startPoint y: 380, endPoint x: 857, endPoint y: 379, distance: 8.2
click at [859, 430] on span "8." at bounding box center [868, 442] width 18 height 24
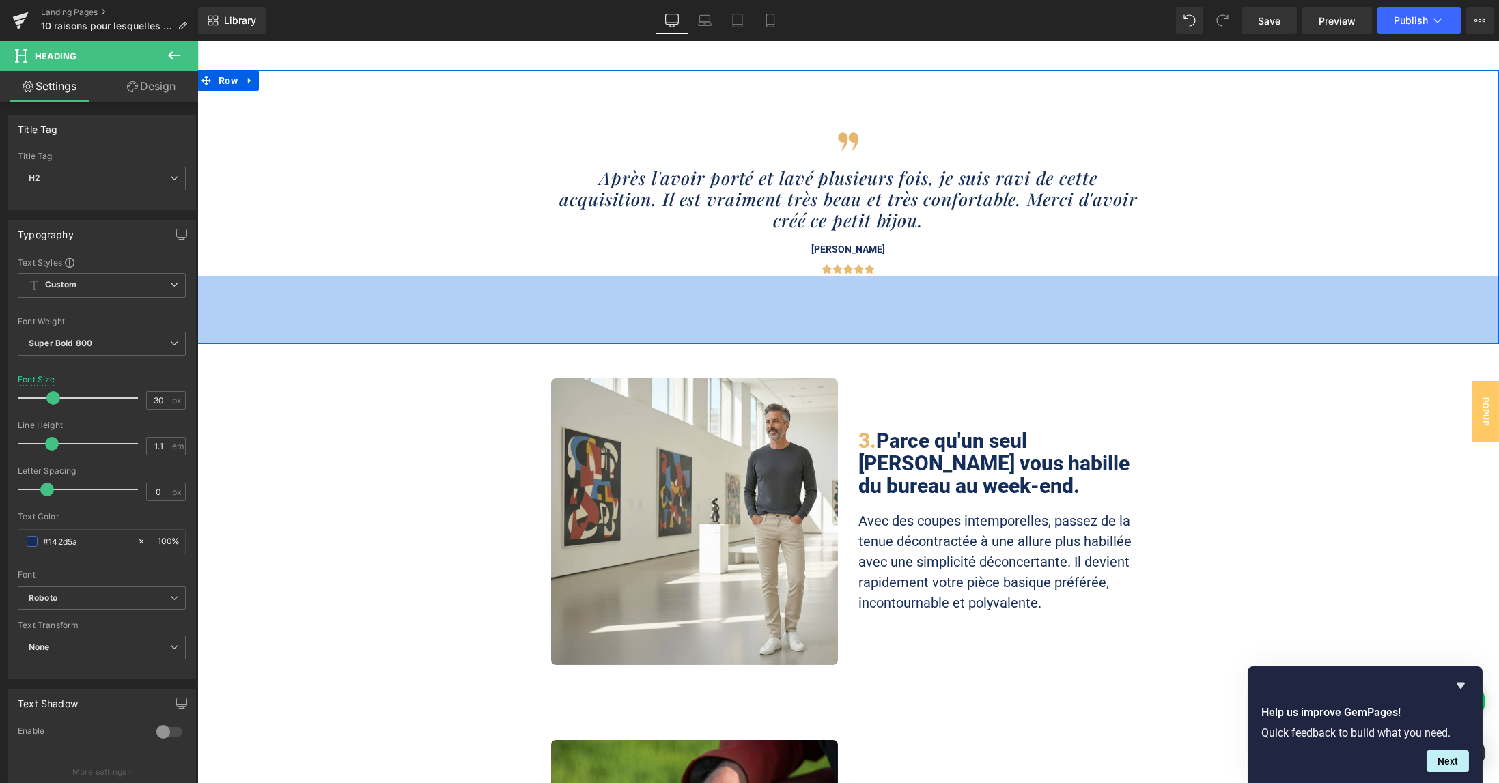
scroll to position [1730, 0]
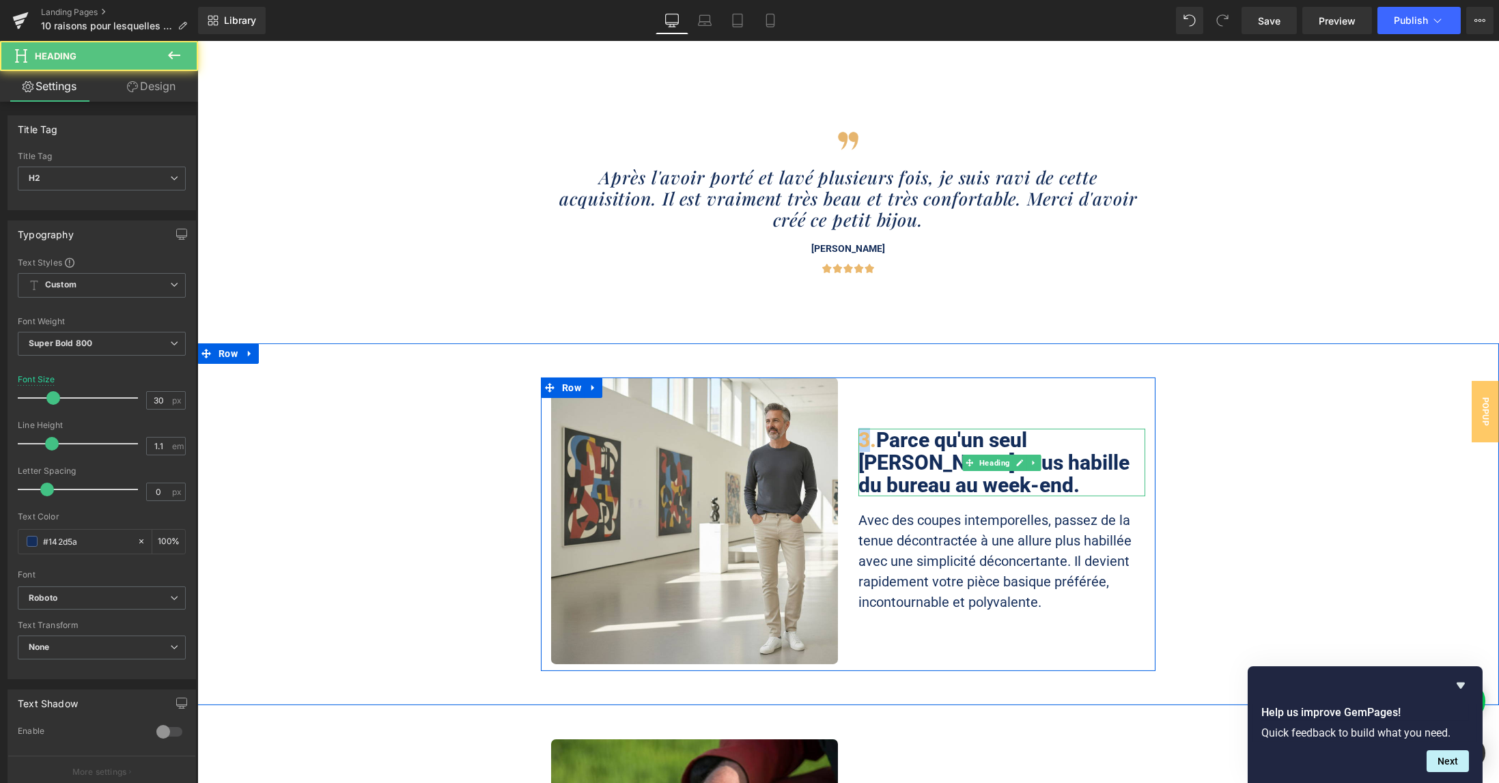
click at [859, 428] on span "3." at bounding box center [868, 440] width 18 height 24
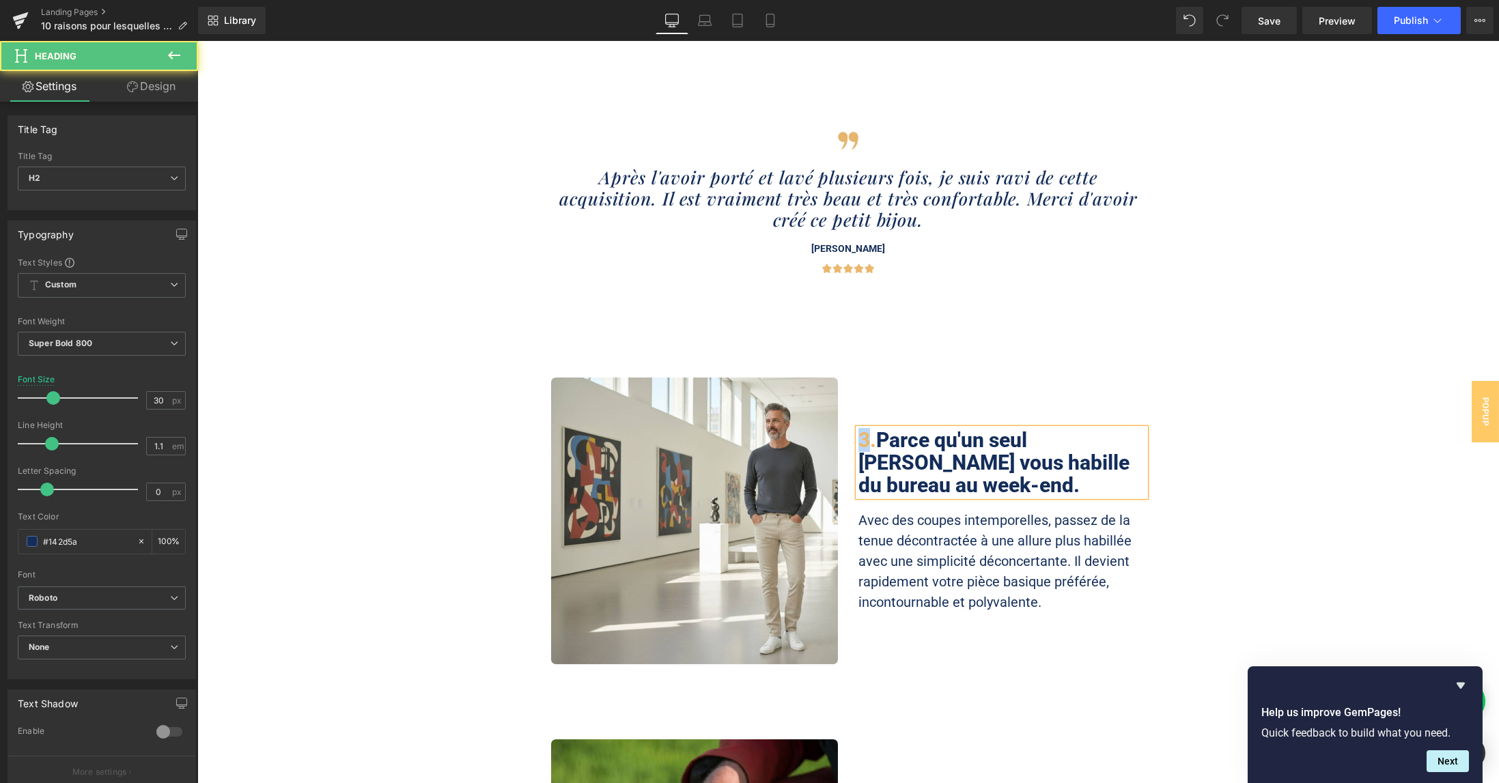
click at [864, 428] on span "3." at bounding box center [868, 440] width 18 height 24
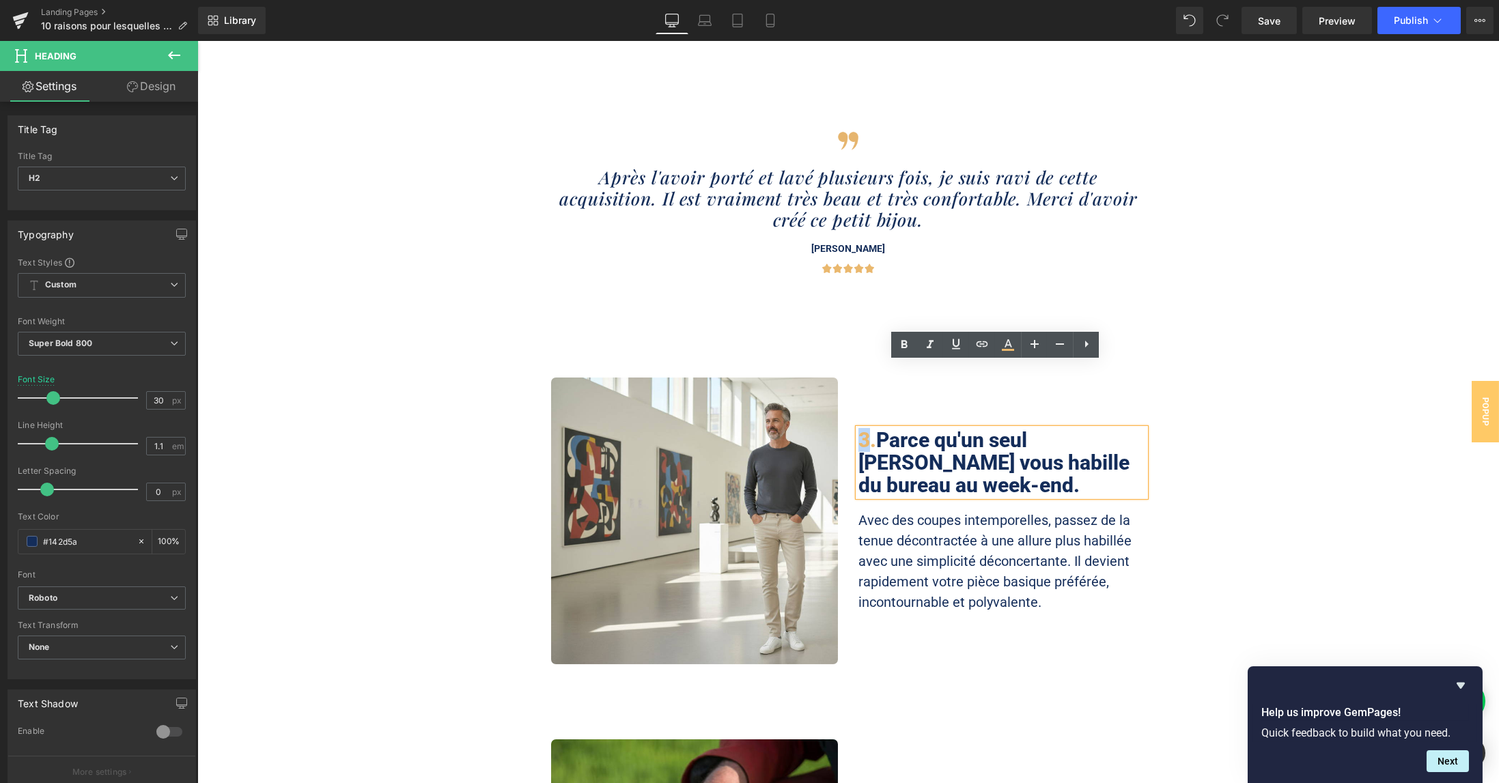
drag, startPoint x: 863, startPoint y: 370, endPoint x: 855, endPoint y: 372, distance: 7.6
click at [859, 428] on span "3." at bounding box center [868, 440] width 18 height 24
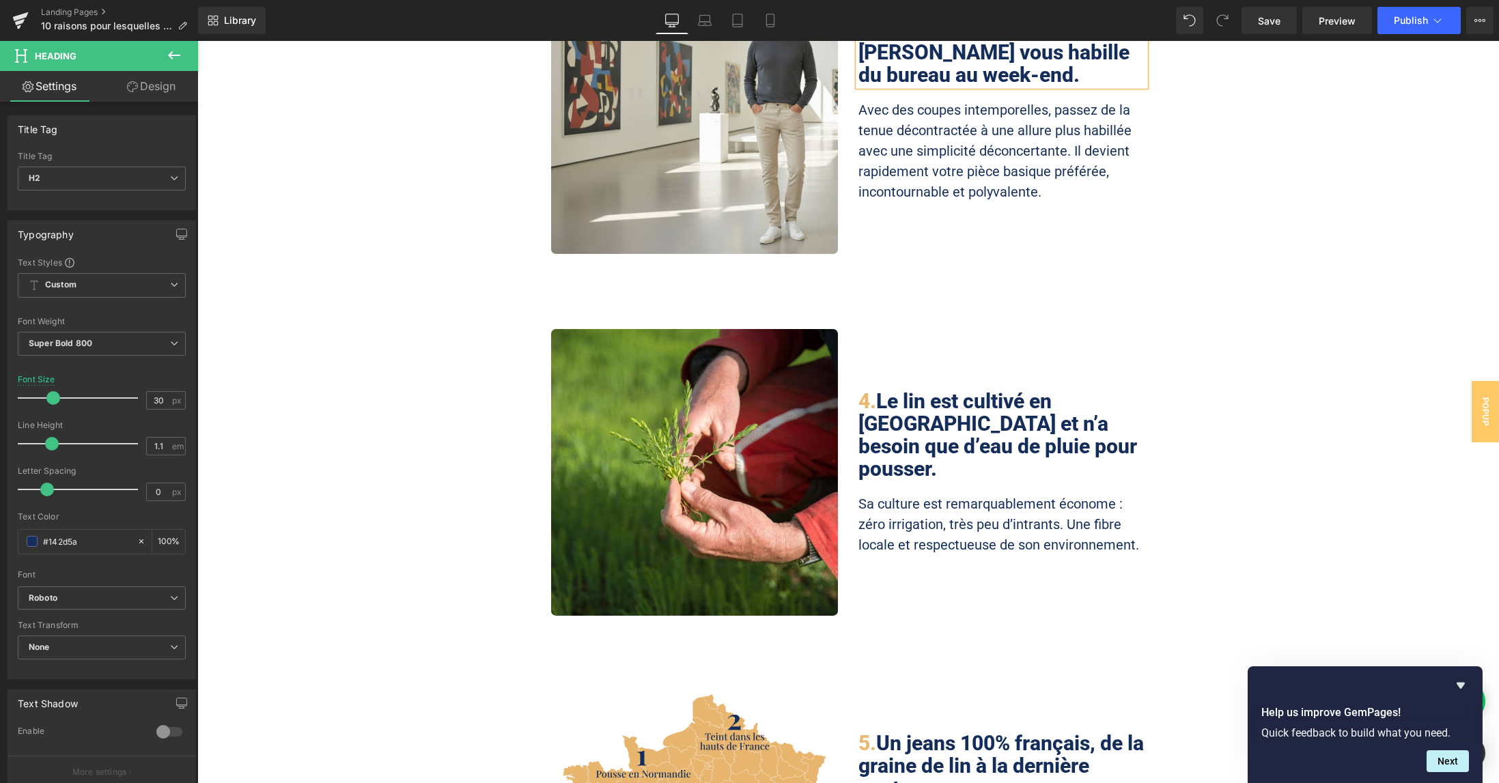
scroll to position [2186, 0]
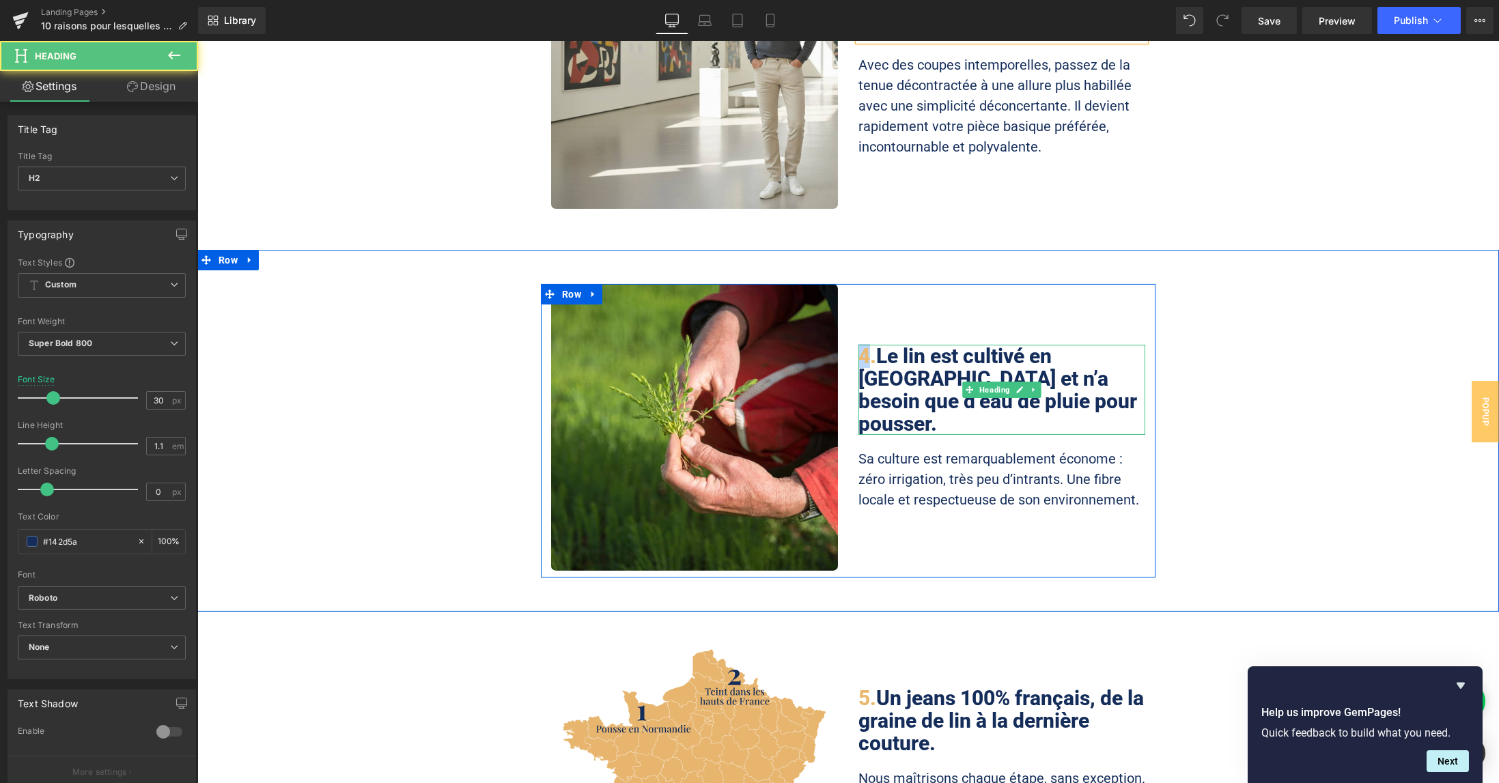
click at [859, 344] on span "4." at bounding box center [868, 356] width 18 height 24
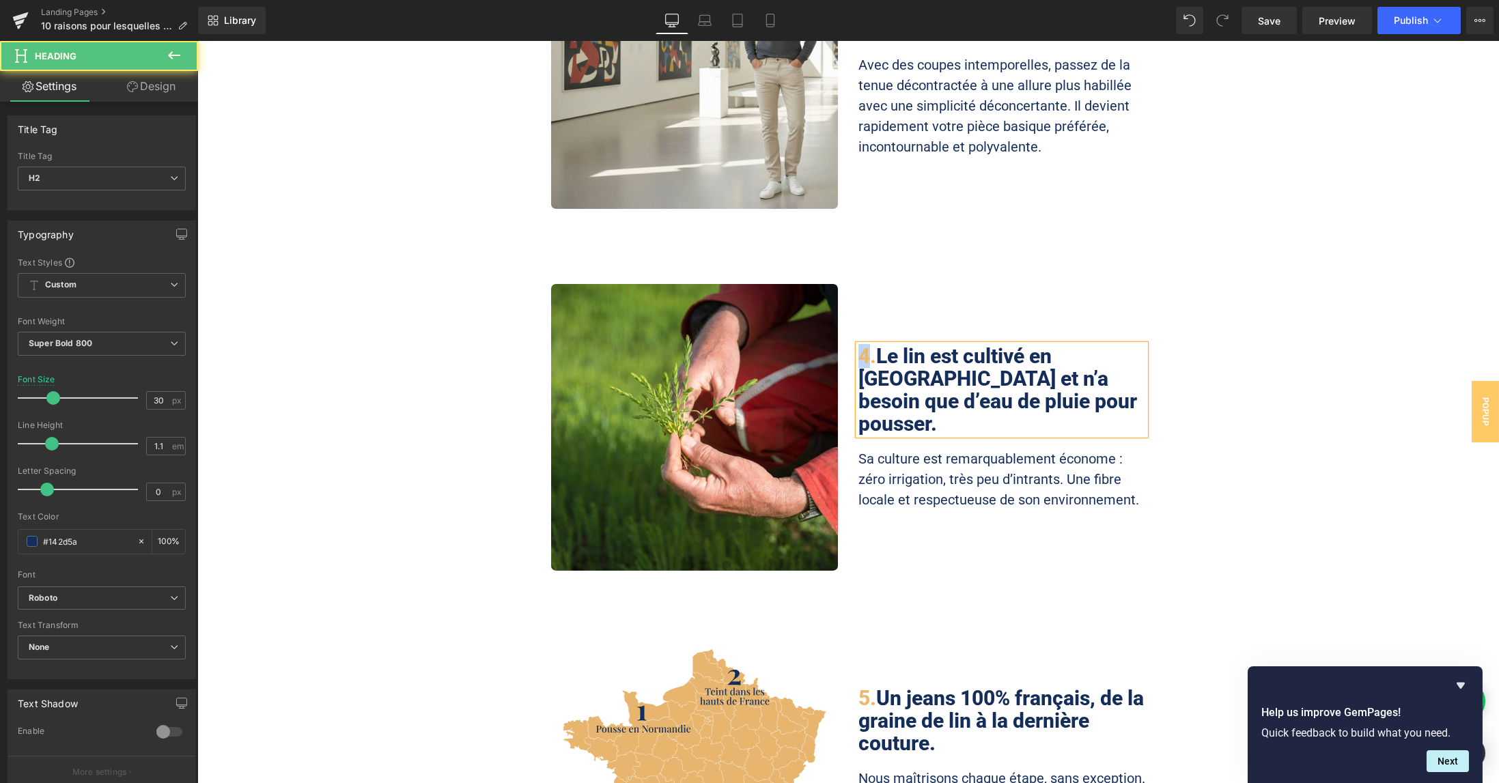
click at [864, 344] on span "4." at bounding box center [868, 356] width 18 height 24
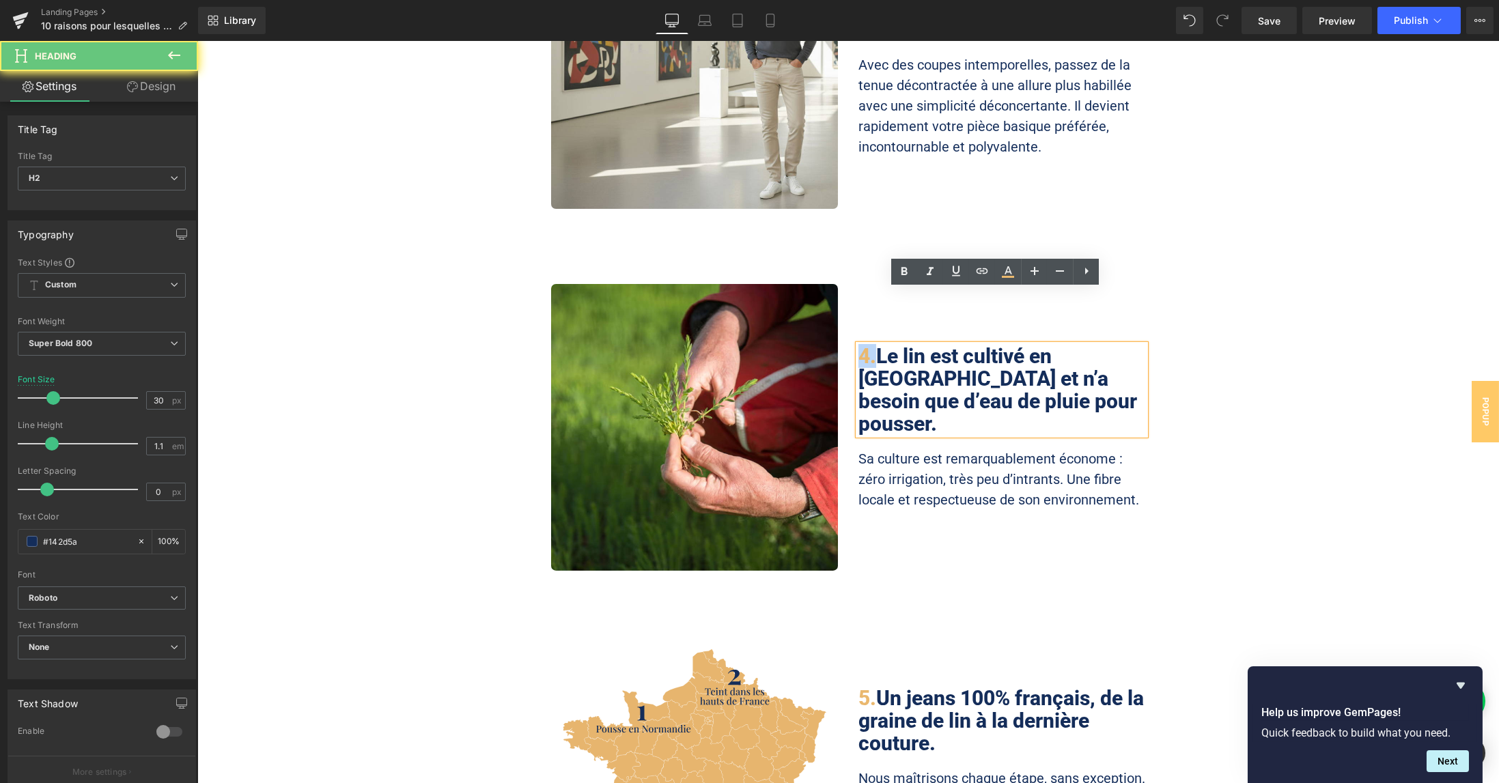
drag, startPoint x: 865, startPoint y: 302, endPoint x: 857, endPoint y: 300, distance: 8.4
click at [859, 344] on span "4." at bounding box center [868, 356] width 18 height 24
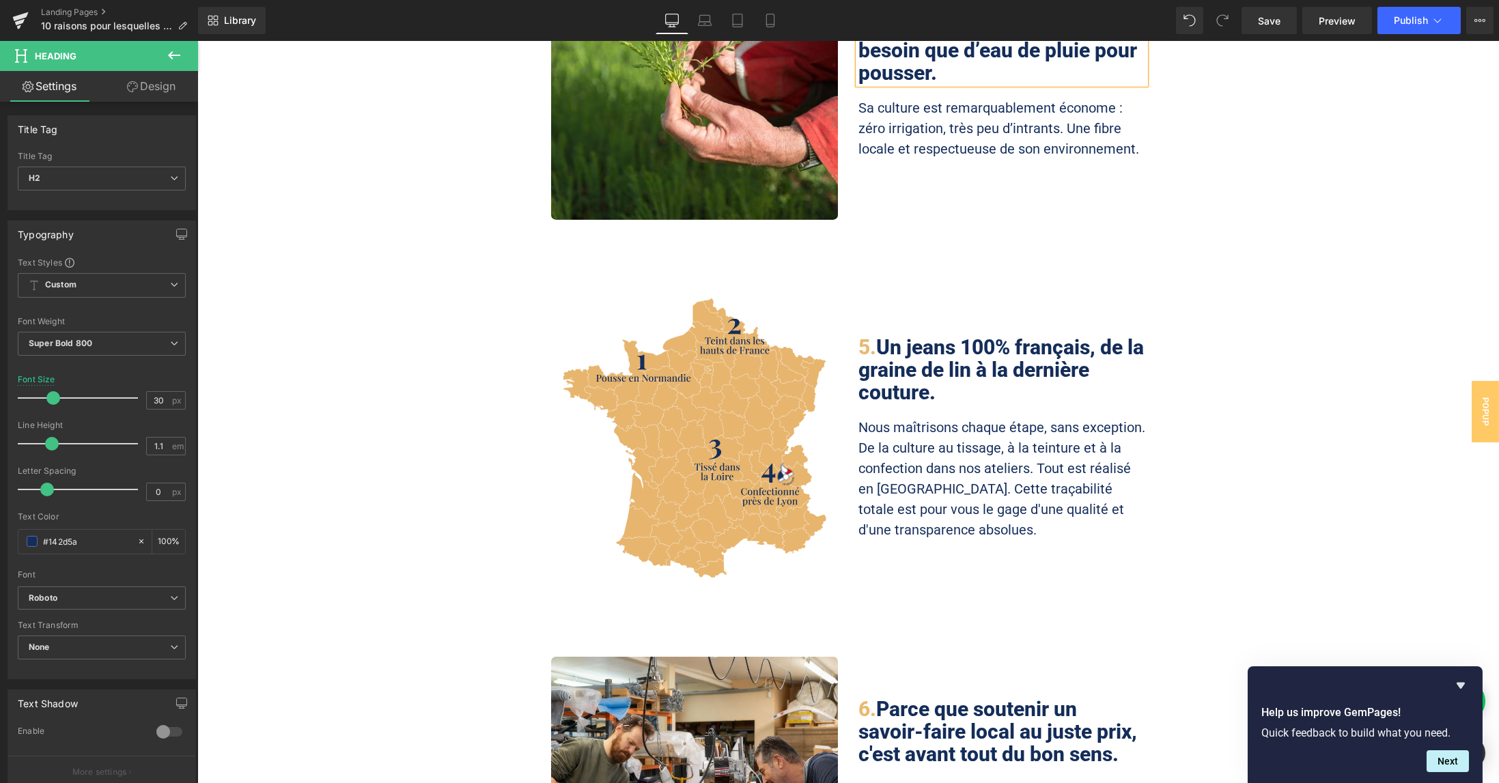
scroll to position [2550, 0]
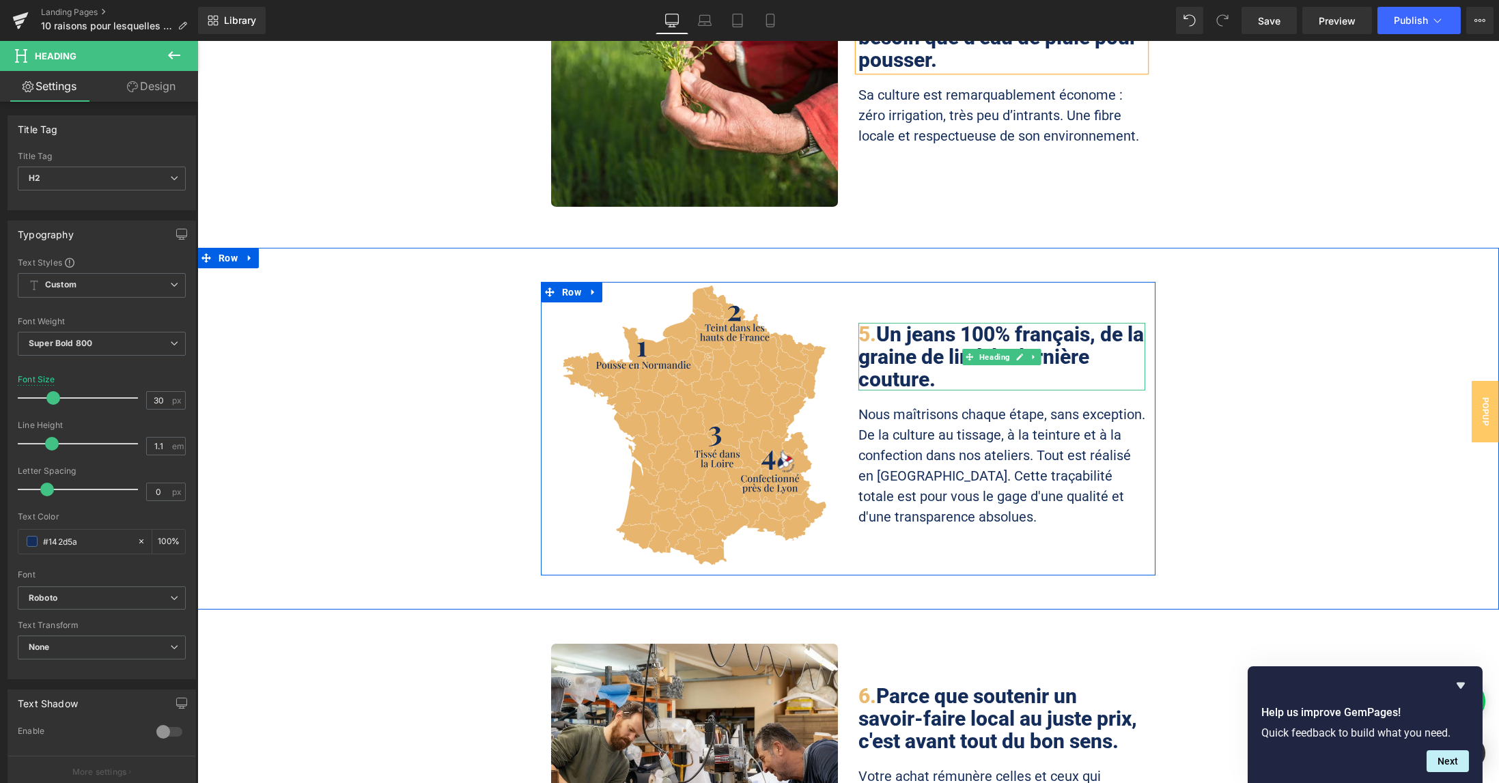
click at [861, 322] on span "5." at bounding box center [868, 334] width 18 height 24
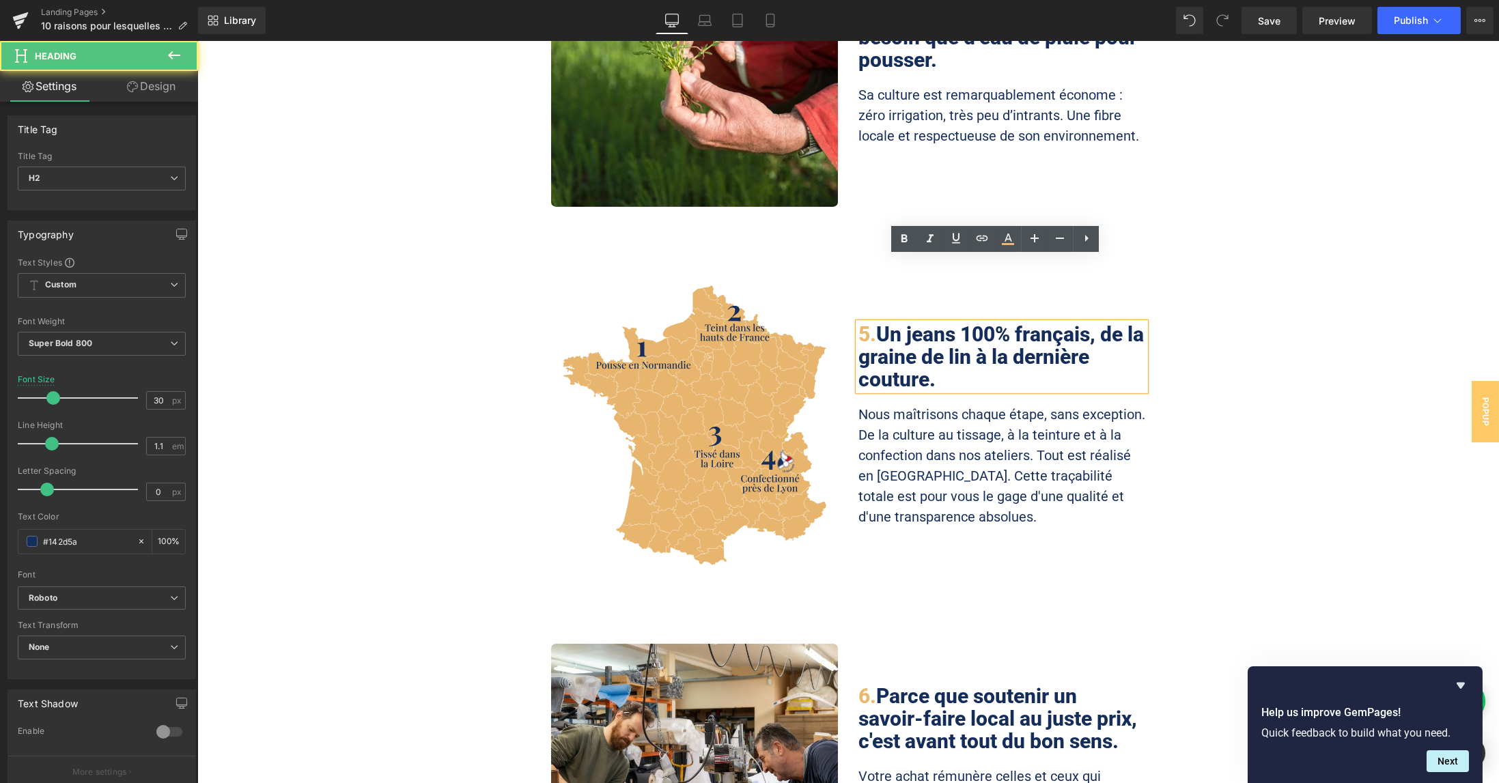
click at [859, 322] on span "5." at bounding box center [868, 334] width 18 height 24
drag, startPoint x: 861, startPoint y: 270, endPoint x: 883, endPoint y: 271, distance: 22.6
click at [862, 322] on span "5." at bounding box center [868, 334] width 18 height 24
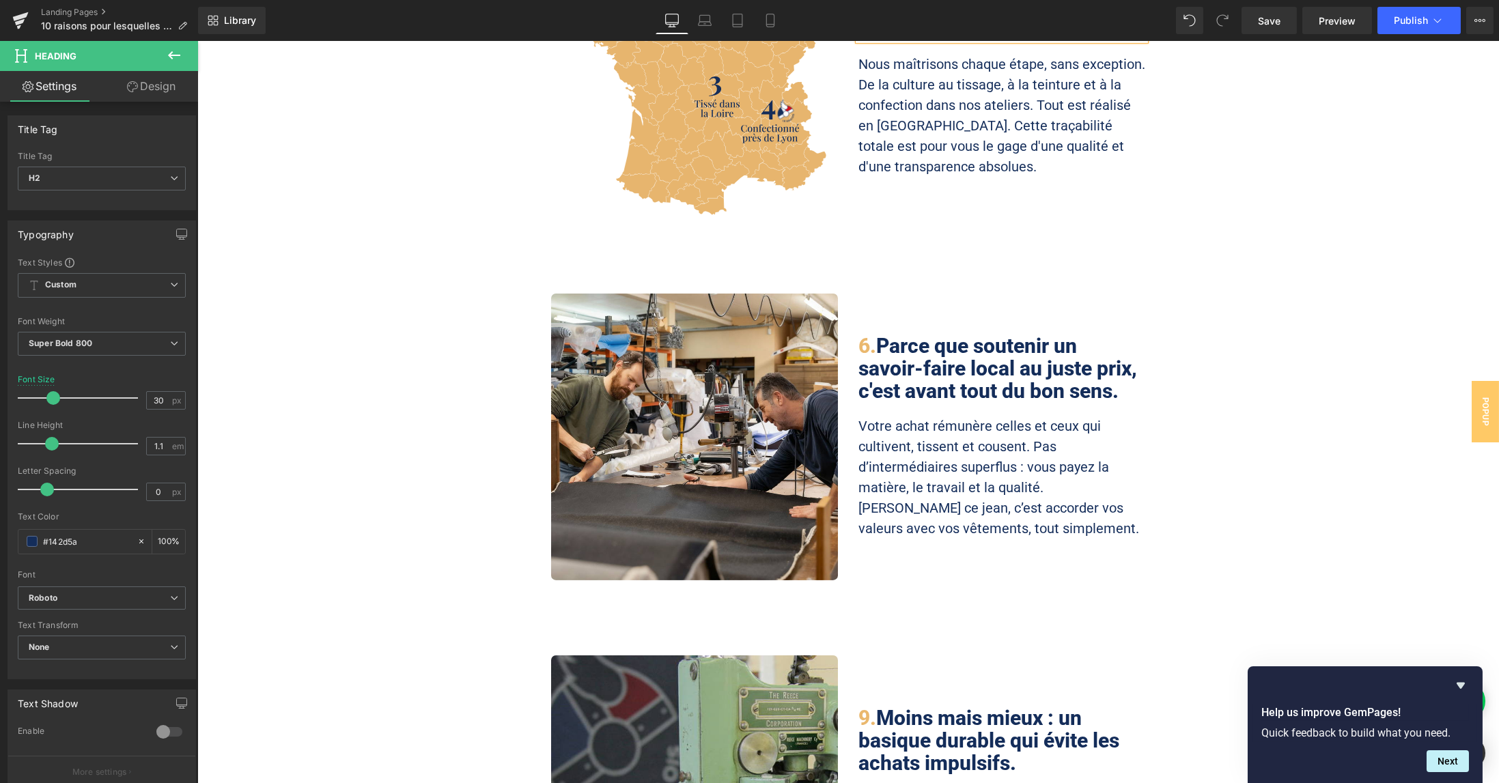
scroll to position [2914, 0]
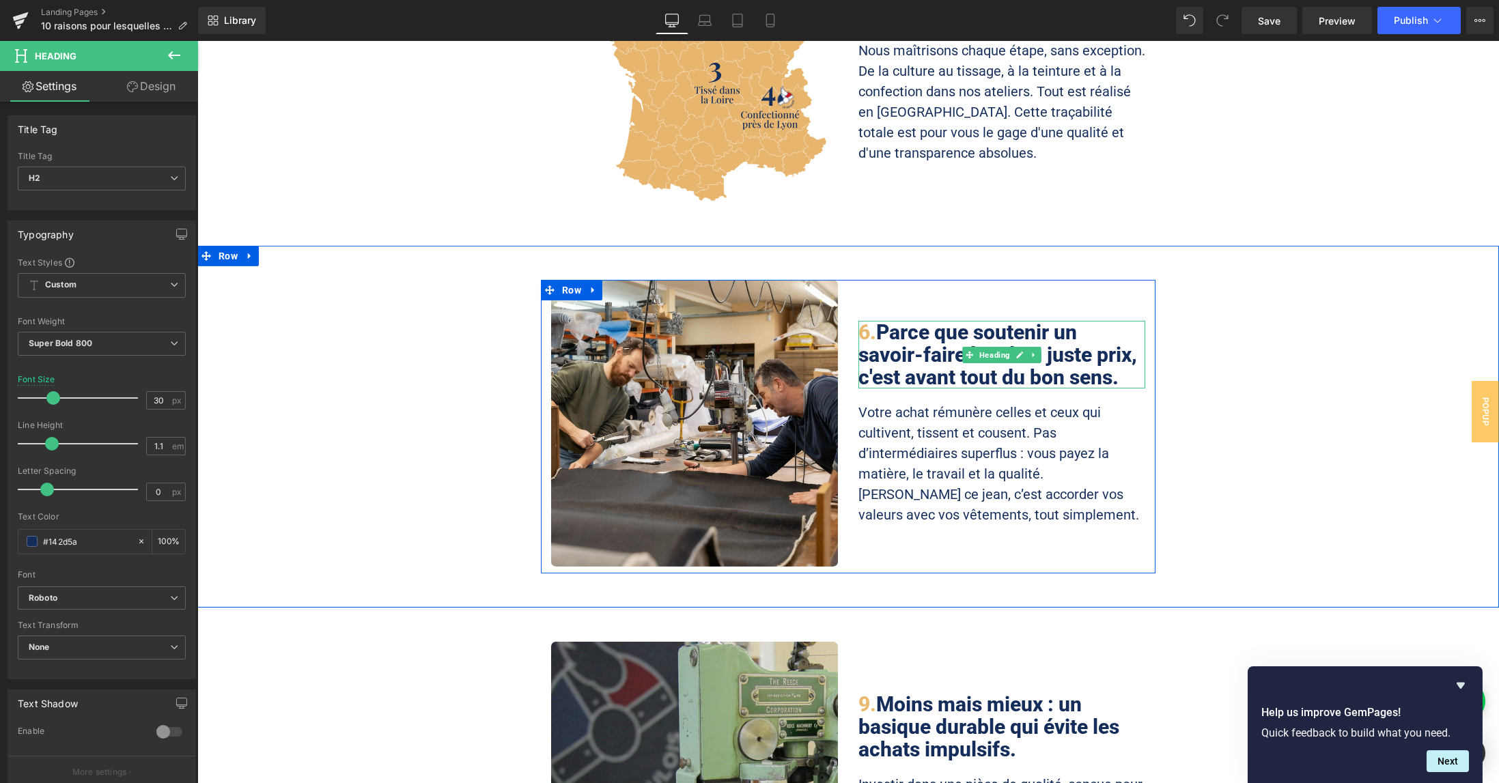
click at [861, 320] on span "6." at bounding box center [868, 332] width 18 height 24
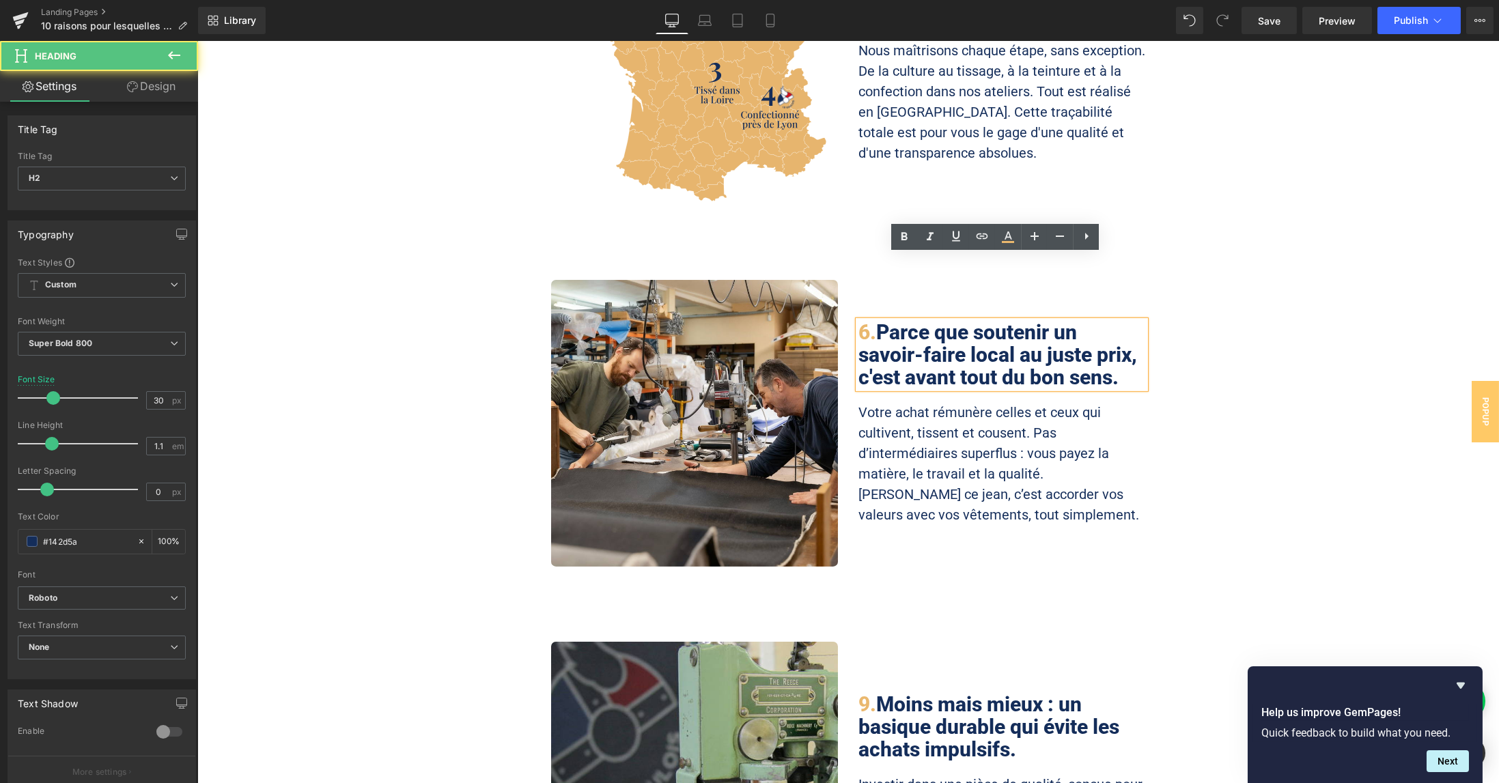
drag, startPoint x: 863, startPoint y: 264, endPoint x: 900, endPoint y: 271, distance: 38.3
click at [863, 320] on span "6." at bounding box center [868, 332] width 18 height 24
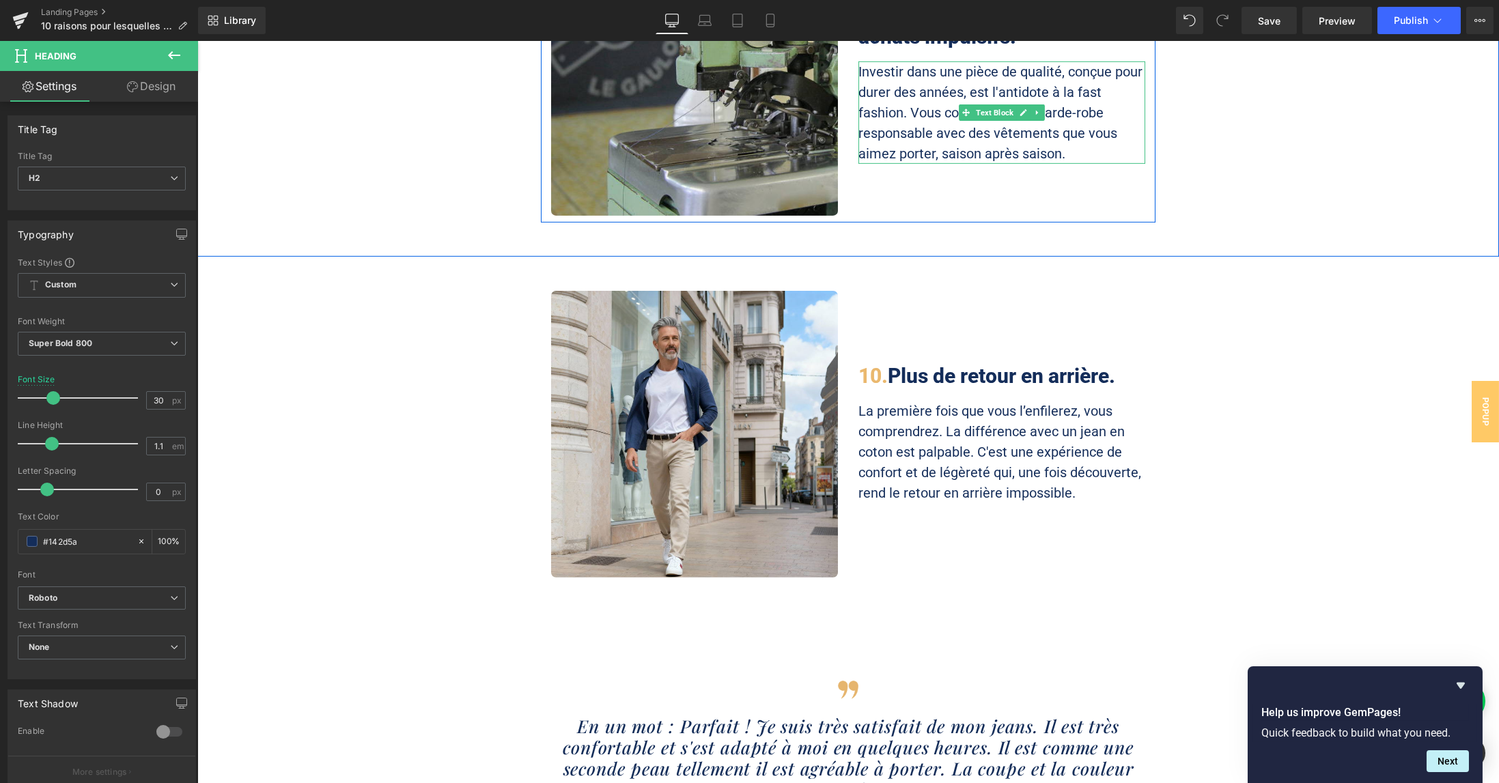
scroll to position [3643, 0]
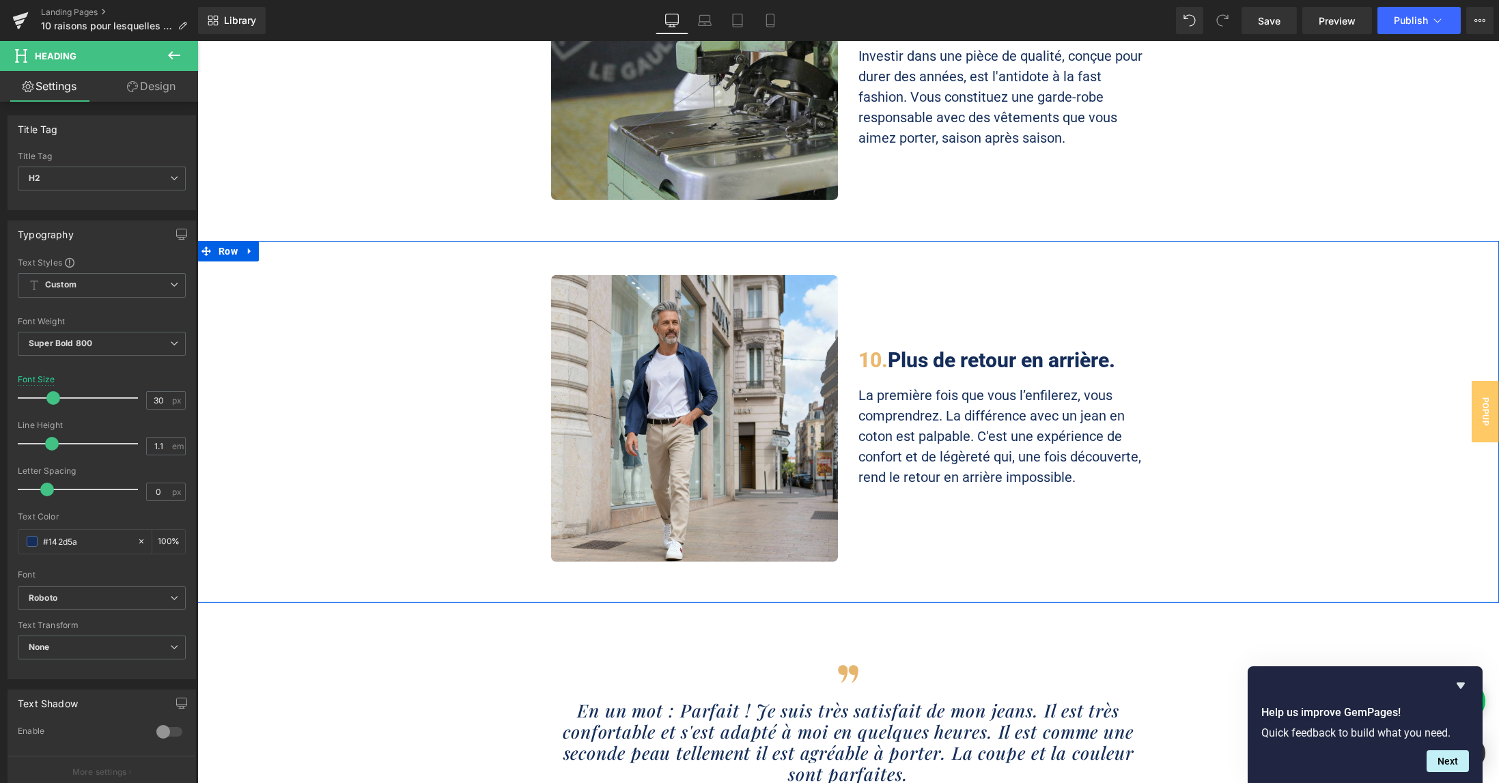
click at [1244, 402] on div "Image 10. Plus de retour en arrière. Heading La première fois que vous l’enfile…" at bounding box center [848, 422] width 1302 height 294
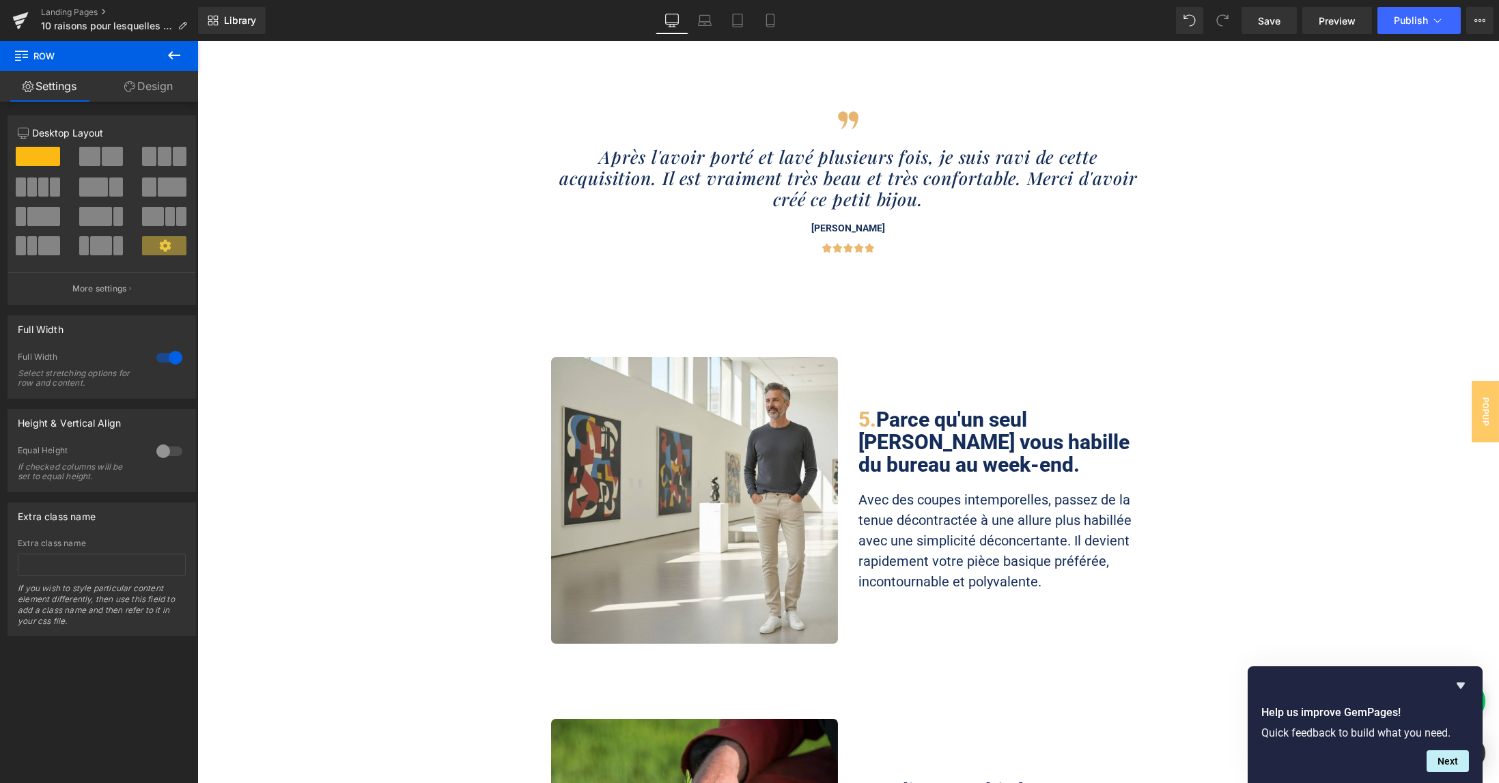
scroll to position [1730, 0]
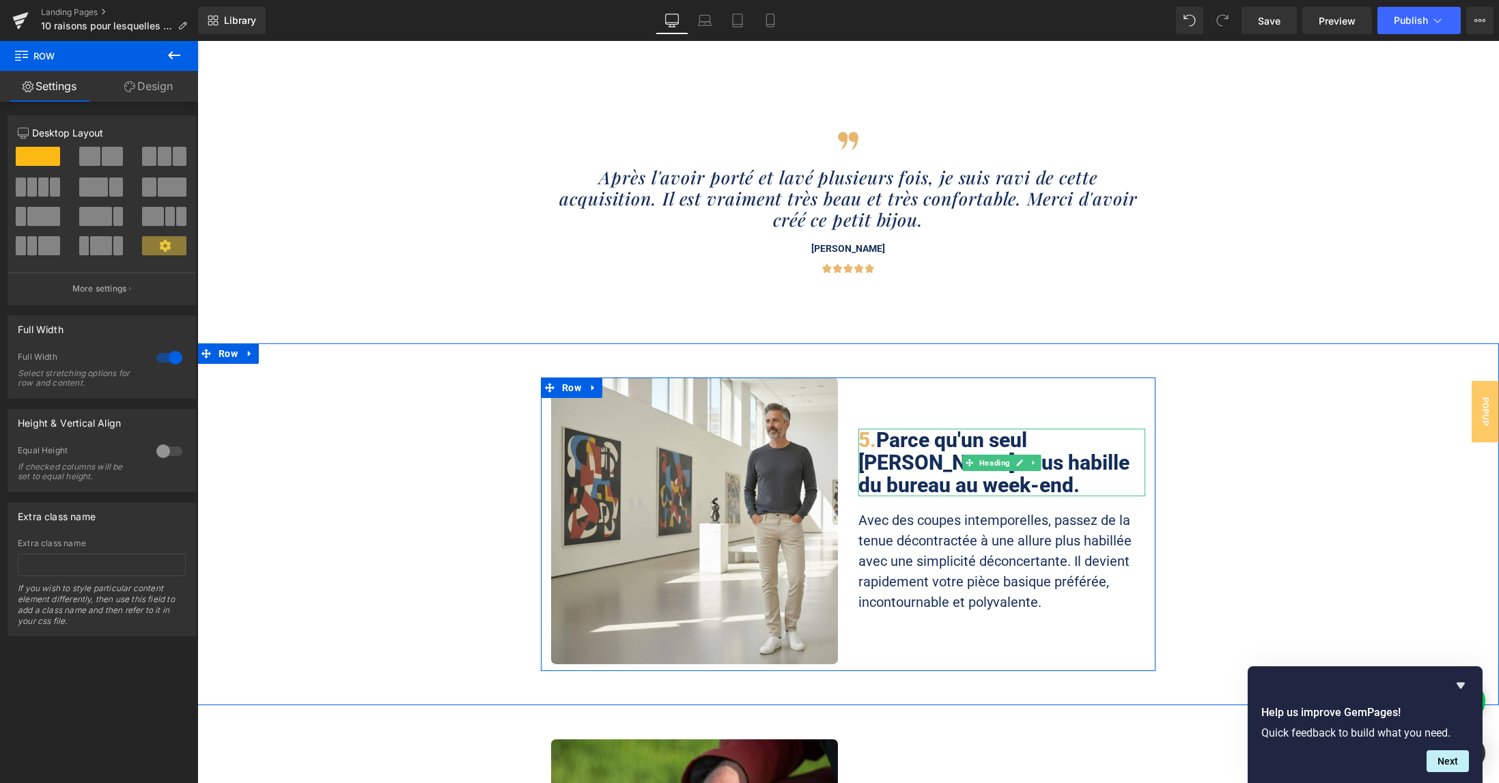
click at [953, 429] on h2 "5. Parce qu'un seul jean vous habille du bureau au week-end." at bounding box center [1002, 463] width 287 height 68
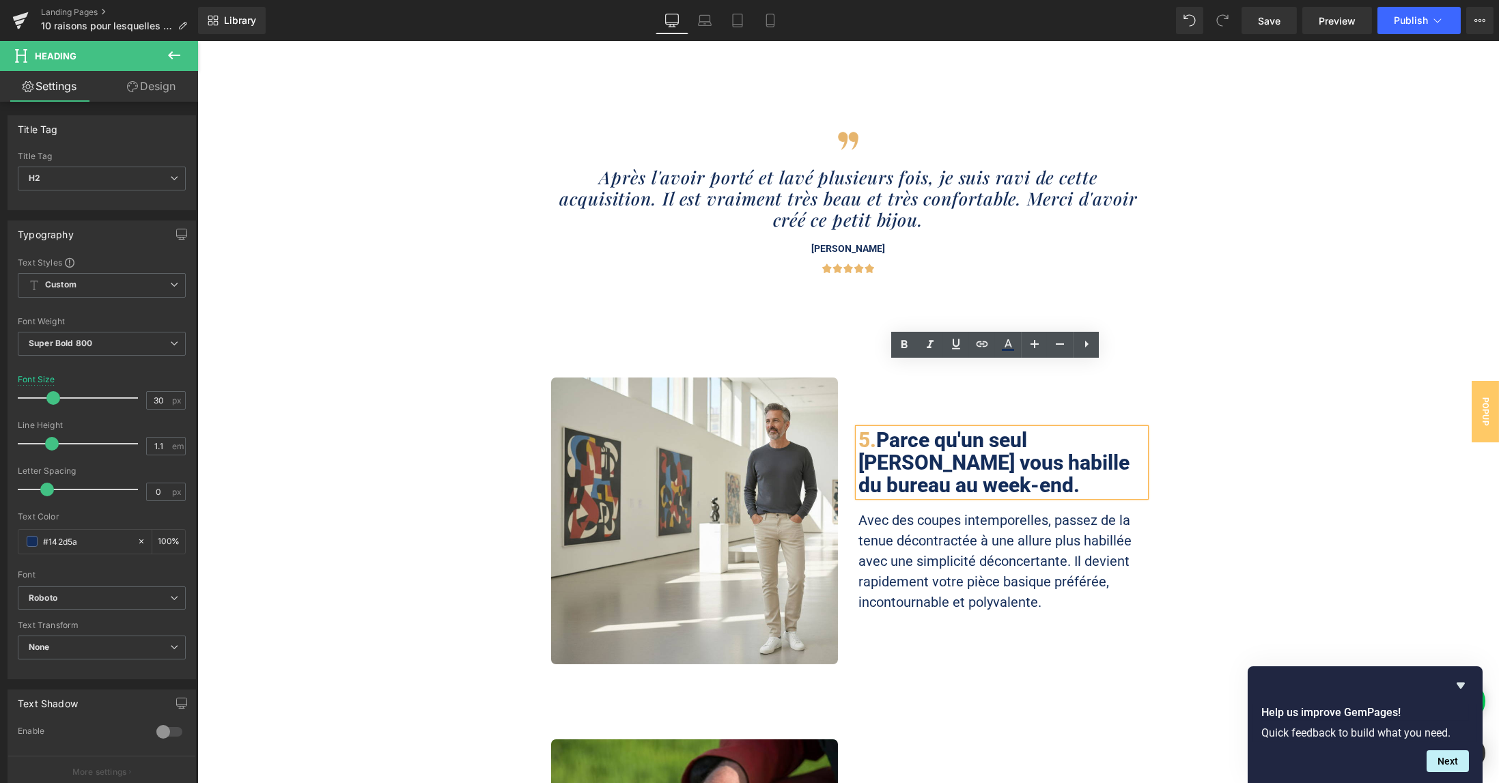
drag, startPoint x: 912, startPoint y: 421, endPoint x: 950, endPoint y: 436, distance: 41.1
click at [950, 436] on div "5. Parce qu'un seul jean vous habille du bureau au week-end. Heading Avec des c…" at bounding box center [1001, 521] width 307 height 287
click at [1038, 510] on p "Avec des coupes intemporelles, passez de la tenue décontractée à une allure plu…" at bounding box center [1002, 561] width 287 height 102
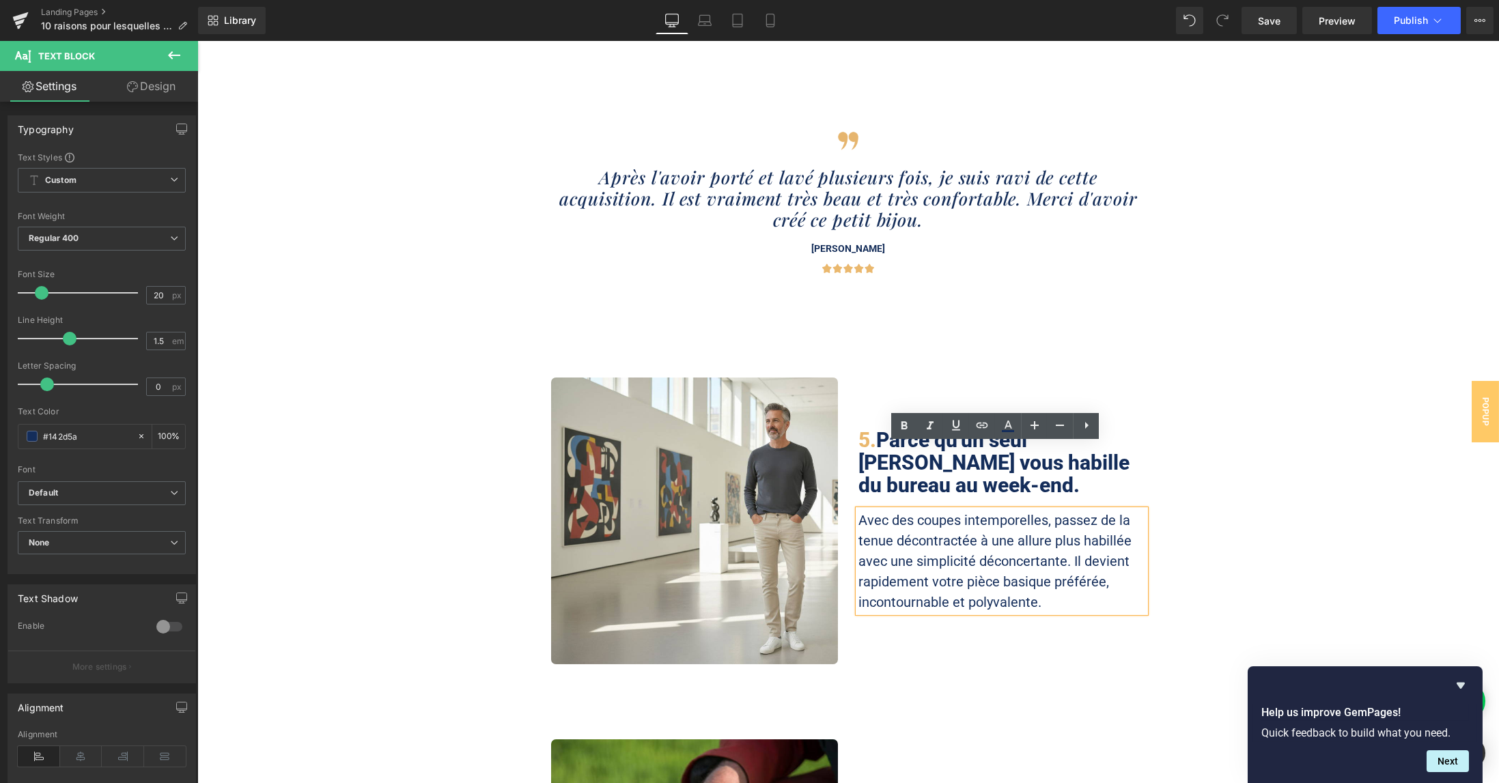
click at [1045, 510] on p "Avec des coupes intemporelles, passez de la tenue décontractée à une allure plu…" at bounding box center [1002, 561] width 287 height 102
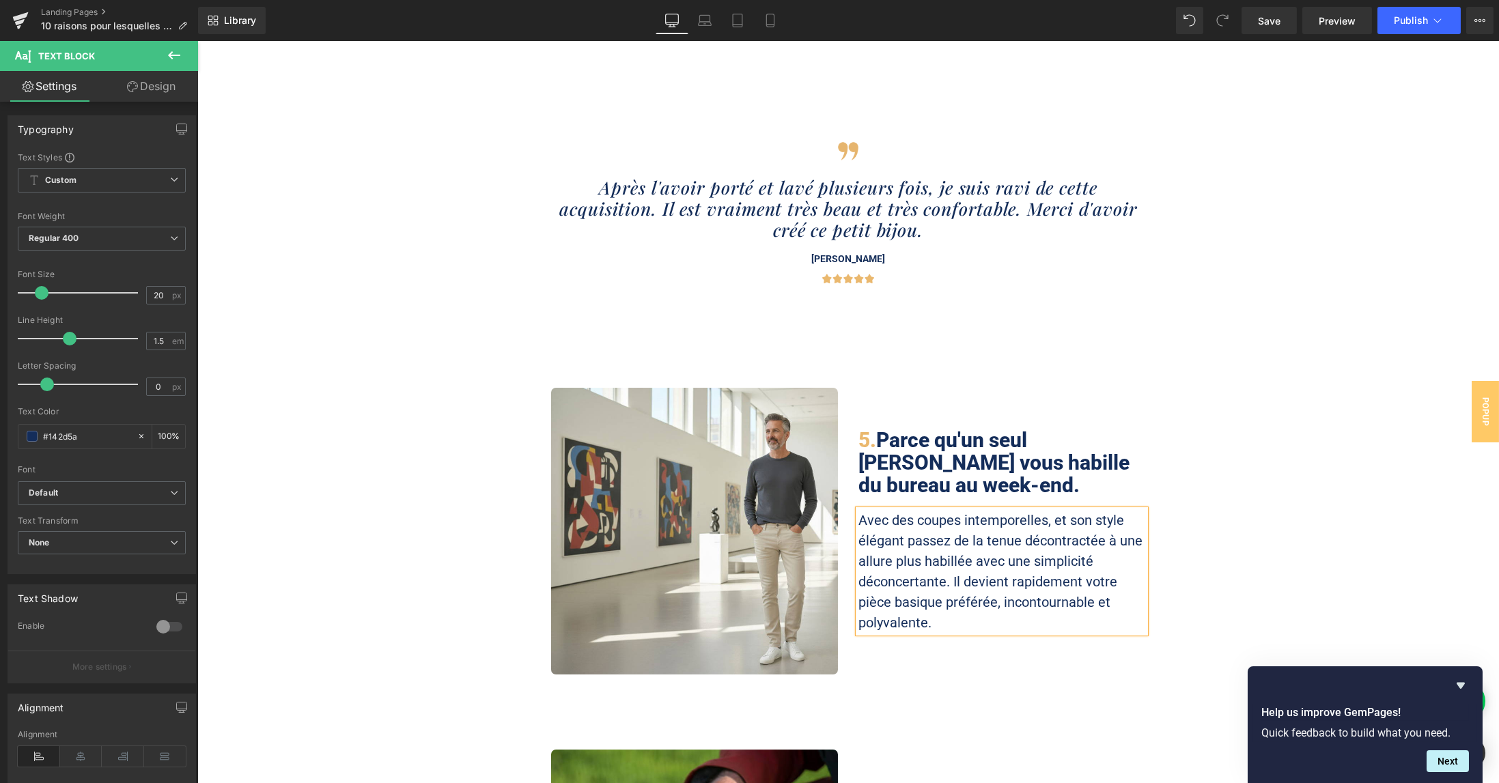
click at [878, 510] on p "Avec des coupes intemporelles, et son style élégant passez de la tenue décontra…" at bounding box center [1002, 571] width 287 height 123
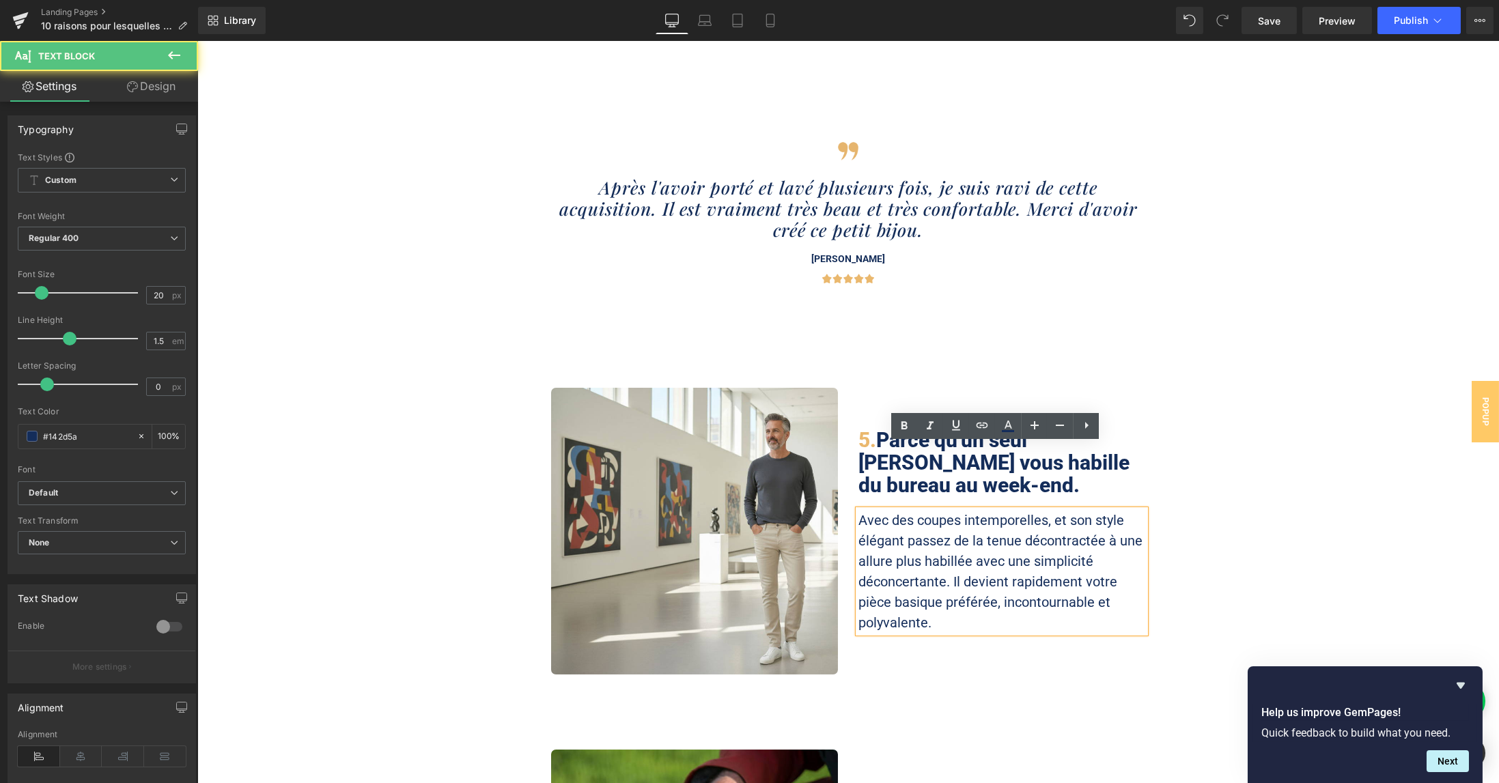
click at [197, 41] on lt-span "élégant ," at bounding box center [197, 41] width 0 height 0
click at [1051, 510] on p "Avec des coupes intemporelles, et son style élégant, passez de la tenue décontr…" at bounding box center [1002, 571] width 287 height 123
click at [197, 41] on lt-span "·et" at bounding box center [197, 41] width 0 height 0
click at [1227, 527] on div "Image 5. Parce qu'un seul jean vous habille du bureau au week-end. Heading Avec…" at bounding box center [848, 535] width 1302 height 294
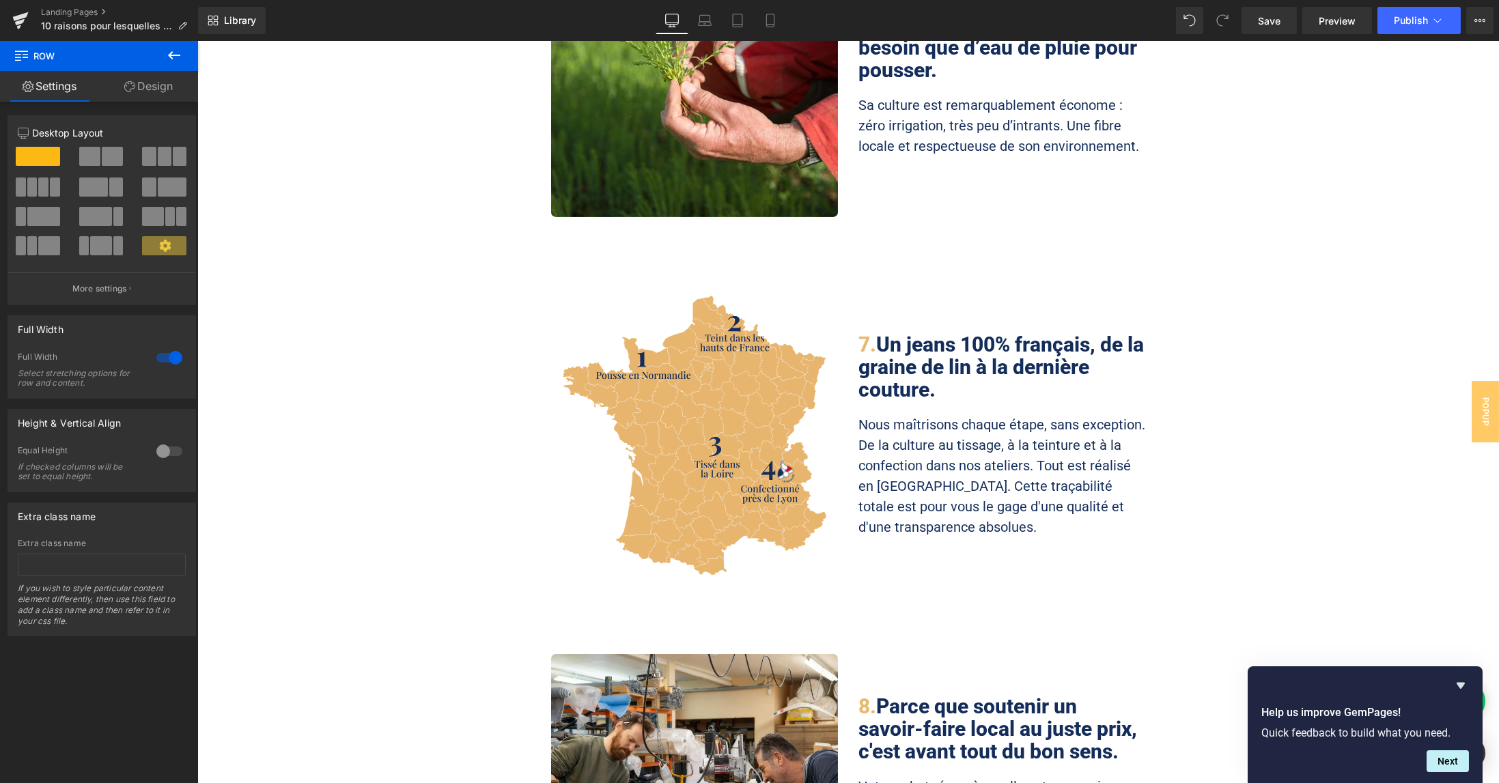
scroll to position [2540, 0]
click at [1403, 27] on button "Publish" at bounding box center [1419, 20] width 83 height 27
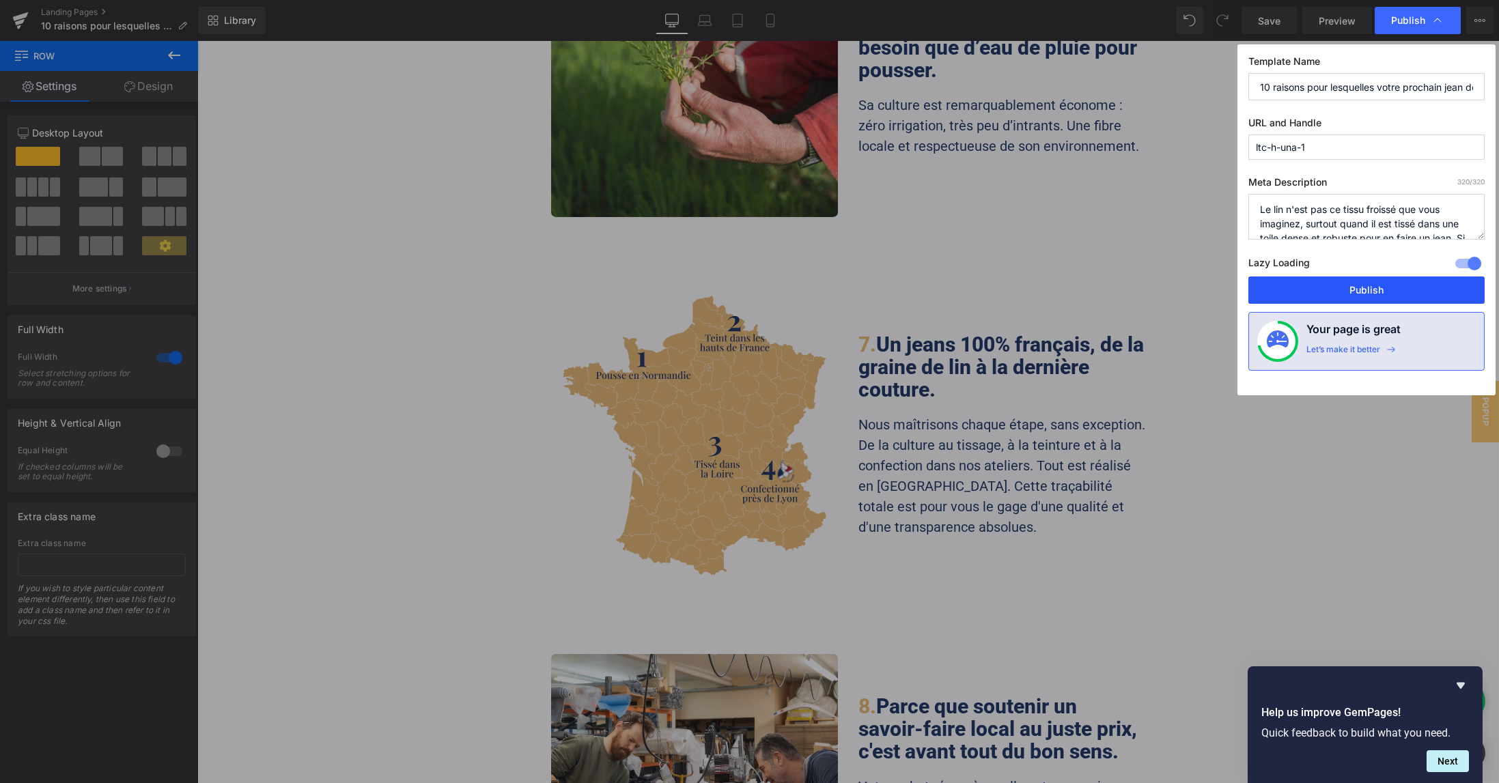
click at [1350, 284] on button "Publish" at bounding box center [1367, 290] width 236 height 27
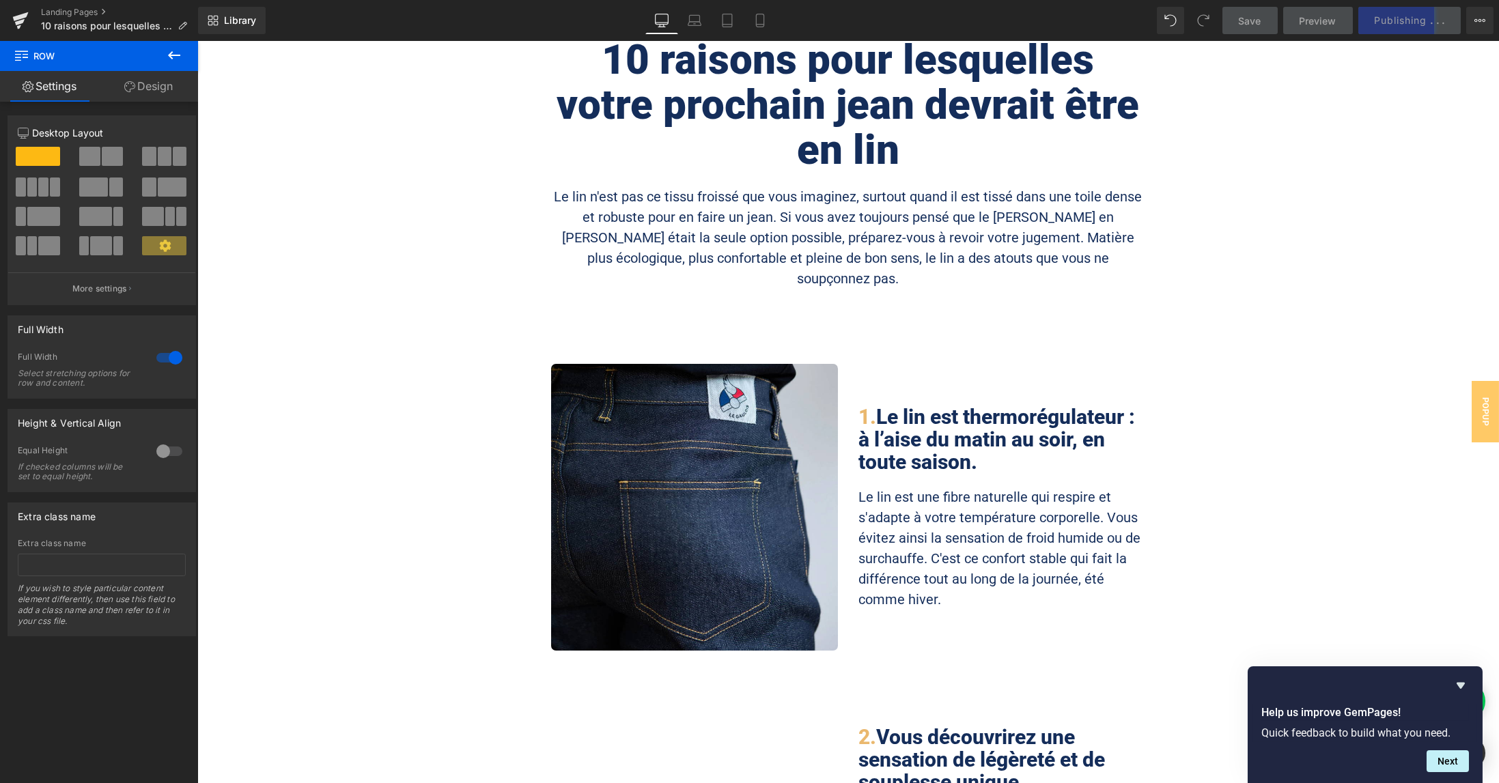
scroll to position [0, 0]
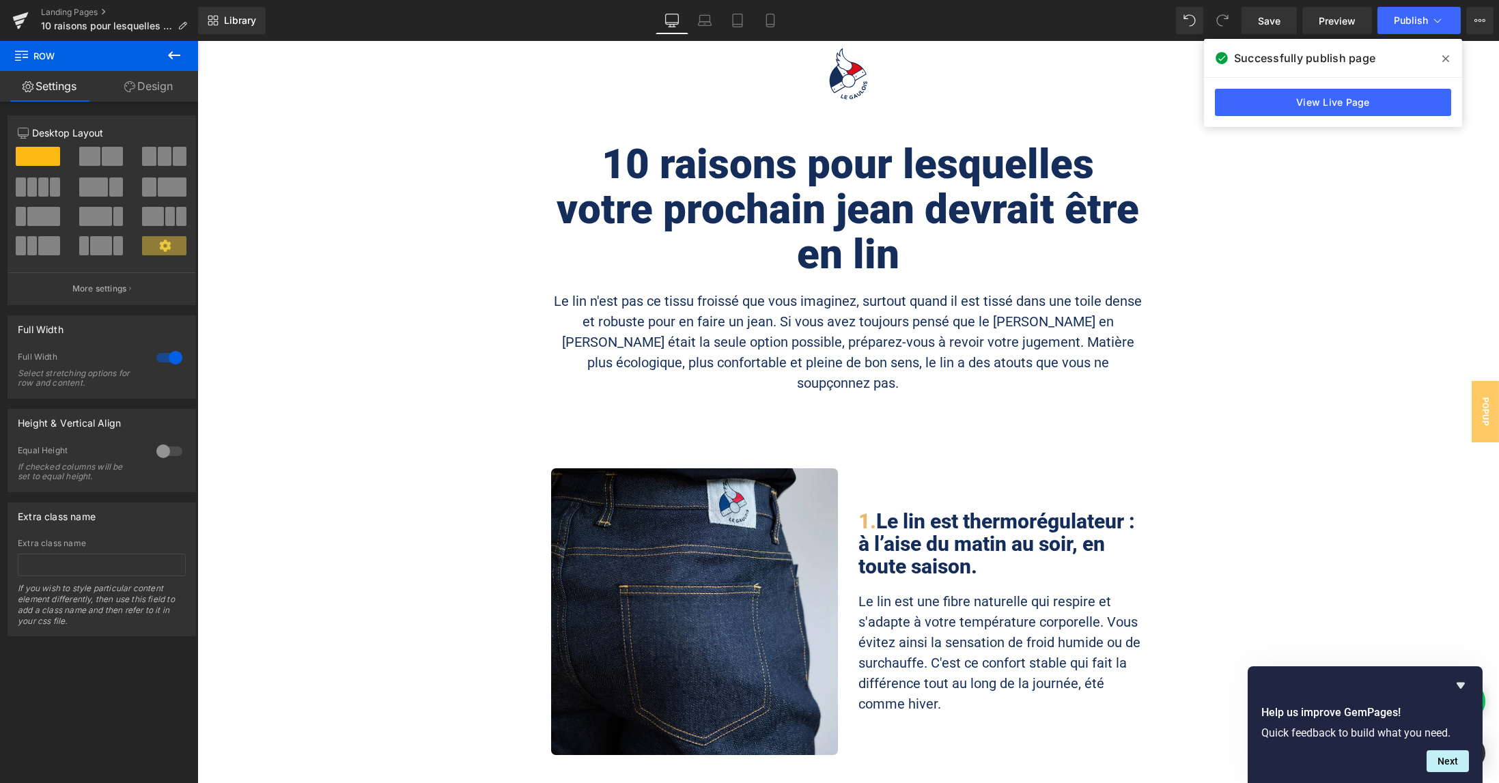
click at [1172, 361] on div "10 raisons pour lesquelles votre prochain [PERSON_NAME] devrait être en lin Hea…" at bounding box center [848, 271] width 1302 height 327
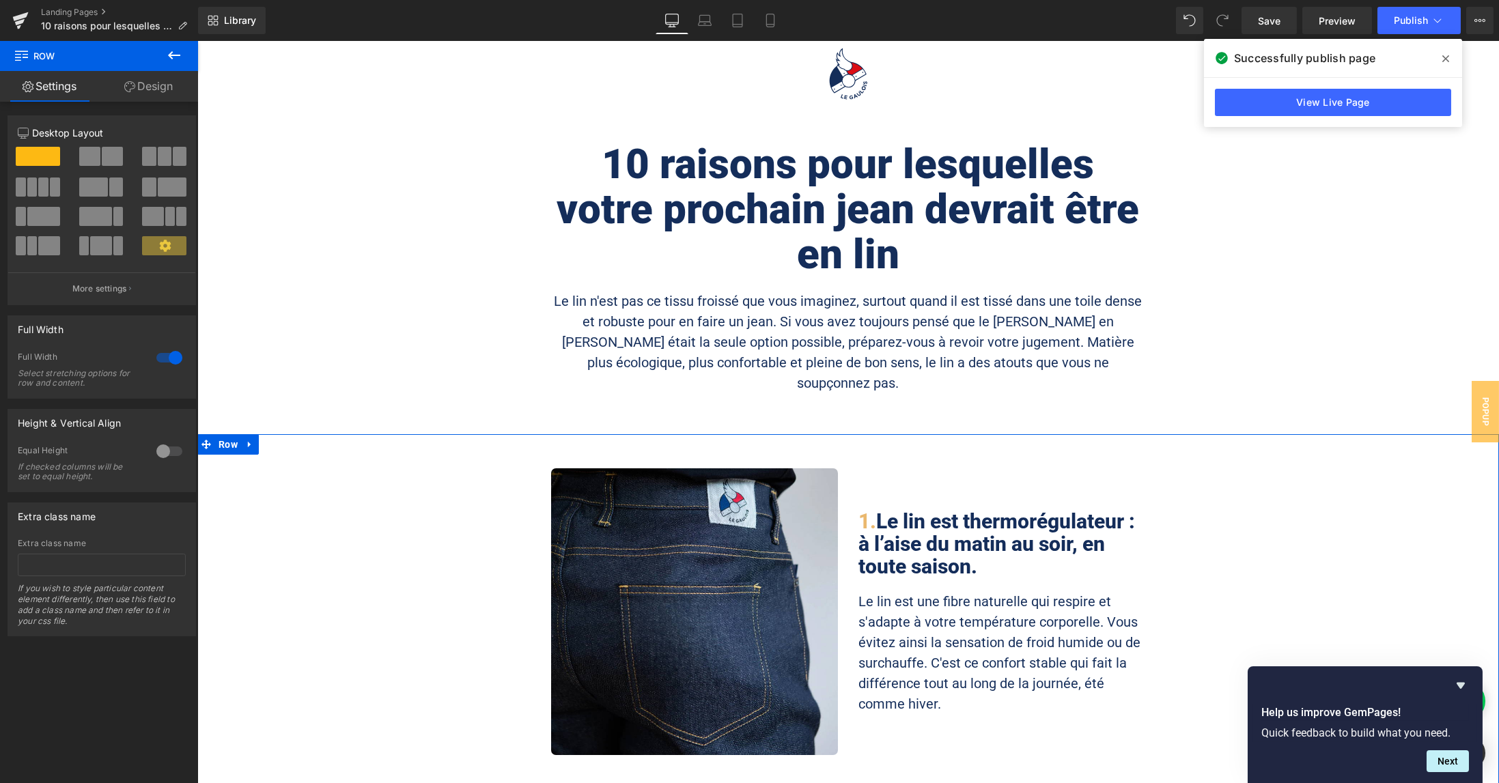
click at [1263, 525] on div "Image 1. Le lin est thermorégulateur : à l’aise du matin au soir, en toute sais…" at bounding box center [848, 616] width 1302 height 294
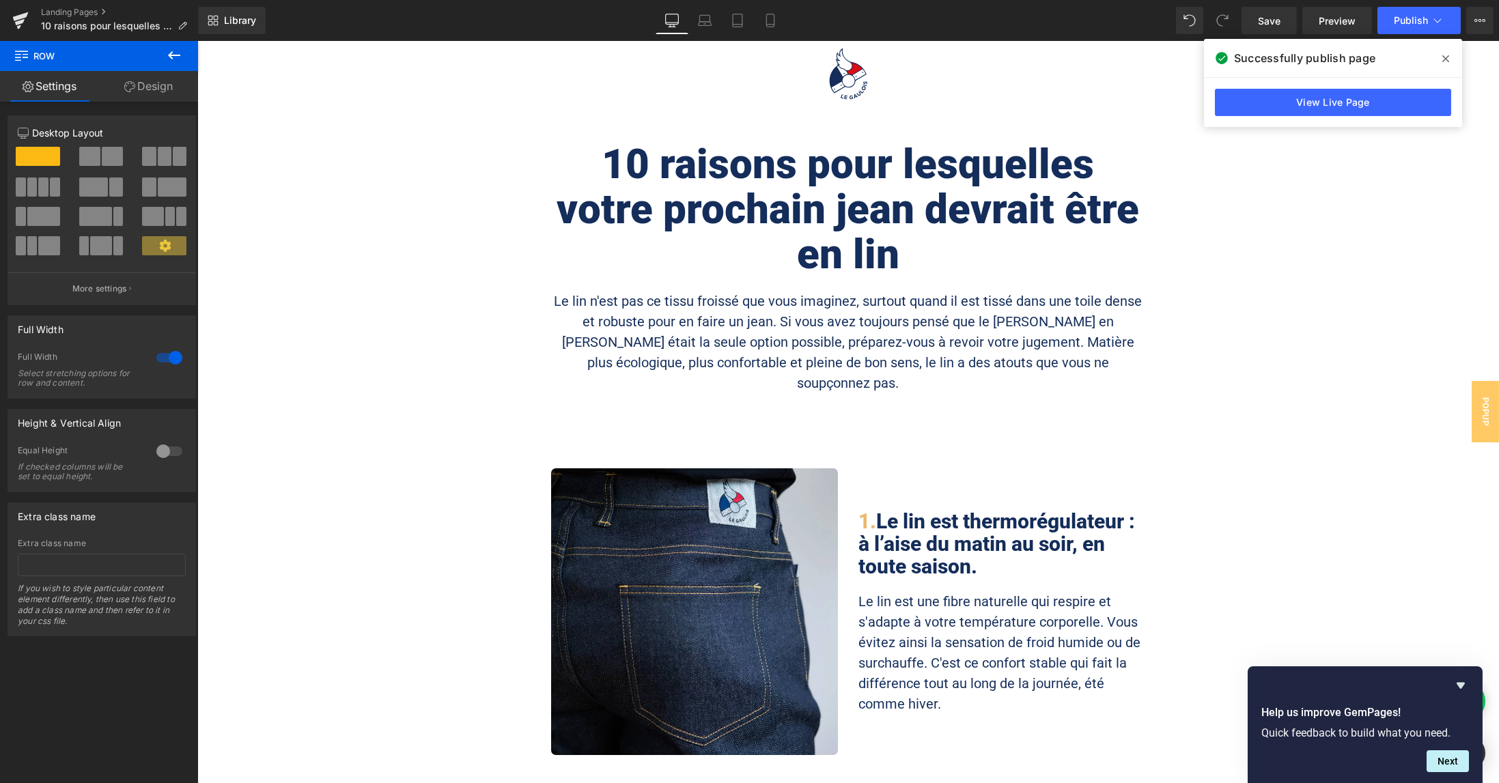
click at [1443, 59] on icon at bounding box center [1446, 58] width 7 height 11
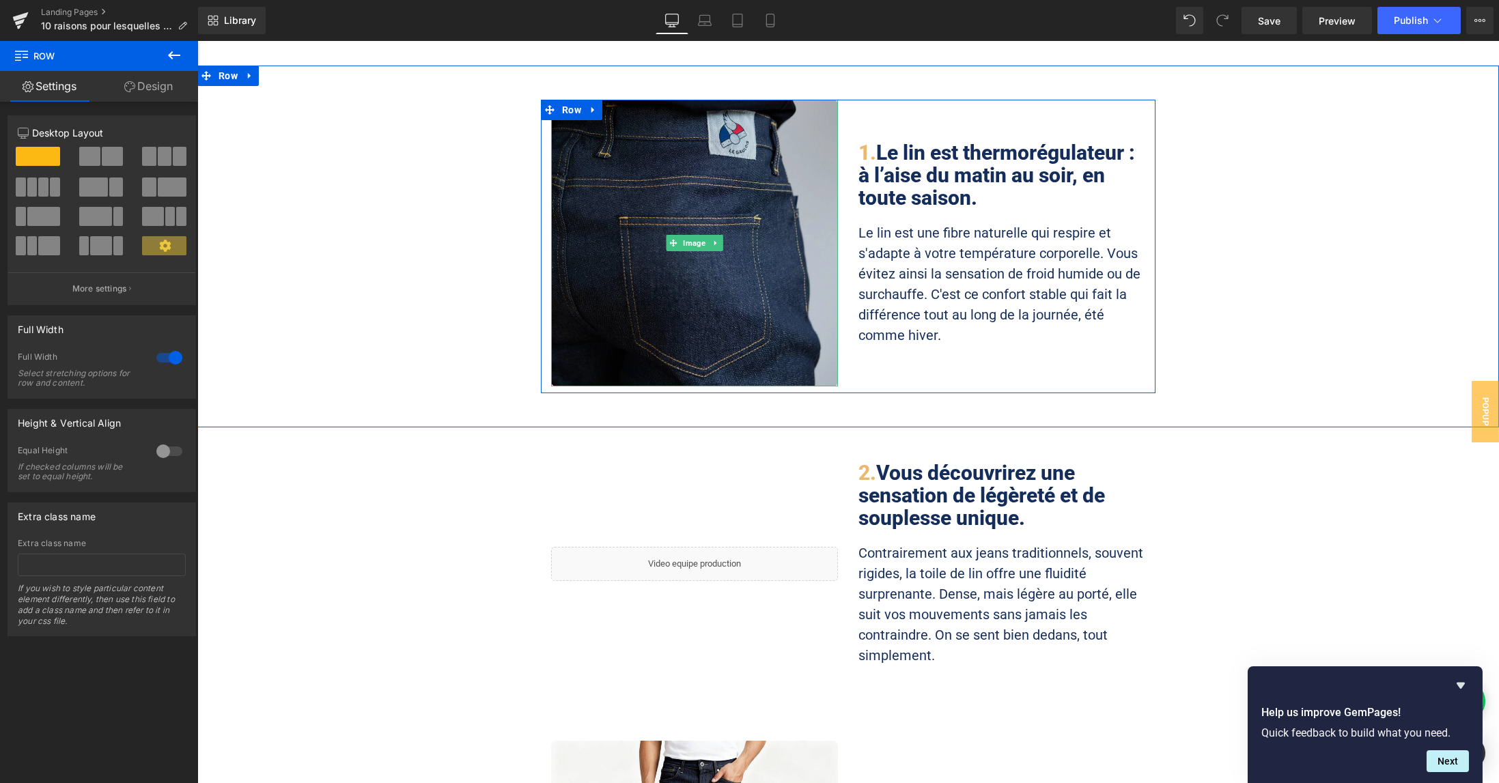
scroll to position [182, 0]
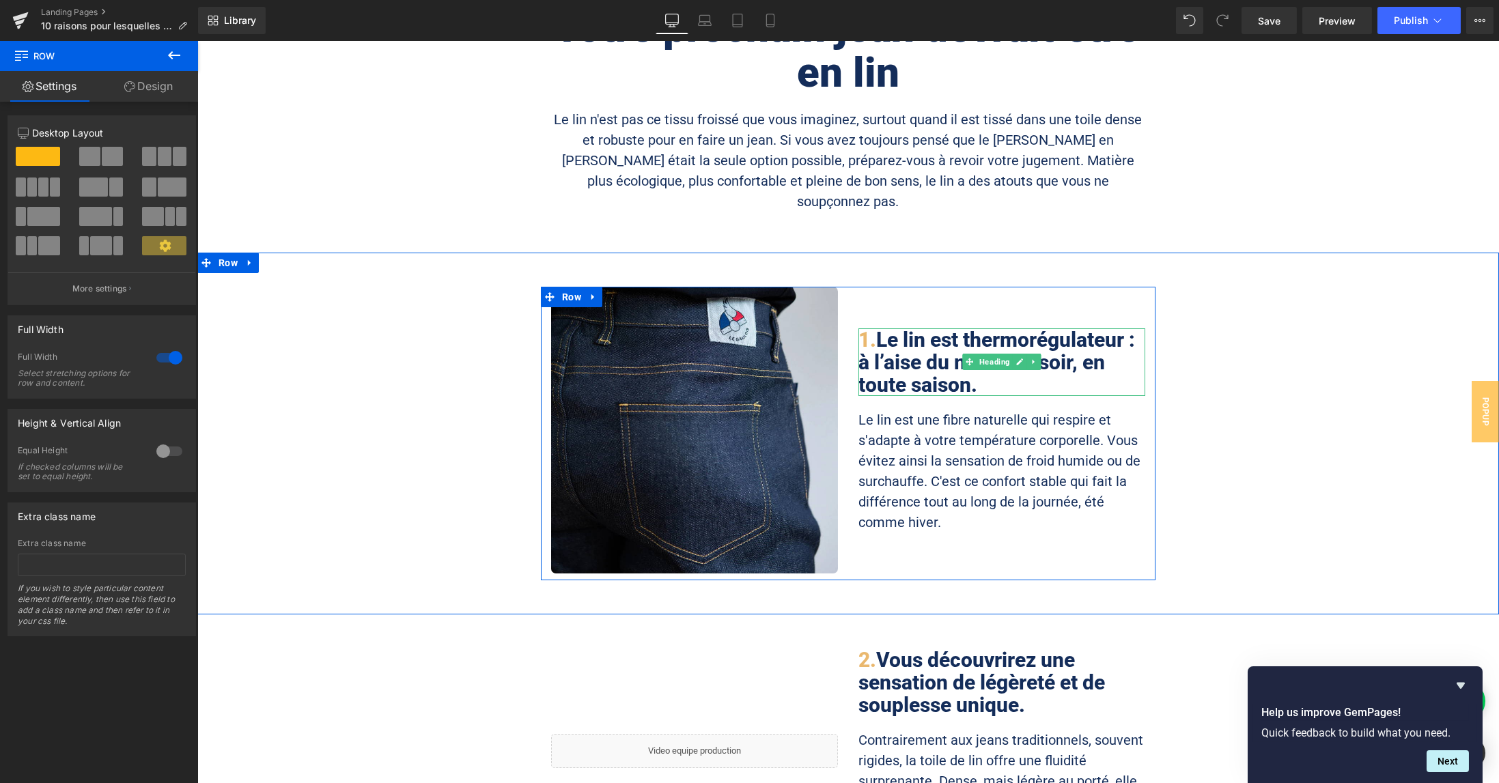
click at [1077, 329] on h2 "1. Le lin est thermorégulateur : à l’aise du matin au soir, en toute saison." at bounding box center [1002, 363] width 287 height 68
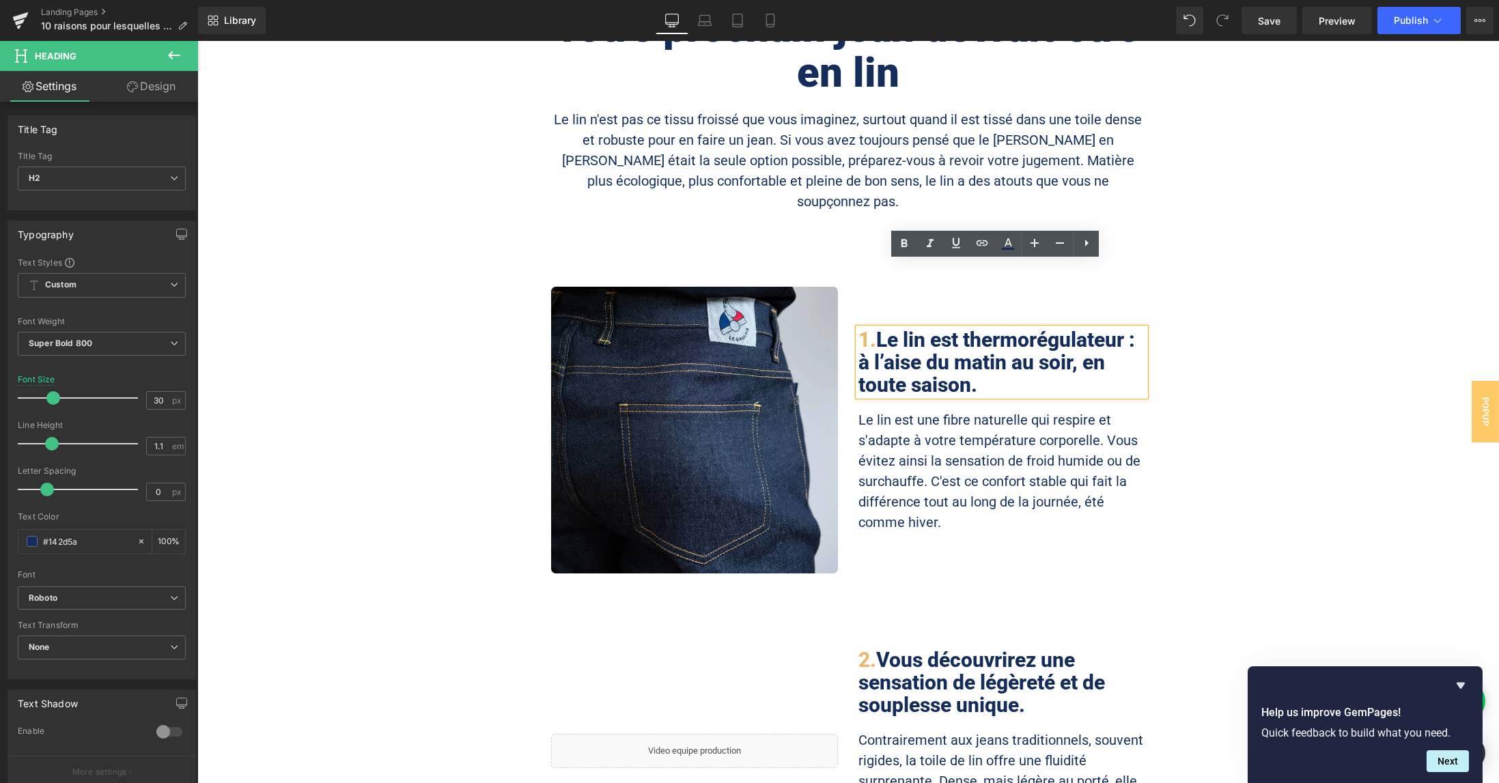
click at [1246, 326] on div "Image 1. Le lin est thermorégulateur : à l’aise du matin au soir, en toute sais…" at bounding box center [848, 434] width 1302 height 294
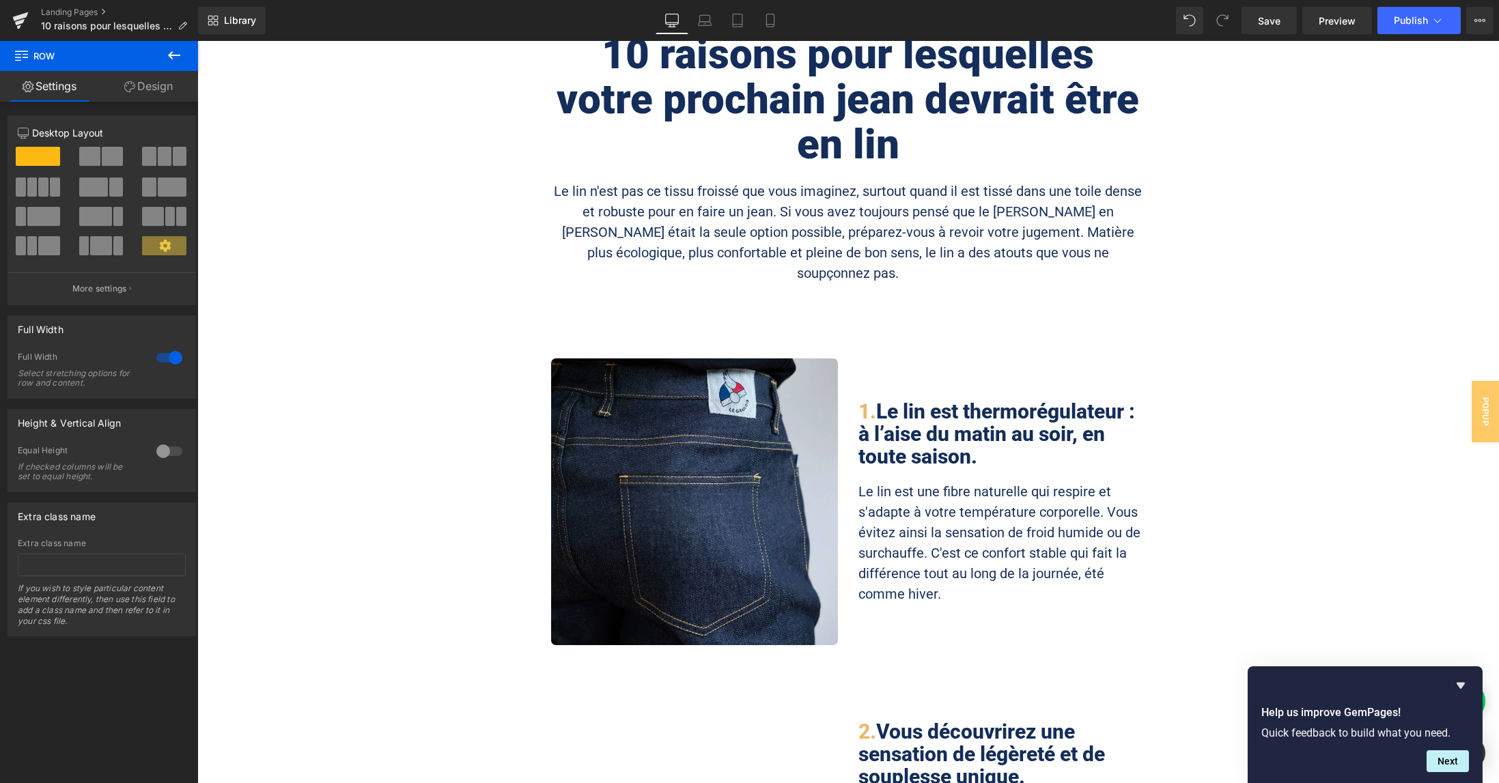
scroll to position [91, 0]
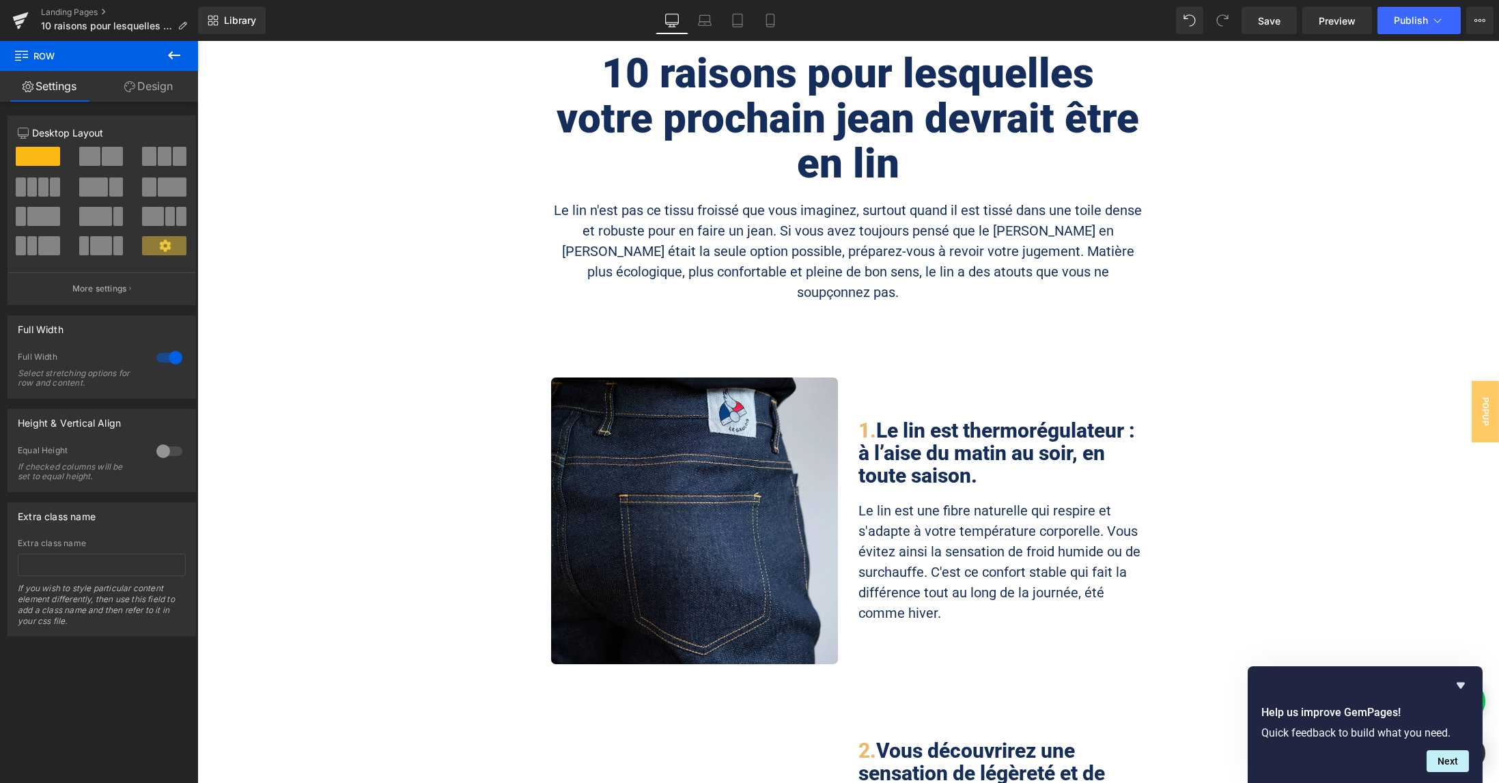
click at [1079, 419] on h2 "1. Le lin est thermorégulateur : à l’aise du matin au soir, en toute saison." at bounding box center [1002, 453] width 287 height 68
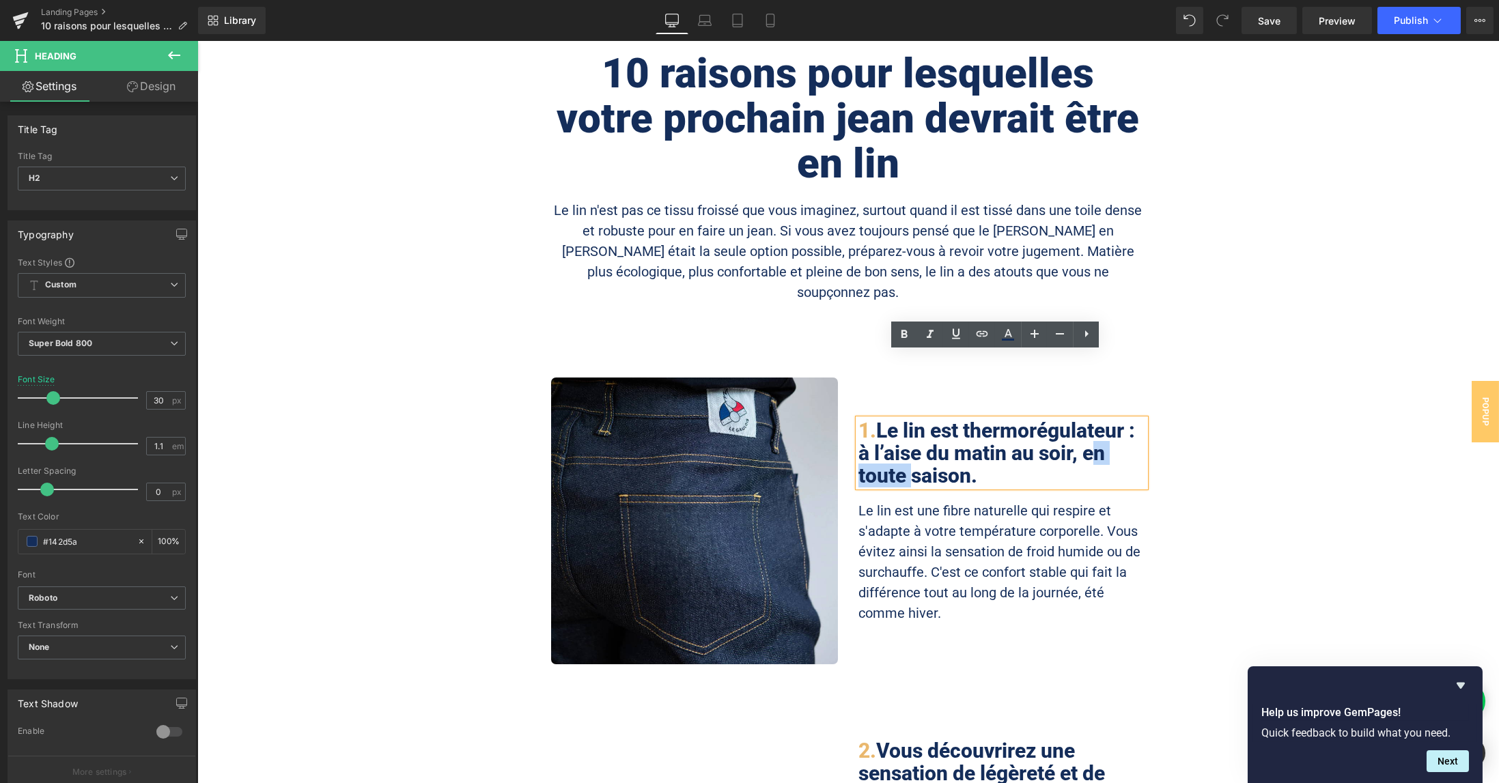
drag, startPoint x: 1080, startPoint y: 387, endPoint x: 898, endPoint y: 412, distance: 184.0
click at [898, 419] on h2 "1. Le lin est thermorégulateur : à l’aise du matin au soir, en toute saison." at bounding box center [1002, 453] width 287 height 68
click at [1355, 434] on div "Image 1. Le lin est thermorégulateur : à l’aise du matin au soir, peu importe l…" at bounding box center [848, 525] width 1302 height 294
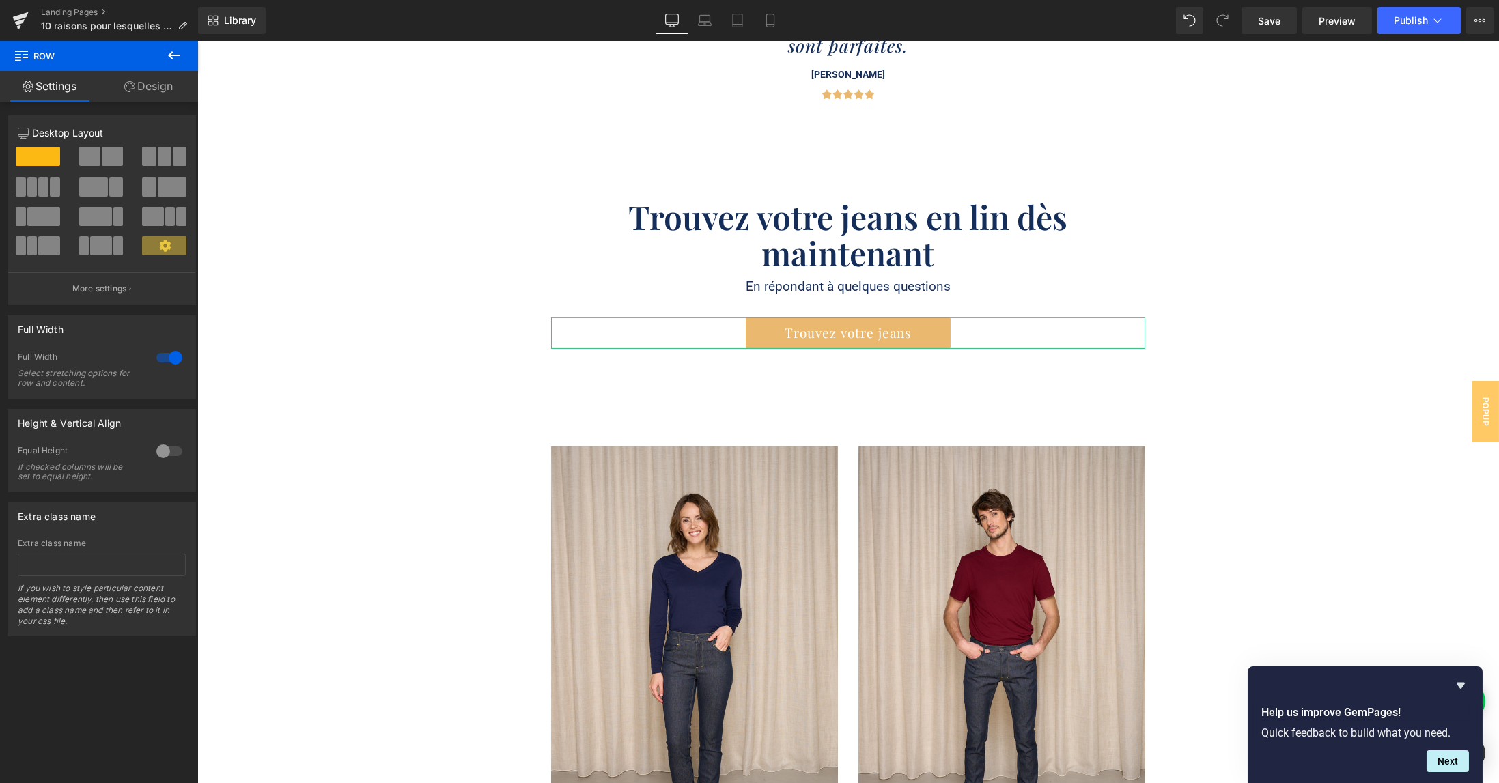
scroll to position [4645, 0]
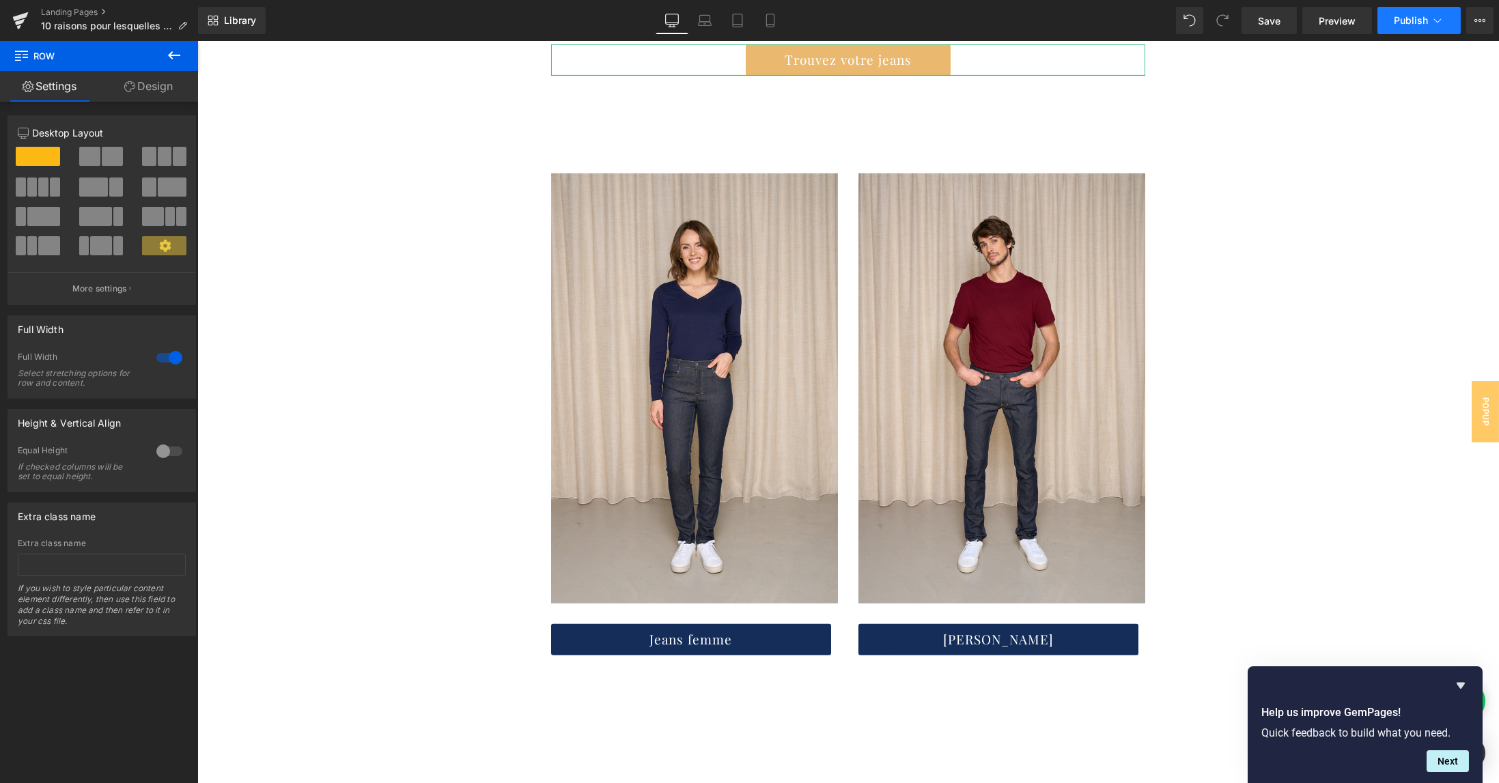
click at [1396, 27] on button "Publish" at bounding box center [1419, 20] width 83 height 27
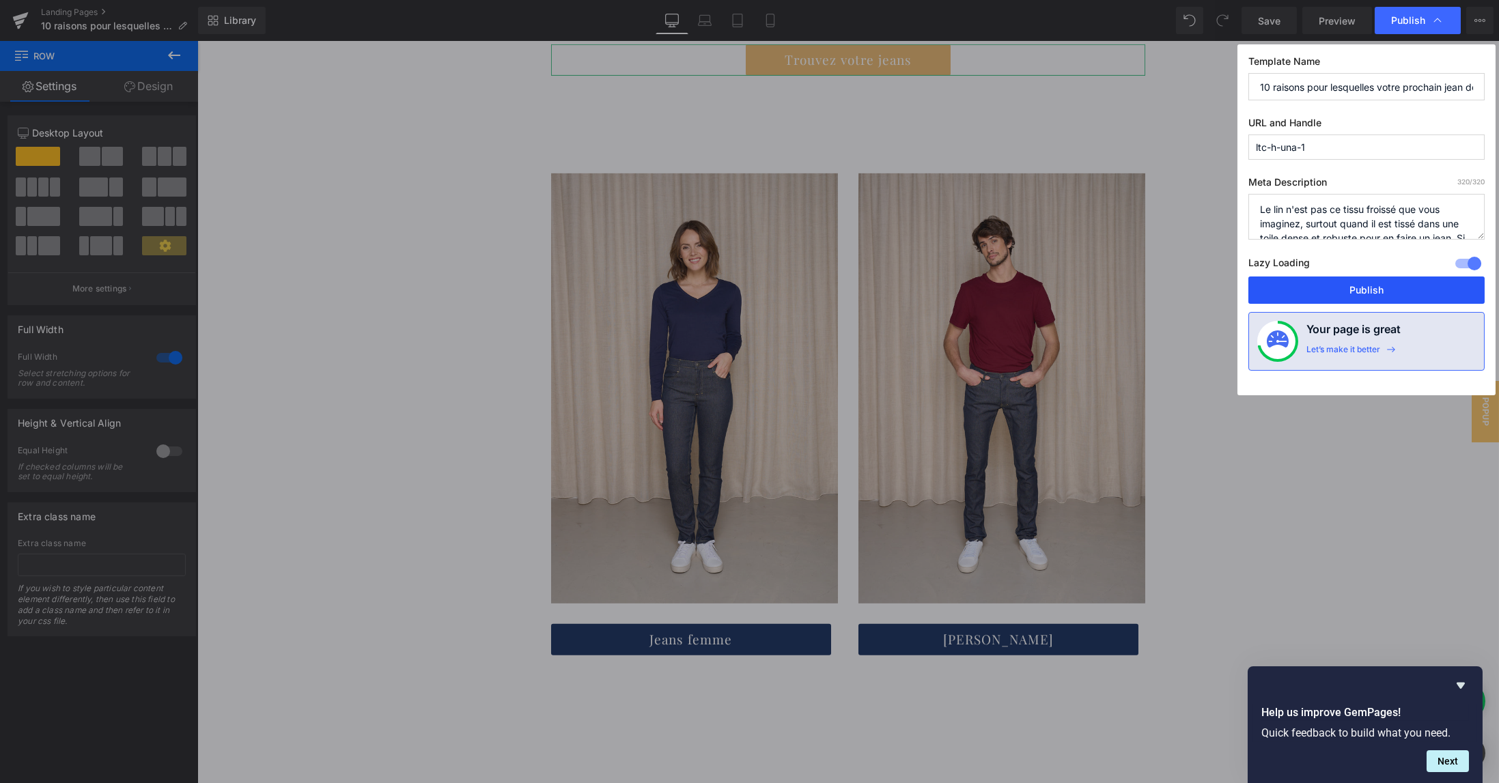
drag, startPoint x: 1340, startPoint y: 286, endPoint x: 122, endPoint y: 208, distance: 1219.8
click at [1340, 286] on button "Publish" at bounding box center [1367, 290] width 236 height 27
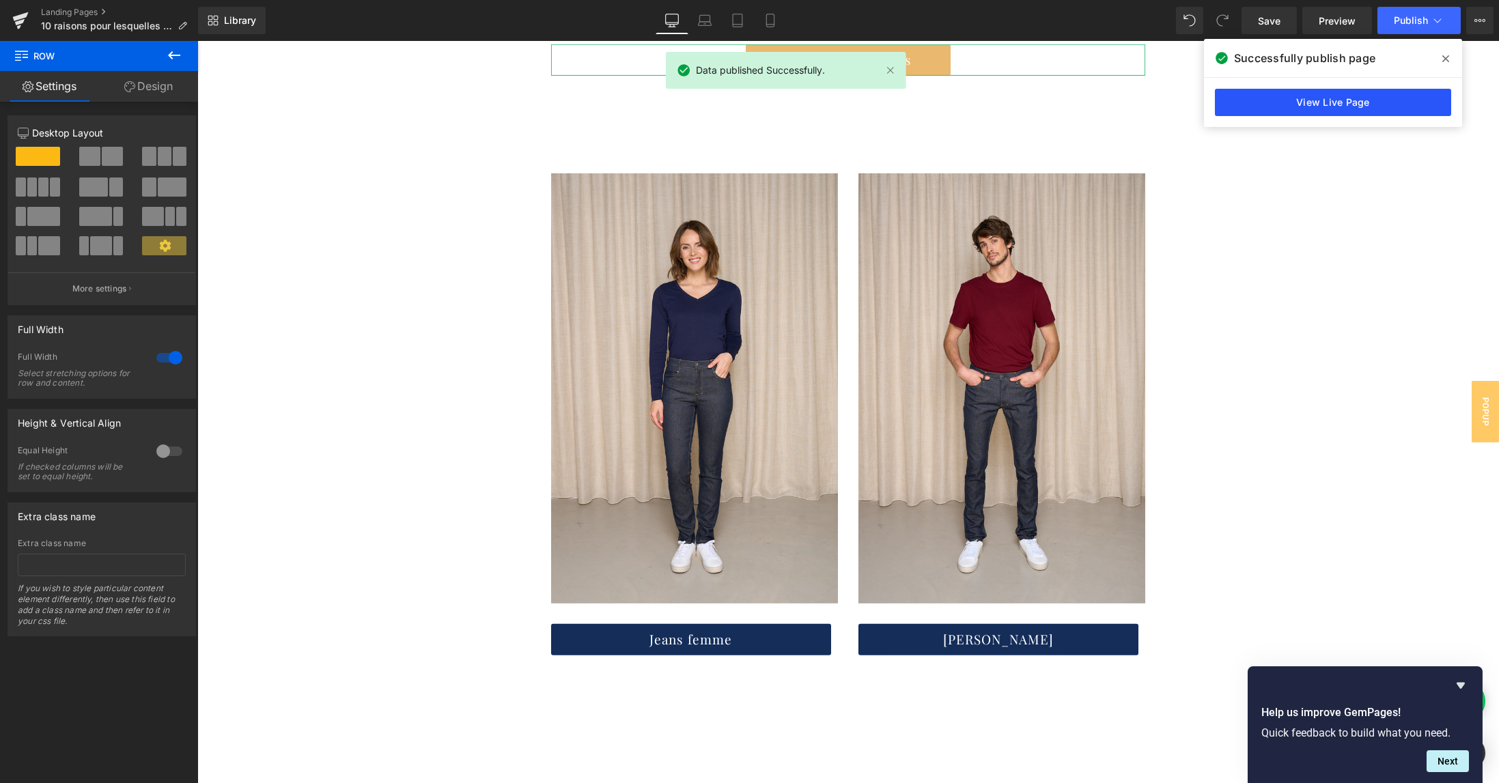
click at [1285, 103] on link "View Live Page" at bounding box center [1333, 102] width 236 height 27
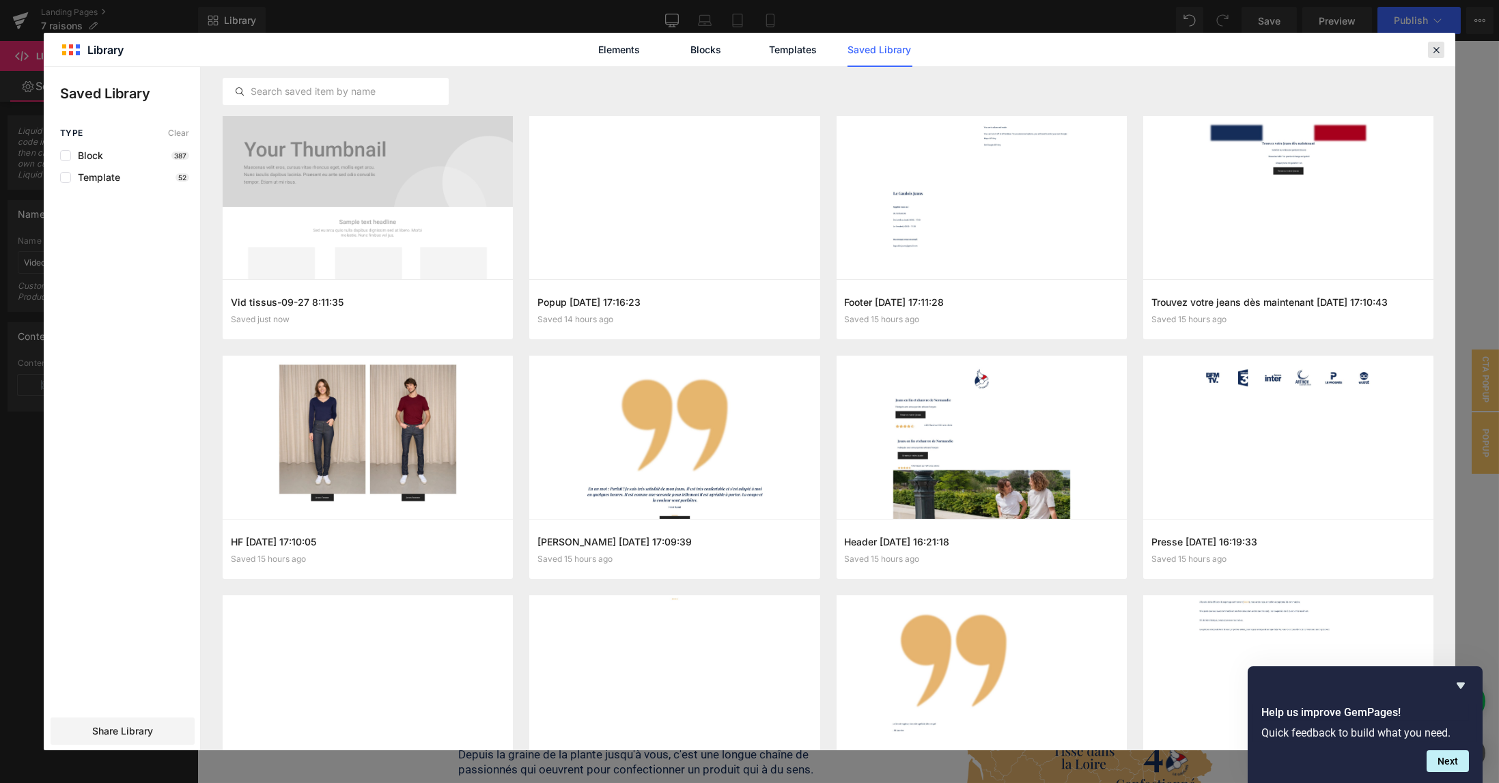
click at [1439, 48] on icon at bounding box center [1436, 50] width 12 height 12
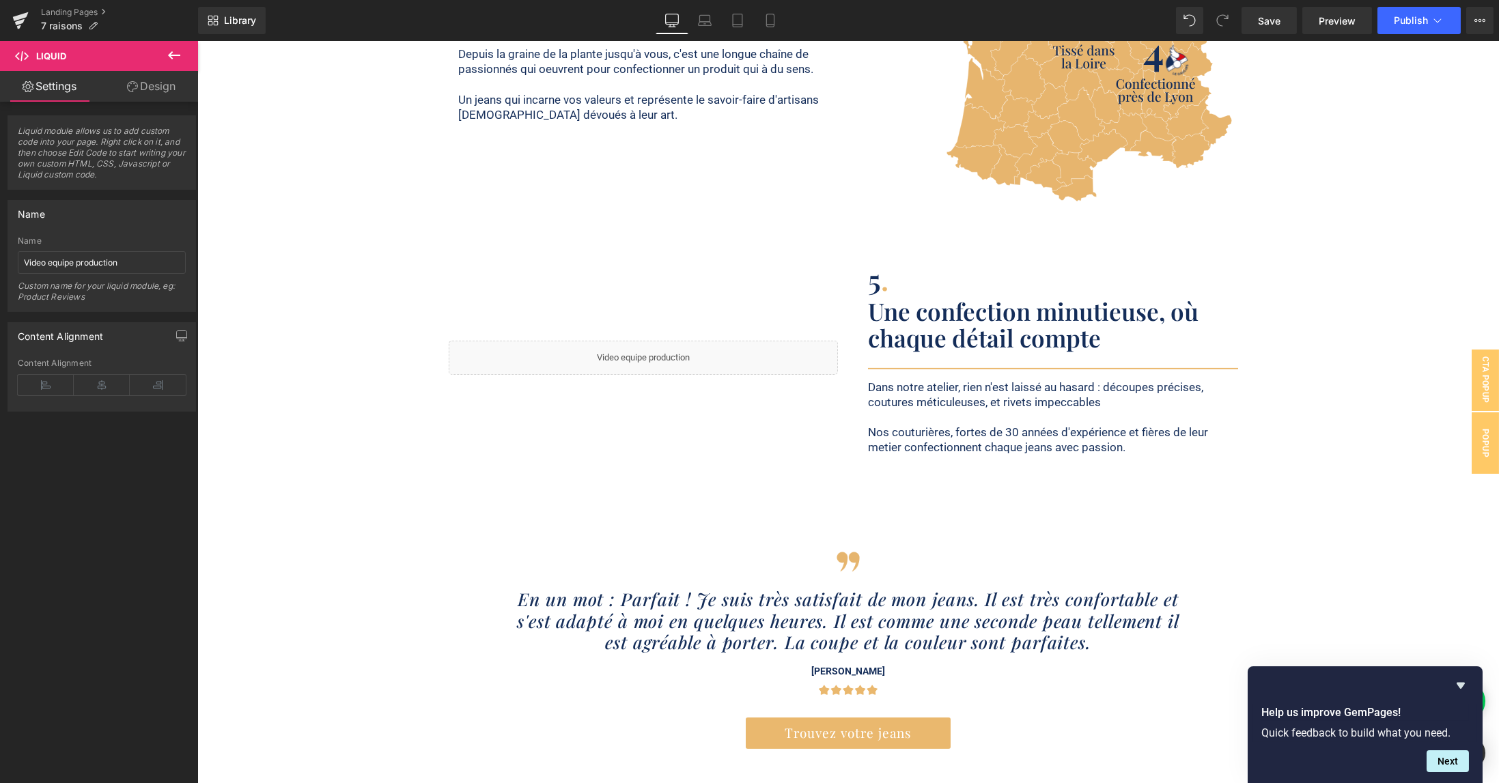
scroll to position [3261, 0]
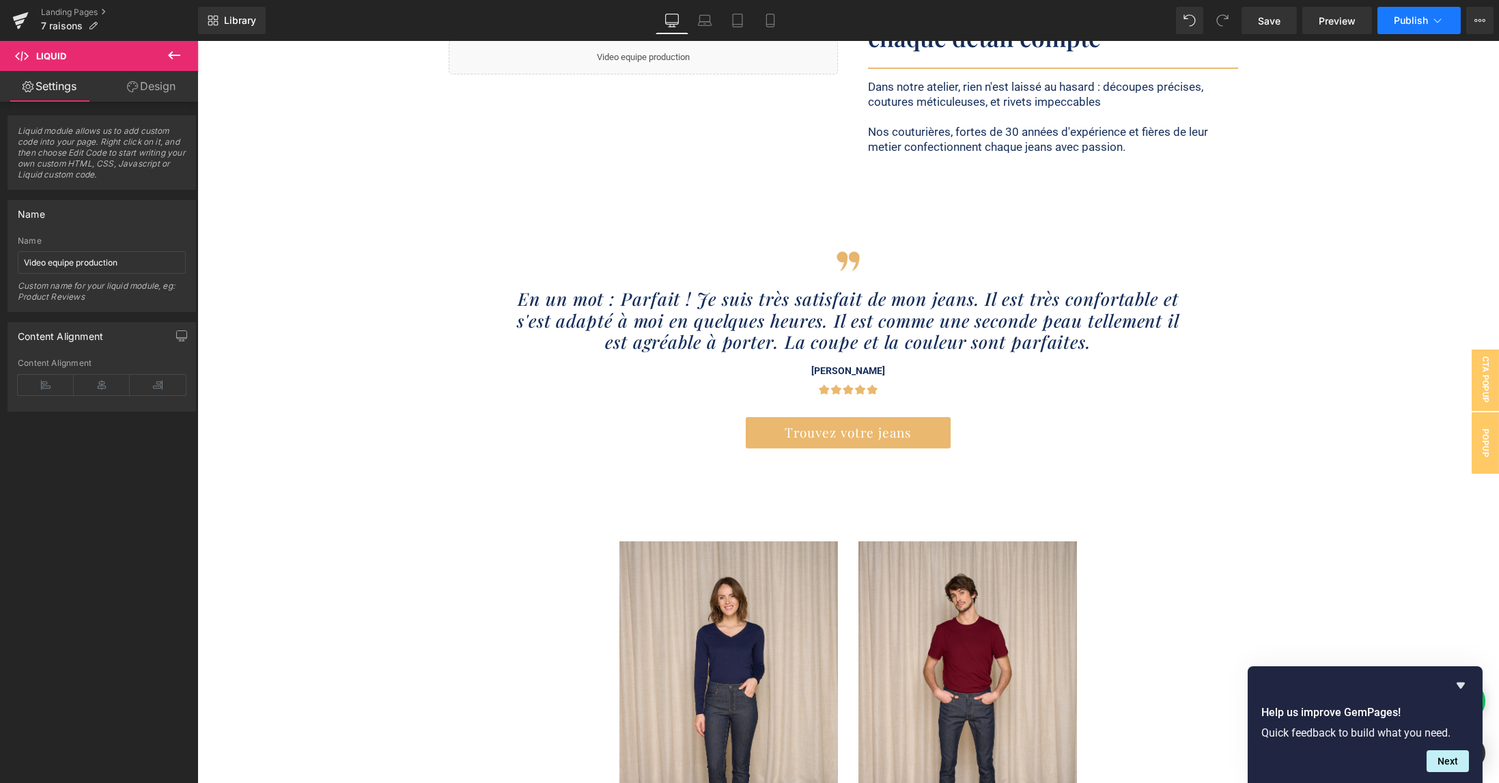
click at [1425, 13] on button "Publish" at bounding box center [1419, 20] width 83 height 27
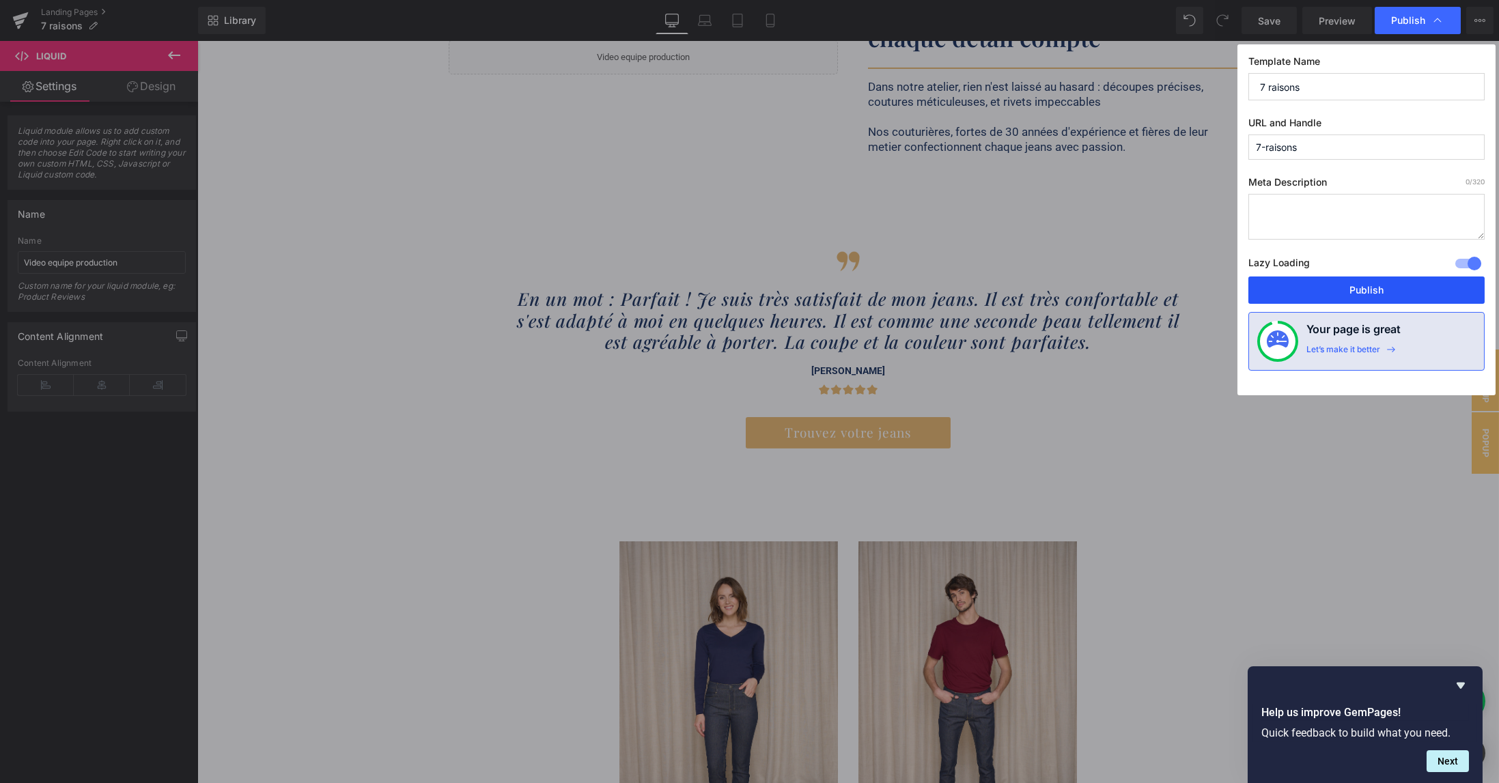
click at [1370, 292] on button "Publish" at bounding box center [1367, 290] width 236 height 27
